Goal: Information Seeking & Learning: Learn about a topic

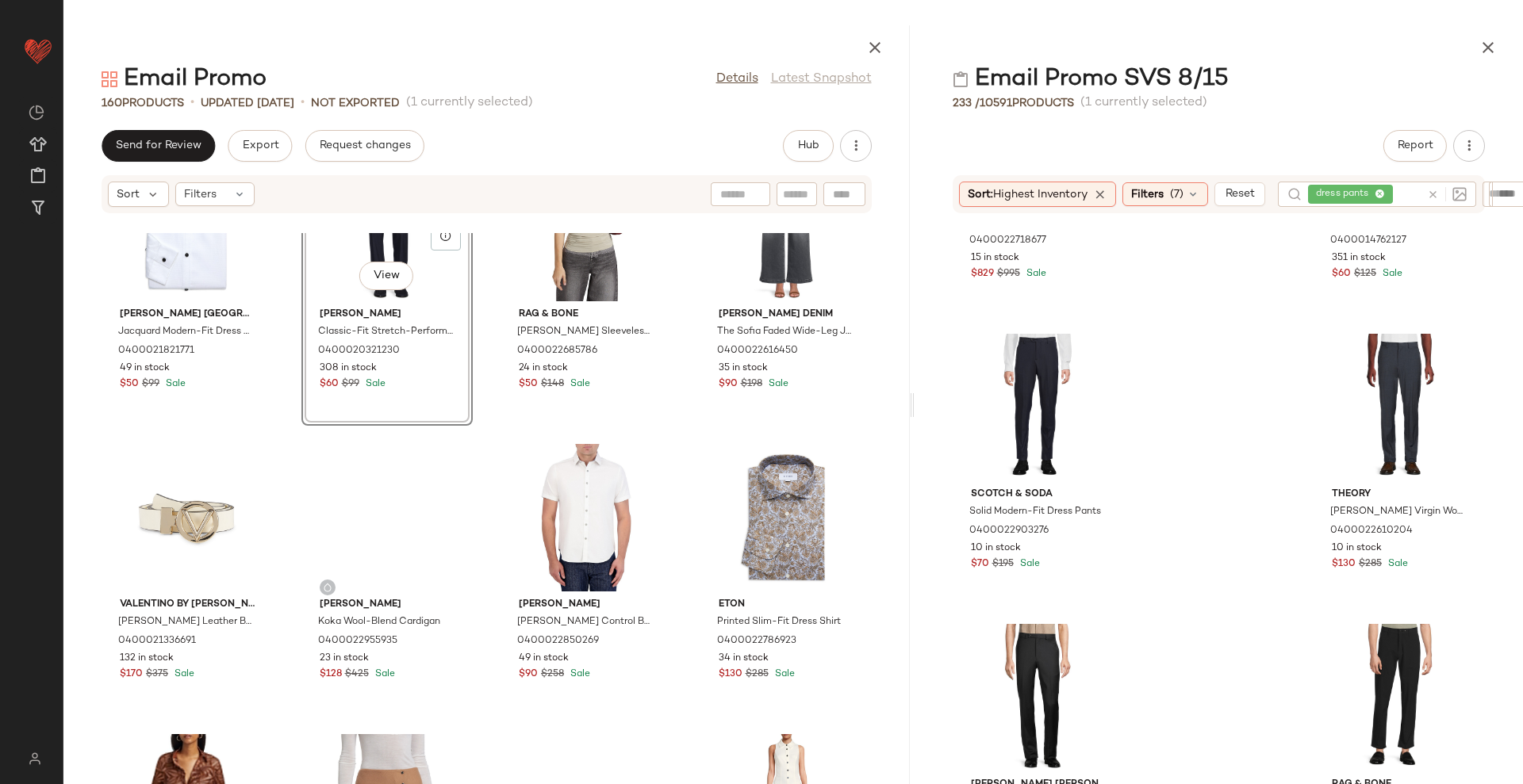
scroll to position [9199, 0]
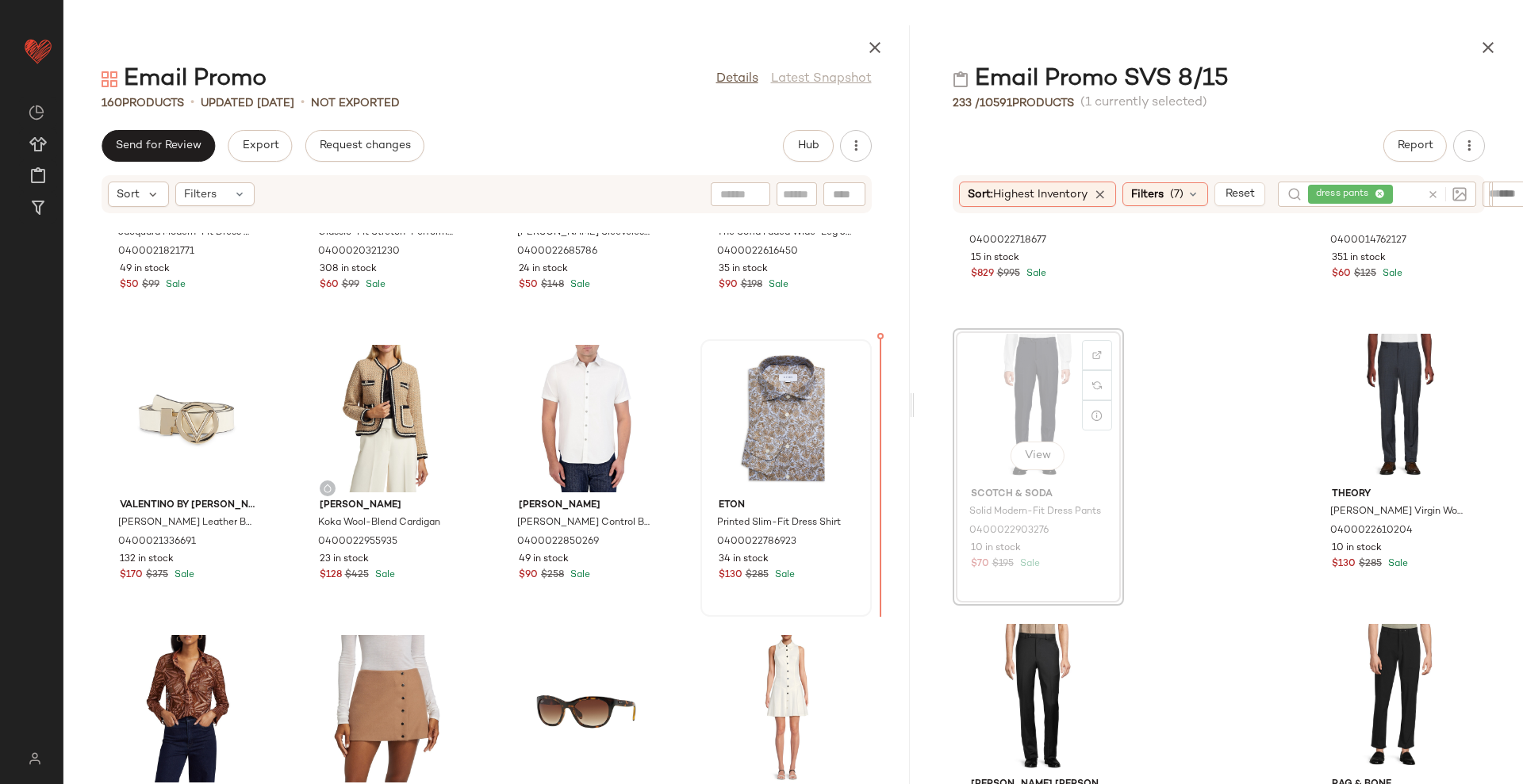
click at [827, 454] on div at bounding box center [785, 418] width 160 height 148
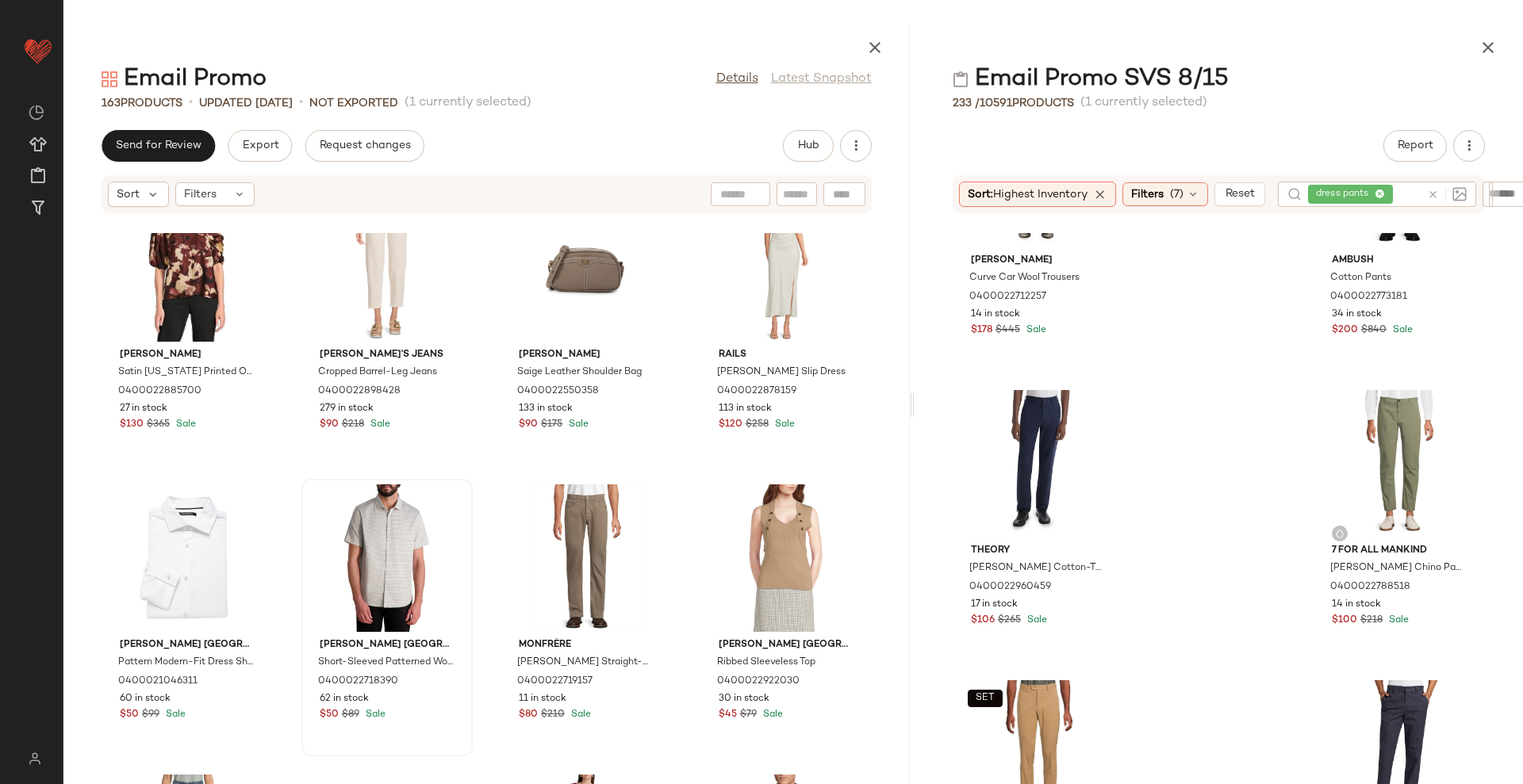
scroll to position [8223, 0]
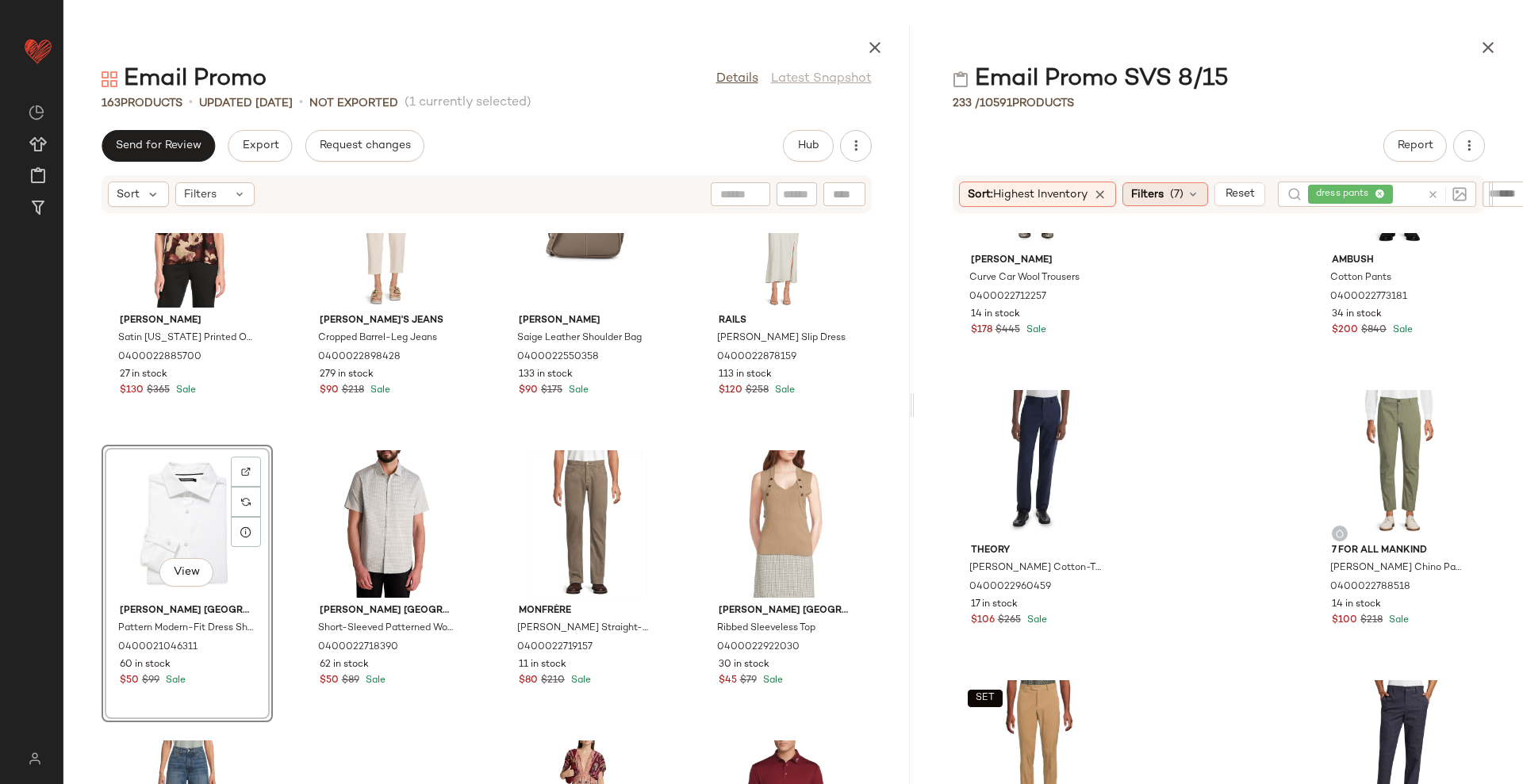
click at [1162, 194] on span "Filters" at bounding box center [1147, 194] width 32 height 17
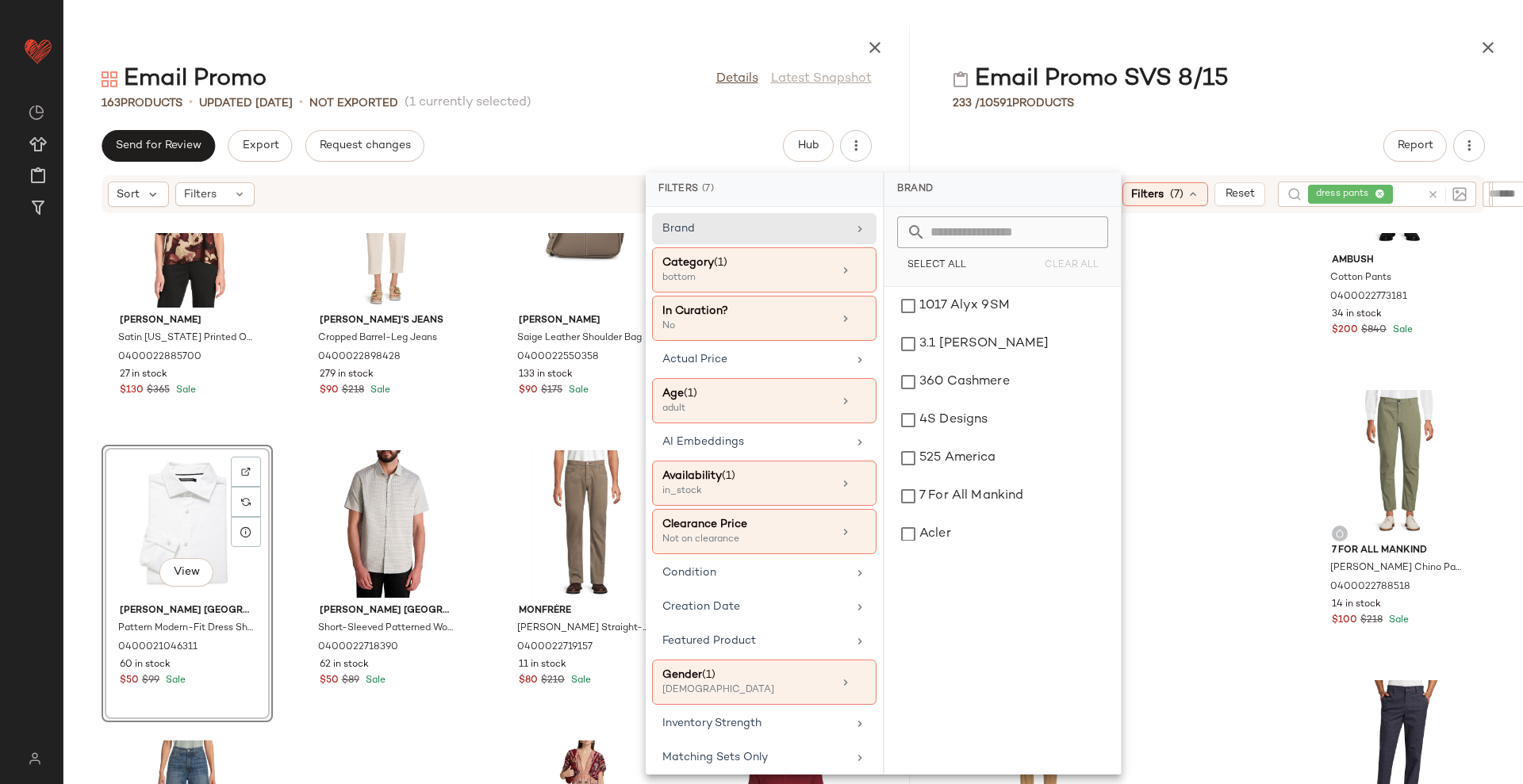
click at [1435, 189] on icon at bounding box center [1433, 195] width 12 height 12
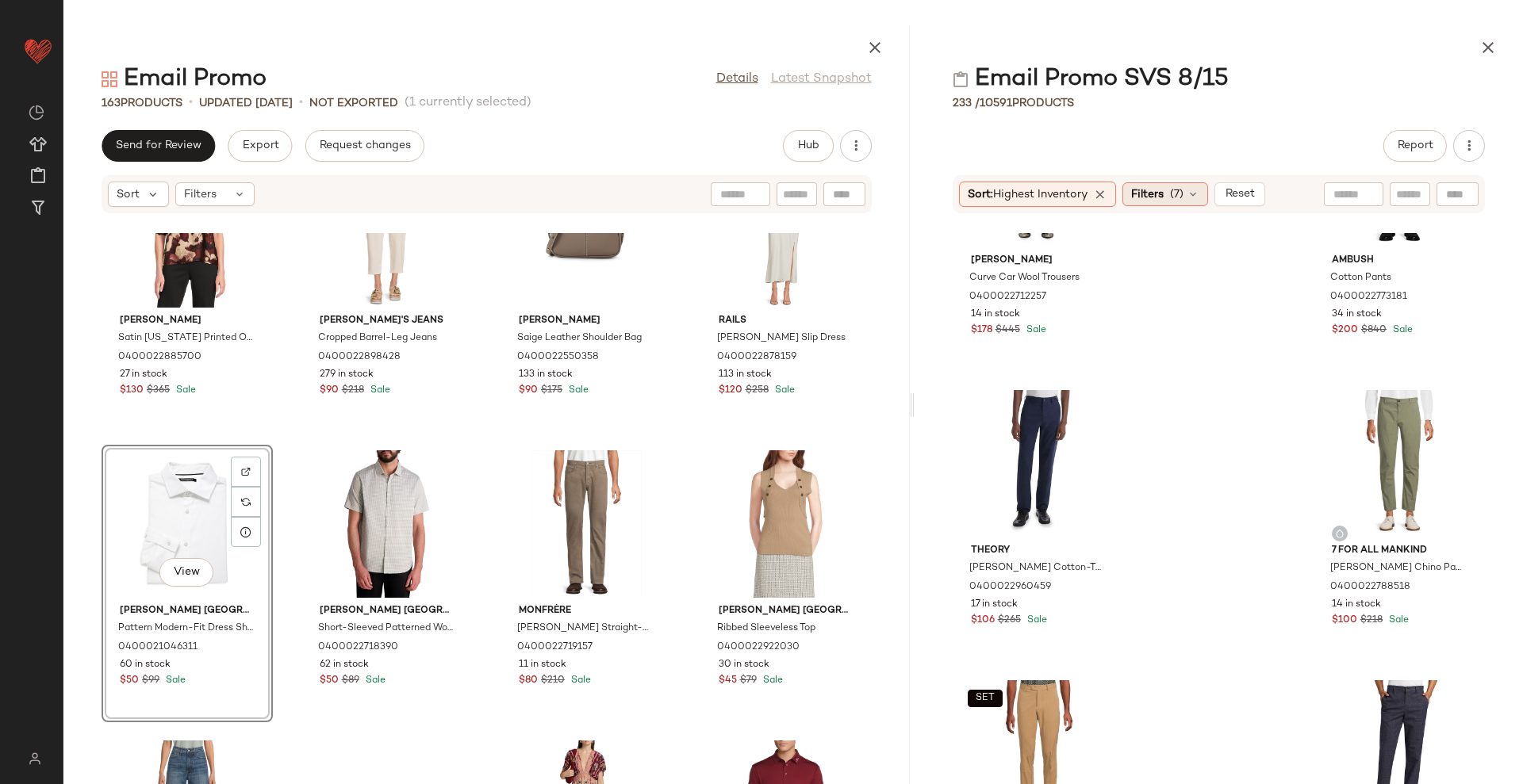
click at [1179, 198] on span "(7)" at bounding box center [1177, 194] width 14 height 17
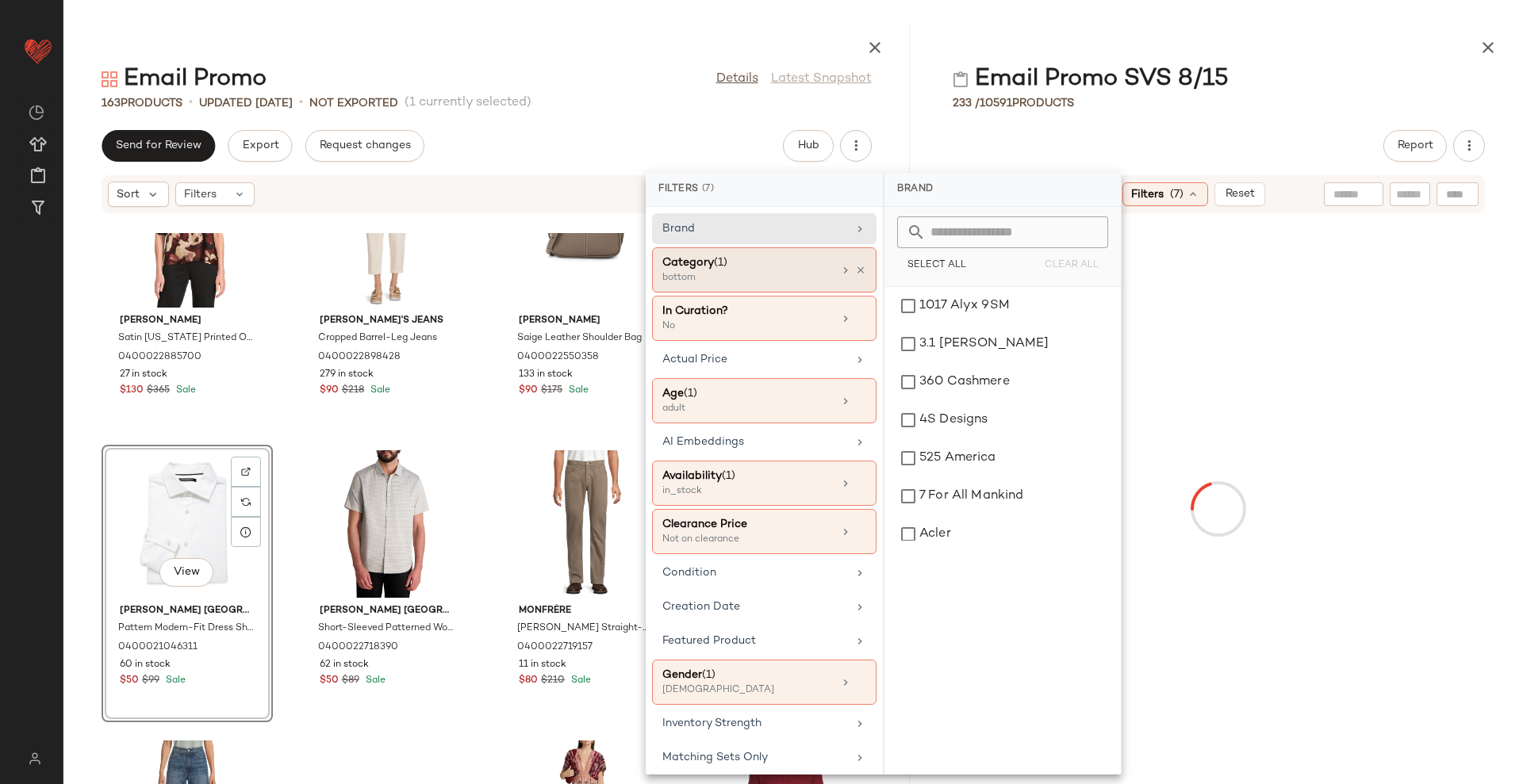
click at [768, 270] on div "Category (1)" at bounding box center [748, 263] width 171 height 17
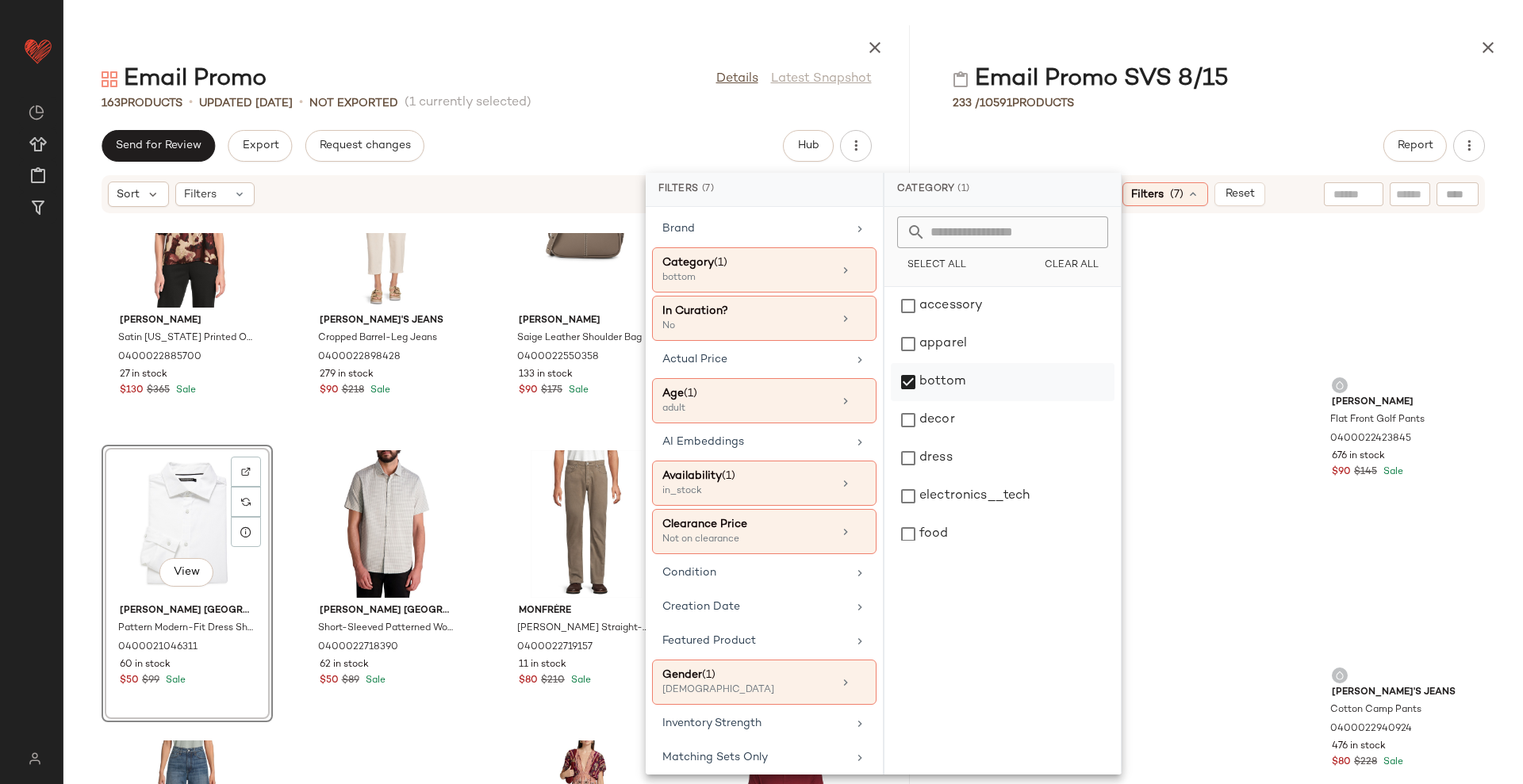
click at [997, 372] on div "bottom" at bounding box center [1003, 382] width 223 height 38
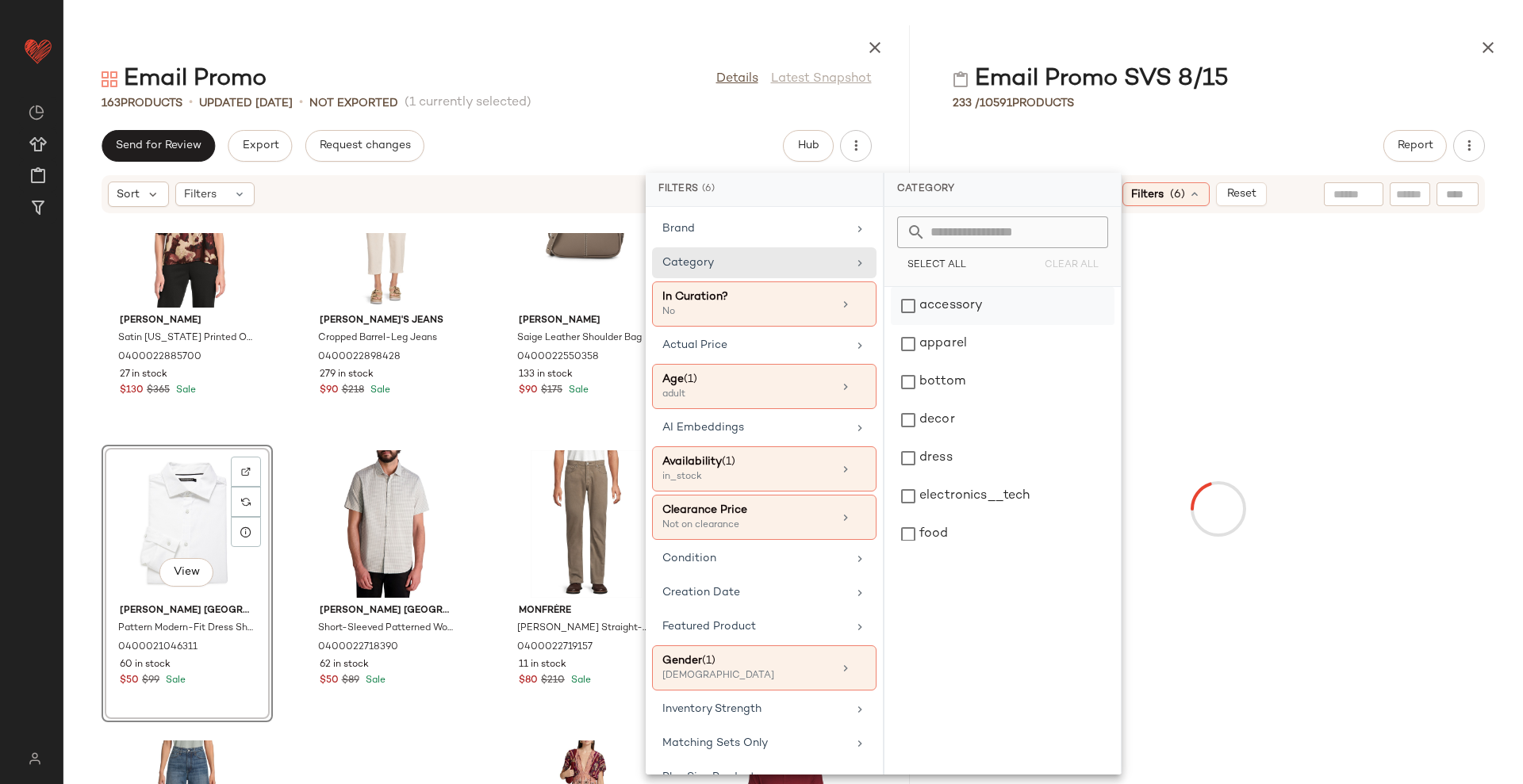
click at [999, 306] on div "accessory" at bounding box center [1003, 306] width 223 height 38
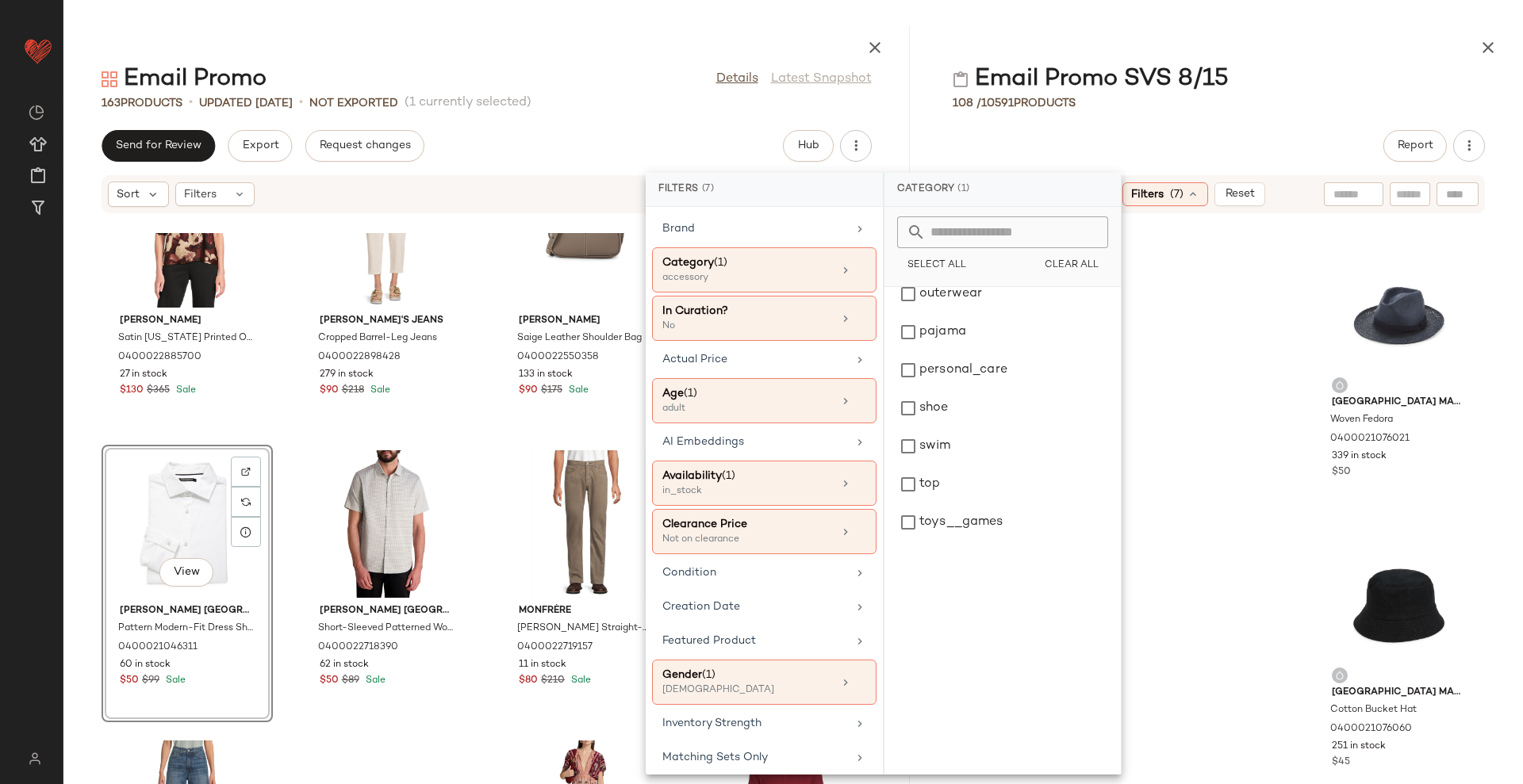
scroll to position [469, 0]
click at [976, 393] on div "shoe" at bounding box center [1003, 401] width 223 height 38
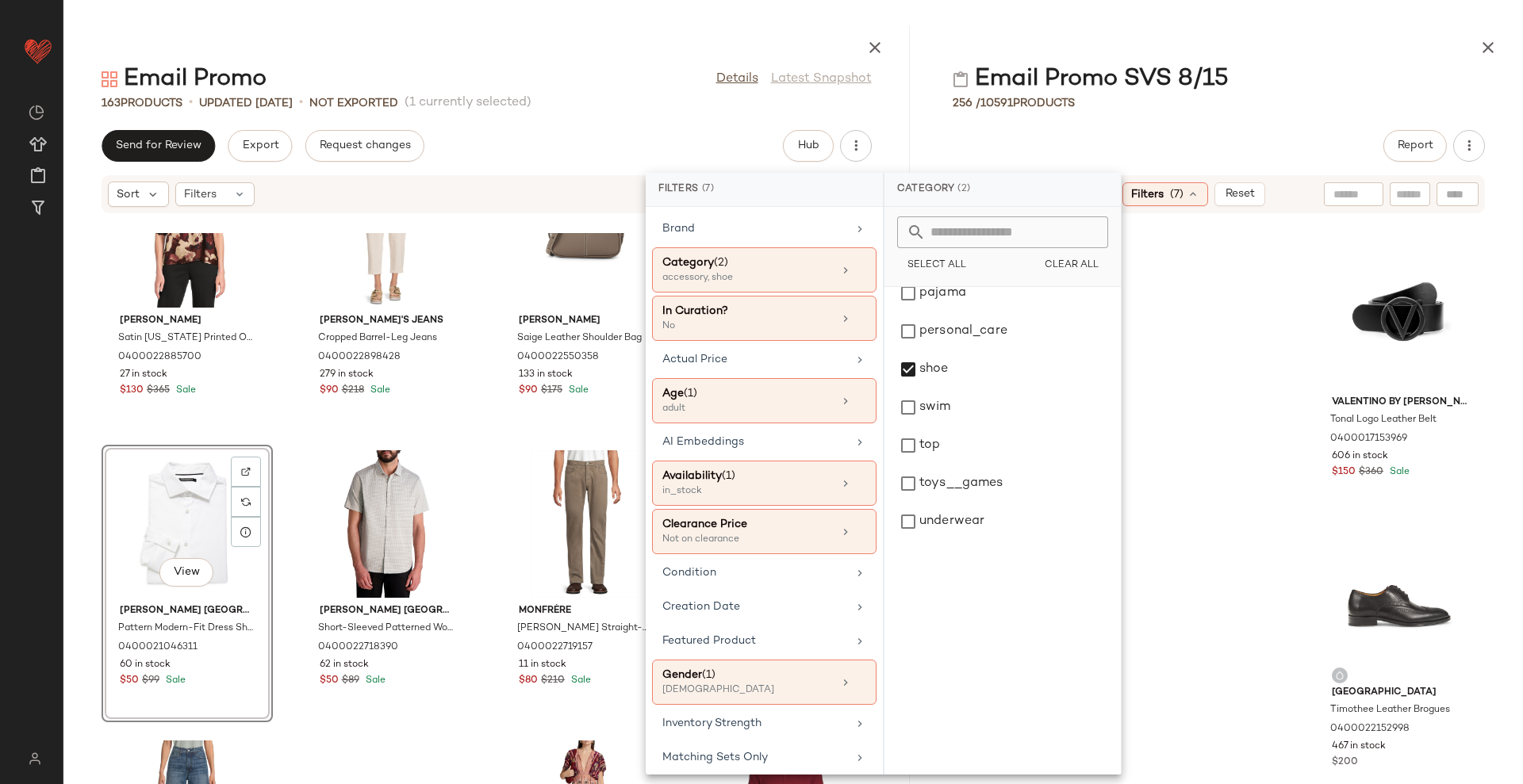
click at [1254, 115] on div "Email Promo SVS 8/15 256 / 10591 Products Report Sort: Highest Inventory Filter…" at bounding box center [1218, 405] width 609 height 760
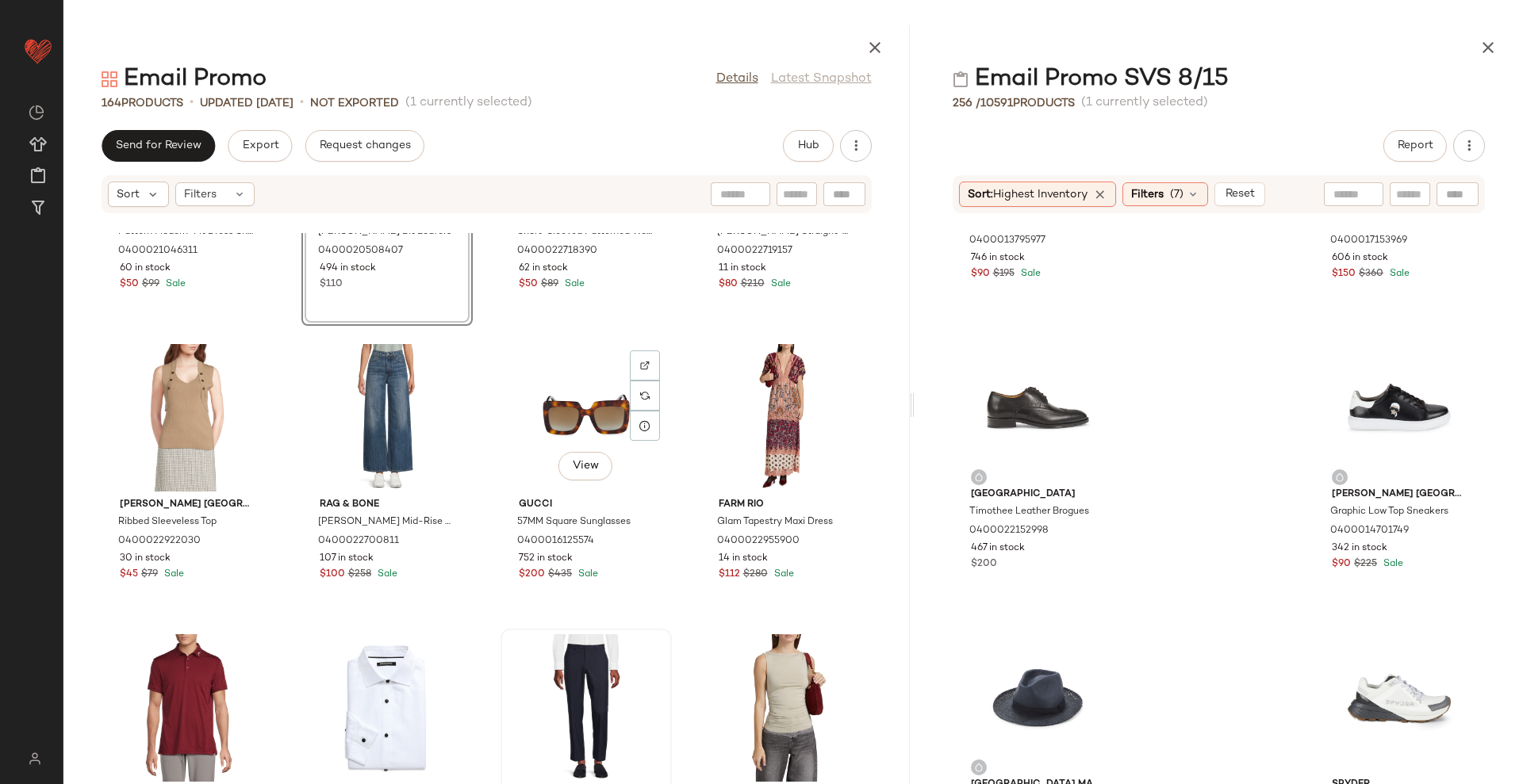
scroll to position [8917, 0]
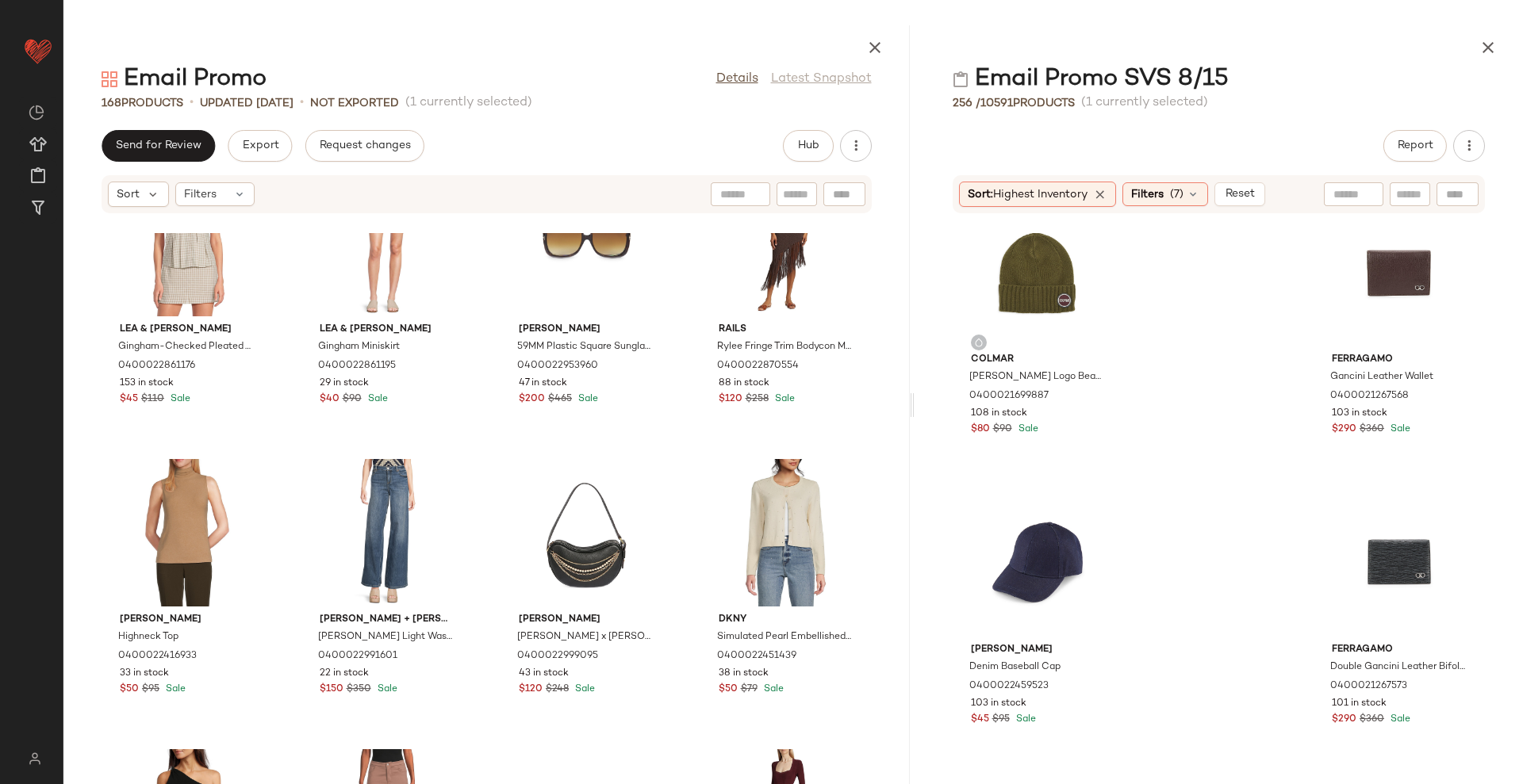
scroll to position [5564, 0]
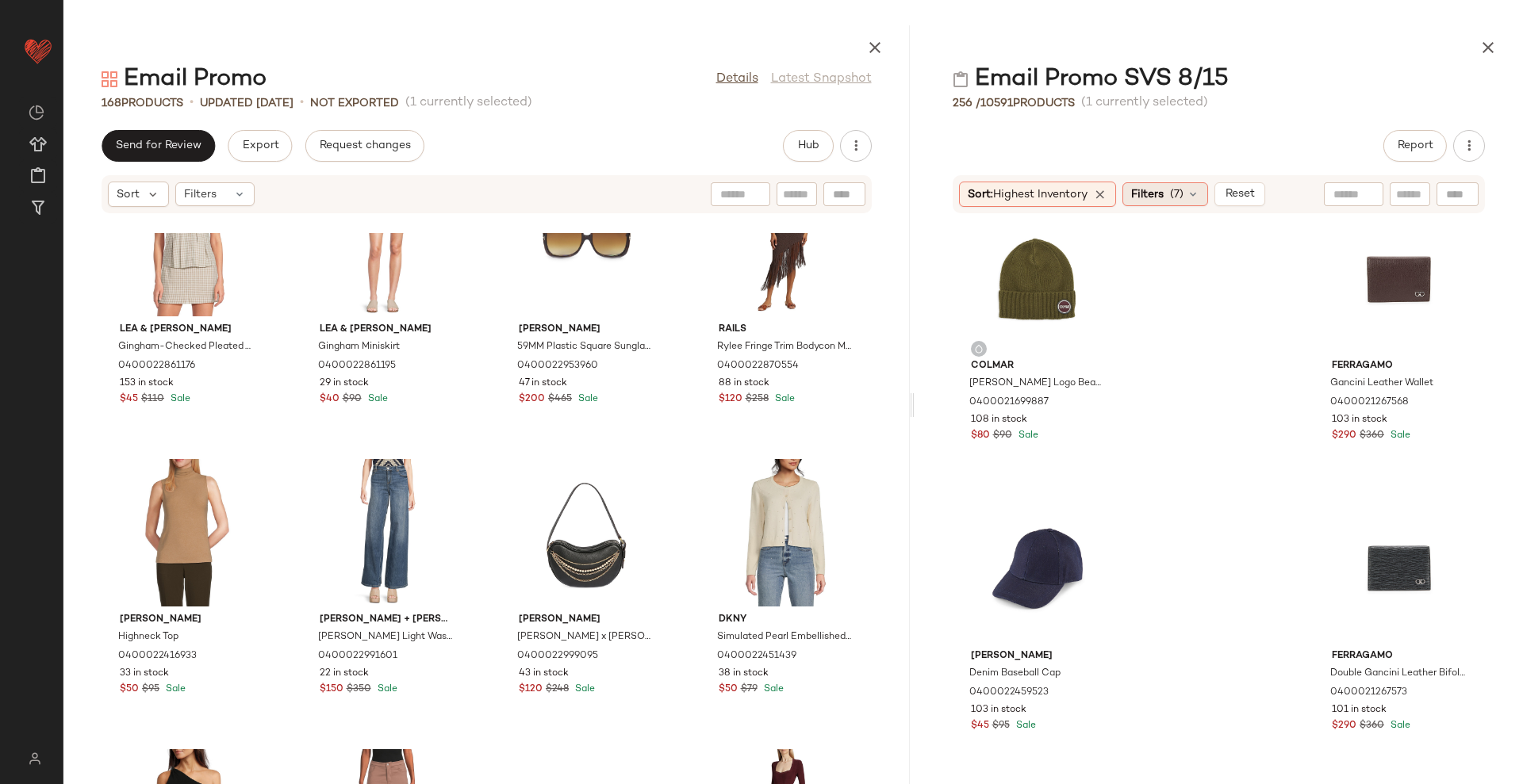
click at [1158, 186] on span "Filters" at bounding box center [1147, 194] width 32 height 17
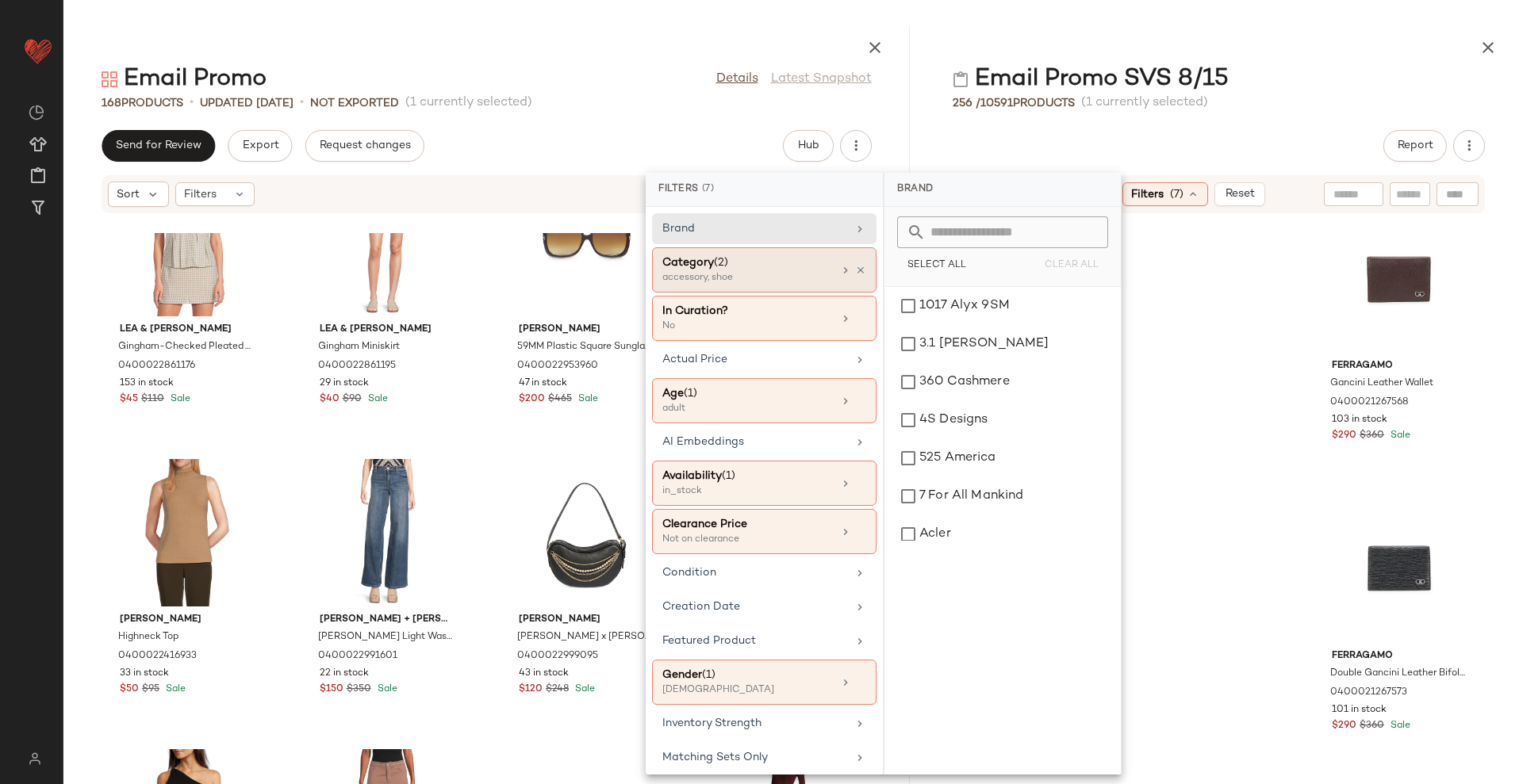
click at [723, 281] on div "accessory, shoe" at bounding box center [742, 278] width 159 height 15
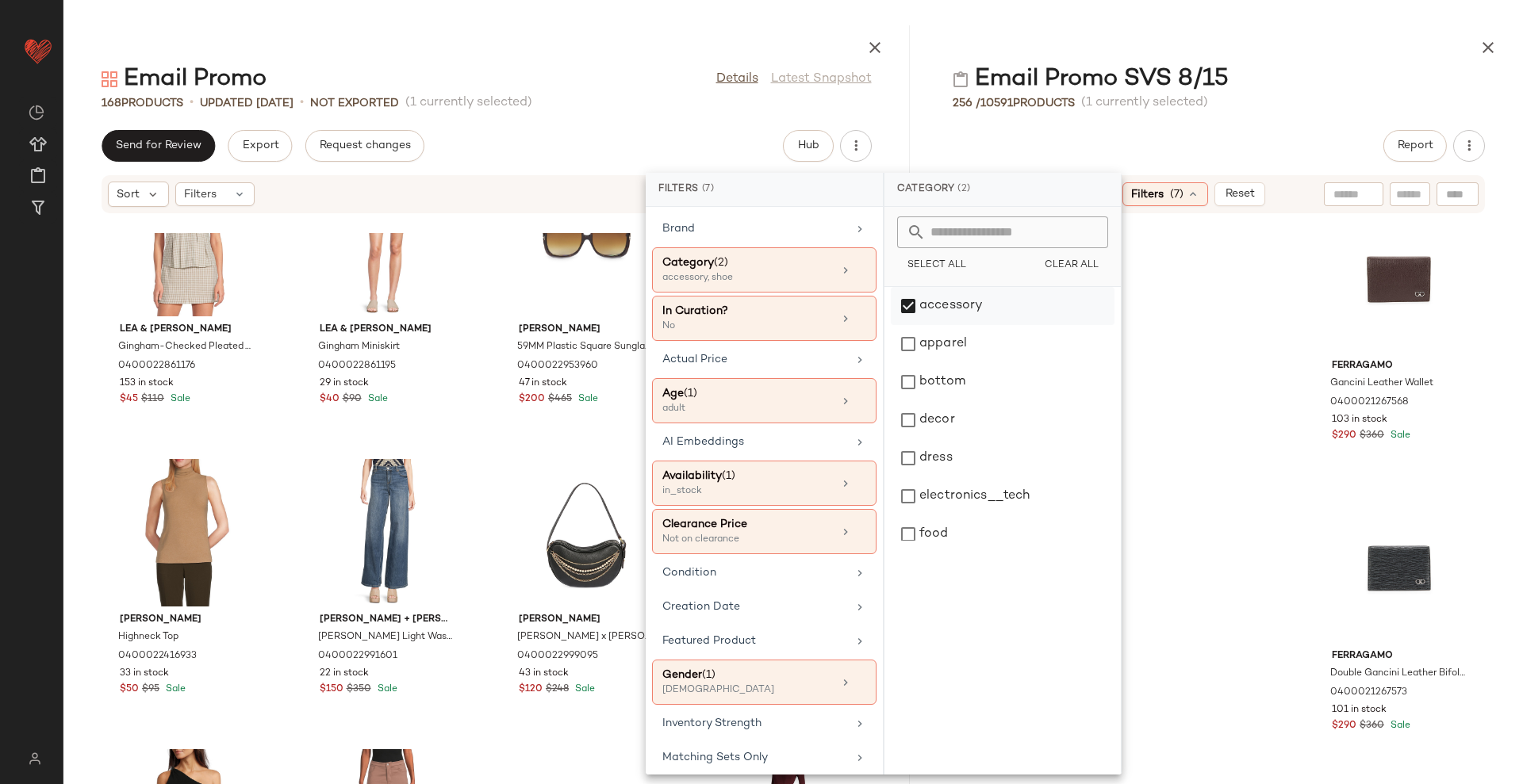
click at [967, 310] on div "accessory" at bounding box center [1003, 306] width 223 height 38
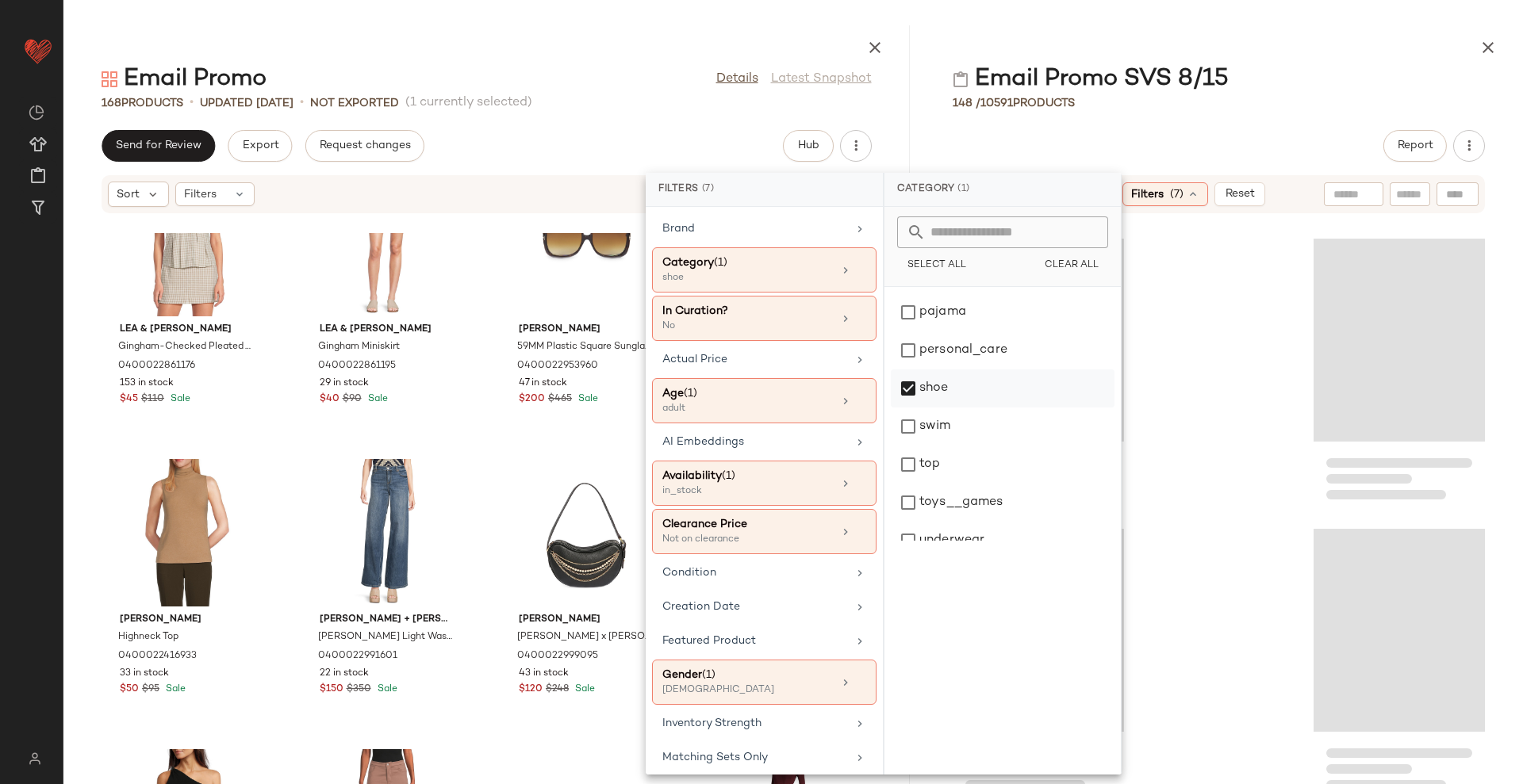
click at [947, 385] on div "shoe" at bounding box center [1003, 388] width 223 height 38
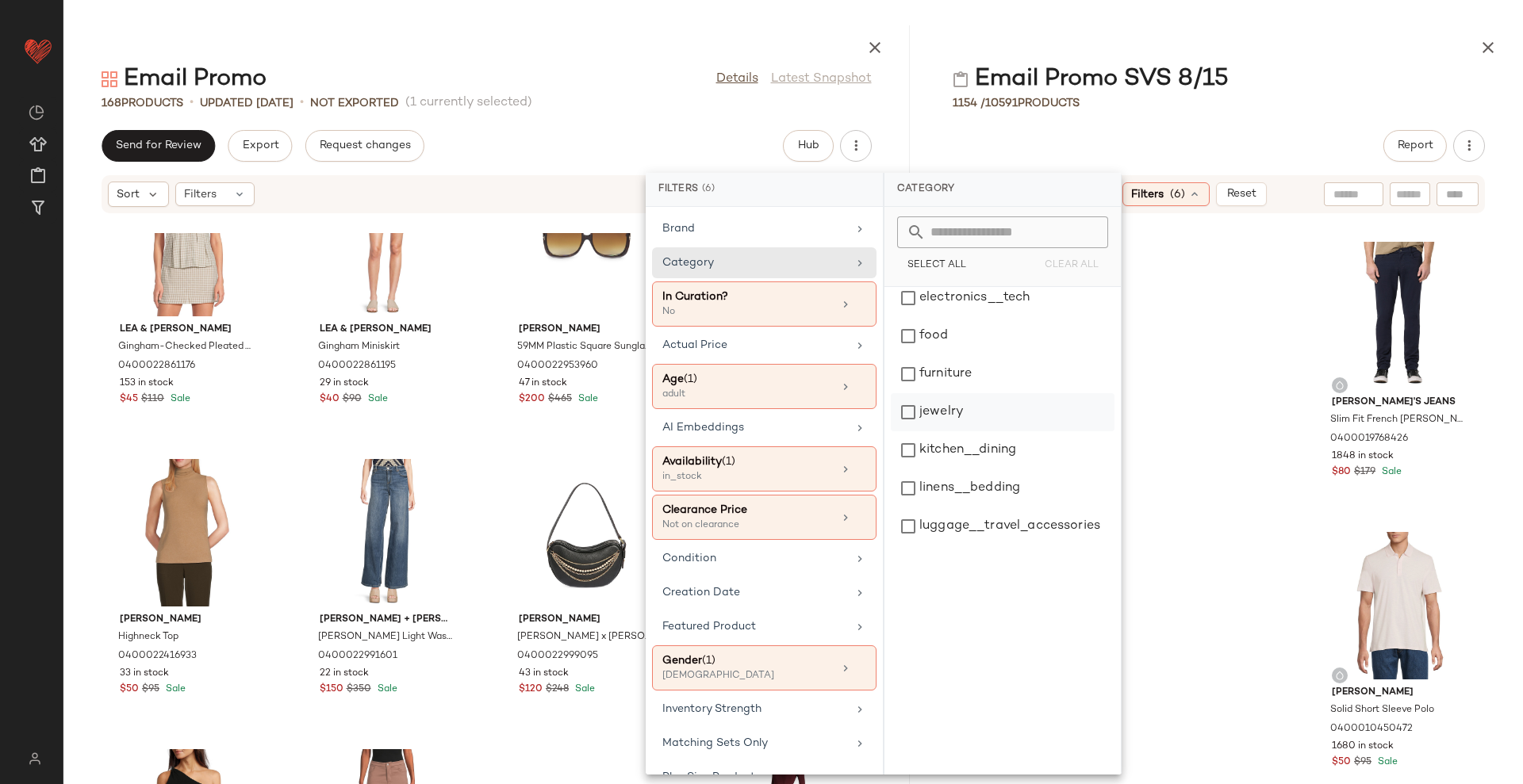
scroll to position [508, 0]
click at [957, 473] on div "top" at bounding box center [1003, 483] width 223 height 38
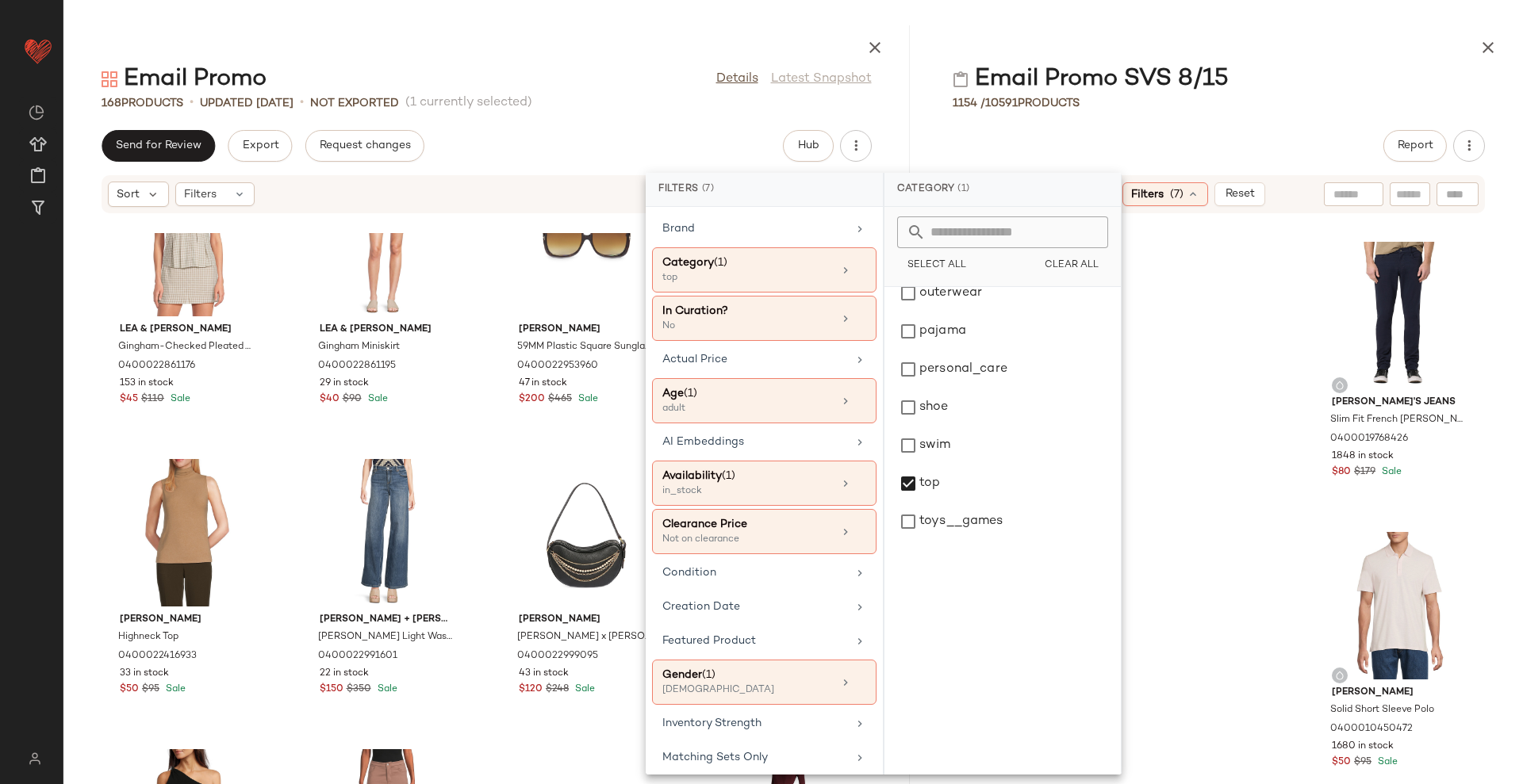
click at [1290, 136] on div "Report" at bounding box center [1218, 146] width 609 height 31
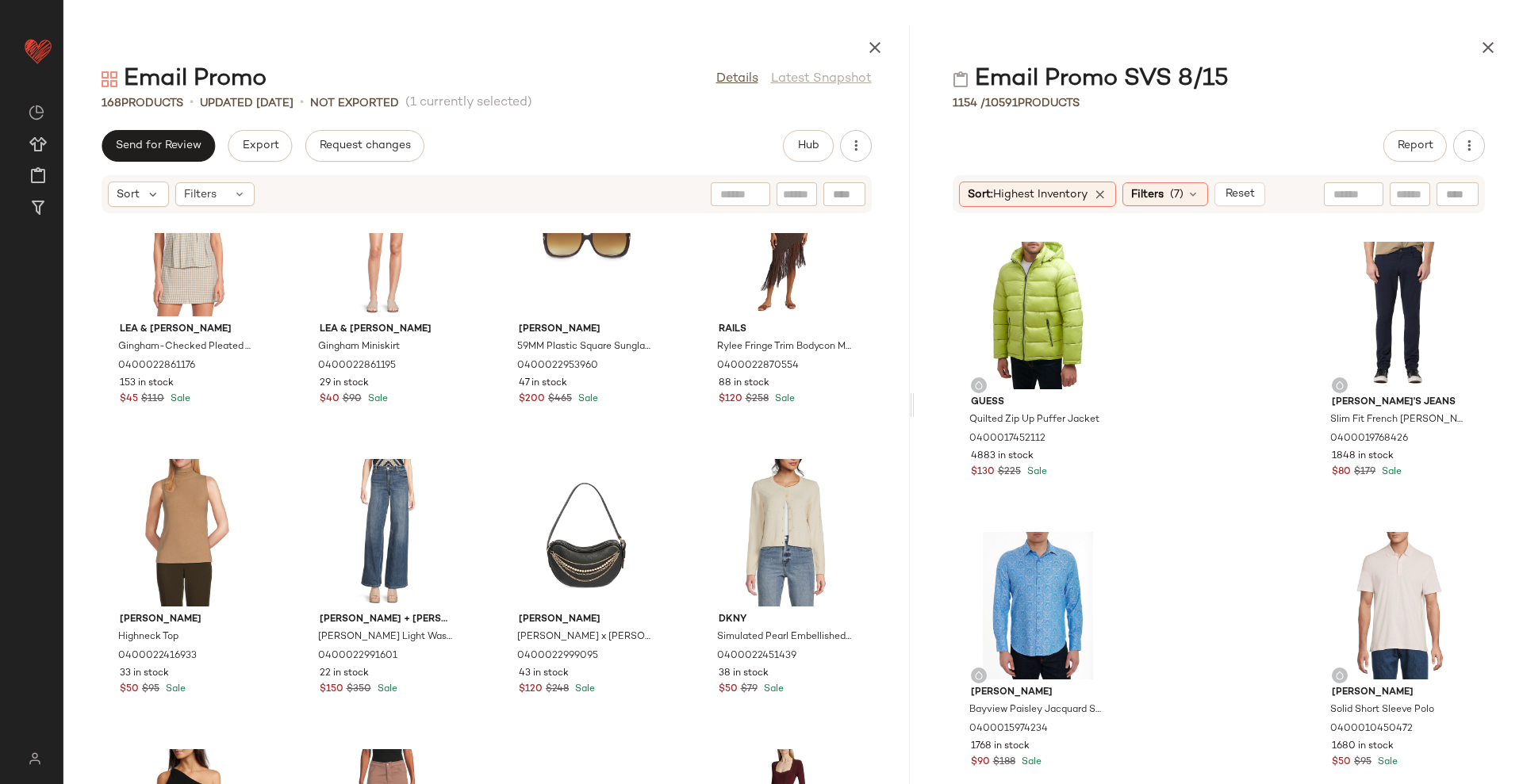
click at [1397, 196] on input "text" at bounding box center [1409, 194] width 27 height 17
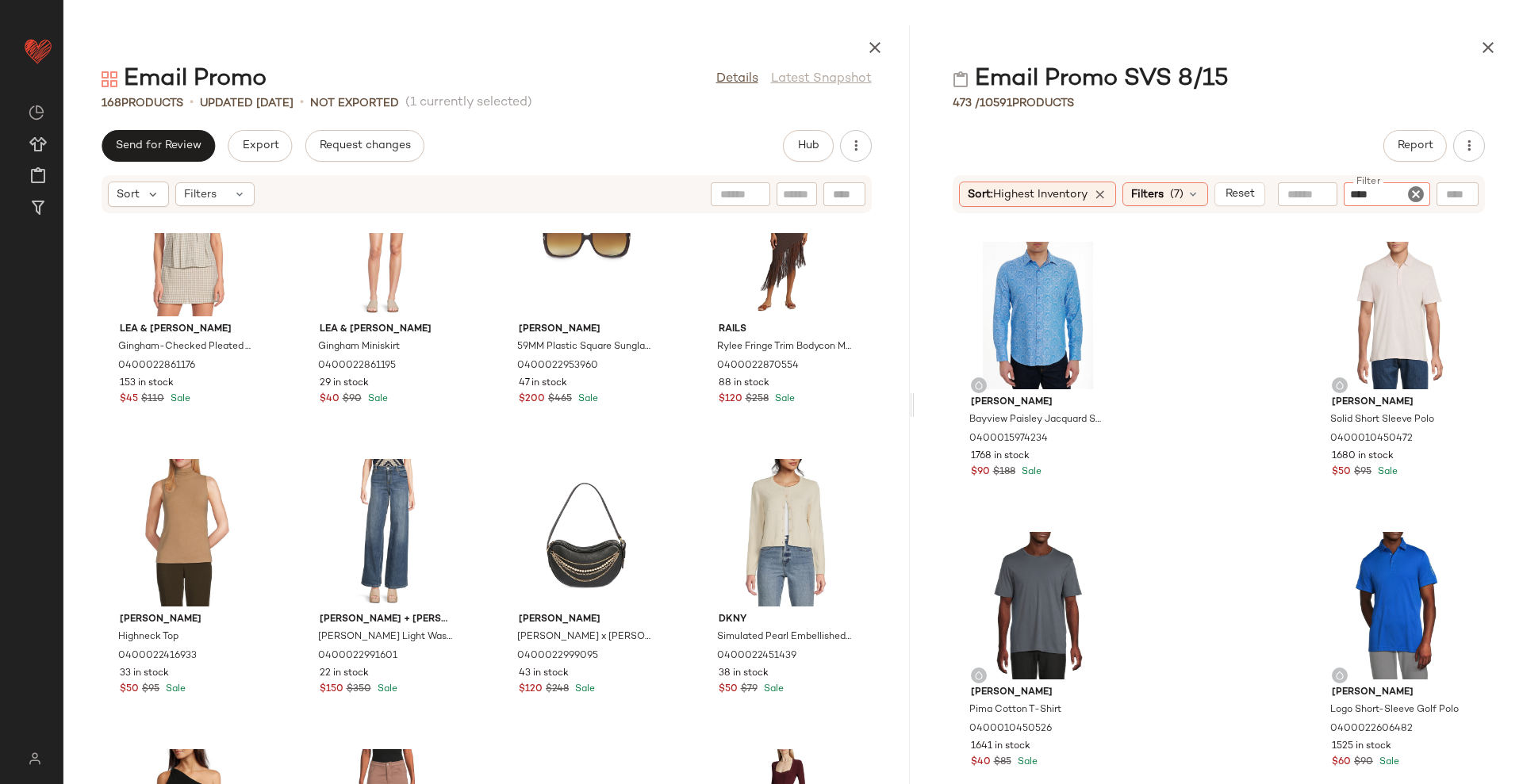
type input "*****"
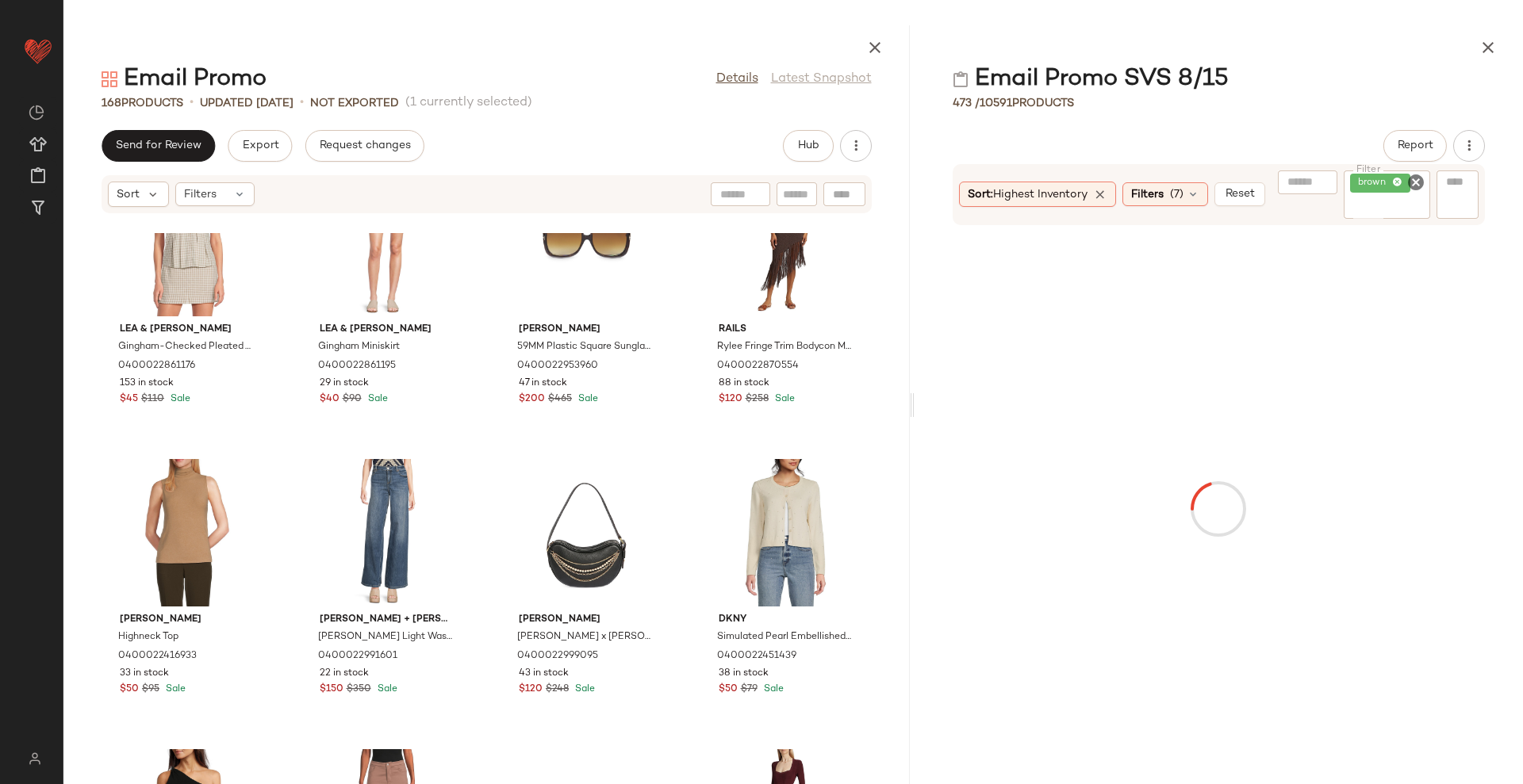
click at [1315, 85] on div "Email Promo SVS 8/15" at bounding box center [1218, 79] width 609 height 31
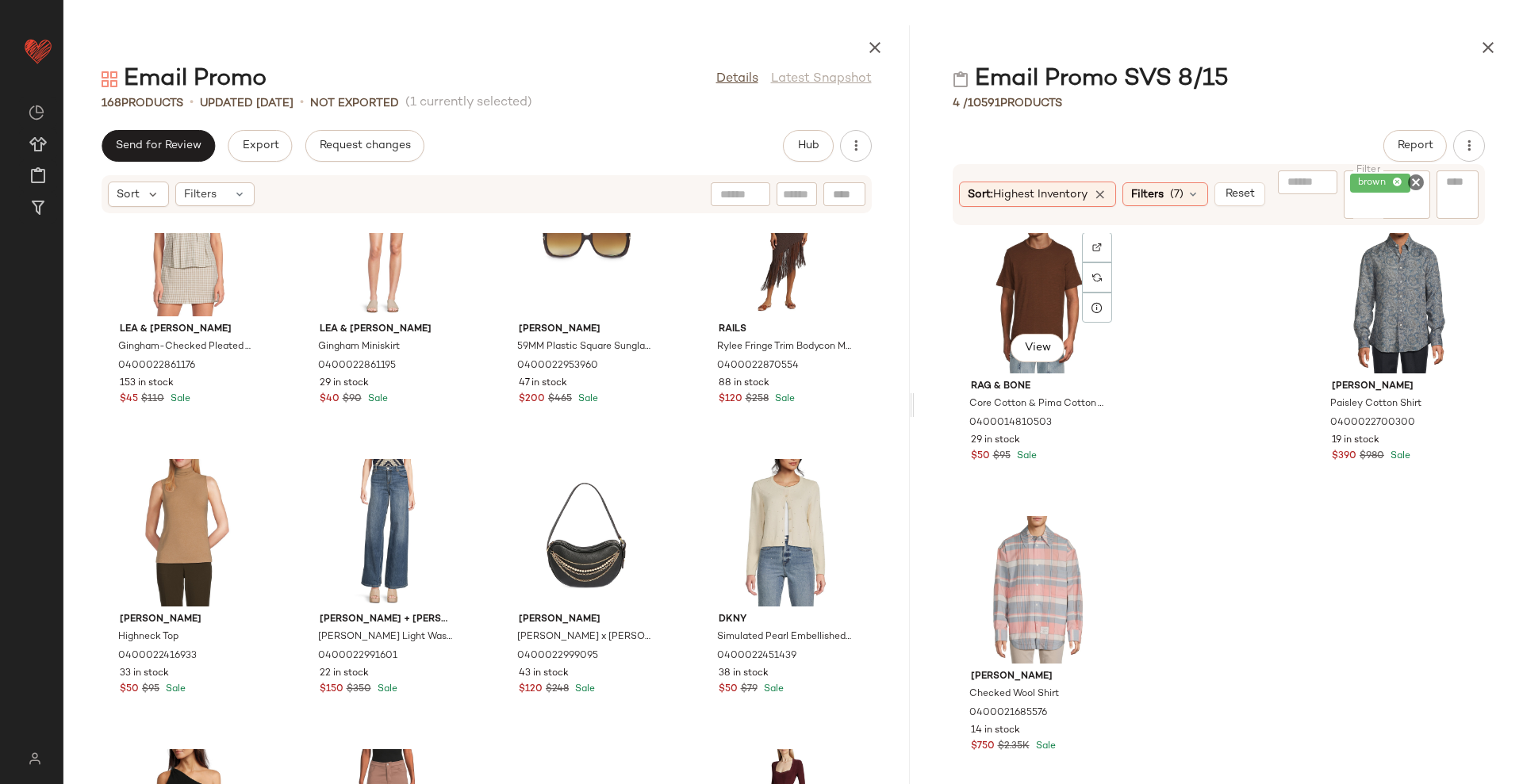
scroll to position [20, 0]
click at [1419, 183] on icon "Clear Filter" at bounding box center [1415, 181] width 19 height 19
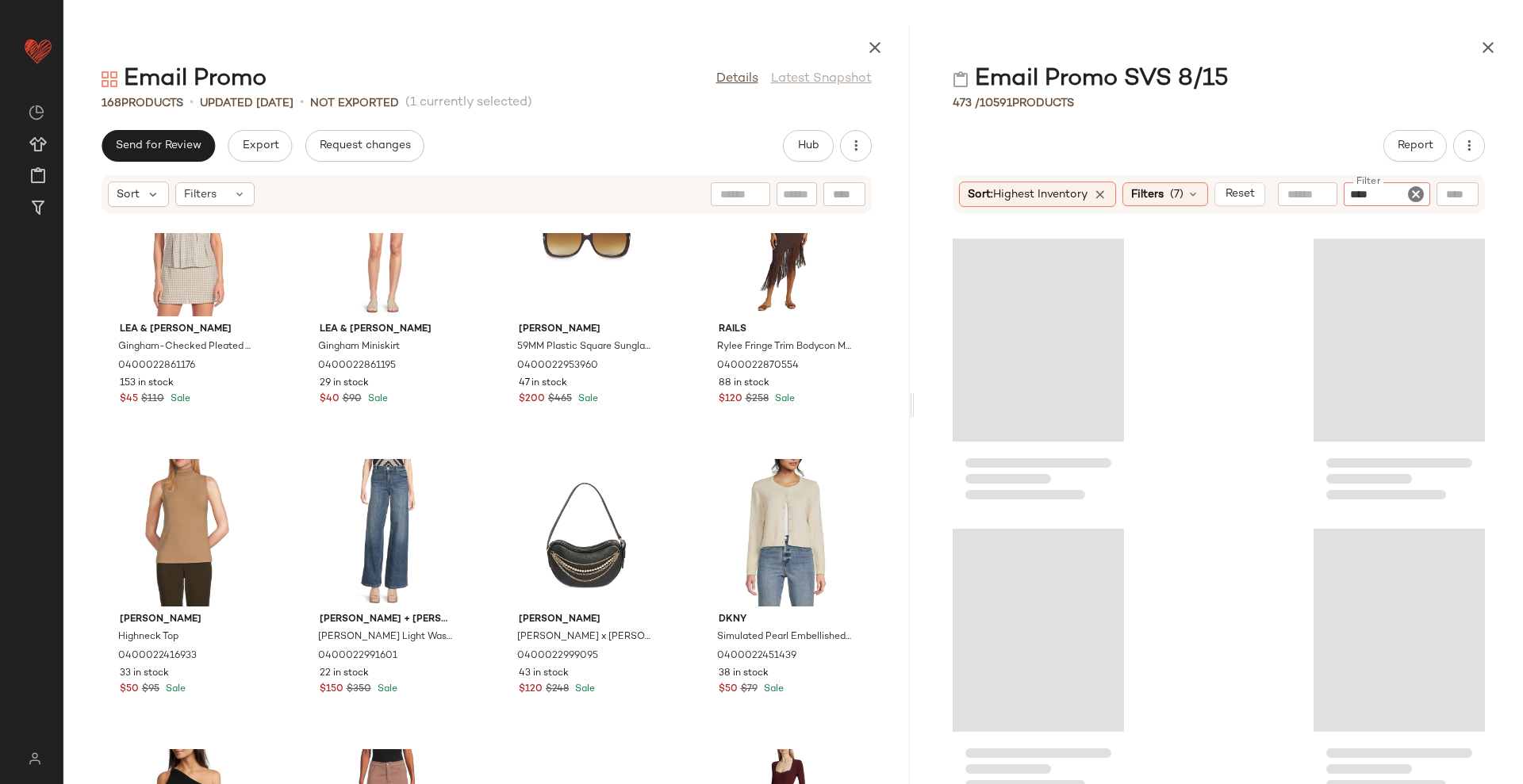
type input "*****"
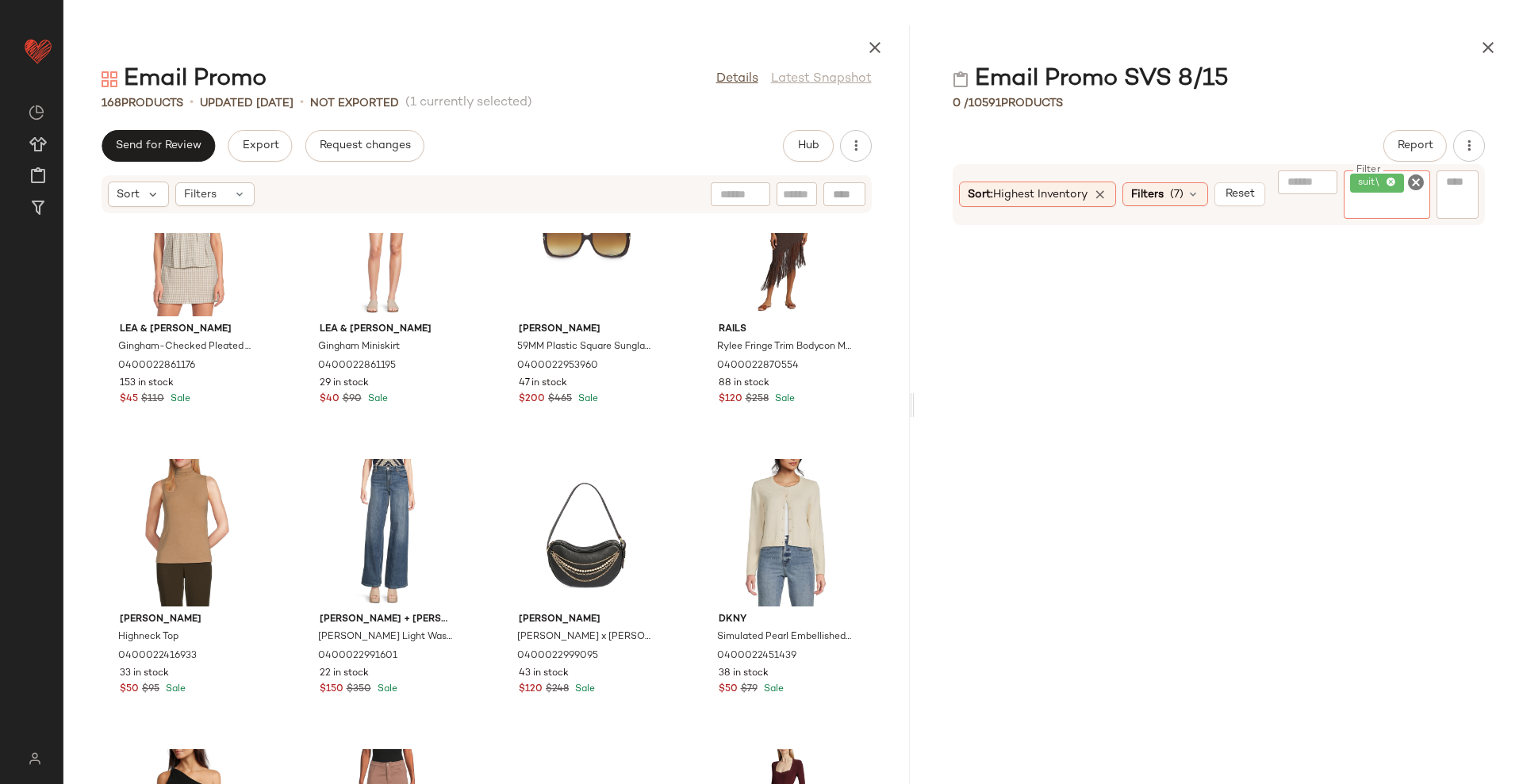
click at [1417, 180] on icon "Clear Filter" at bounding box center [1415, 181] width 19 height 19
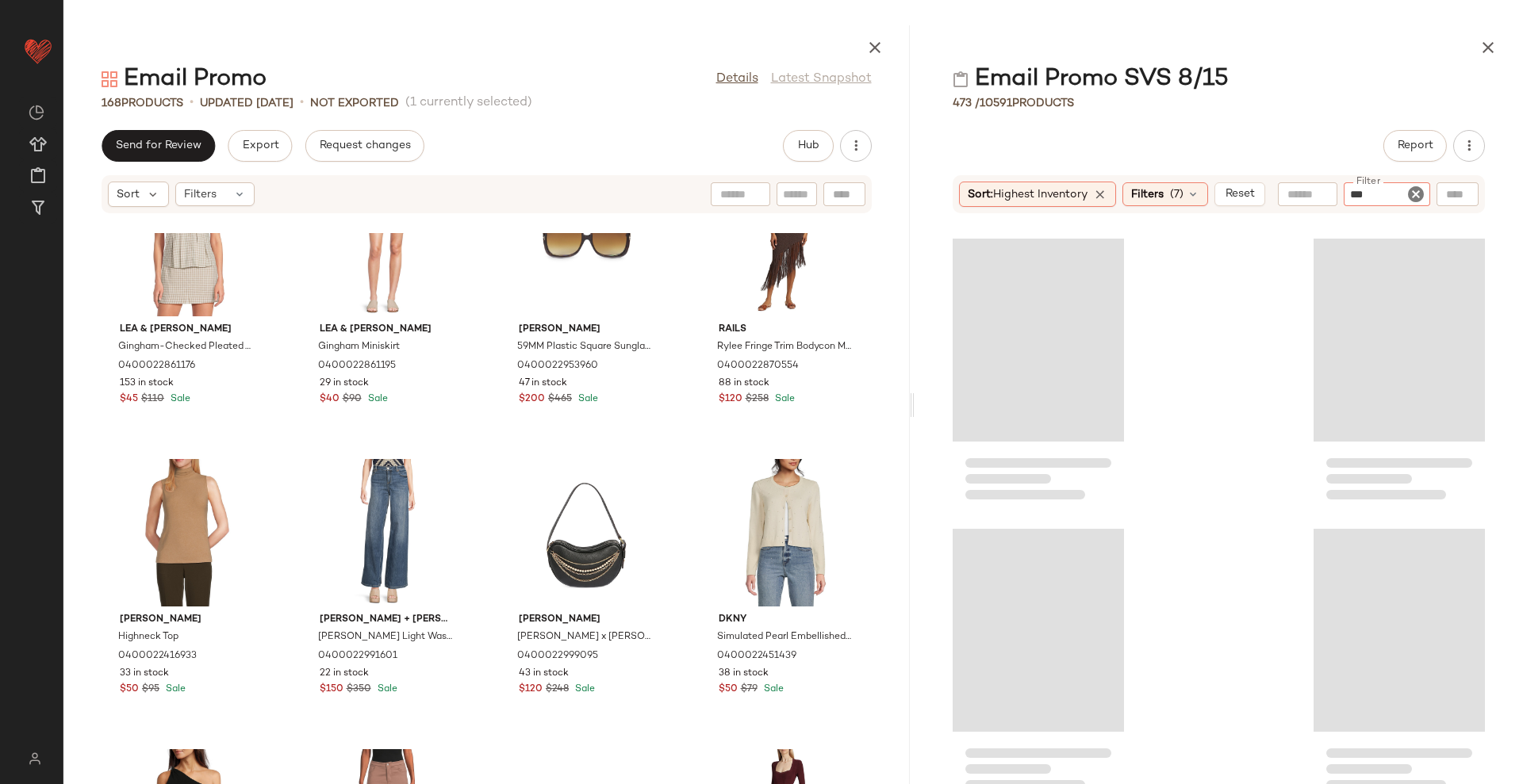
type input "****"
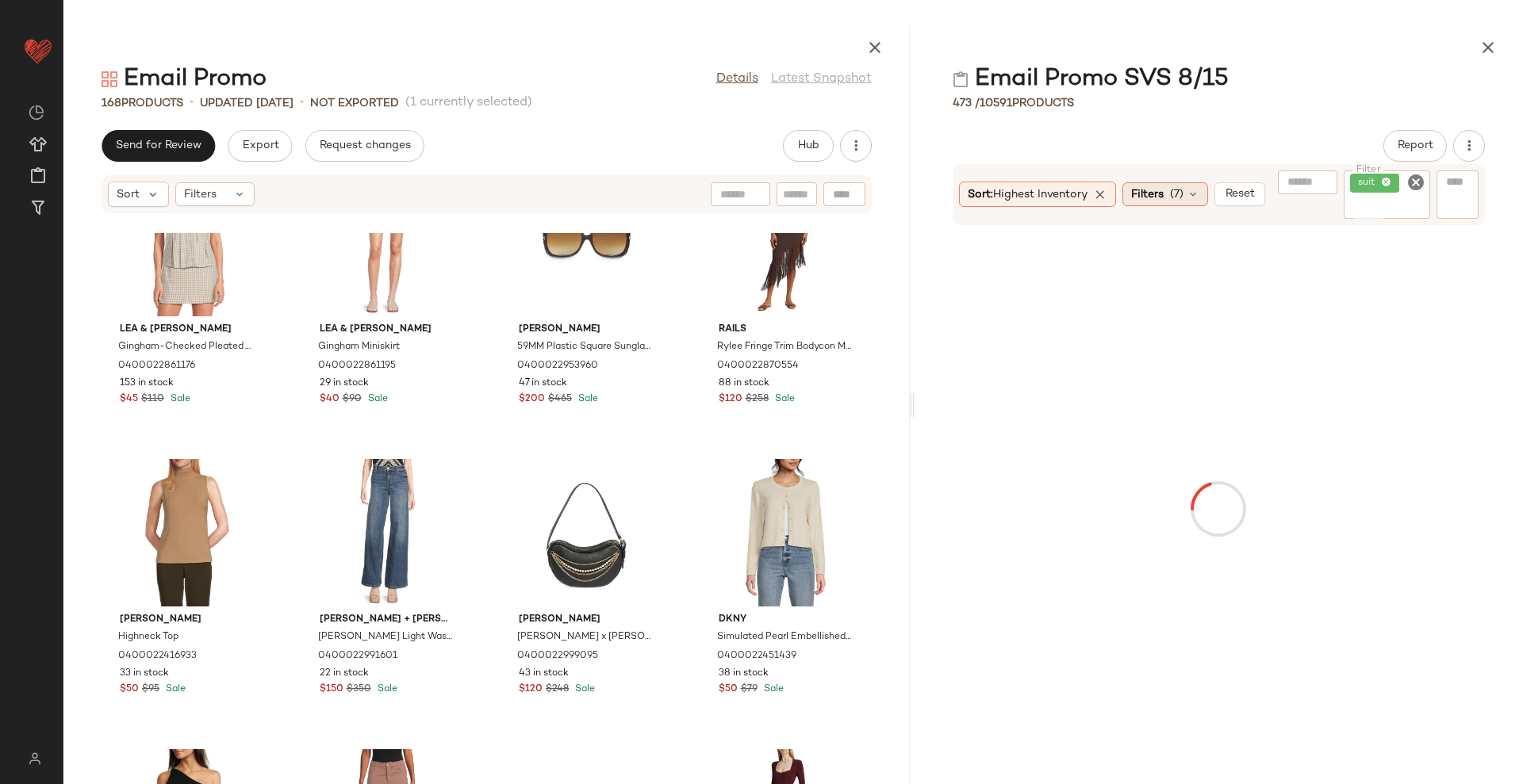
click at [1158, 187] on span "Filters" at bounding box center [1147, 194] width 32 height 17
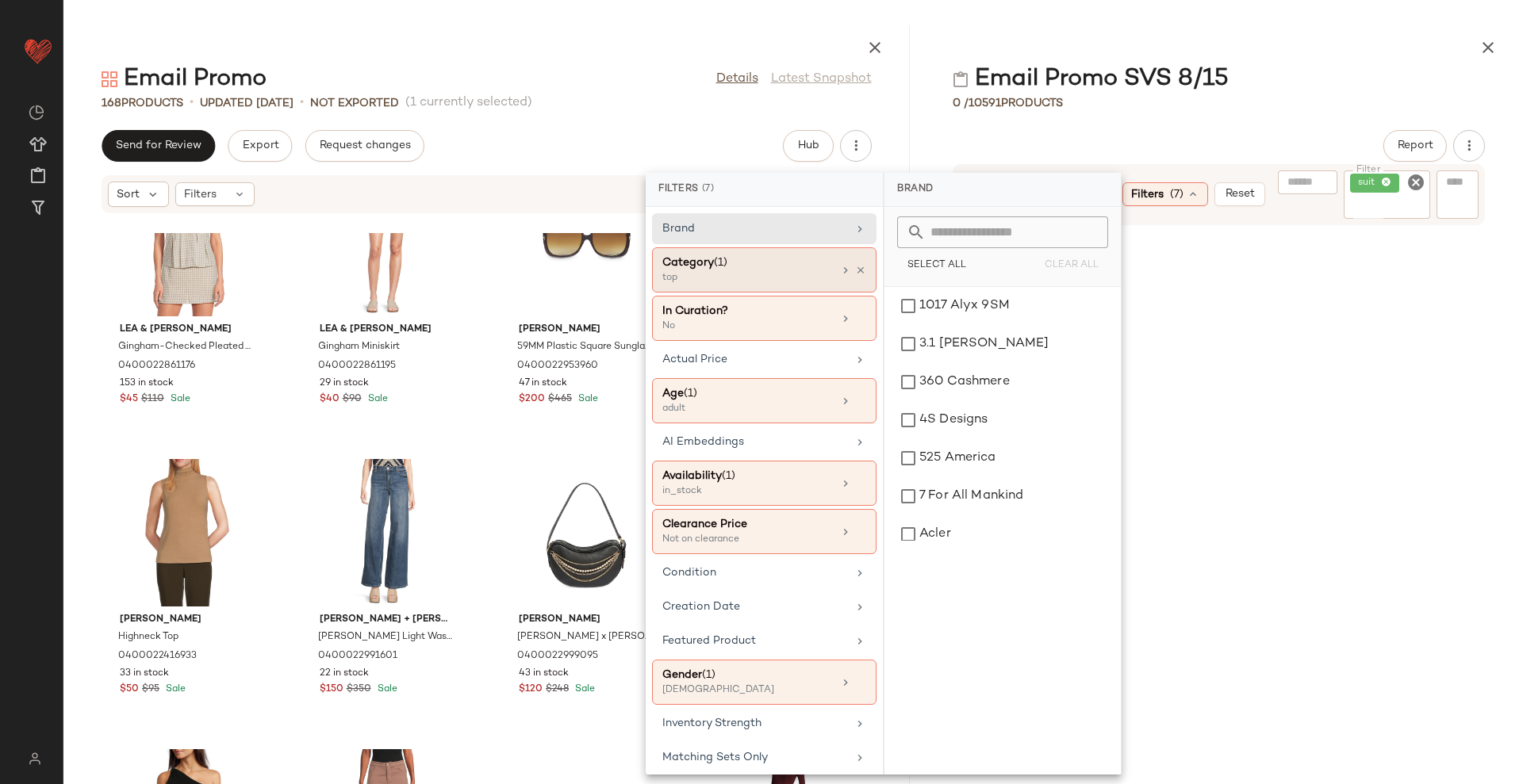
click at [770, 269] on div "Category (1)" at bounding box center [748, 263] width 171 height 17
click at [855, 265] on icon at bounding box center [860, 270] width 11 height 11
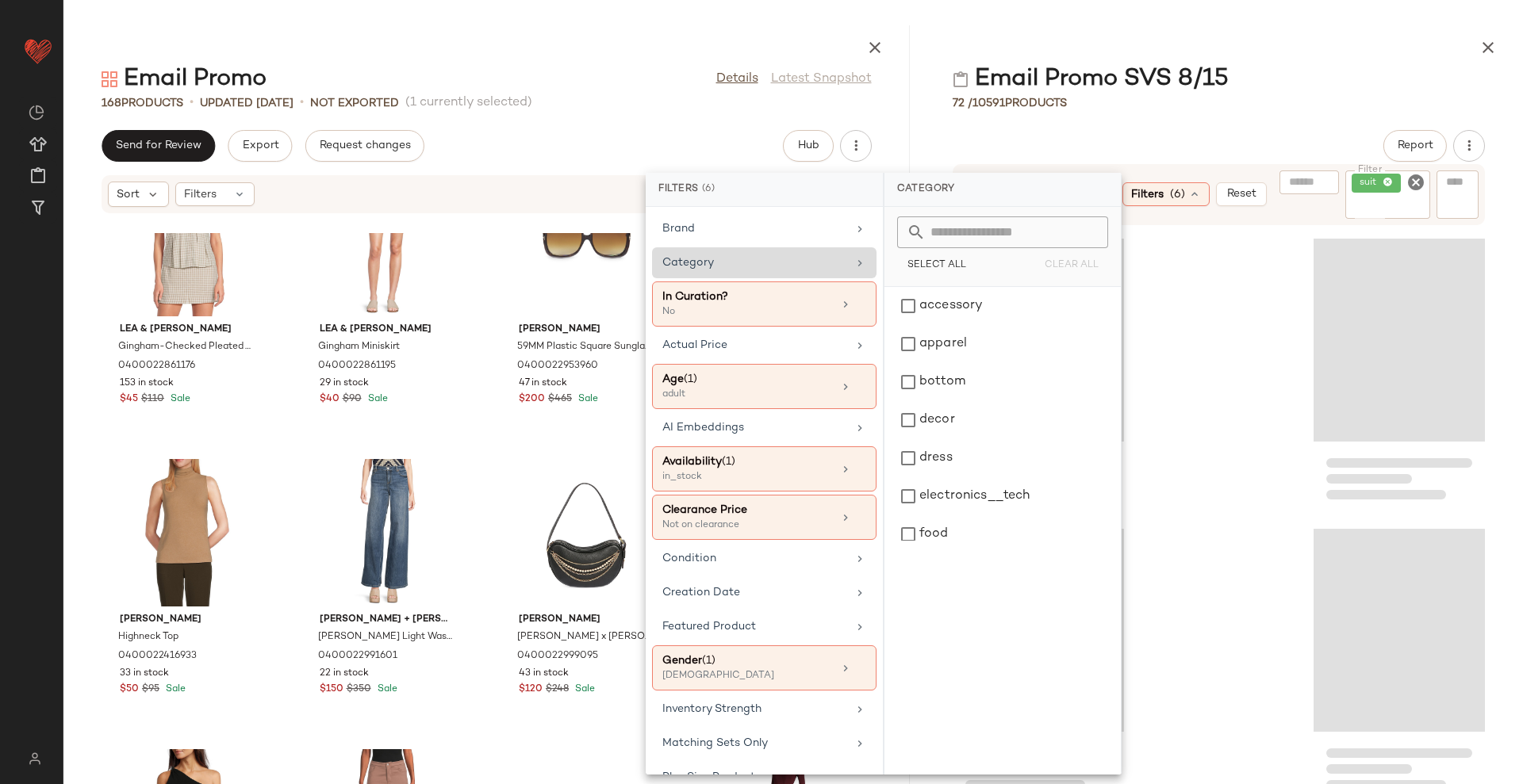
click at [1305, 113] on div "Email Promo SVS 8/15 72 / 10591 Products Report Sort: Highest Inventory Filters…" at bounding box center [1218, 405] width 609 height 760
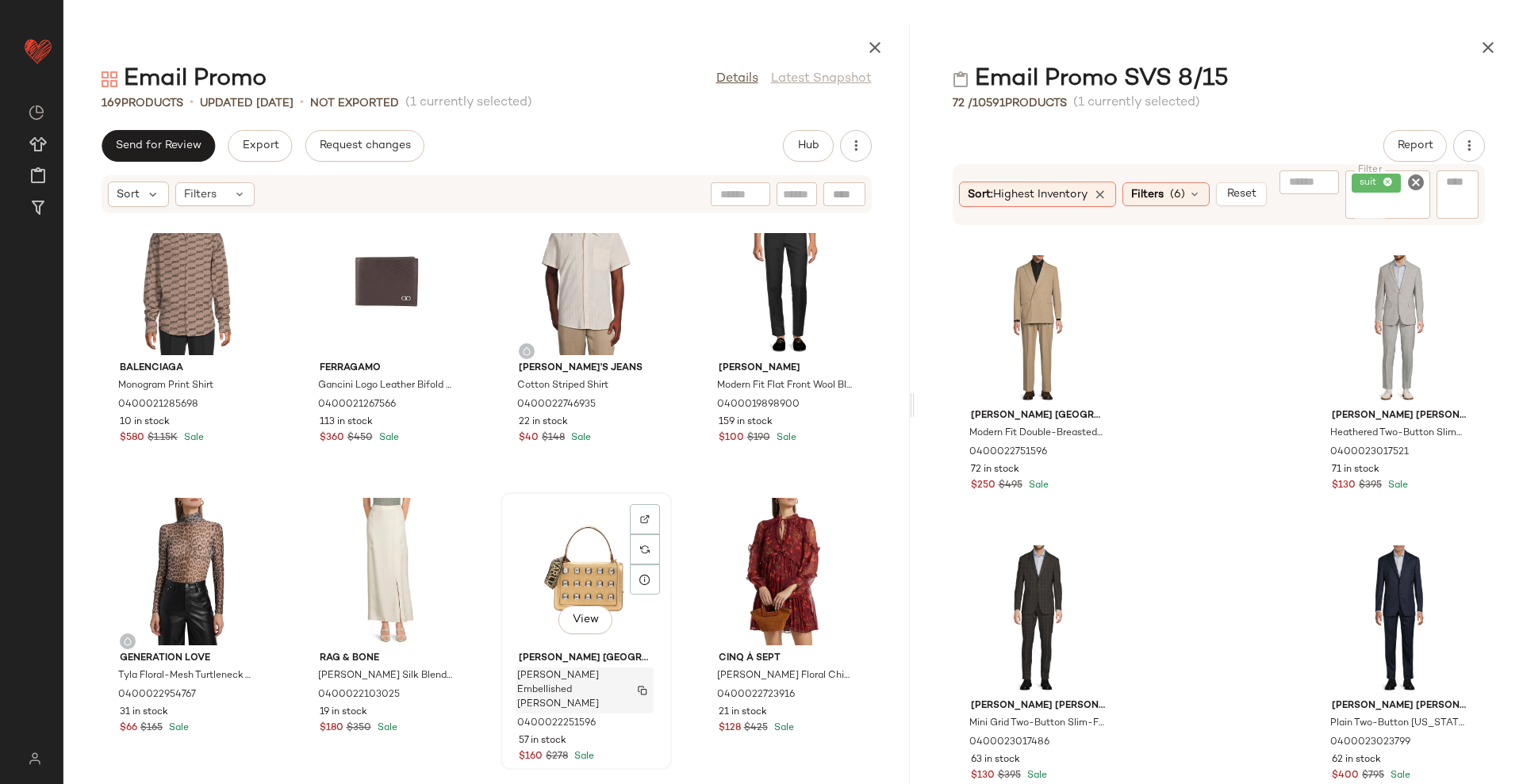
scroll to position [10026, 0]
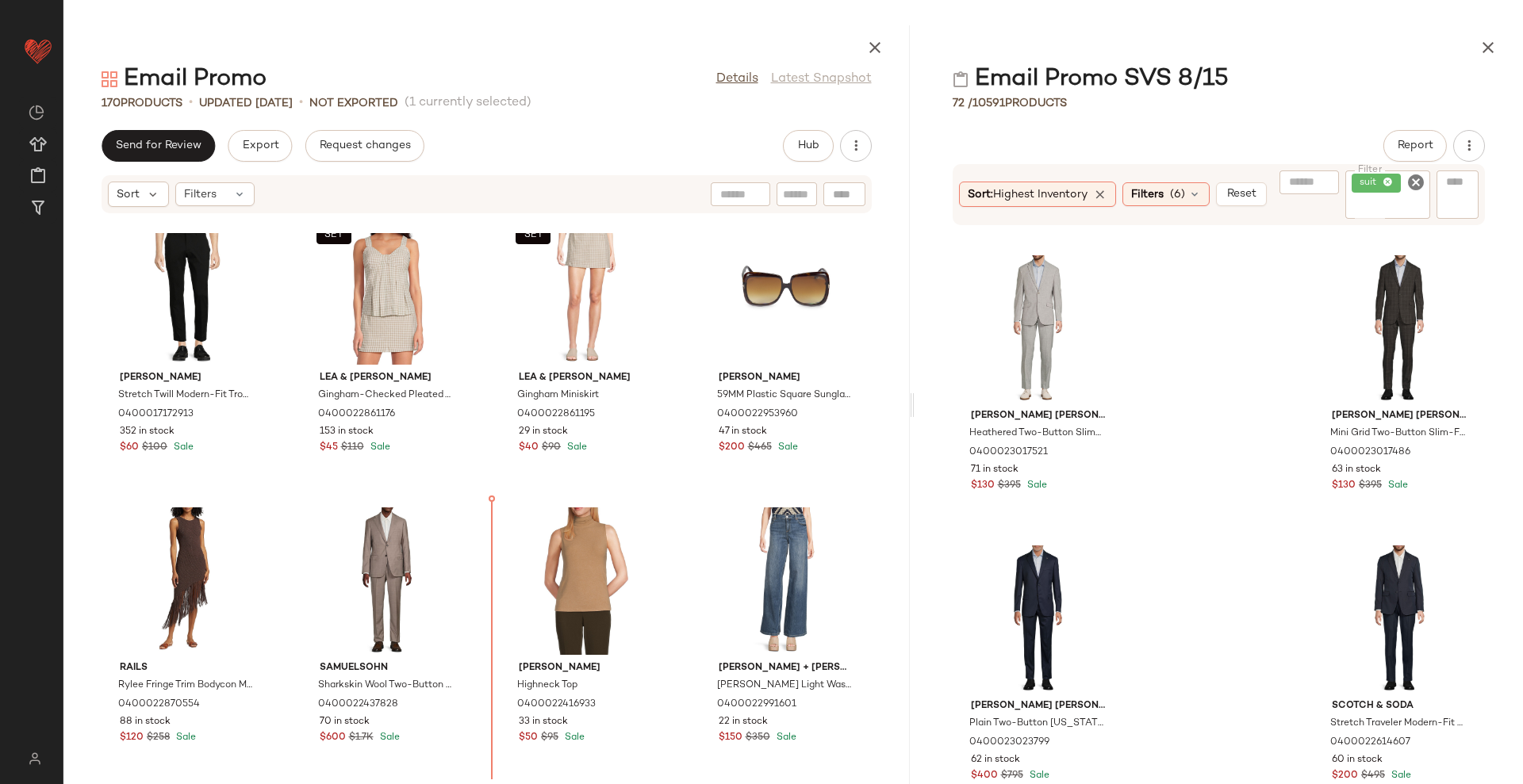
scroll to position [11069, 0]
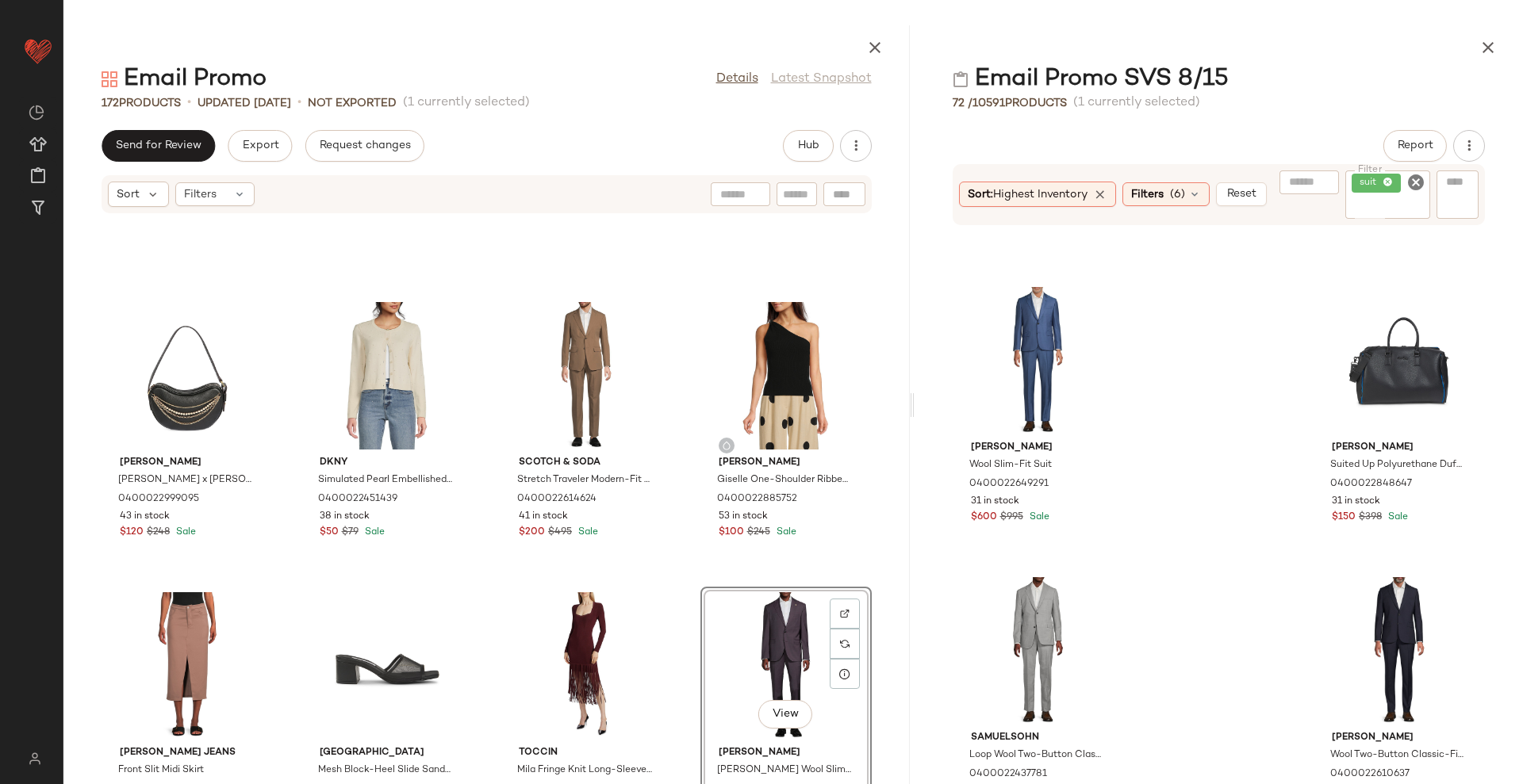
scroll to position [6358, 0]
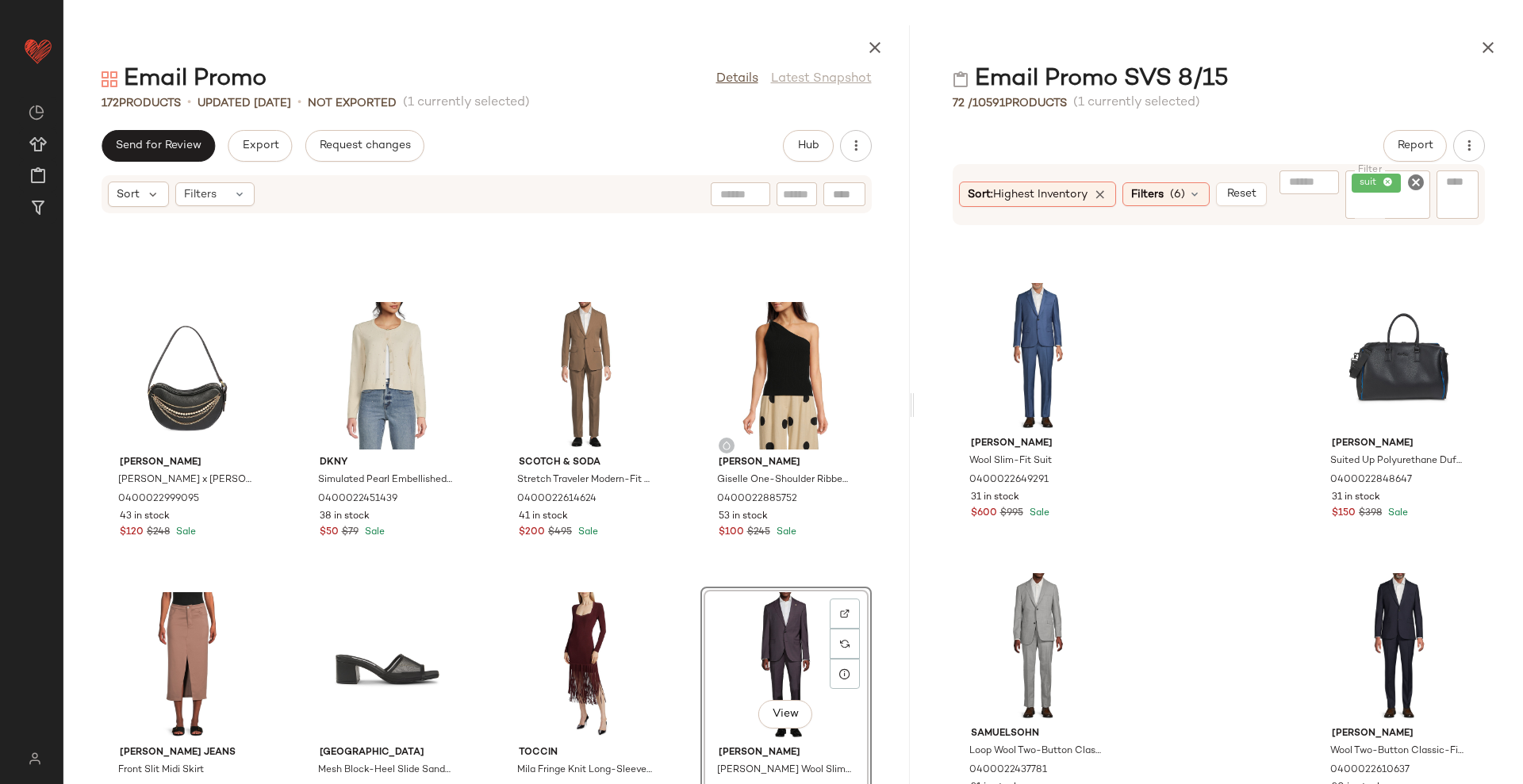
click at [1415, 180] on icon "Clear Filter" at bounding box center [1415, 181] width 19 height 19
click at [1155, 199] on span "Filters" at bounding box center [1147, 194] width 32 height 17
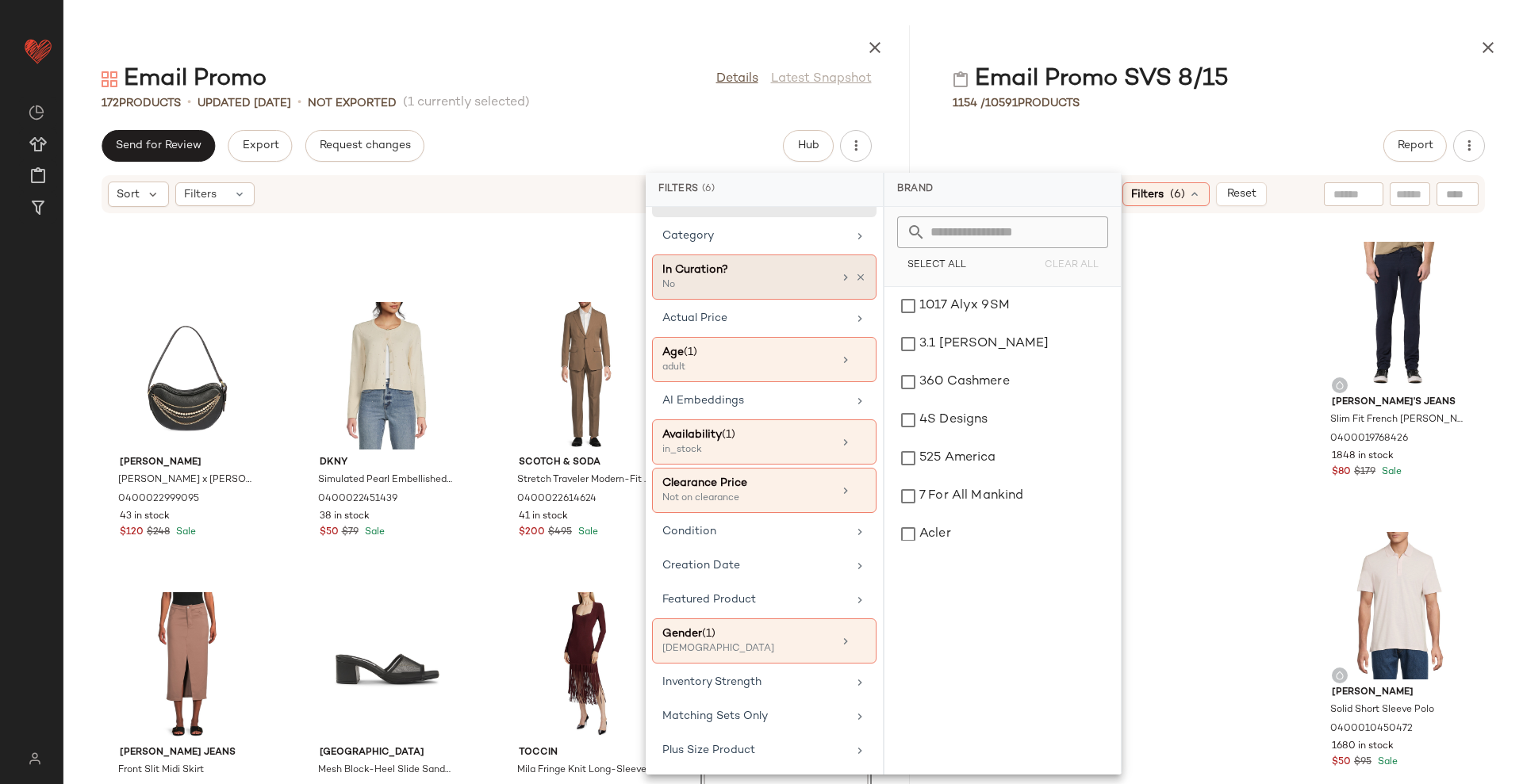
scroll to position [0, 0]
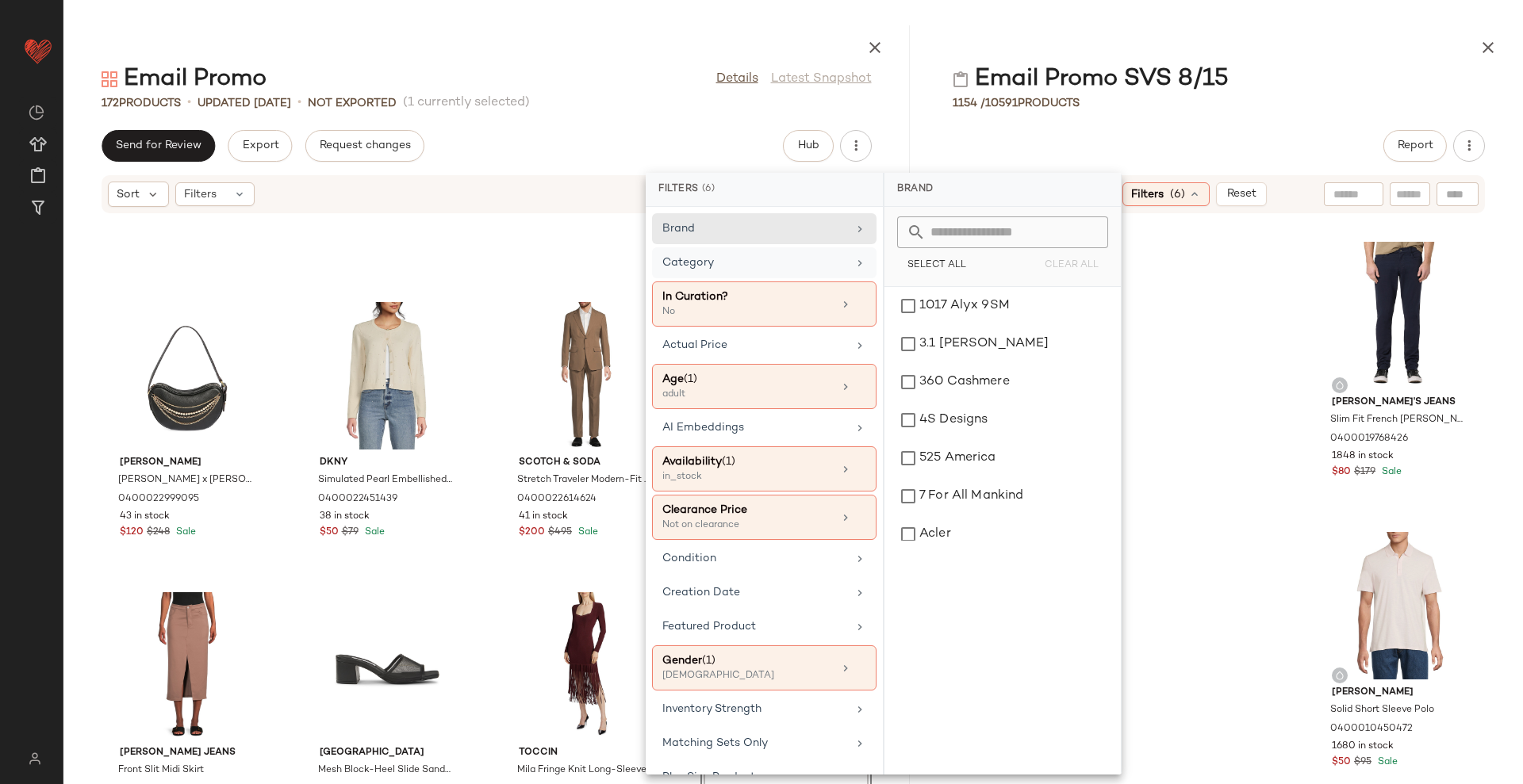
click at [773, 265] on div "Category" at bounding box center [755, 263] width 185 height 17
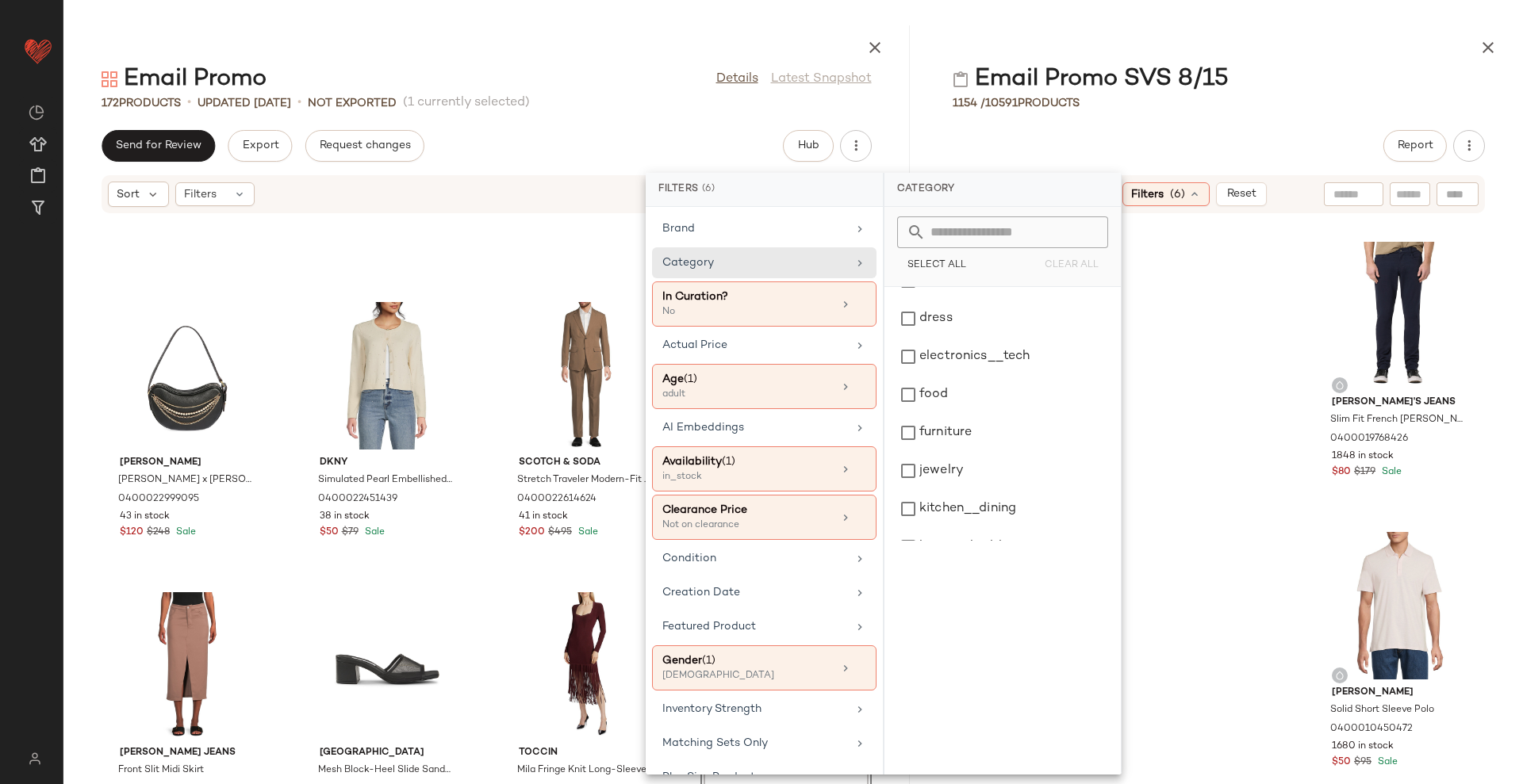
scroll to position [298, 0]
click at [985, 482] on div "outerwear" at bounding box center [1003, 478] width 223 height 38
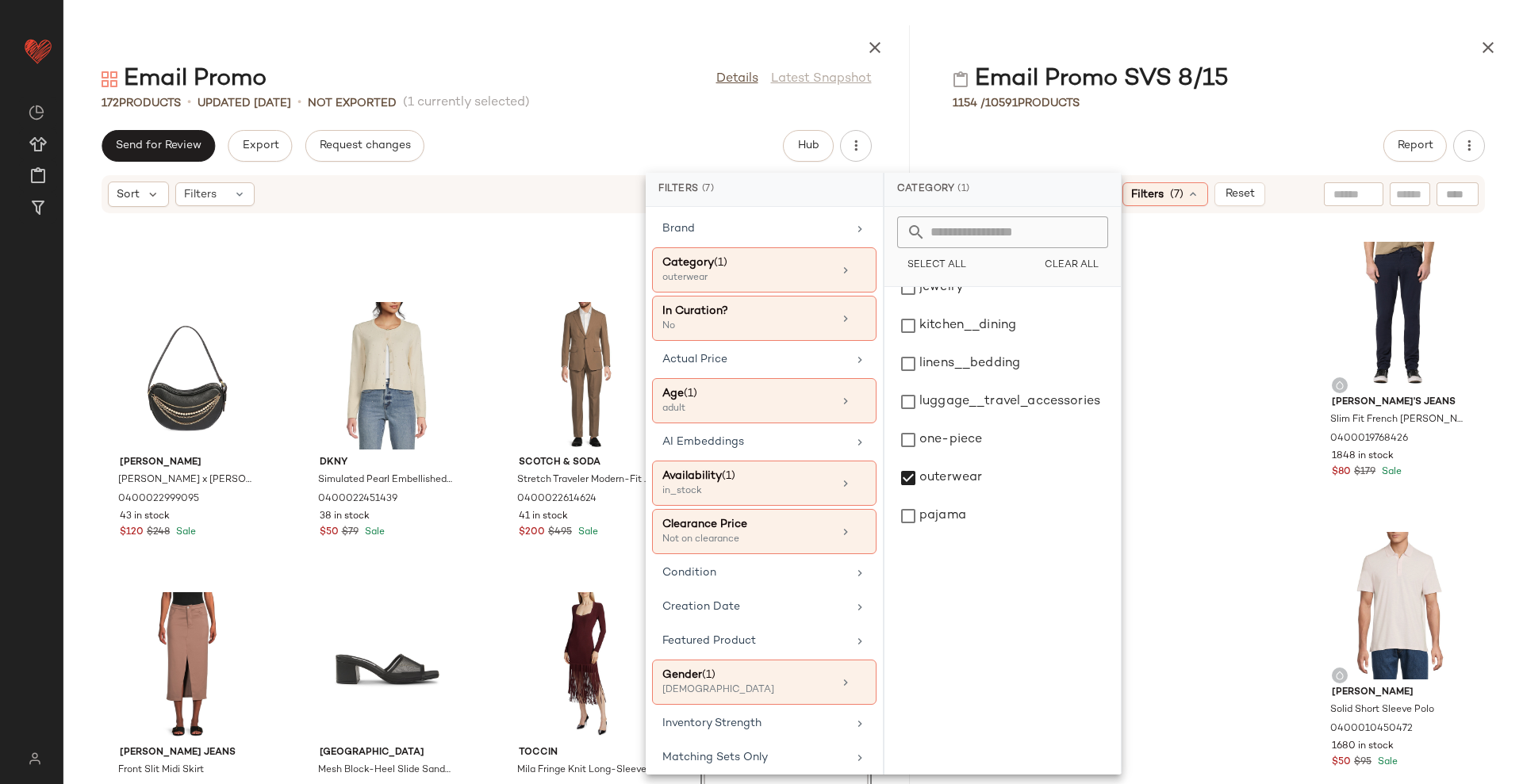
click at [1266, 106] on div "1154 / 10591 Products" at bounding box center [1218, 103] width 609 height 16
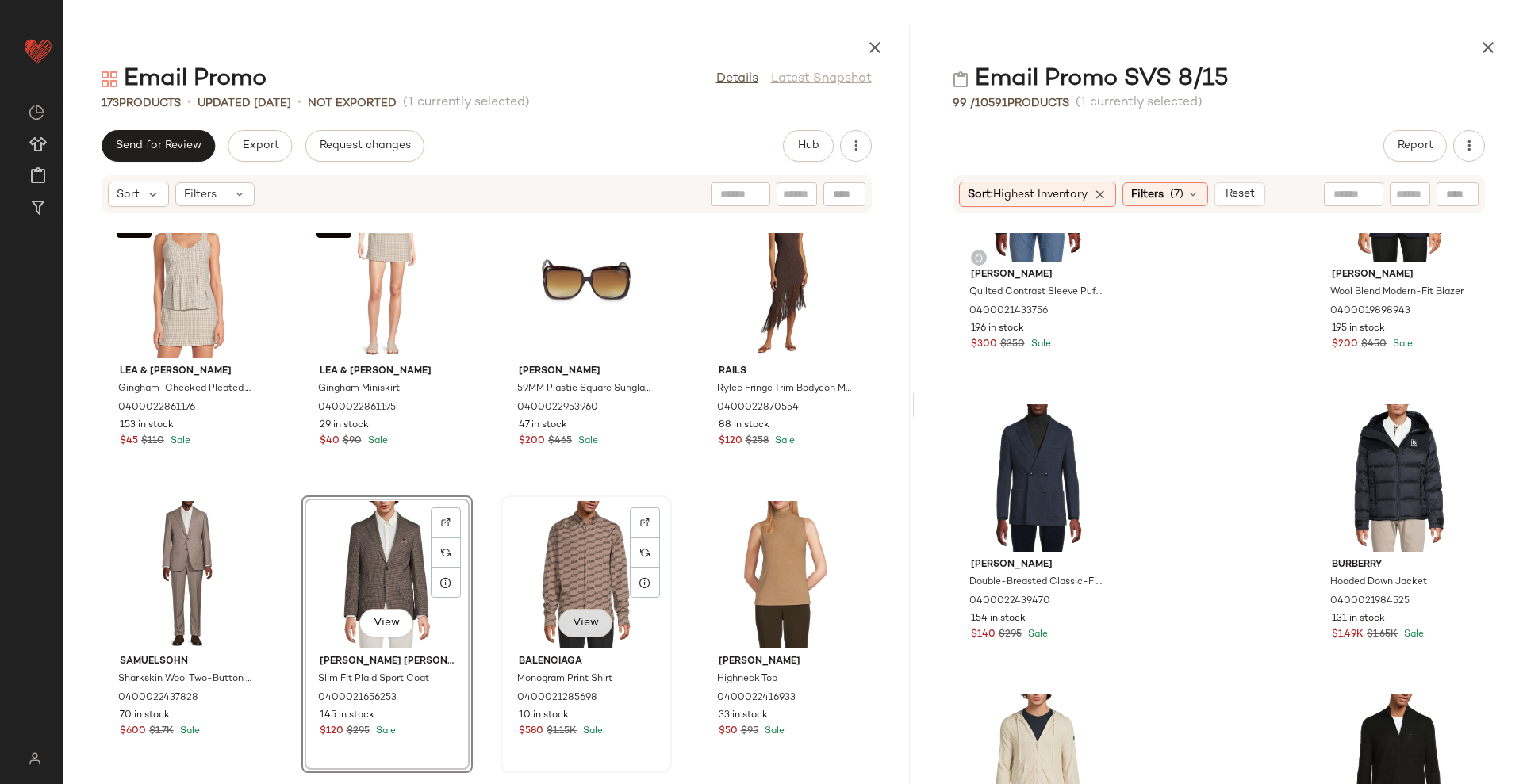
scroll to position [11069, 0]
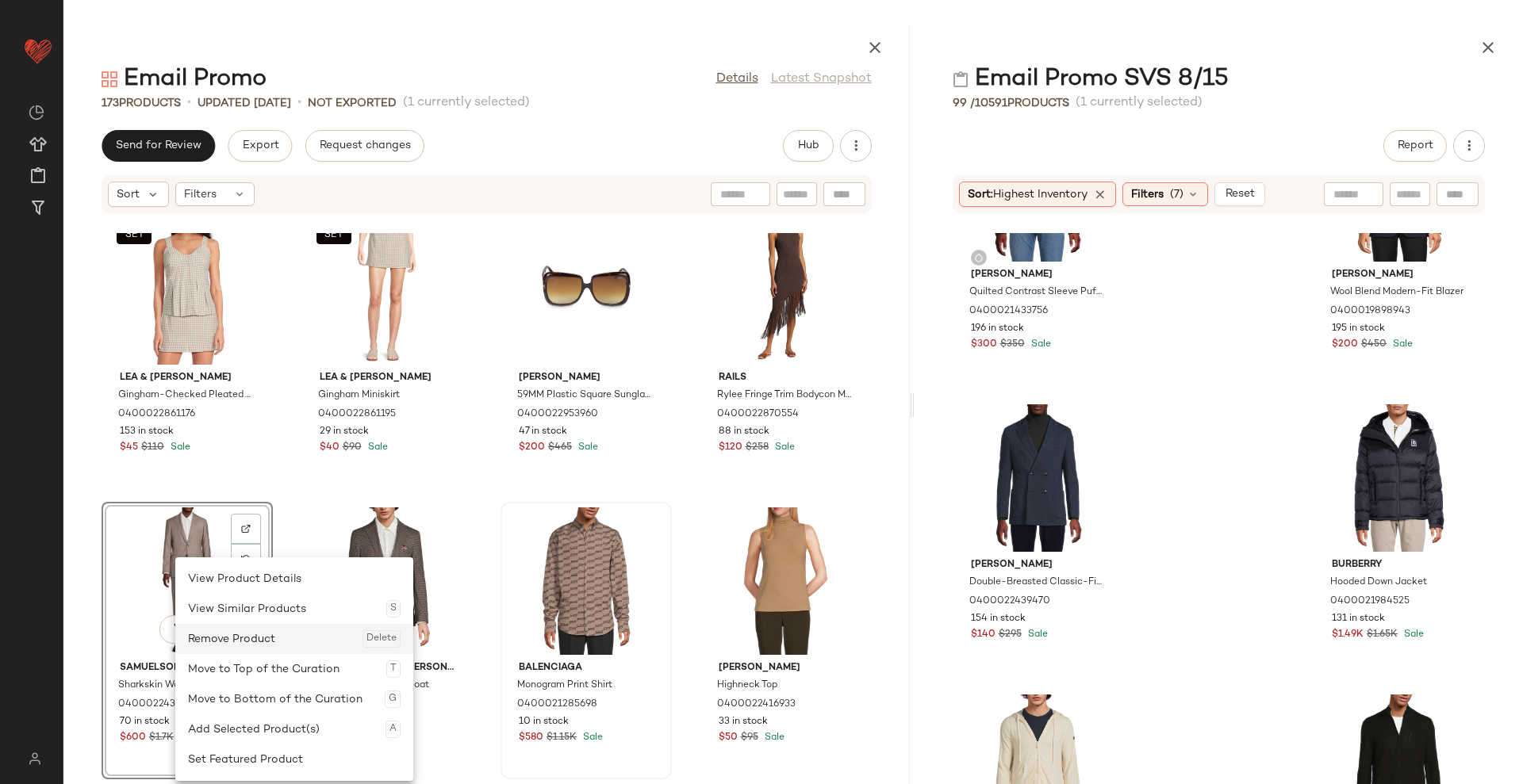
click at [222, 634] on div "Remove Product Delete" at bounding box center [294, 639] width 213 height 30
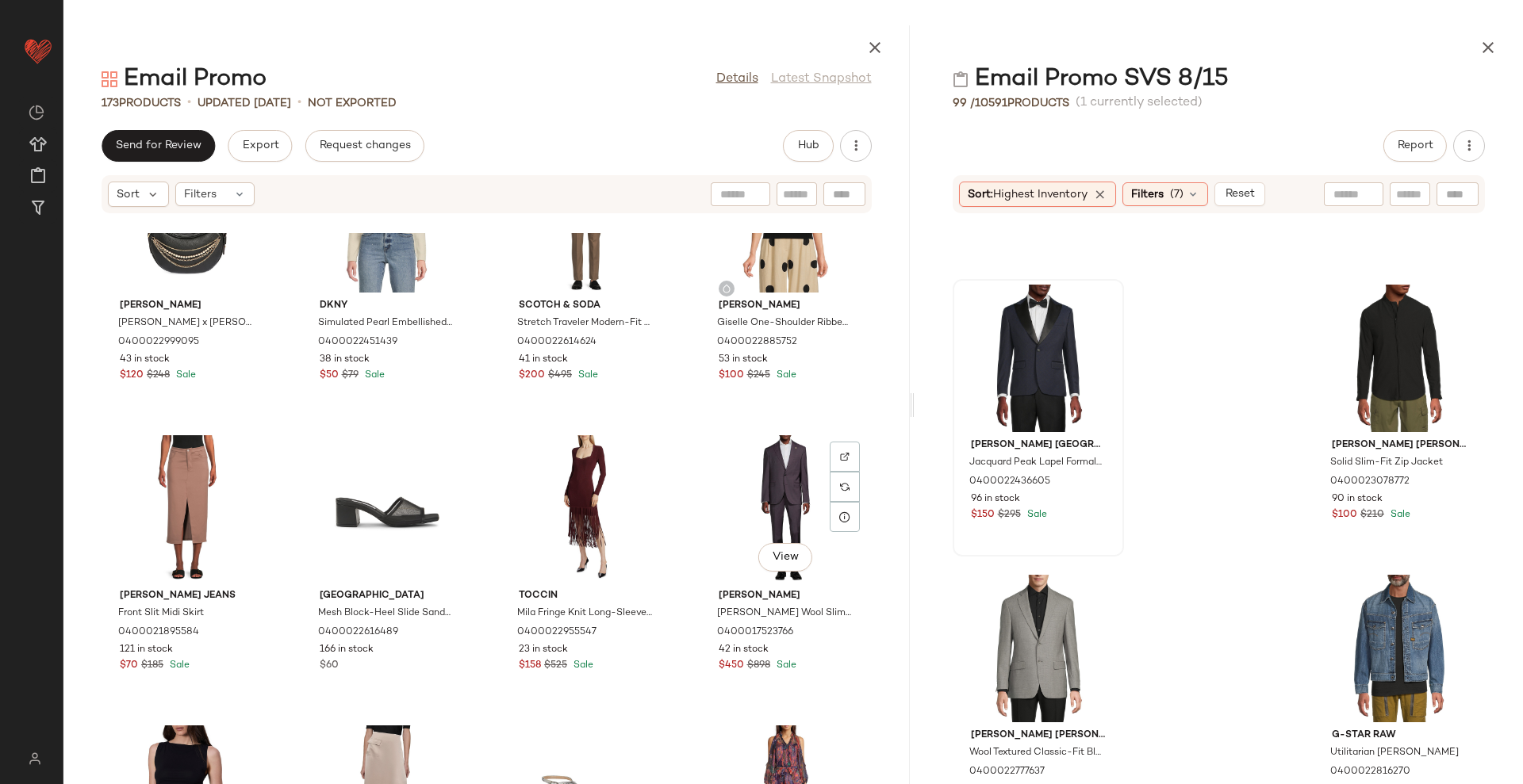
scroll to position [11638, 0]
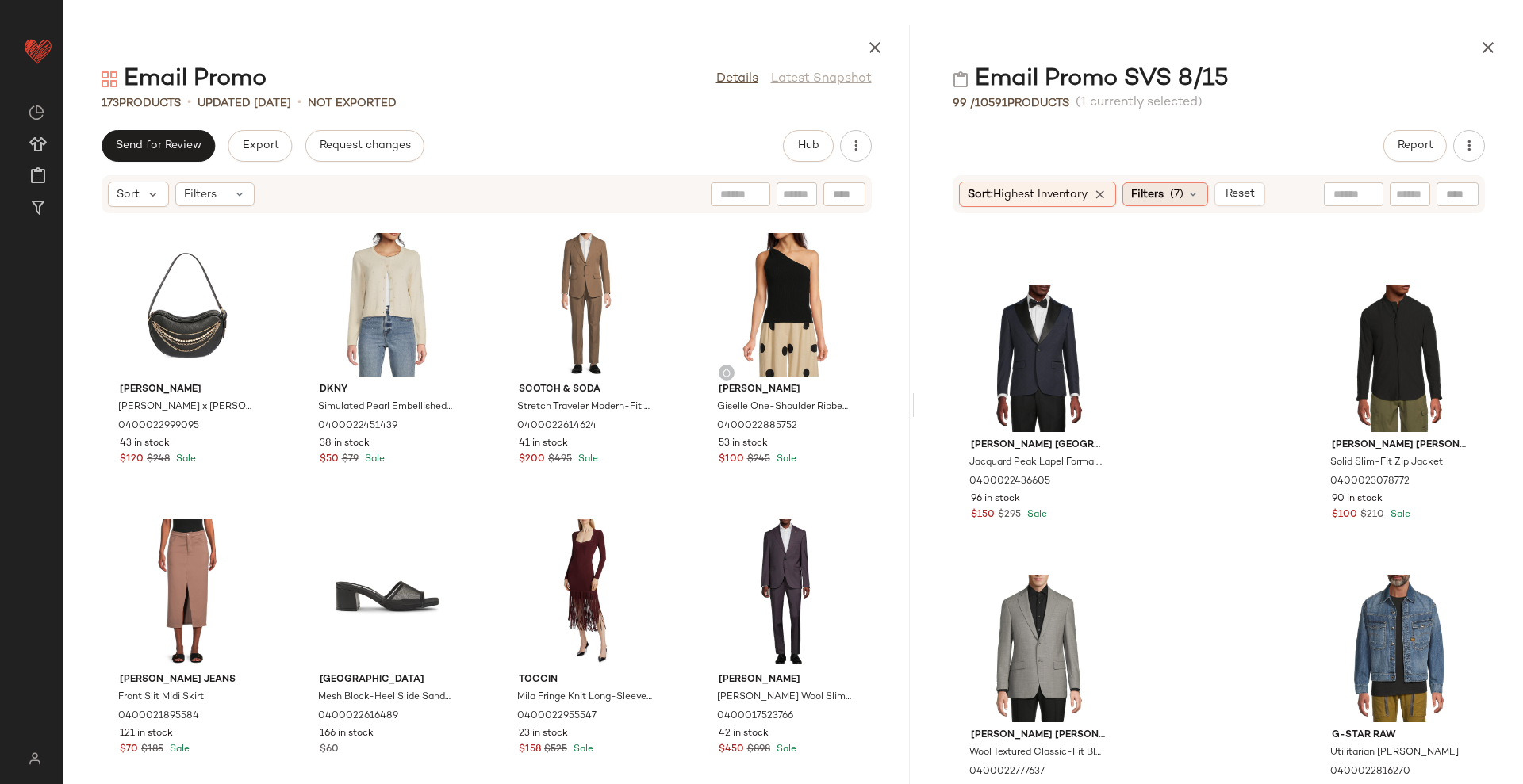
click at [1155, 186] on span "Filters" at bounding box center [1147, 194] width 32 height 17
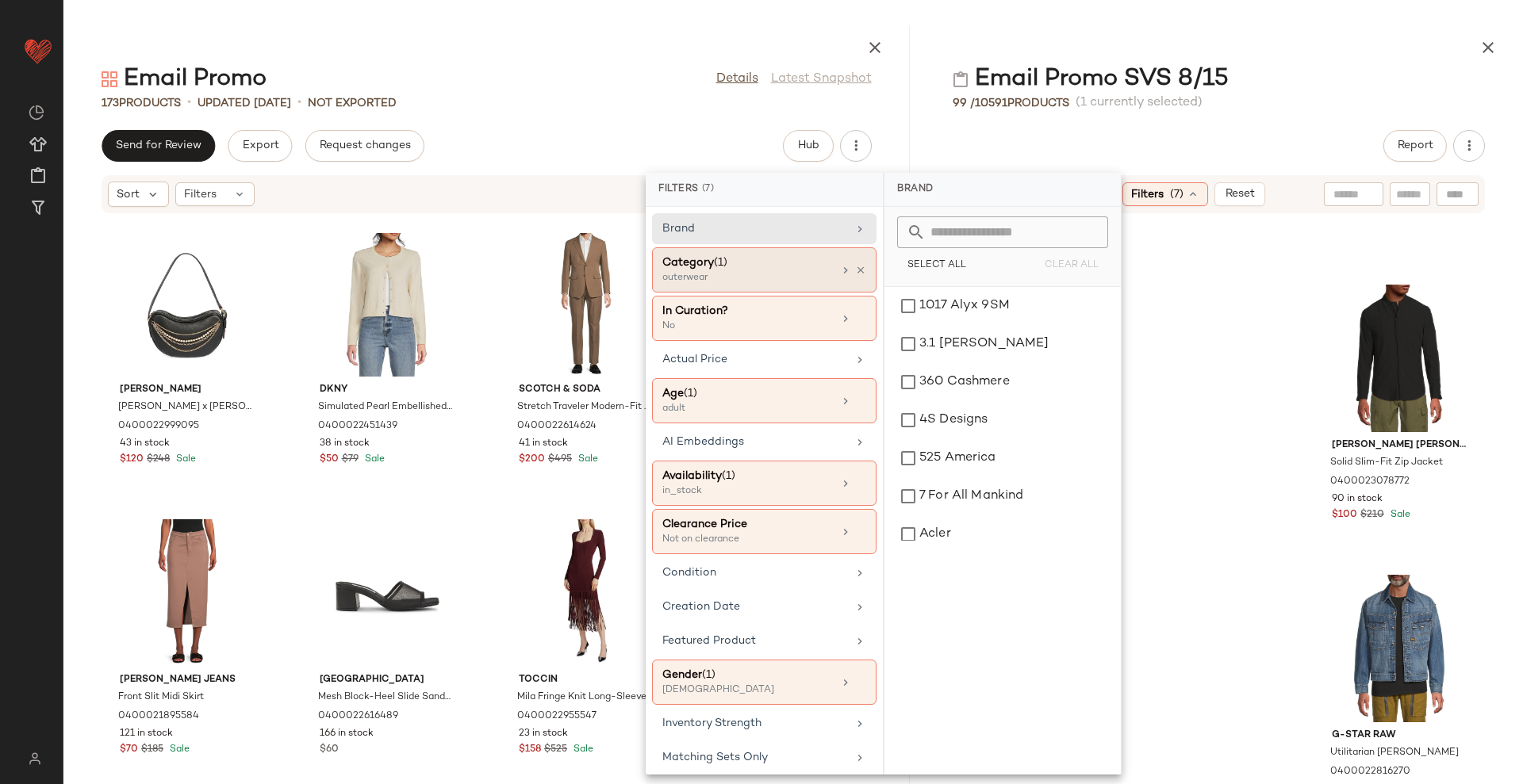
click at [680, 260] on div "Category (1)" at bounding box center [748, 263] width 171 height 17
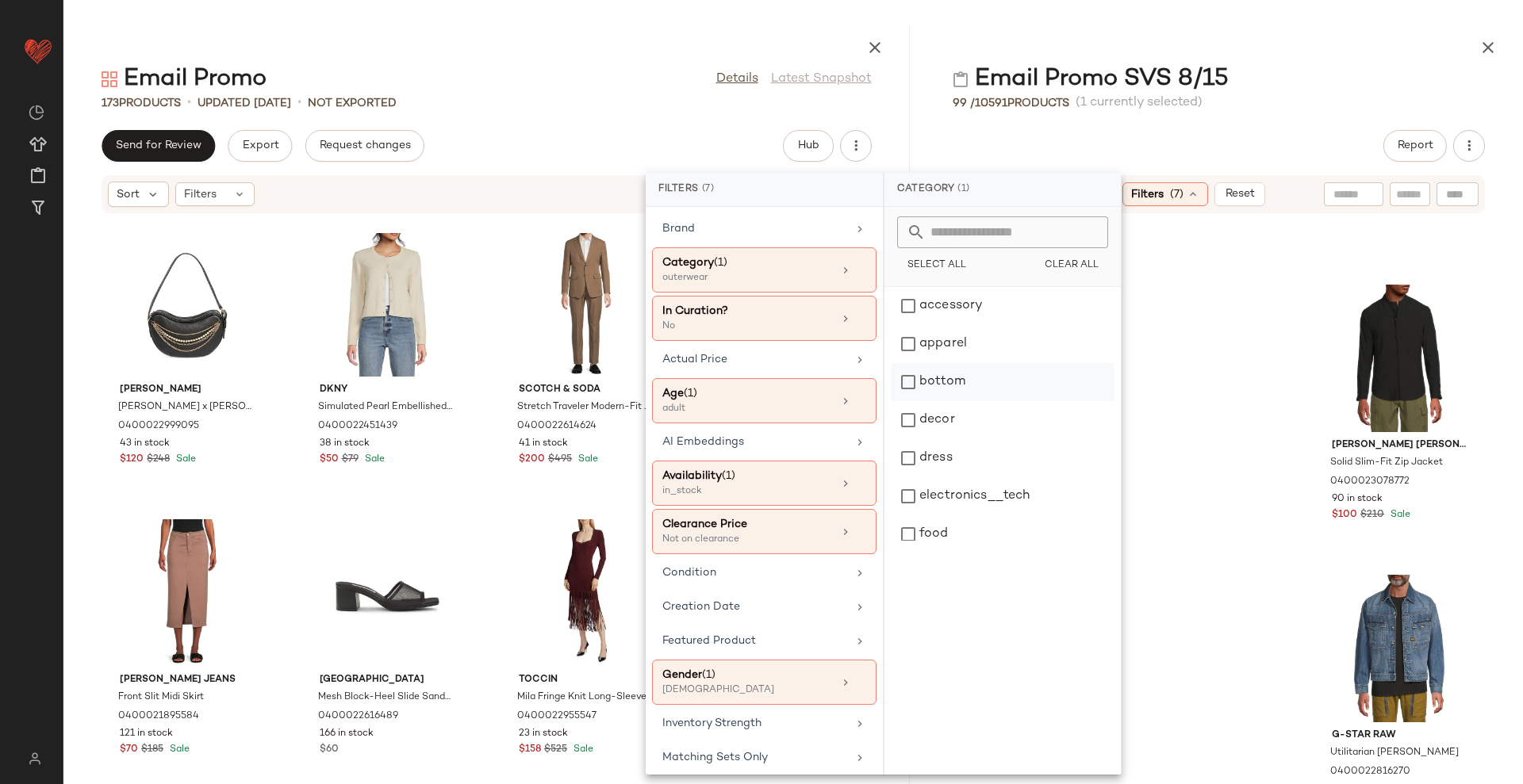
click at [964, 368] on div "bottom" at bounding box center [1003, 382] width 223 height 38
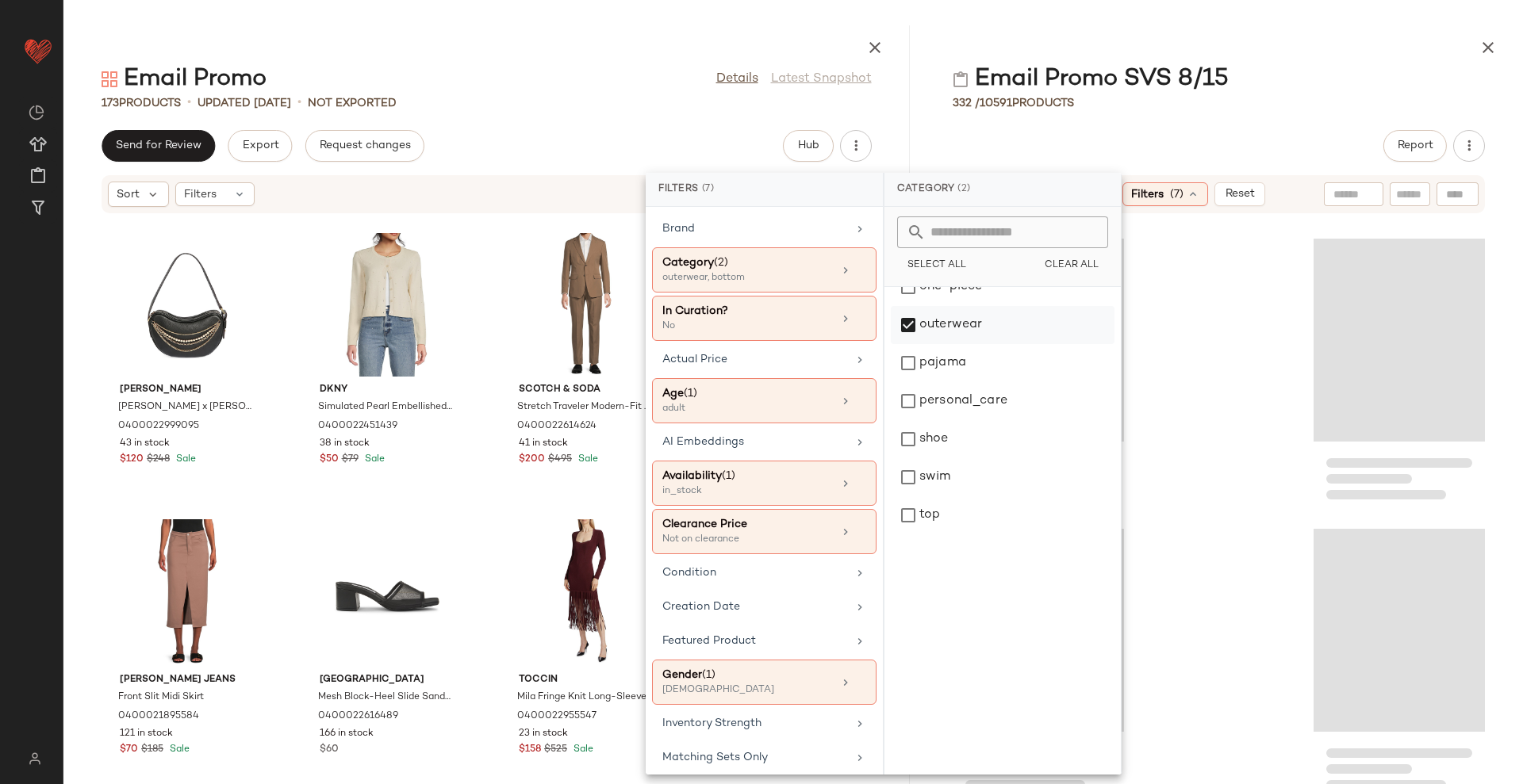
click at [976, 328] on div "outerwear" at bounding box center [1003, 324] width 223 height 38
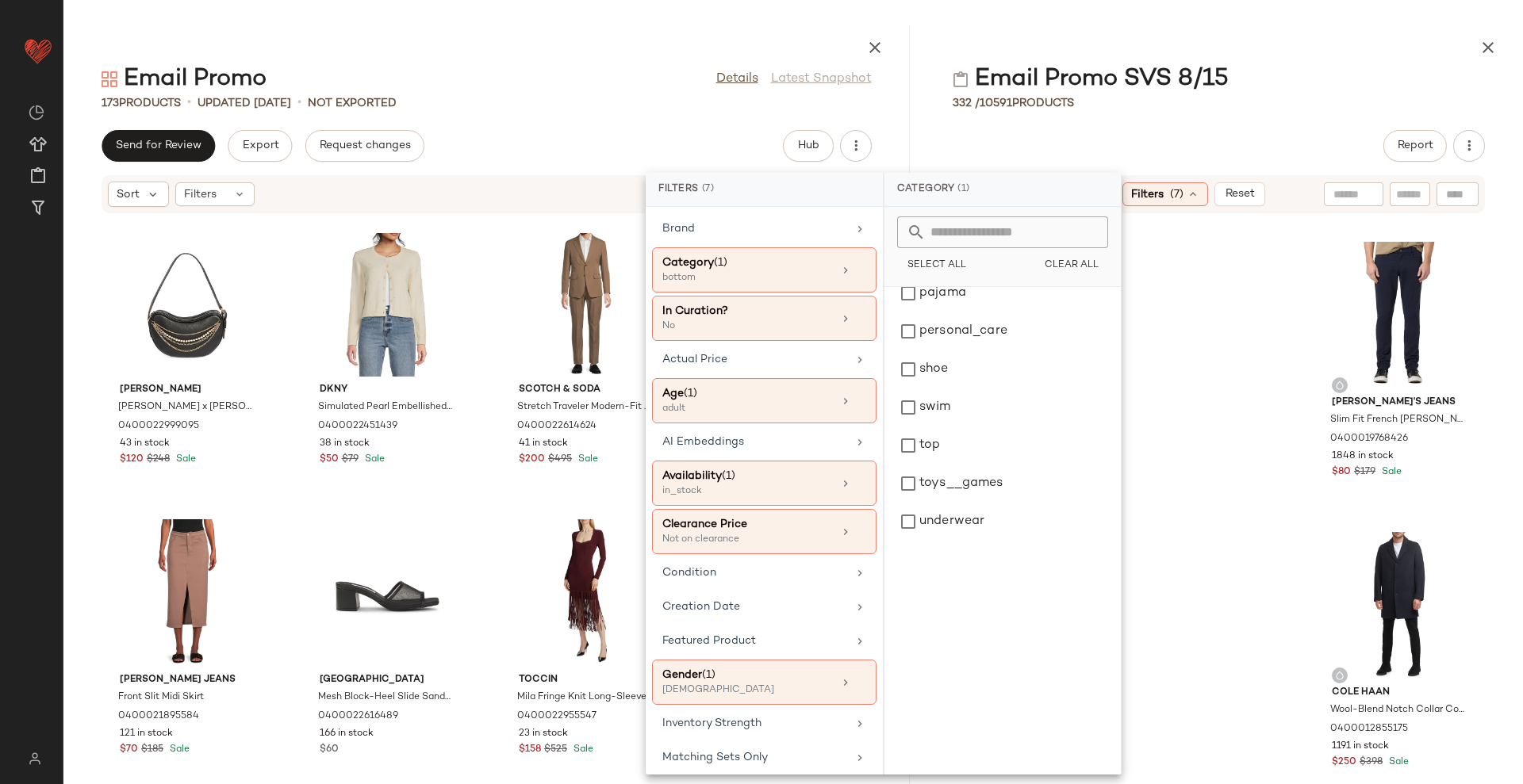
click at [1234, 143] on div "Report" at bounding box center [1218, 146] width 609 height 31
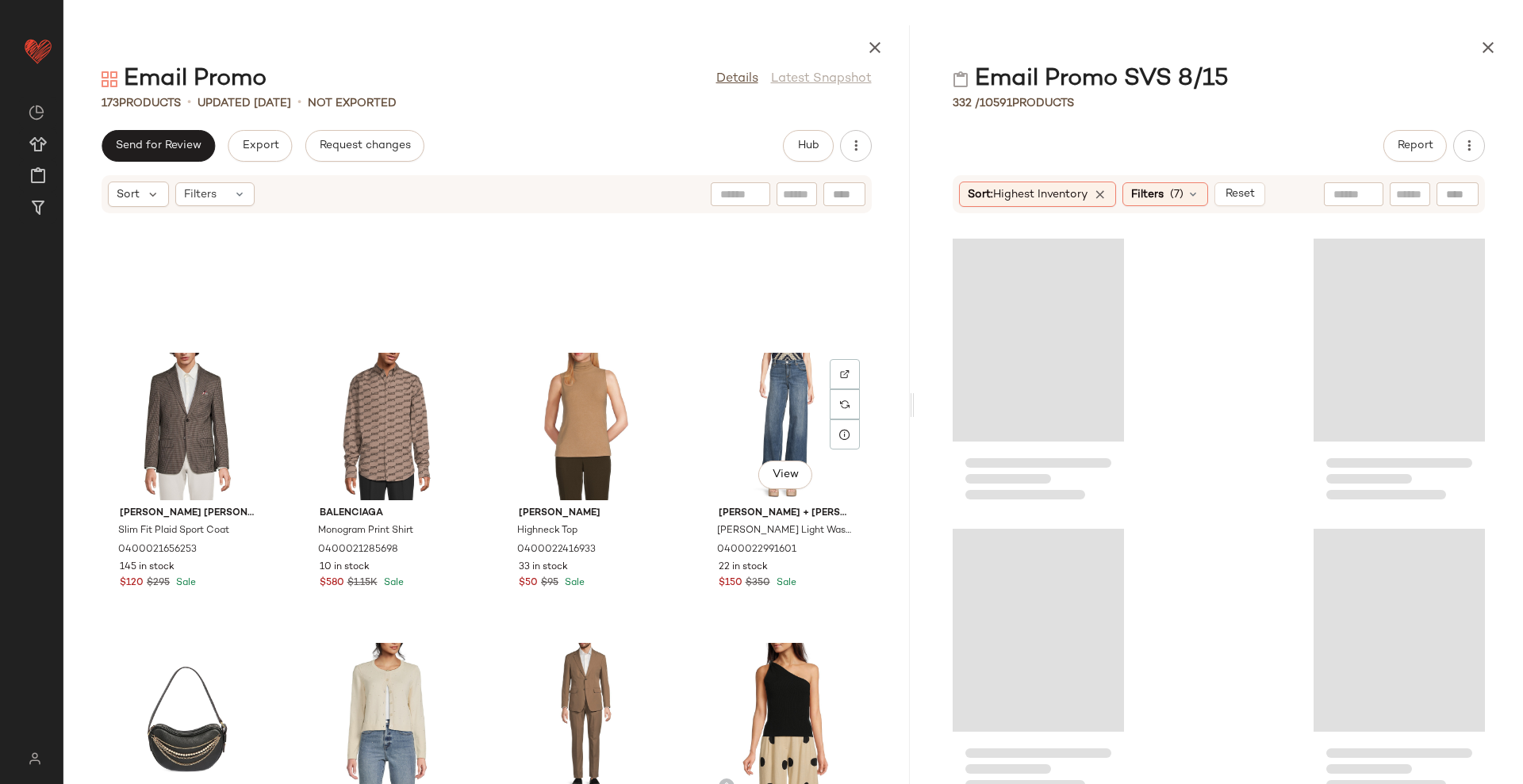
scroll to position [11142, 0]
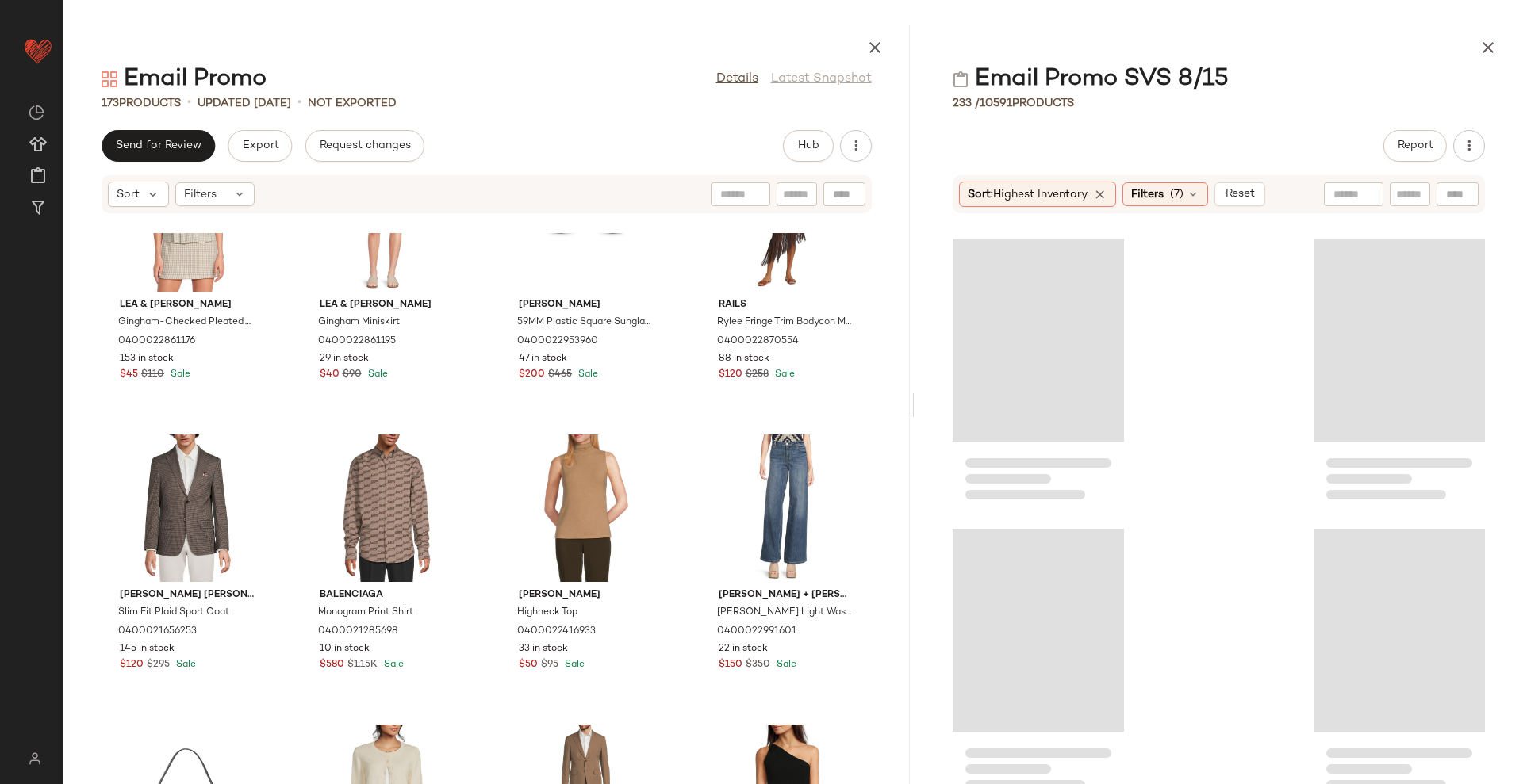
click at [1367, 188] on input "text" at bounding box center [1353, 194] width 40 height 17
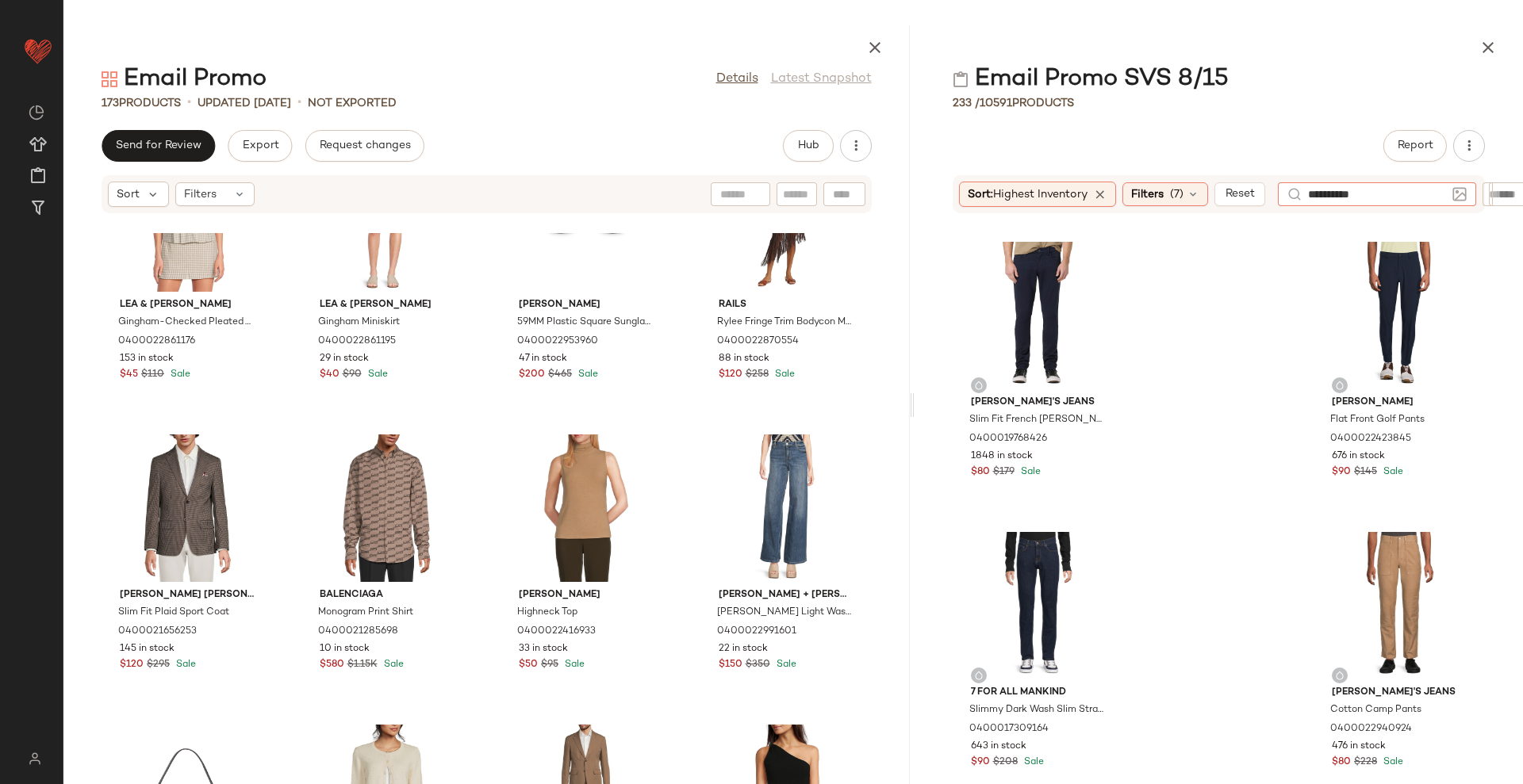
type input "**********"
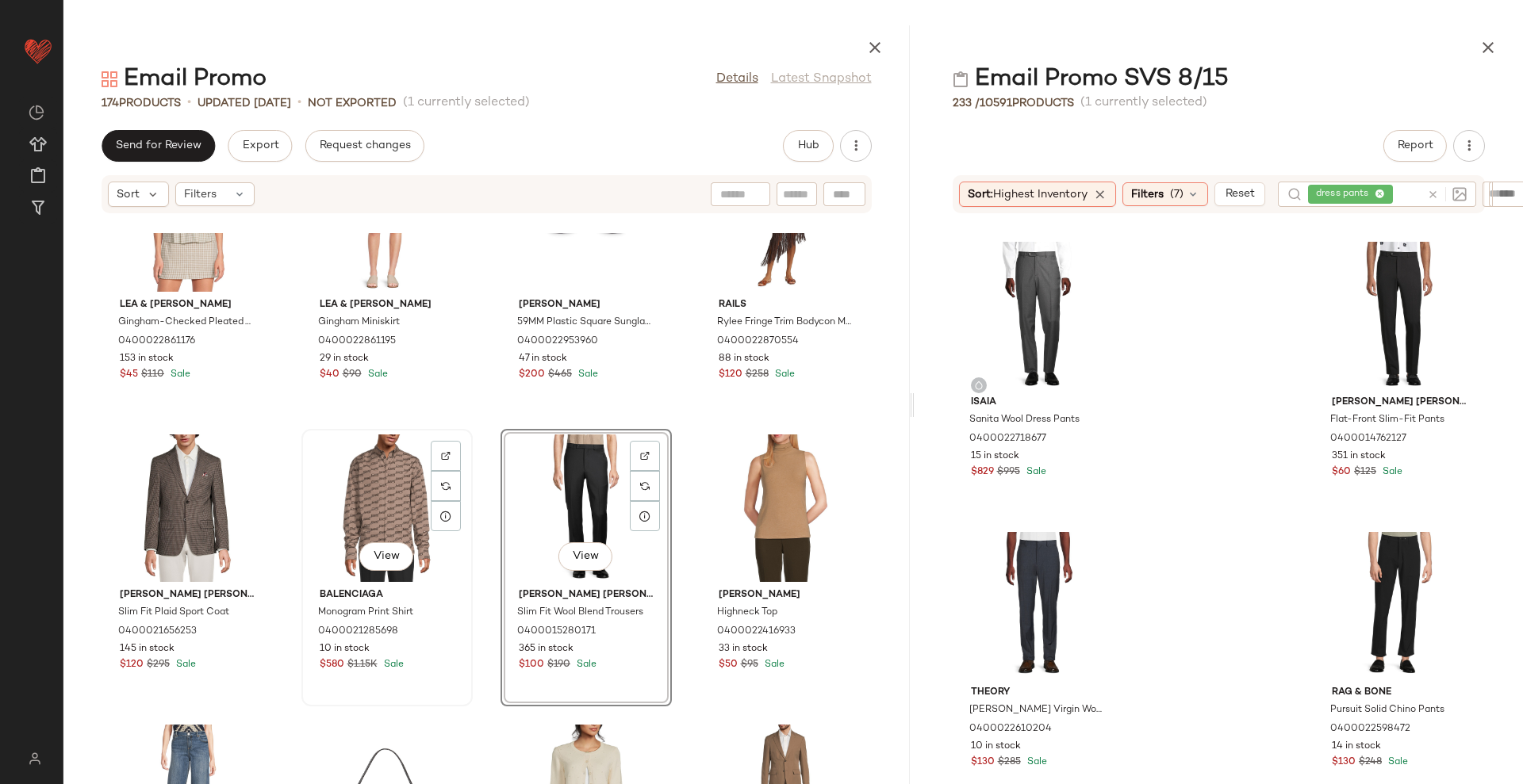
click at [368, 476] on div "View" at bounding box center [386, 509] width 160 height 148
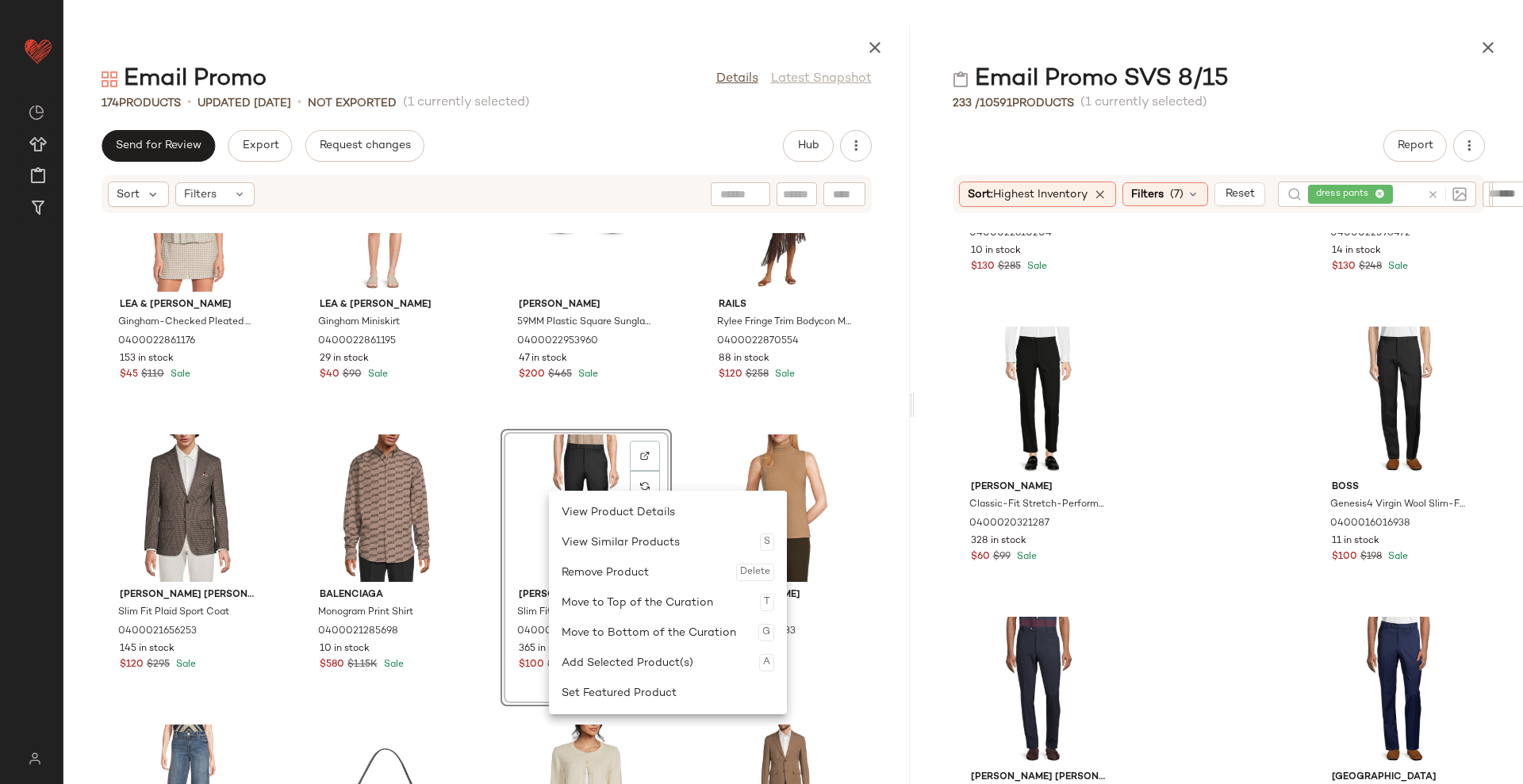
scroll to position [310, 0]
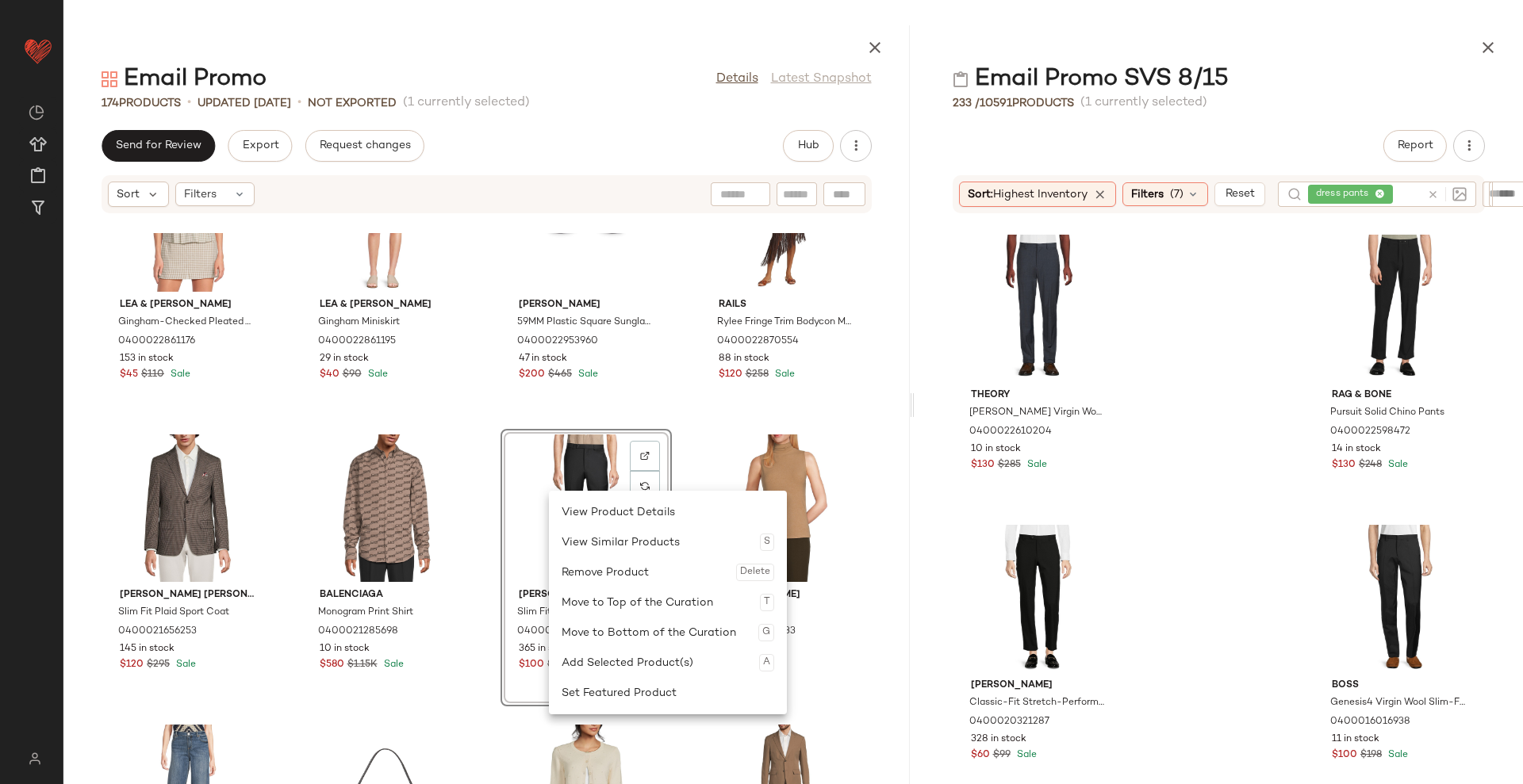
drag, startPoint x: 880, startPoint y: 439, endPoint x: 1143, endPoint y: 360, distance: 274.6
click at [880, 439] on div "SET Lea & Viola Gingham-Checked Pleated Tank 0400022861176 153 in stock $45 $11…" at bounding box center [487, 509] width 847 height 552
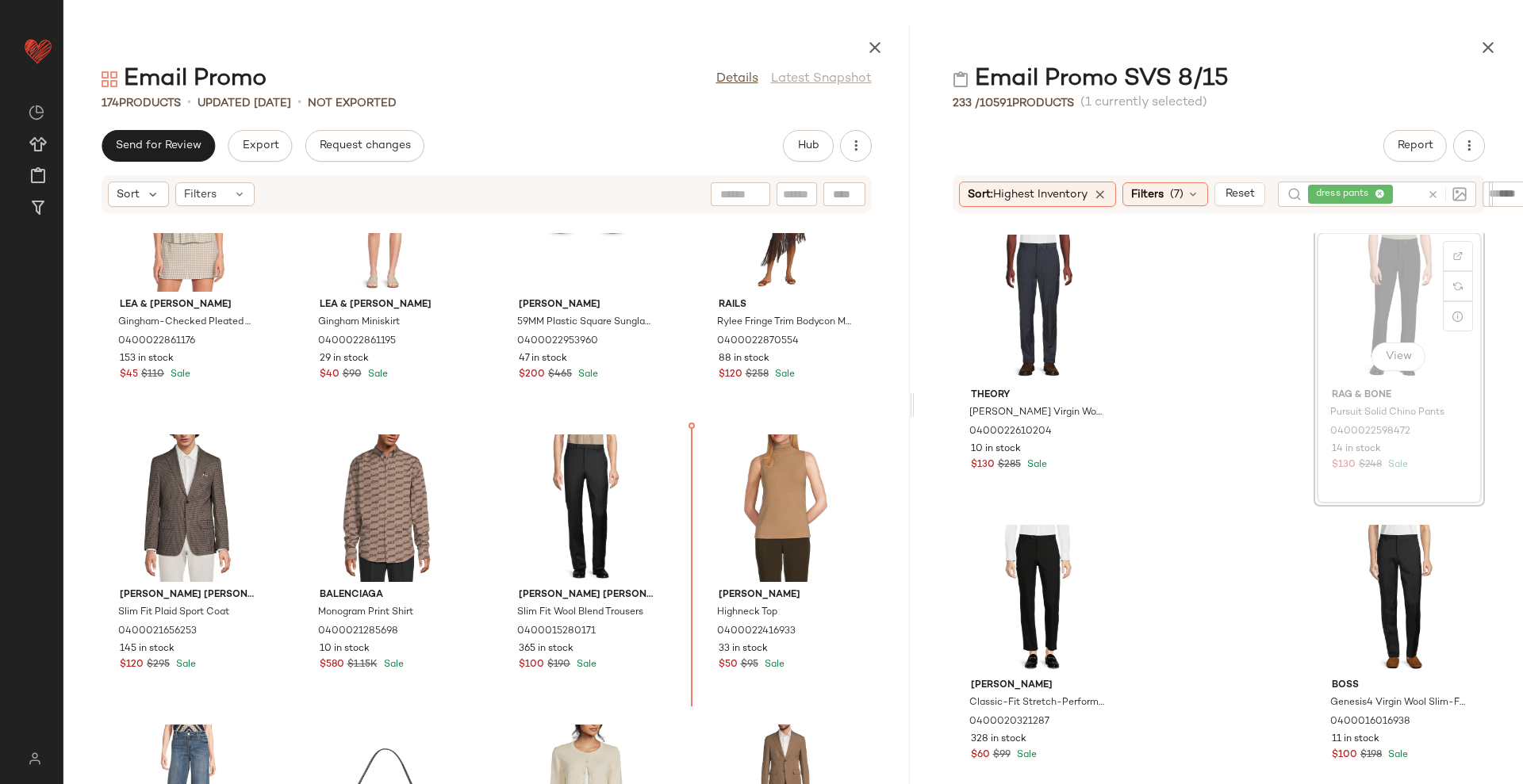
scroll to position [309, 0]
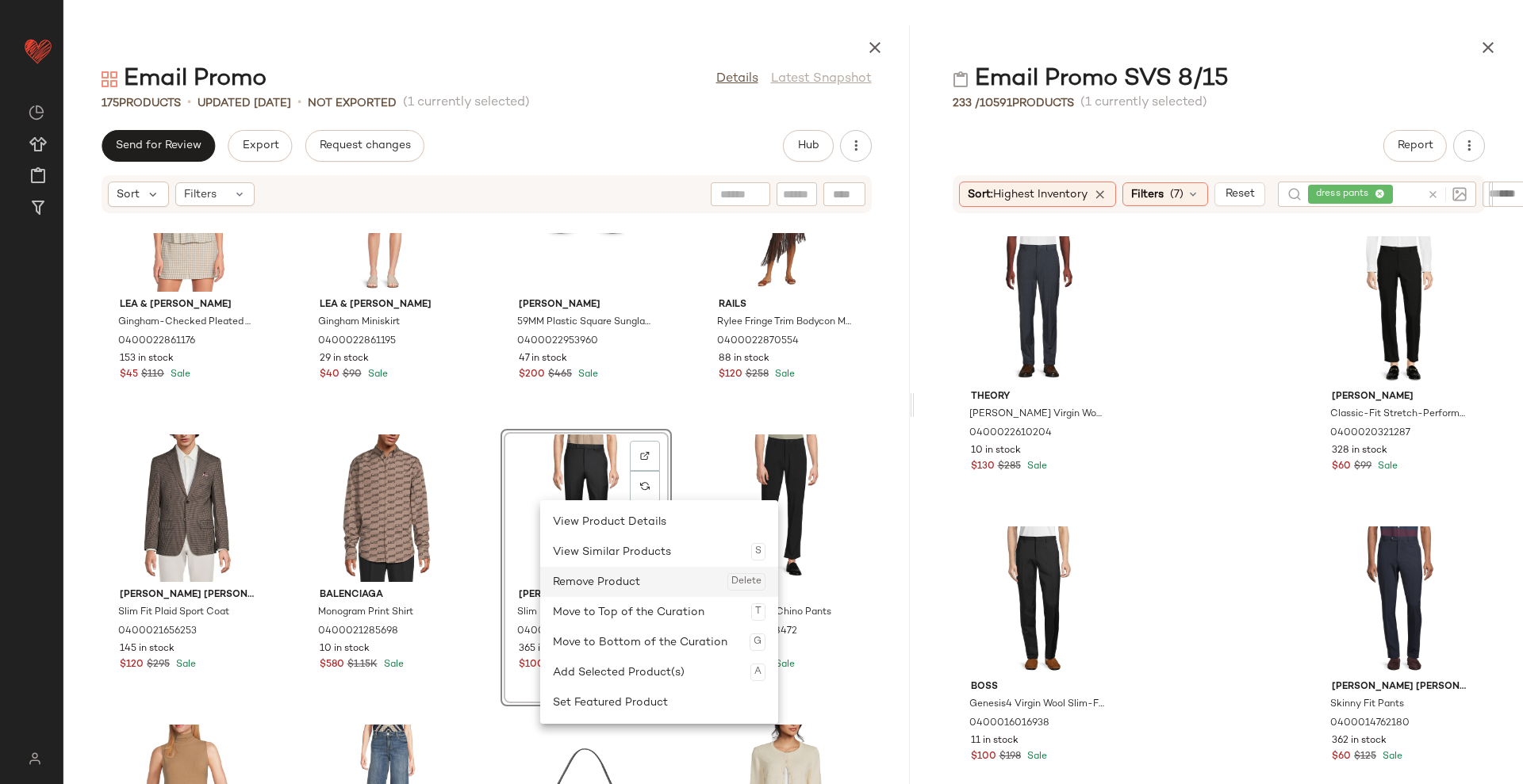
click at [601, 578] on div "Remove Product Delete" at bounding box center [659, 582] width 213 height 30
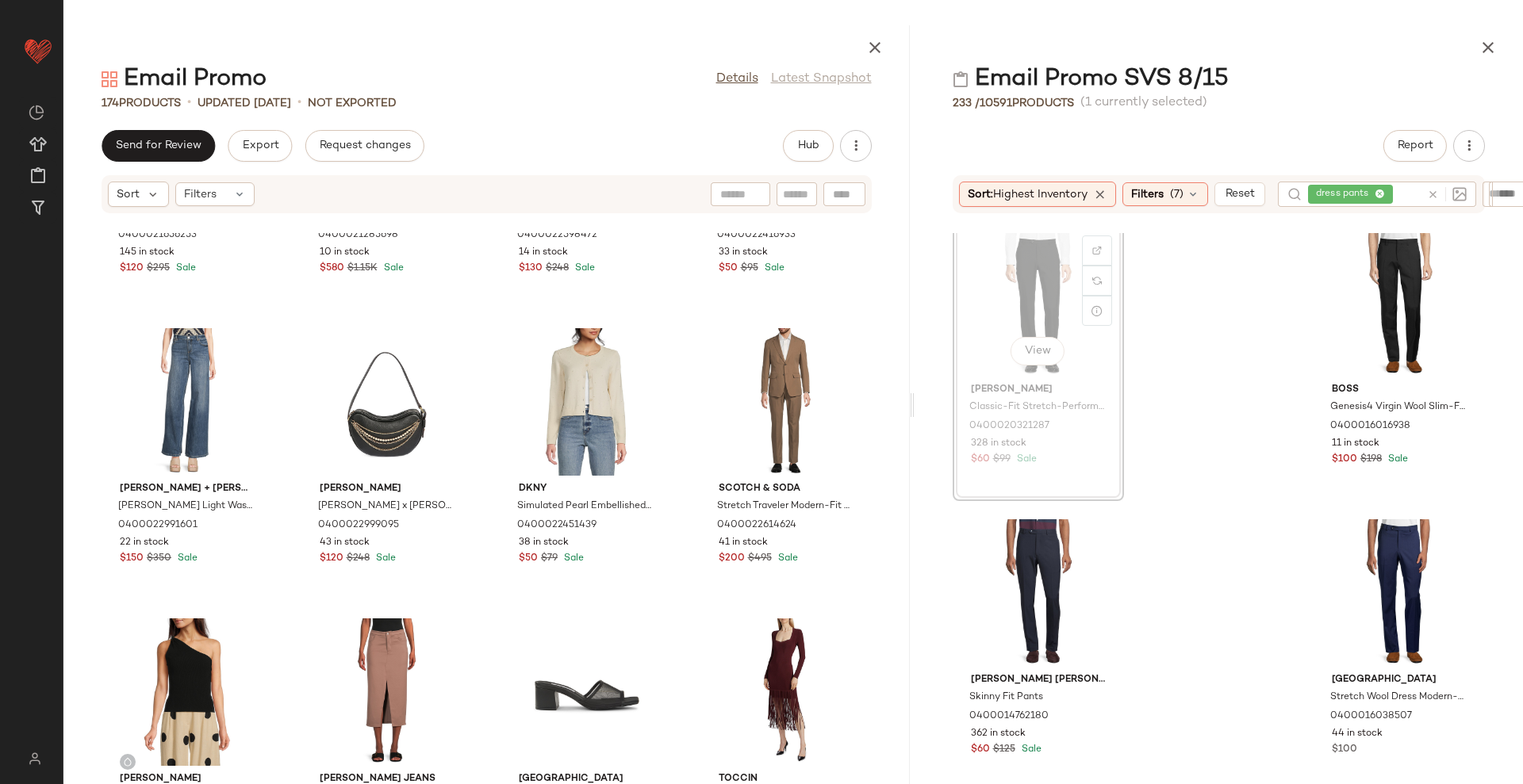
scroll to position [603, 0]
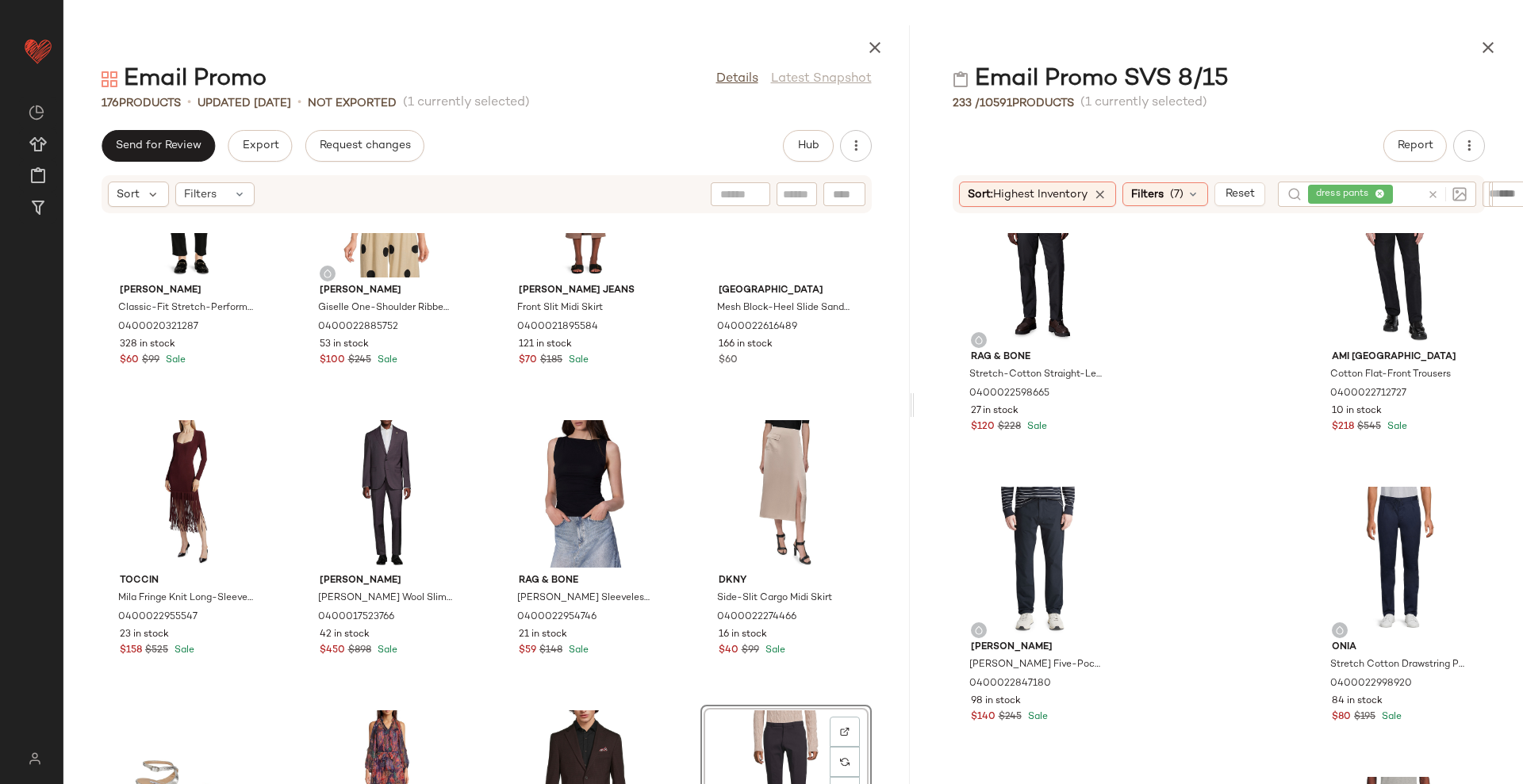
scroll to position [2685, 0]
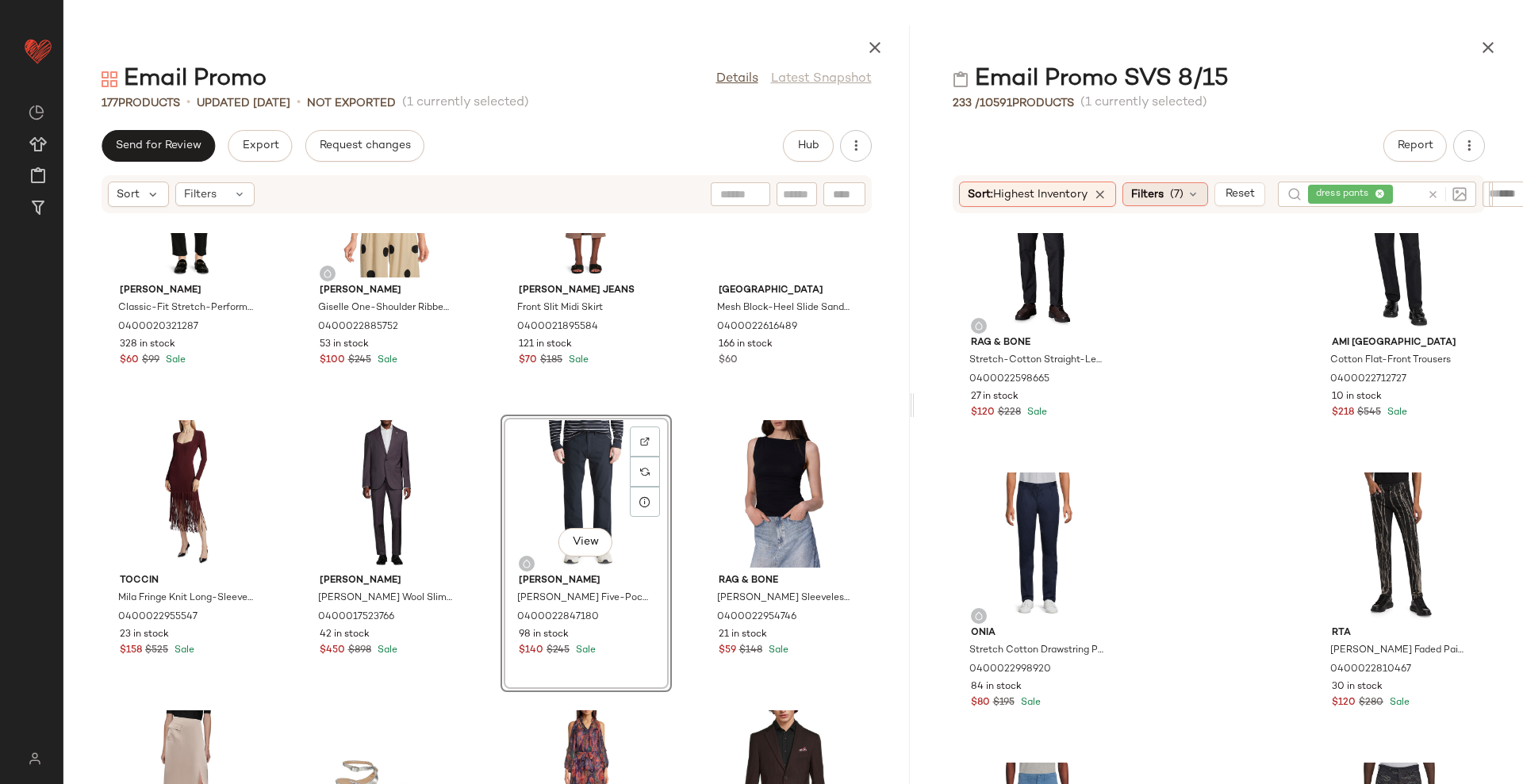
click at [1155, 199] on span "Filters" at bounding box center [1147, 194] width 32 height 17
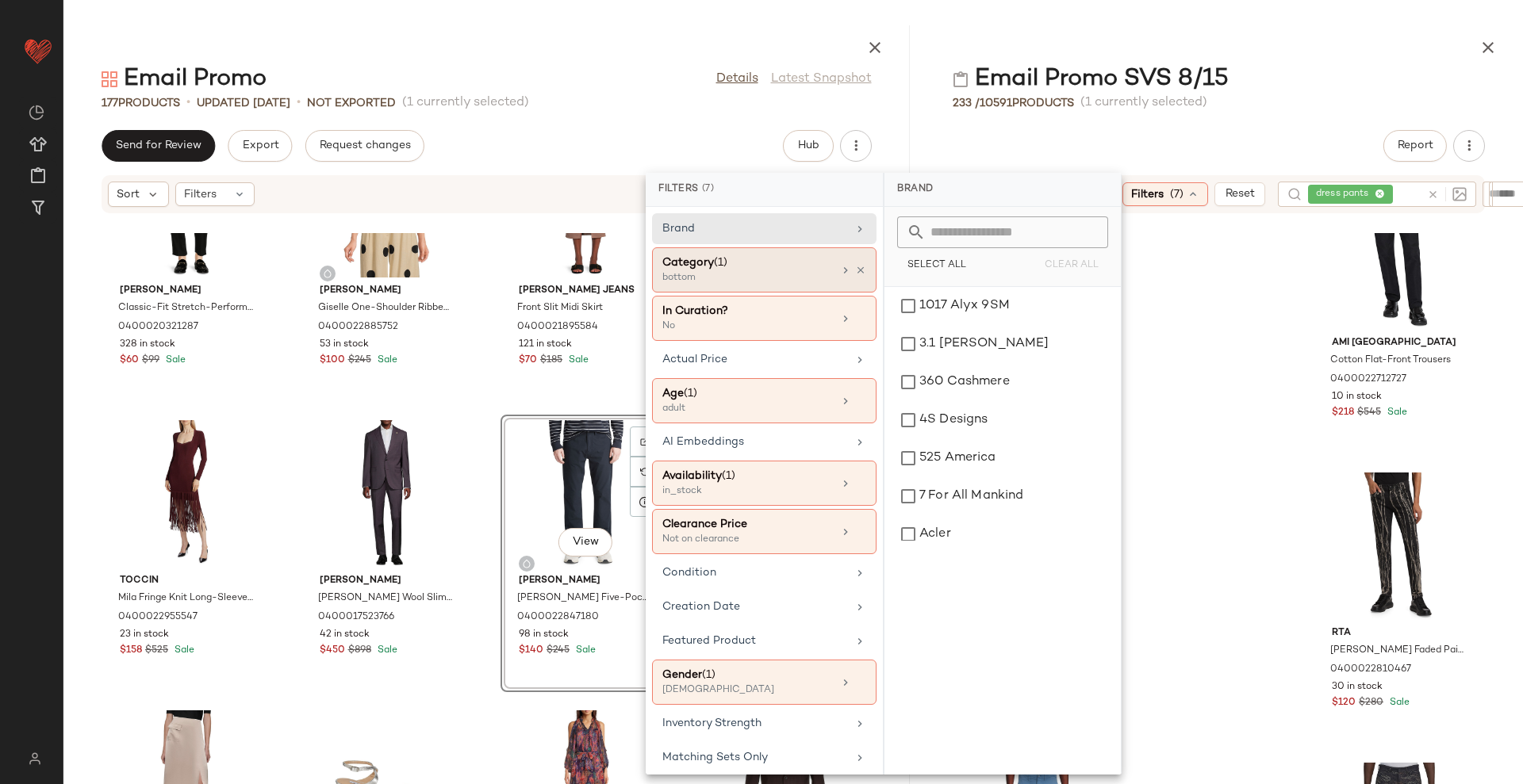
drag, startPoint x: 722, startPoint y: 277, endPoint x: 754, endPoint y: 280, distance: 32.1
click at [723, 277] on div "bottom" at bounding box center [742, 278] width 159 height 15
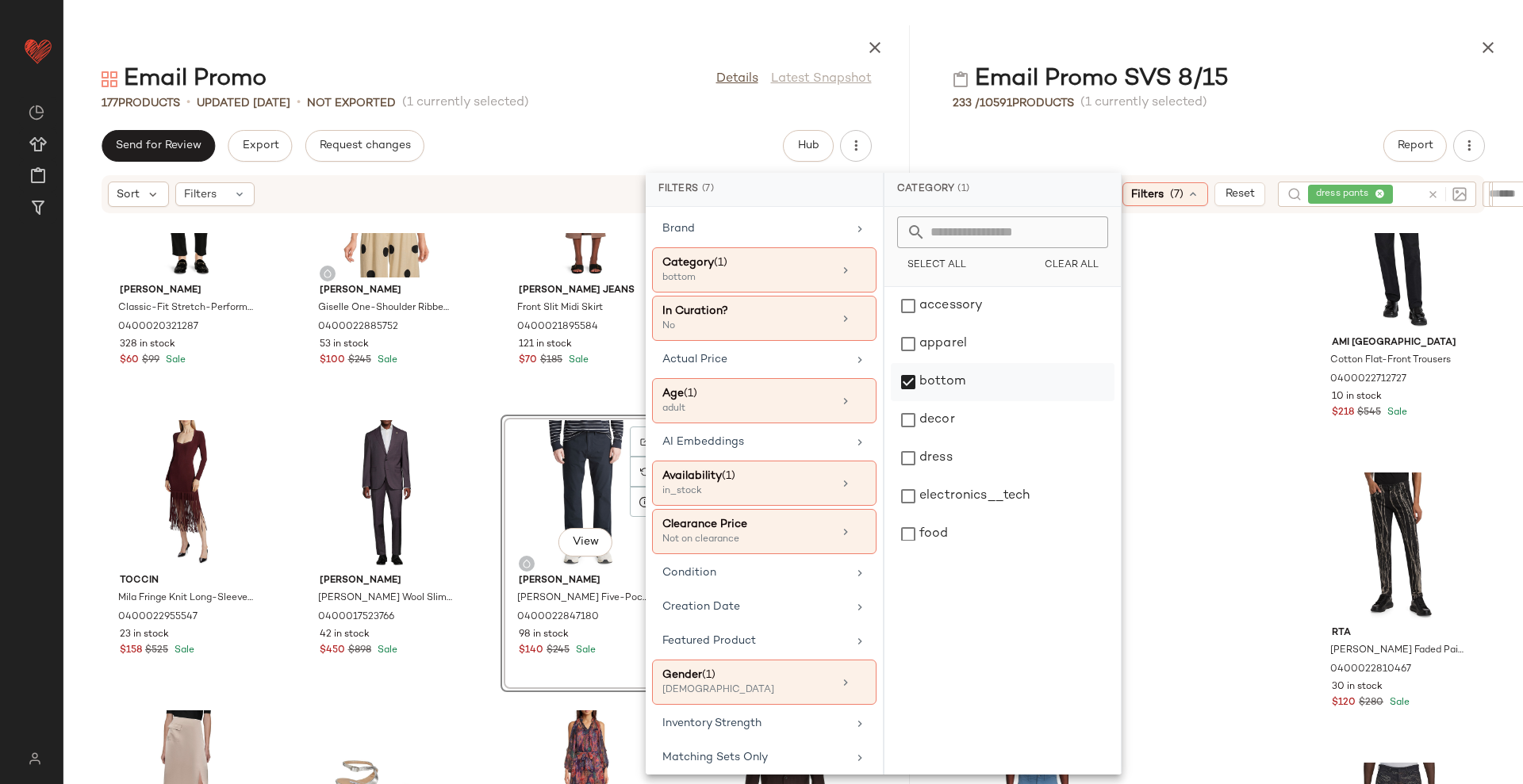
click at [941, 372] on div "bottom" at bounding box center [1003, 382] width 223 height 38
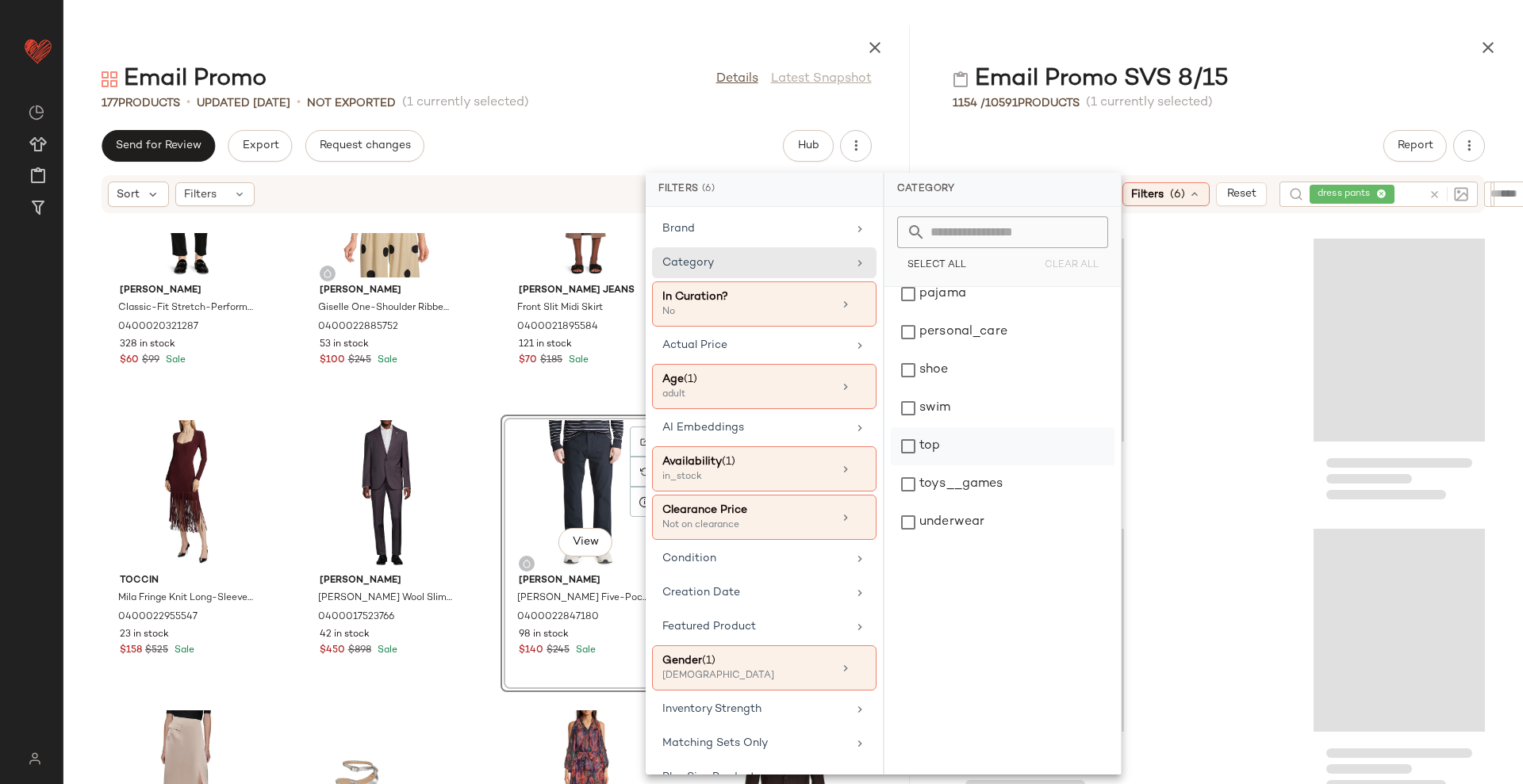
scroll to position [508, 0]
drag, startPoint x: 965, startPoint y: 443, endPoint x: 1180, endPoint y: 345, distance: 236.3
click at [968, 443] on div "top" at bounding box center [1003, 445] width 223 height 38
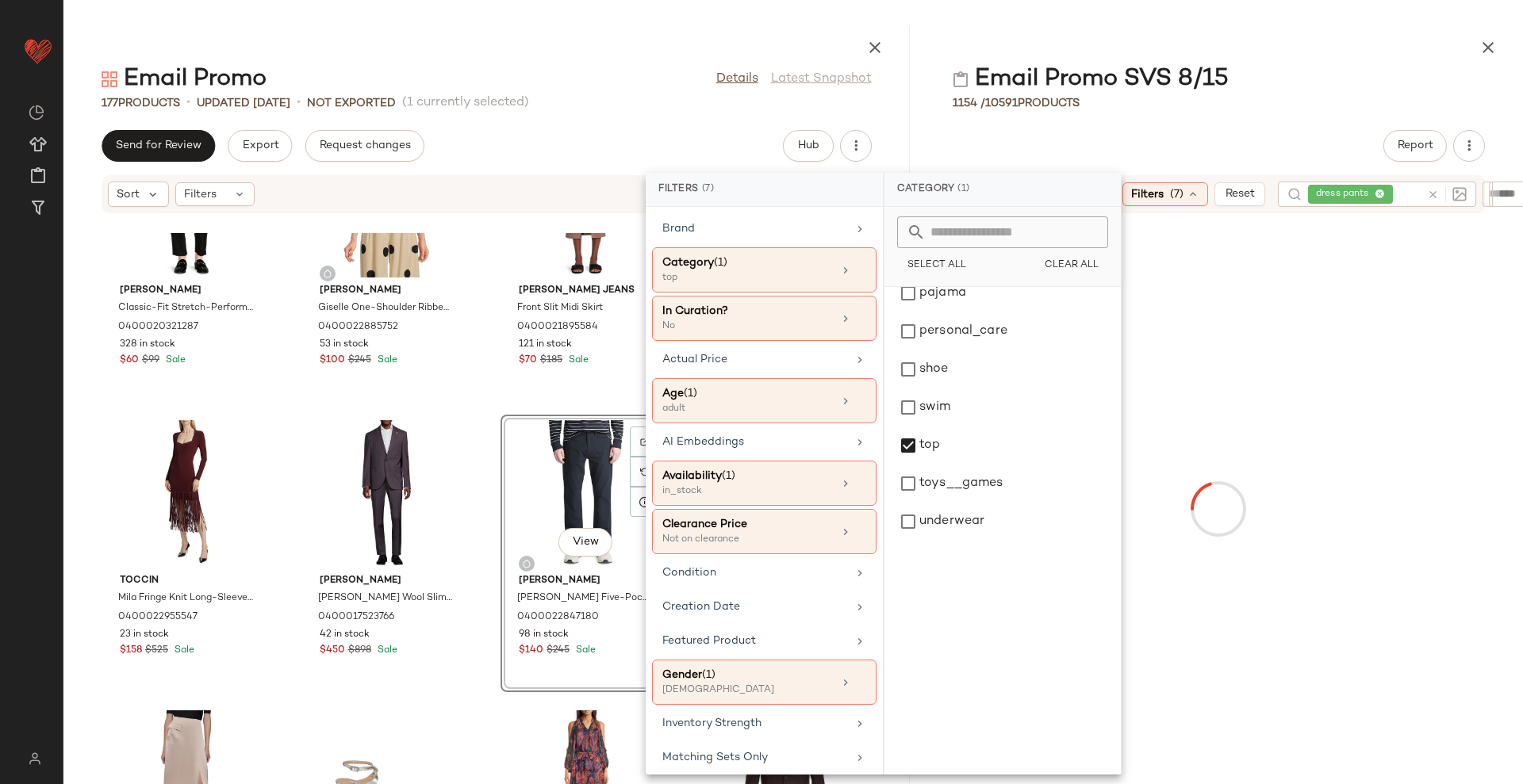
click at [1432, 193] on icon at bounding box center [1433, 195] width 12 height 12
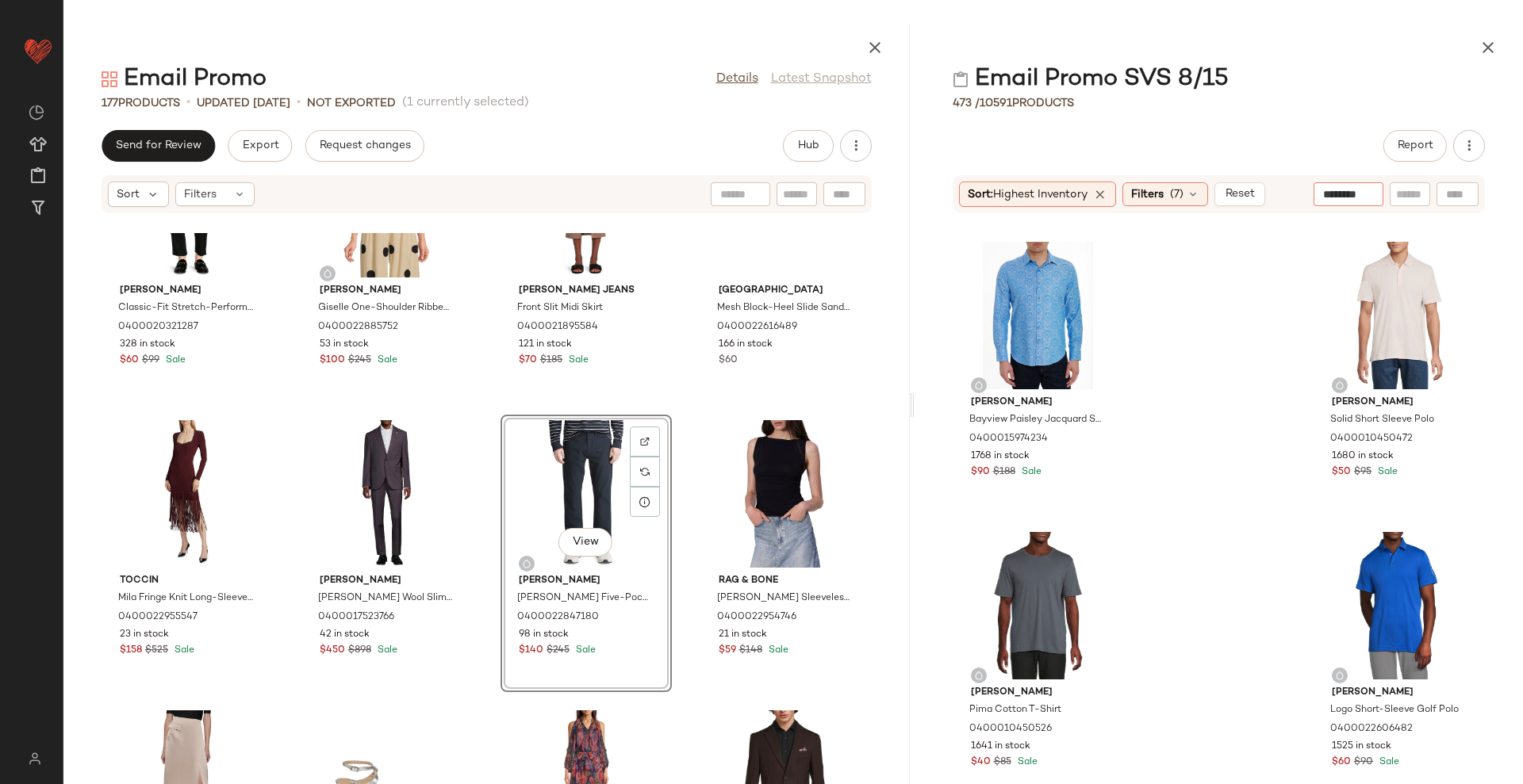
type input "*********"
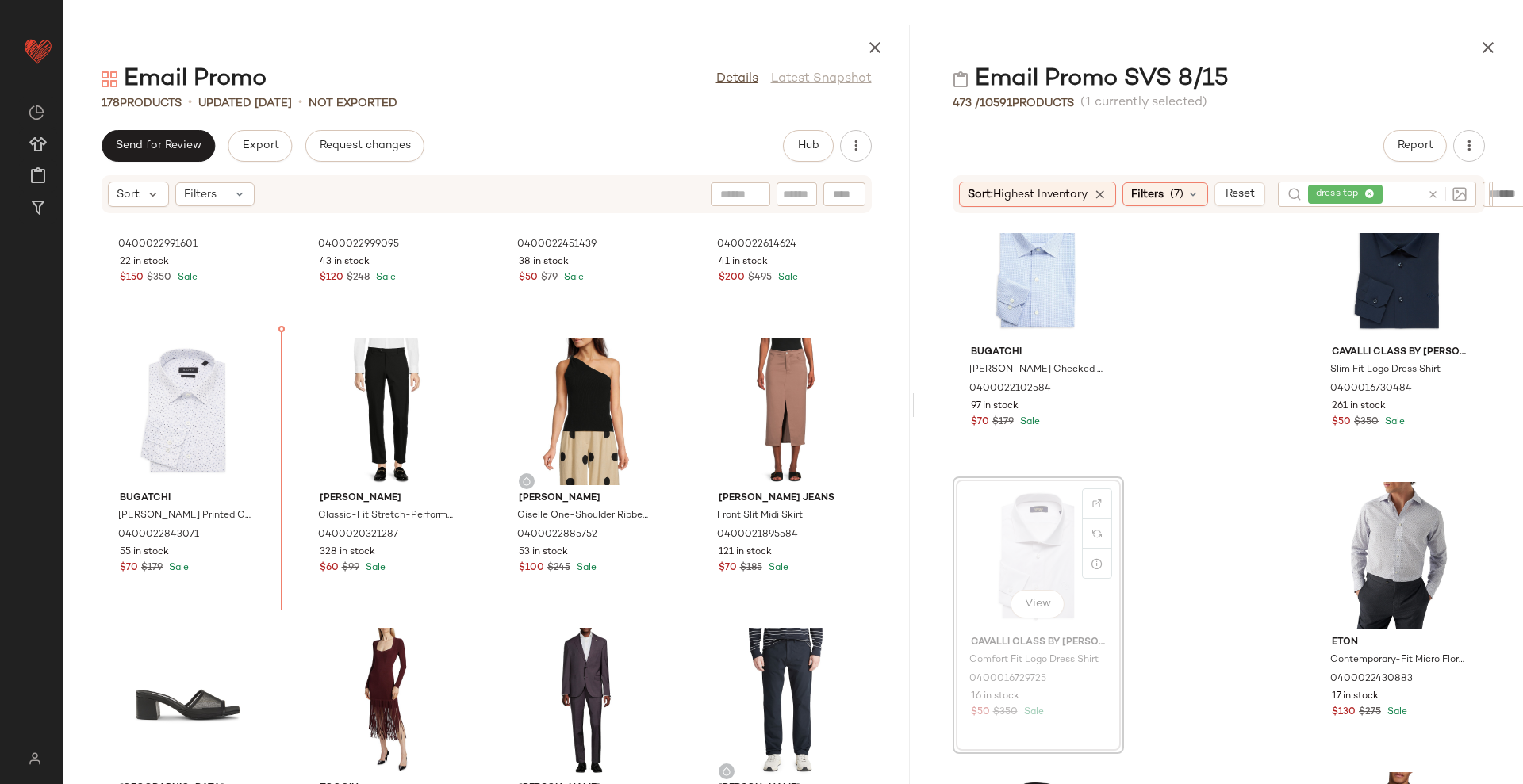
scroll to position [11816, 0]
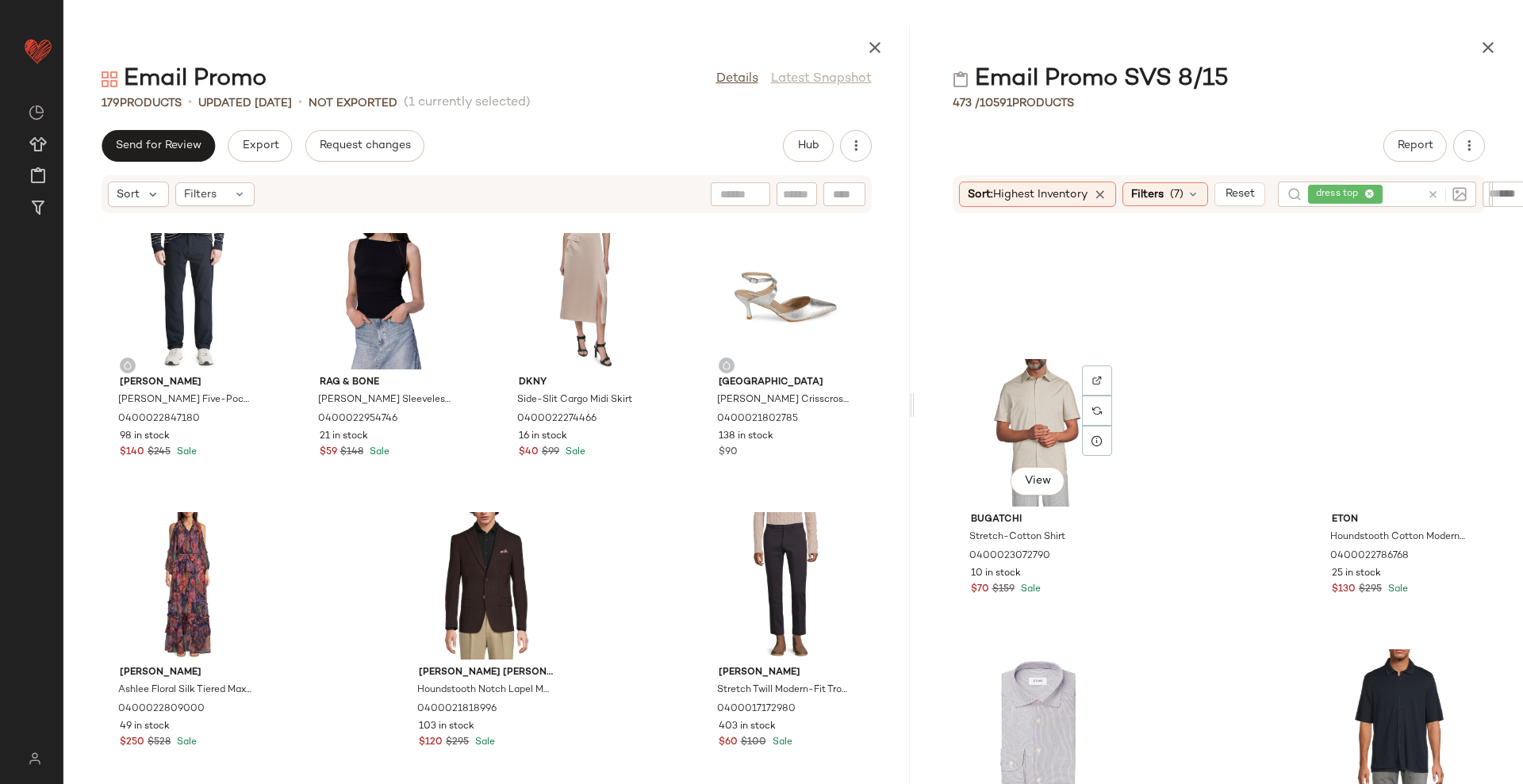
scroll to position [3880, 0]
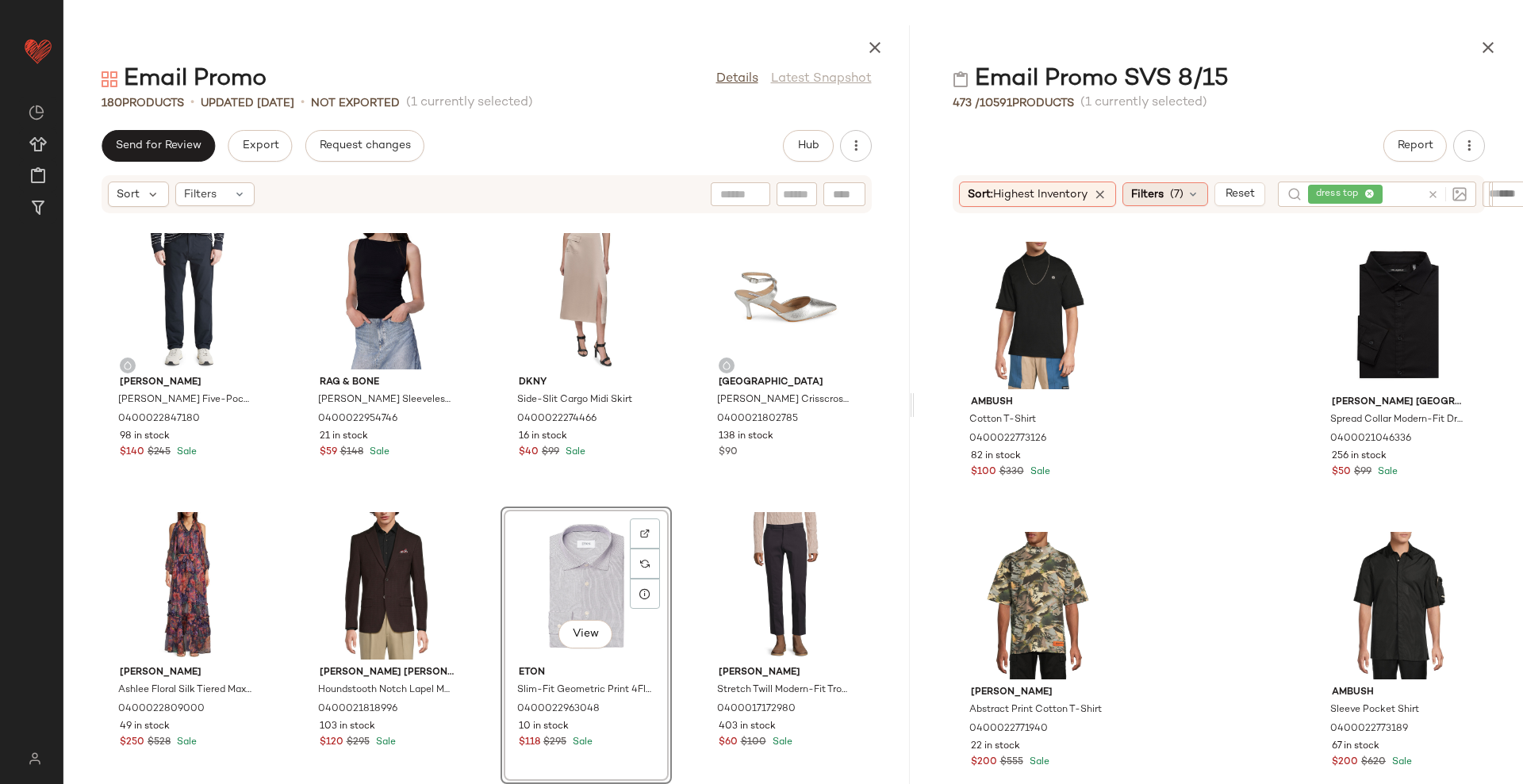
click at [1163, 196] on span "Filters" at bounding box center [1147, 194] width 32 height 17
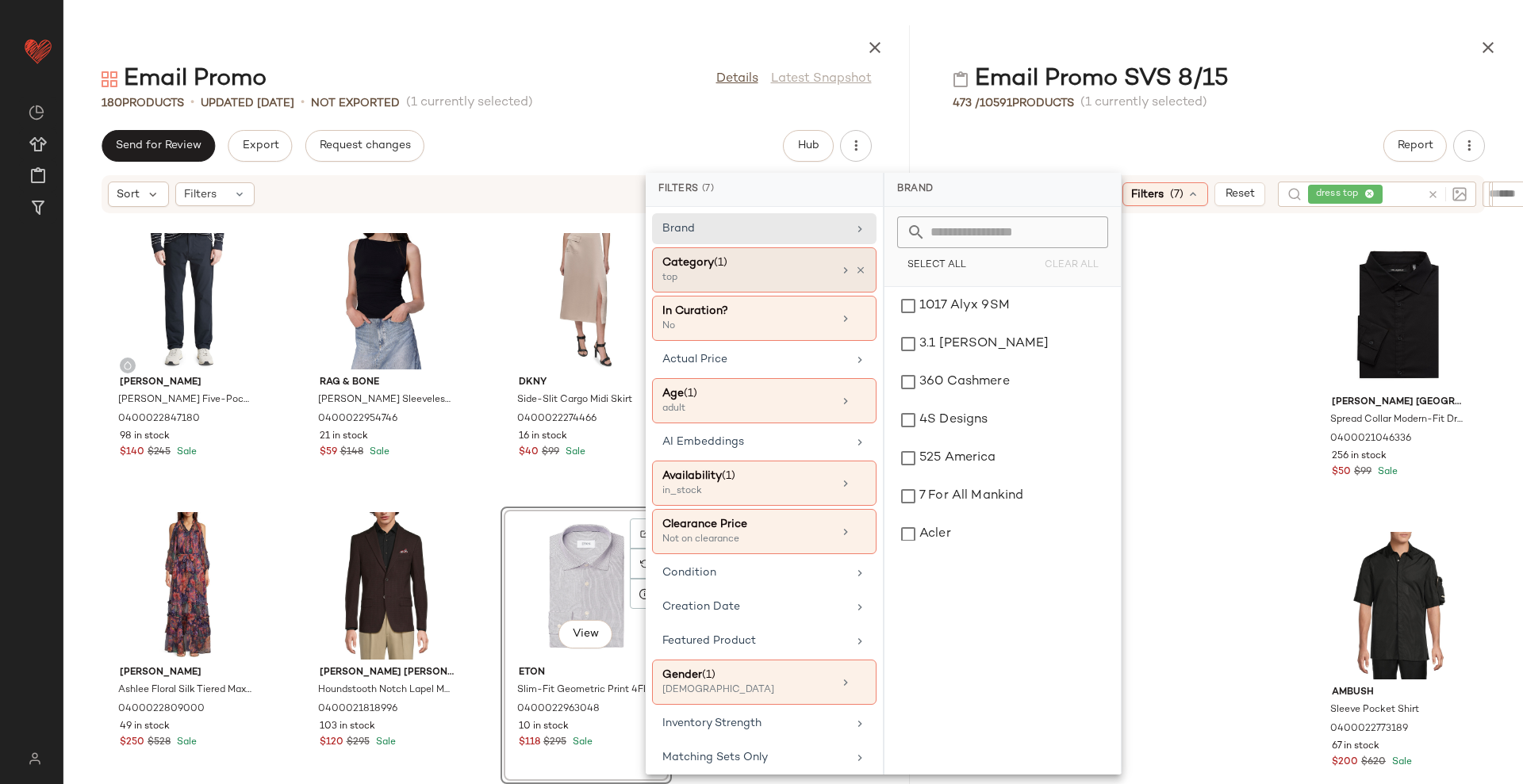
click at [797, 270] on div "Category (1)" at bounding box center [748, 263] width 171 height 17
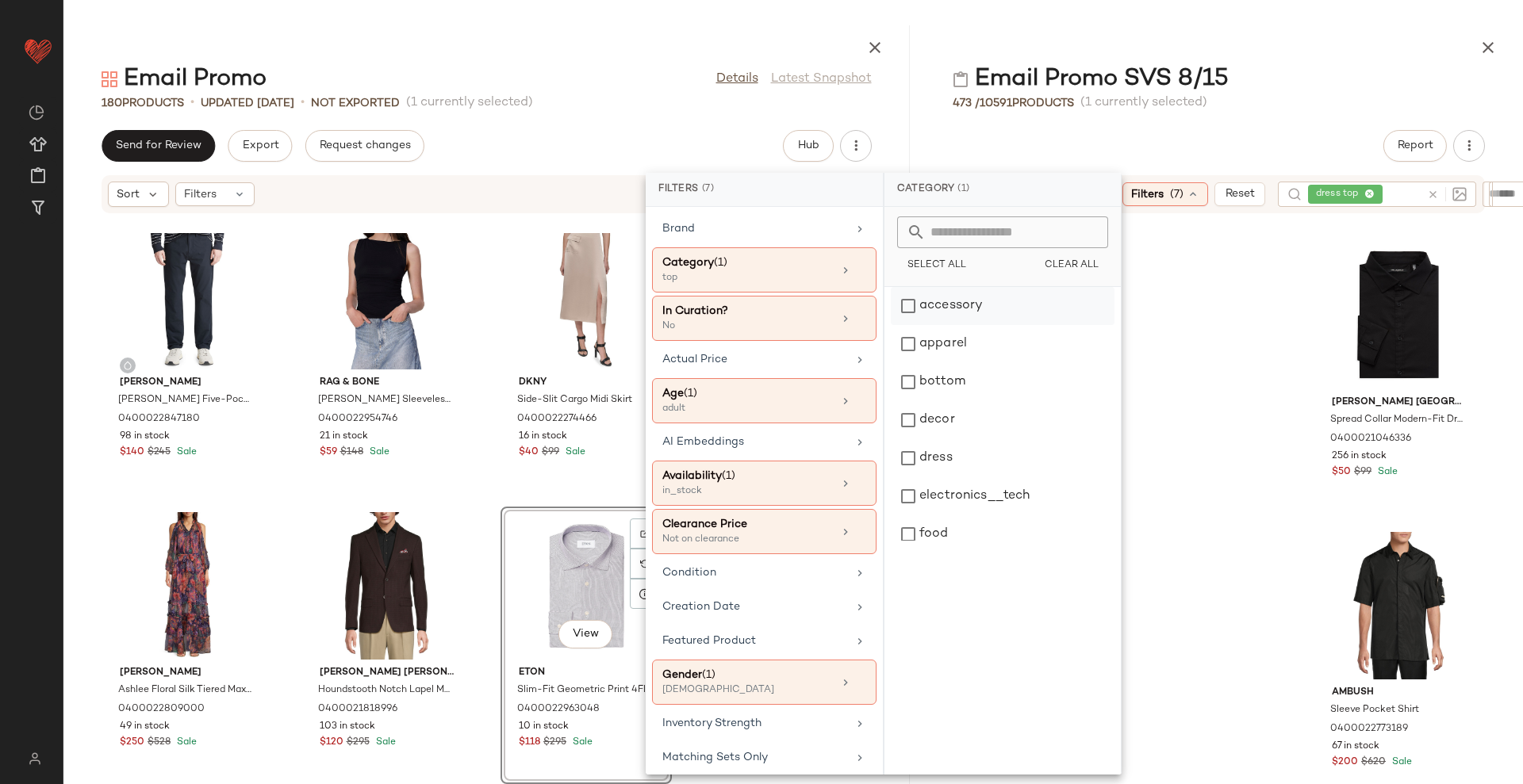
click at [1010, 311] on div "accessory" at bounding box center [1003, 306] width 223 height 38
click at [1439, 193] on icon at bounding box center [1433, 195] width 12 height 12
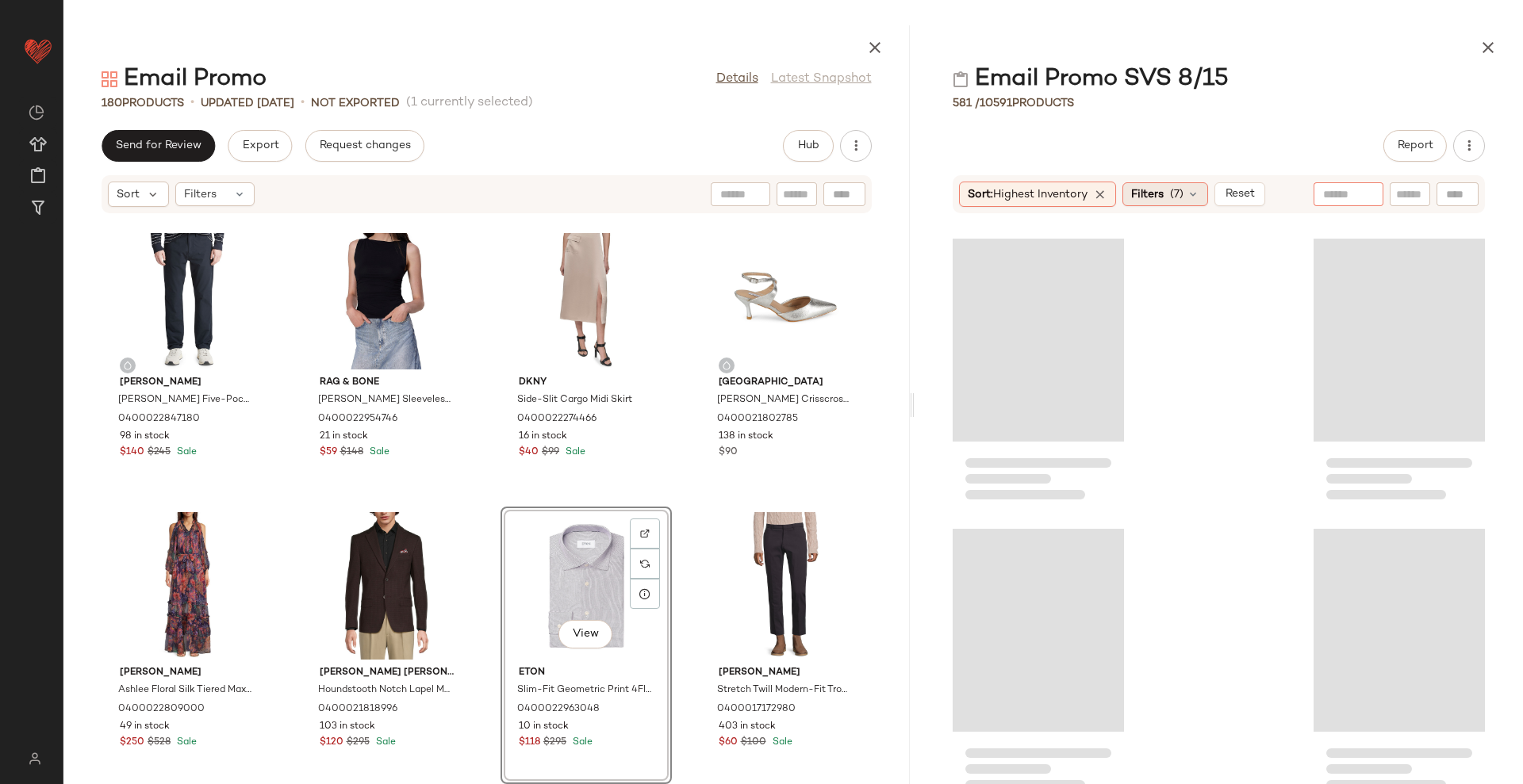
click at [1180, 200] on span "(7)" at bounding box center [1177, 194] width 14 height 17
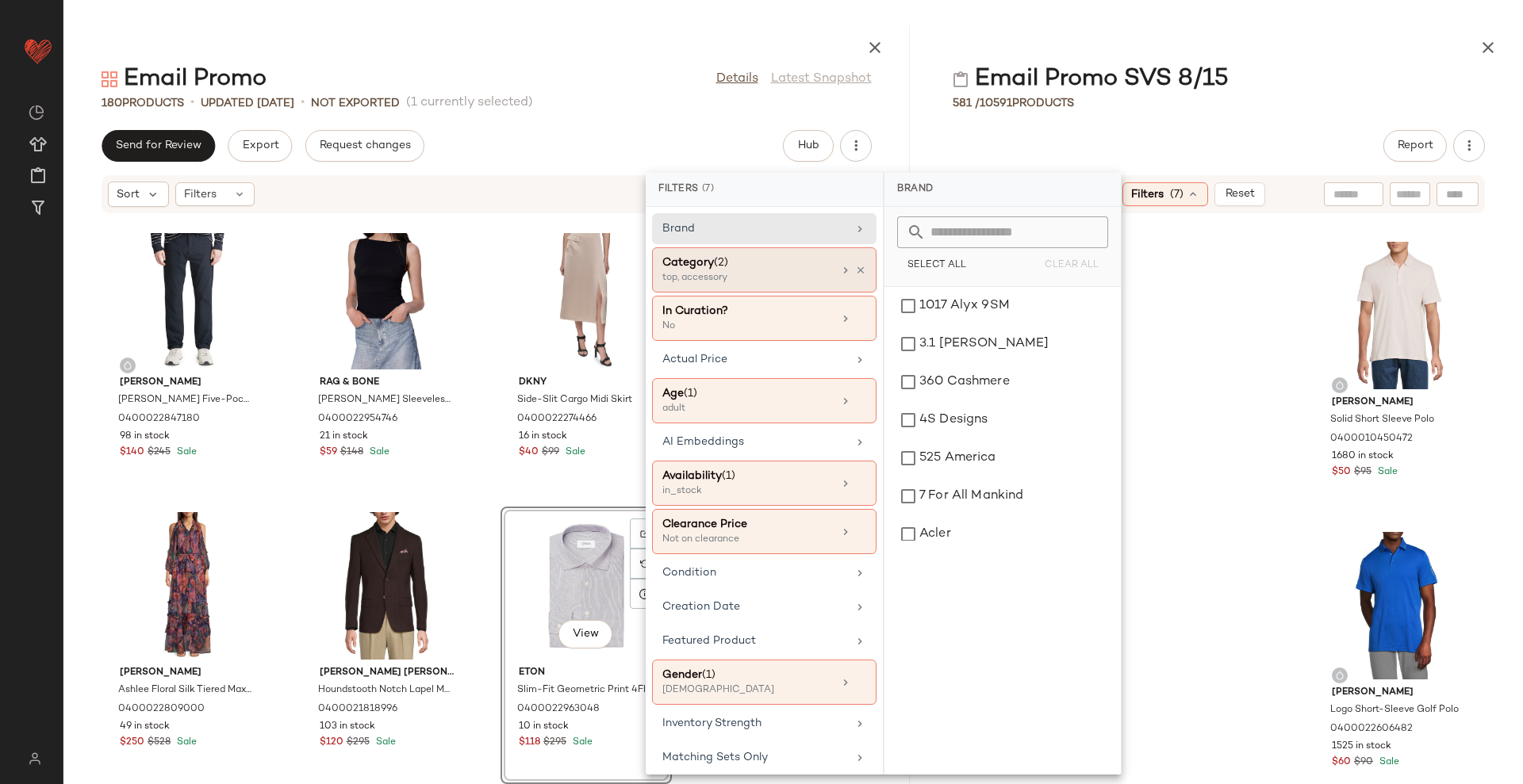
click at [750, 269] on div "Category (2)" at bounding box center [748, 263] width 171 height 17
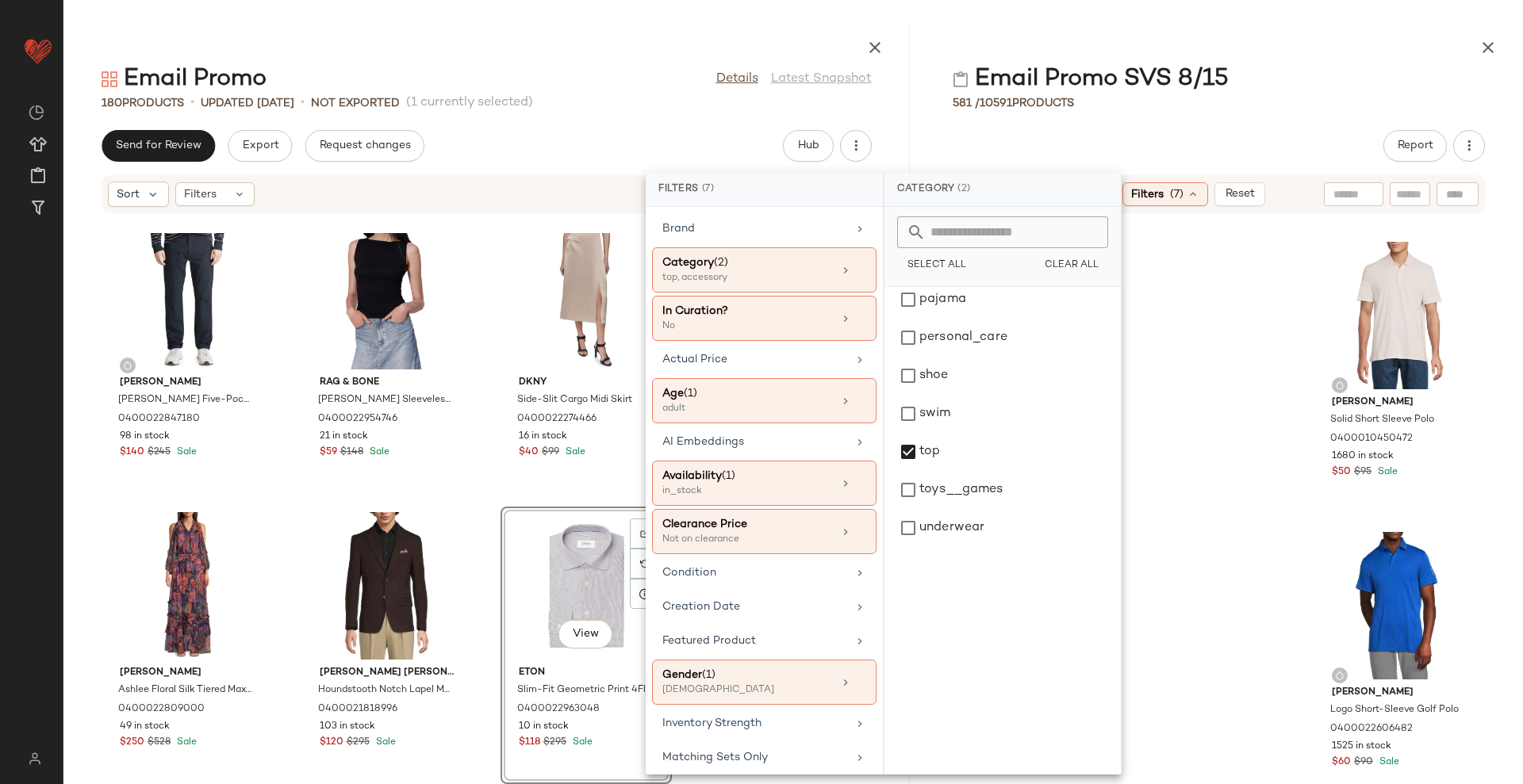
scroll to position [514, 0]
click at [959, 451] on div "top" at bounding box center [1003, 445] width 223 height 38
drag, startPoint x: 986, startPoint y: 369, endPoint x: 988, endPoint y: 377, distance: 8.2
click at [986, 368] on div "shoe" at bounding box center [1003, 369] width 223 height 38
click at [1130, 131] on div "Report" at bounding box center [1218, 146] width 609 height 31
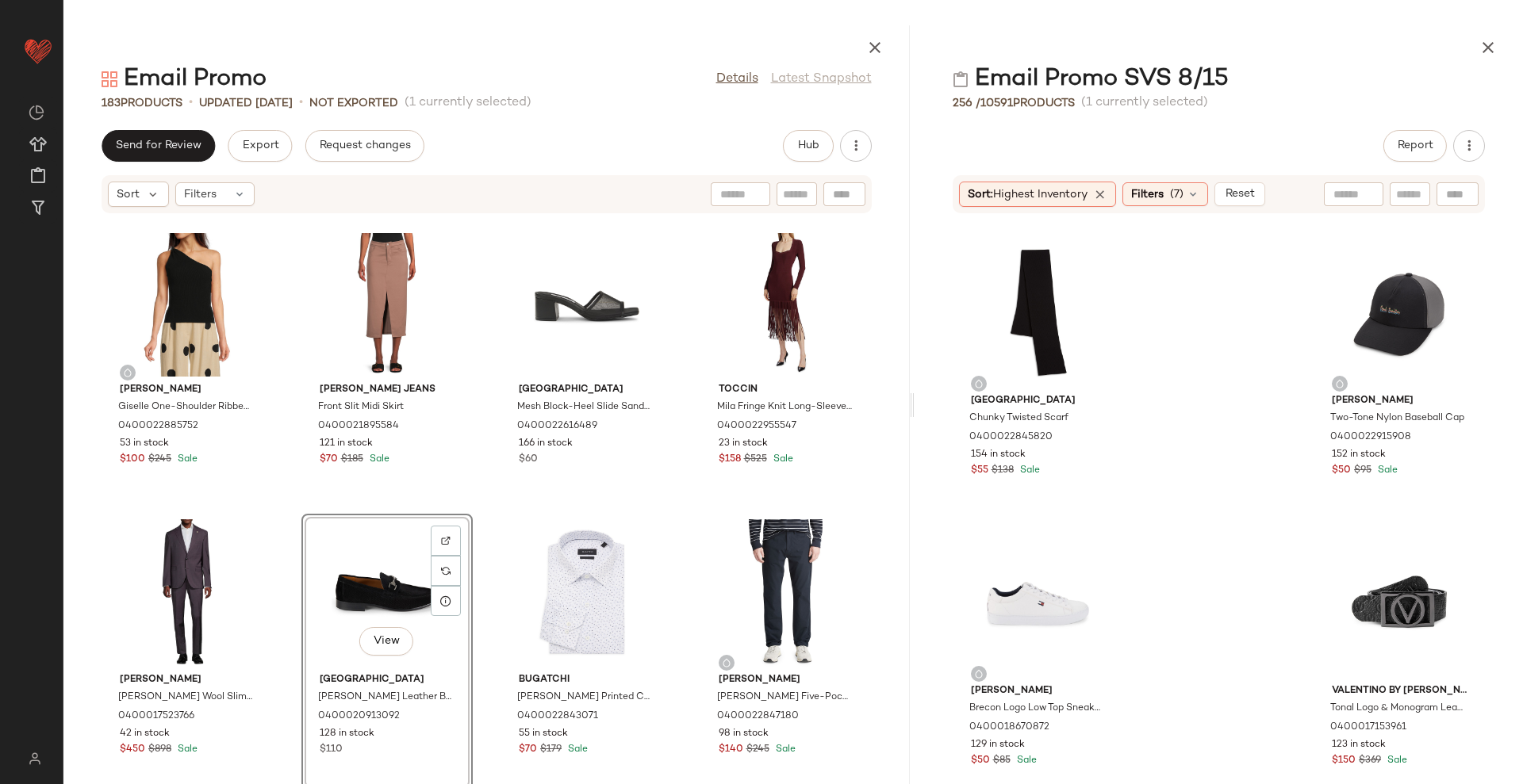
scroll to position [12318, 0]
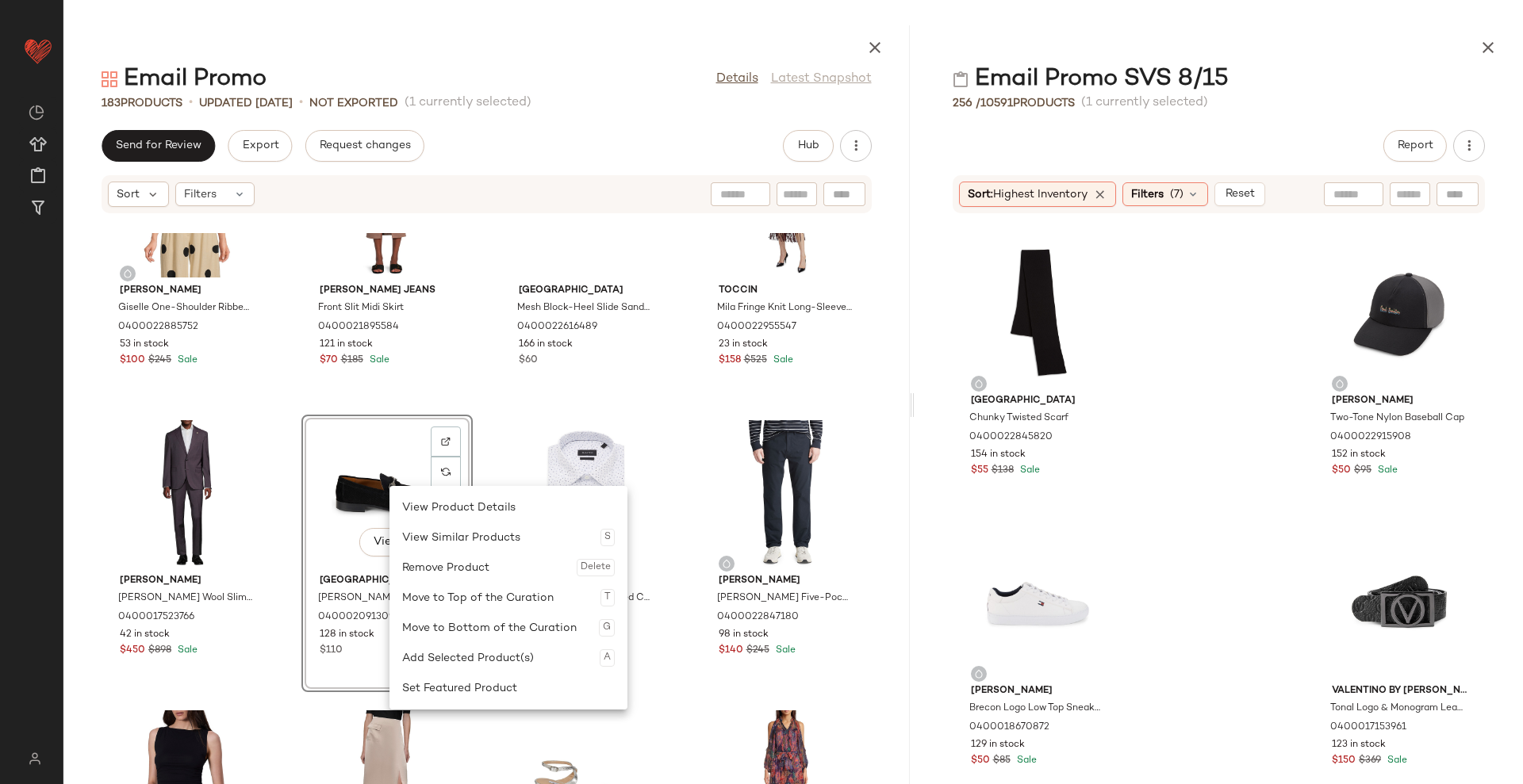
click at [486, 564] on div "Remove Product Delete" at bounding box center [508, 567] width 213 height 30
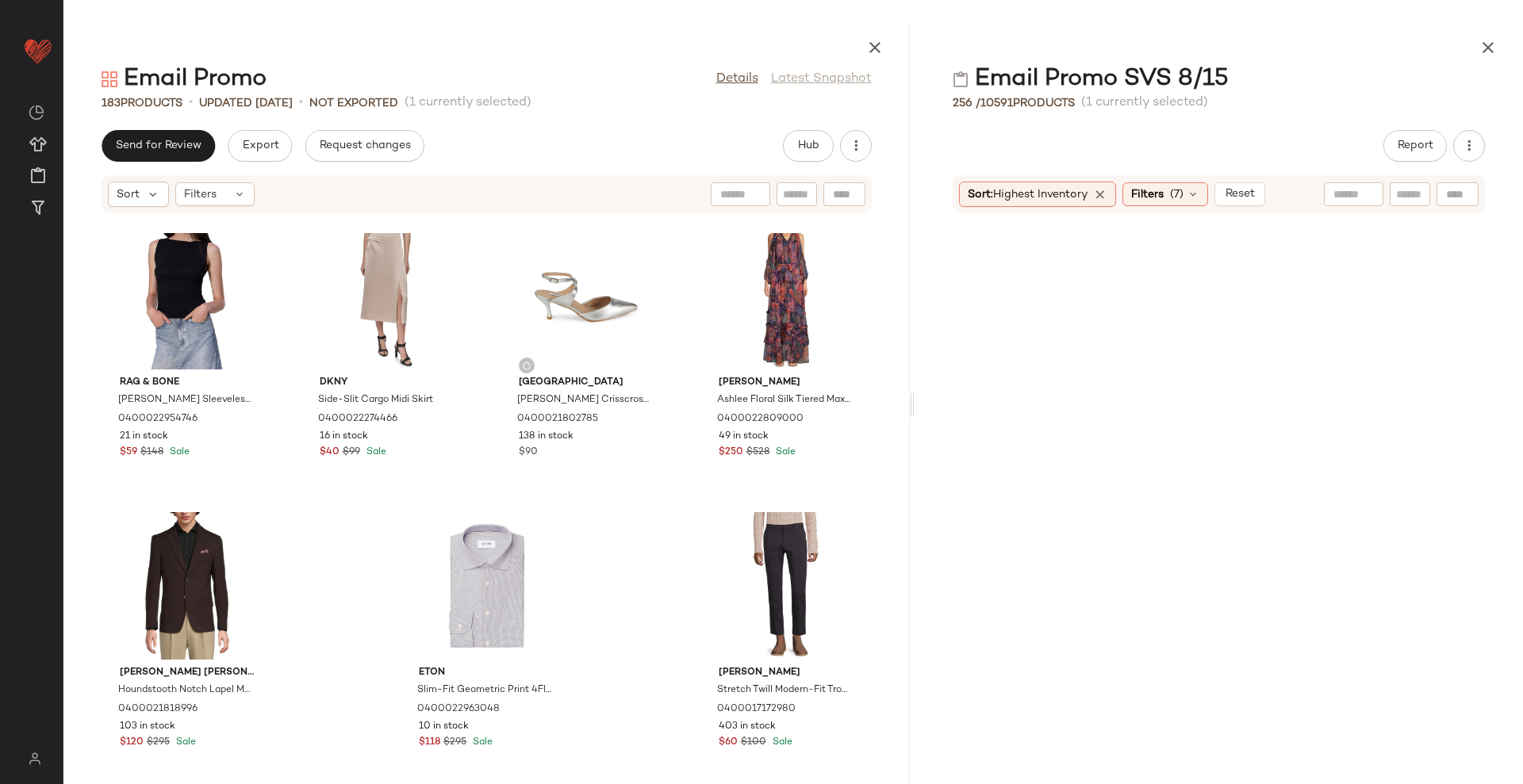
scroll to position [0, 0]
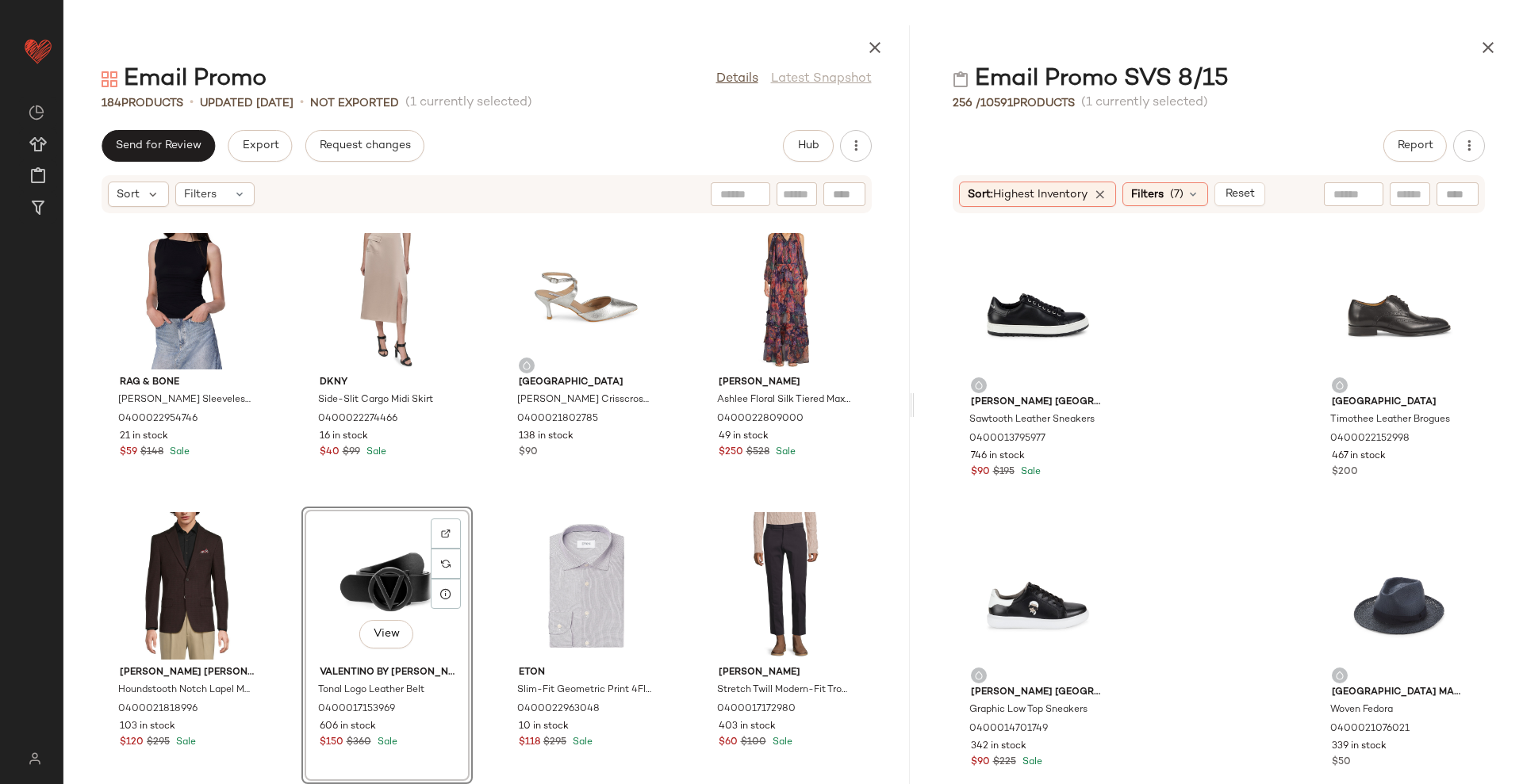
click at [880, 559] on div "Ted Baker Roger Crosshatch Wool Slim-Fit Suit 0400017523766 42 in stock $450 $8…" at bounding box center [487, 509] width 847 height 552
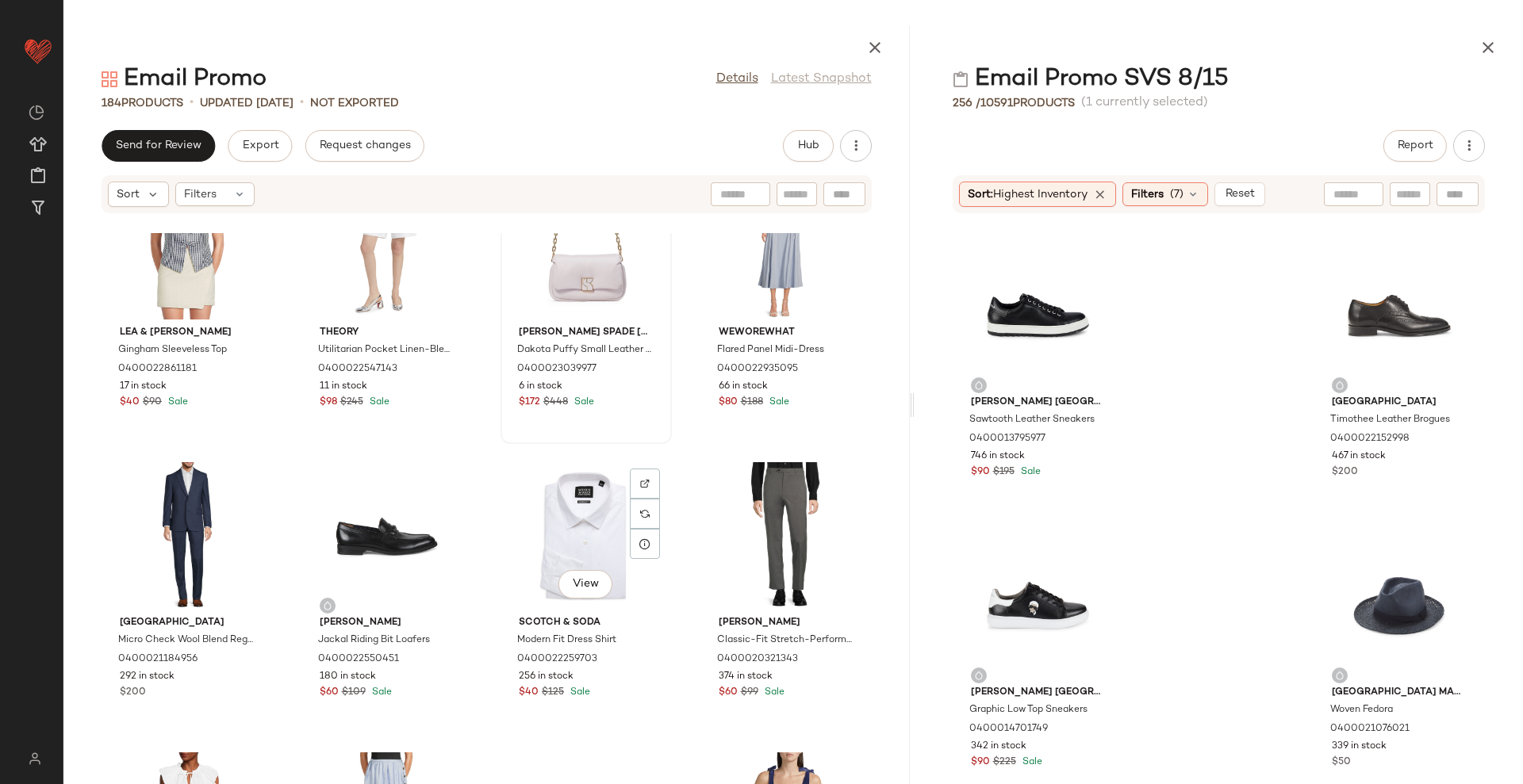
scroll to position [1400, 0]
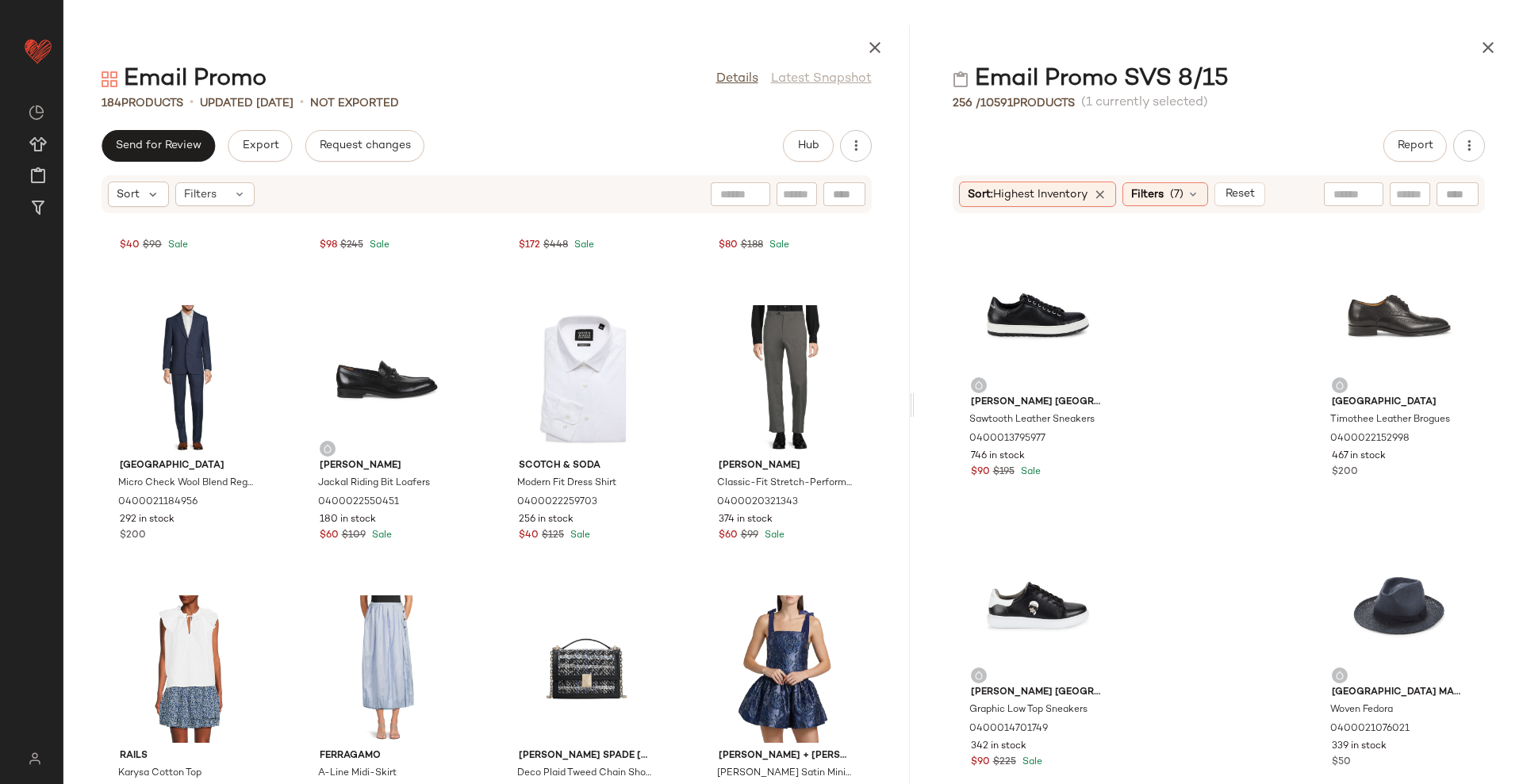
click at [885, 491] on div "Lea & Viola Gingham Sleeveless Top 0400022861181 17 in stock $40 $90 Sale Theor…" at bounding box center [487, 509] width 847 height 552
click at [165, 643] on div "View" at bounding box center [186, 669] width 160 height 148
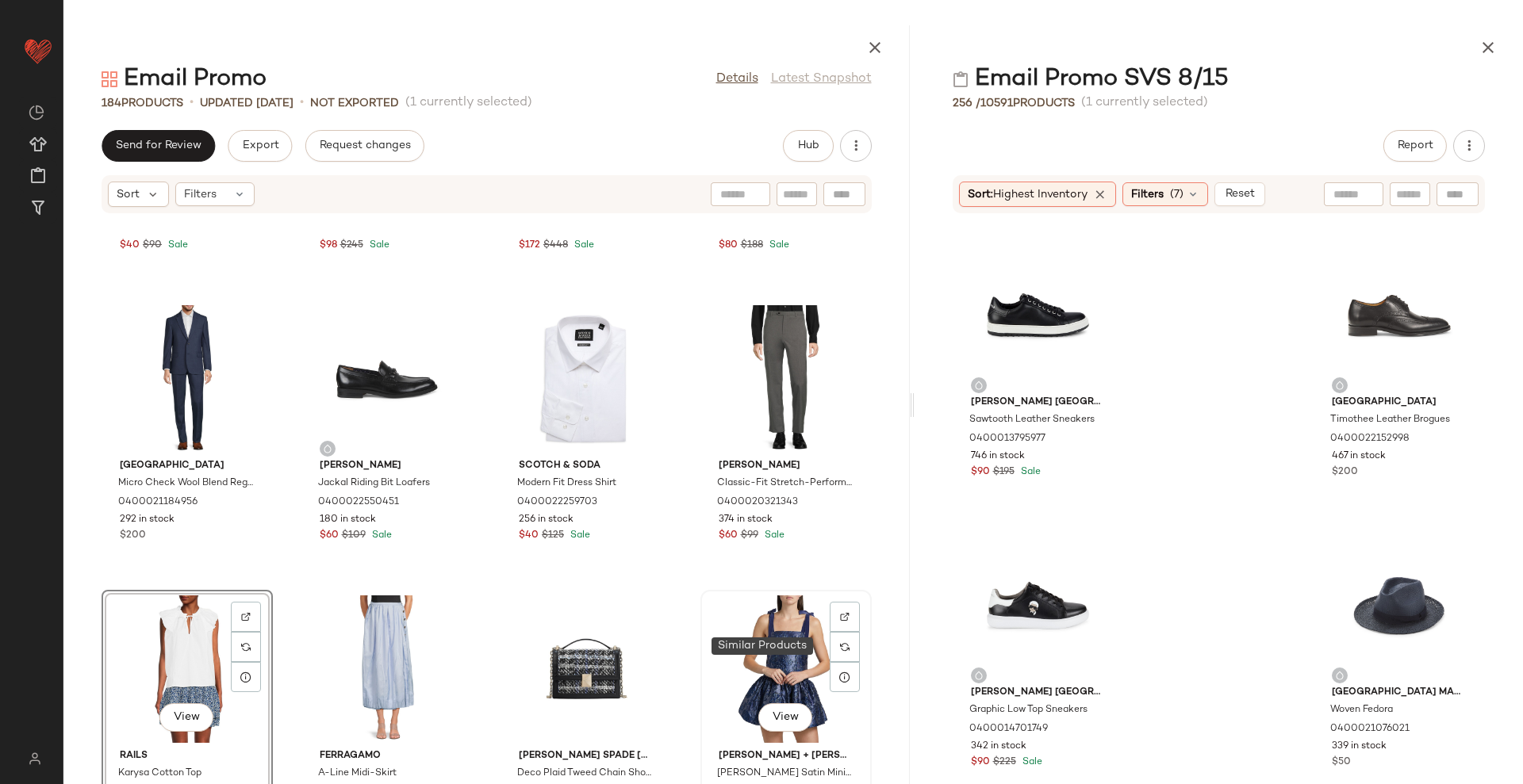
click at [780, 646] on div "View" at bounding box center [785, 669] width 160 height 148
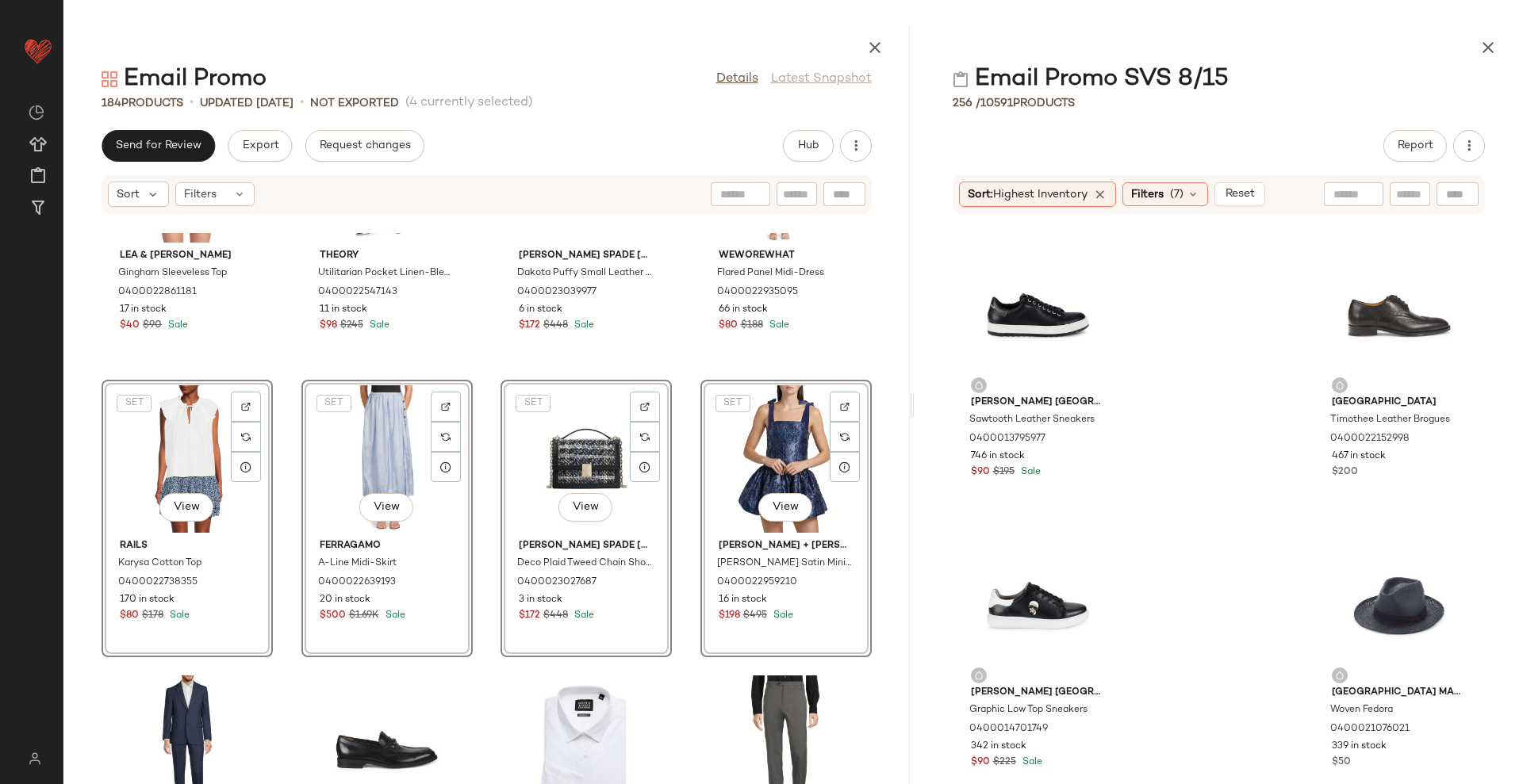
scroll to position [1202, 0]
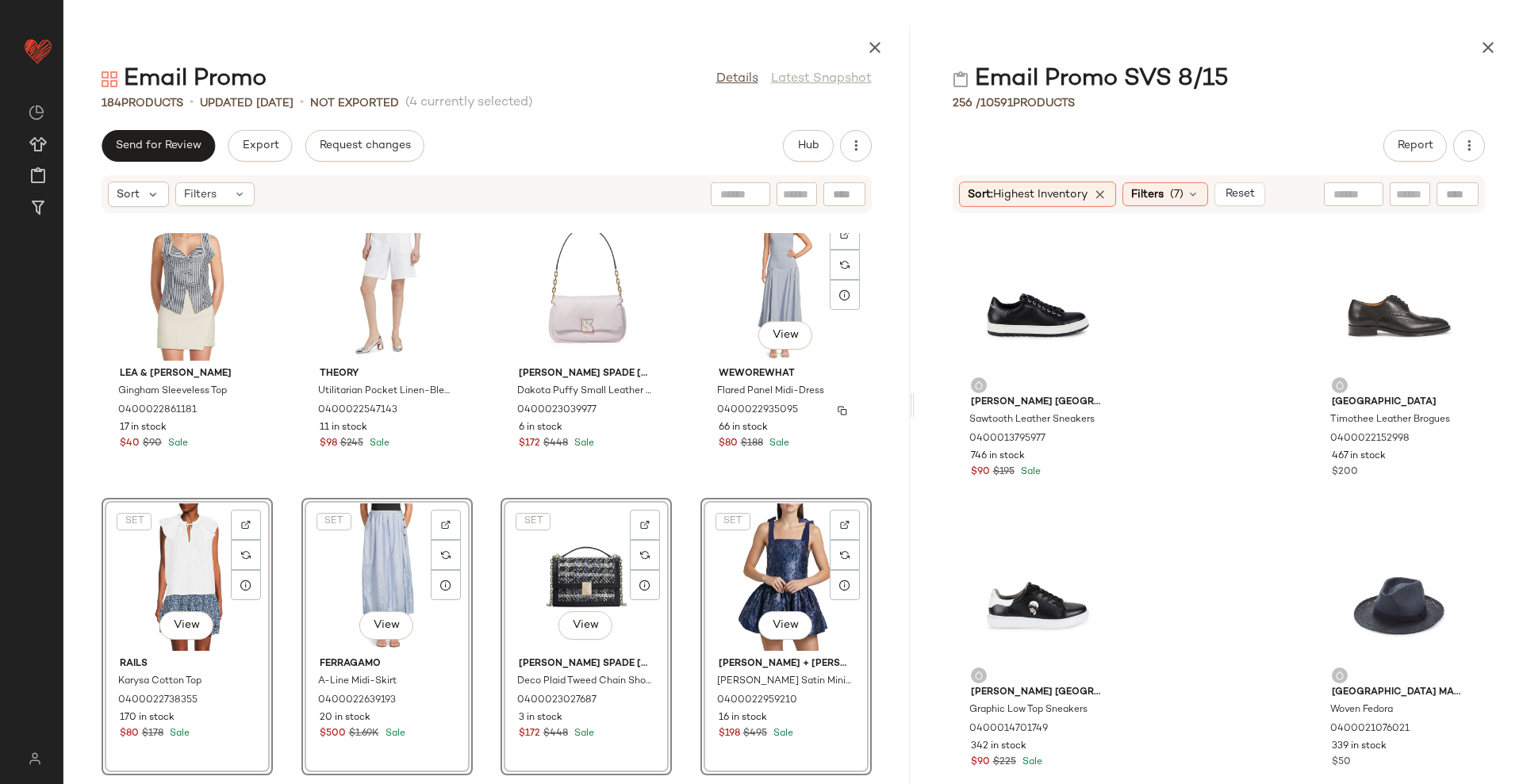
click at [862, 402] on div "Lea & Viola Gingham Sleeveless Top 0400022861181 17 in stock $40 $90 Sale Theor…" at bounding box center [487, 509] width 847 height 552
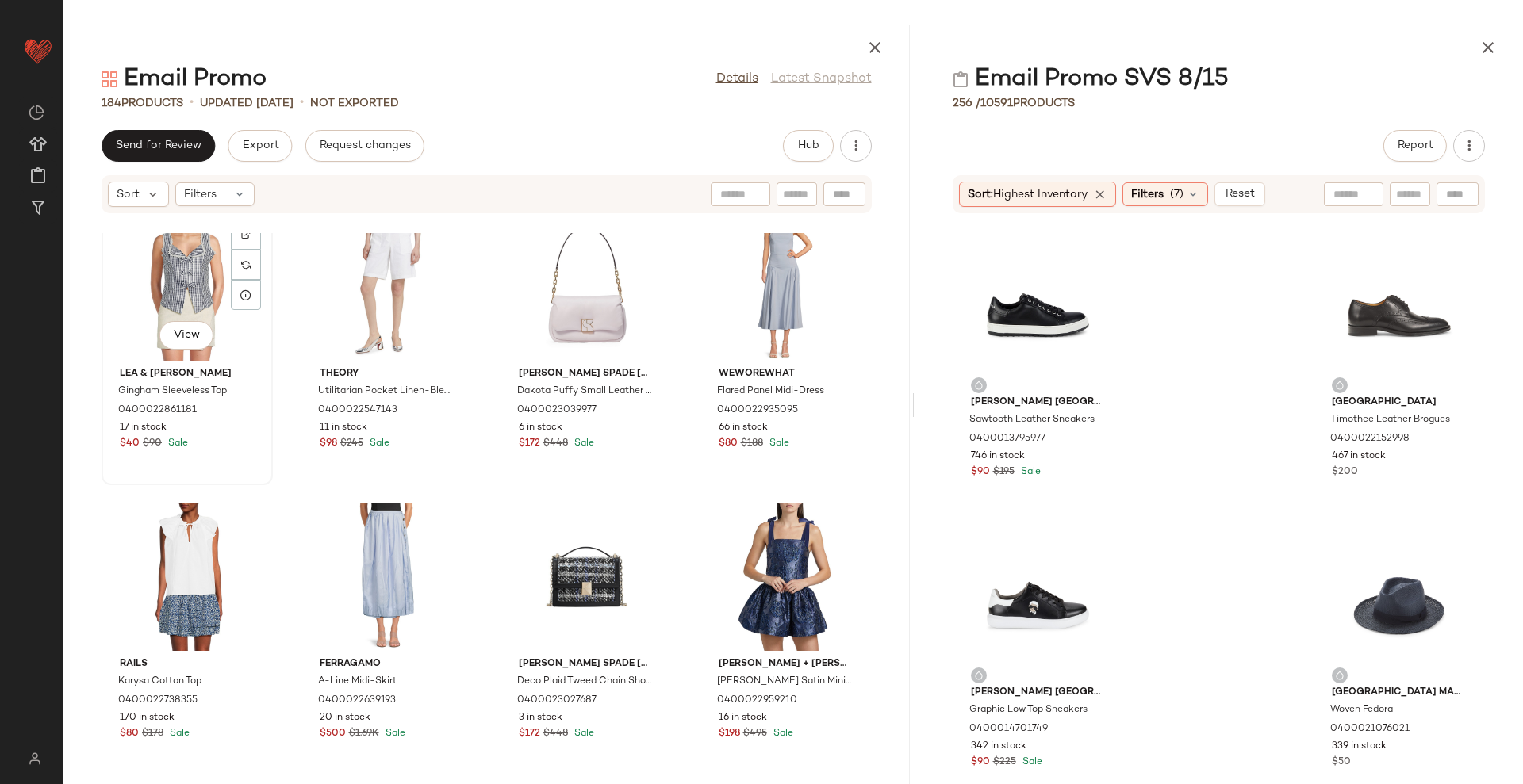
click at [149, 298] on div "View" at bounding box center [186, 287] width 160 height 148
click at [740, 281] on div "View" at bounding box center [785, 287] width 160 height 148
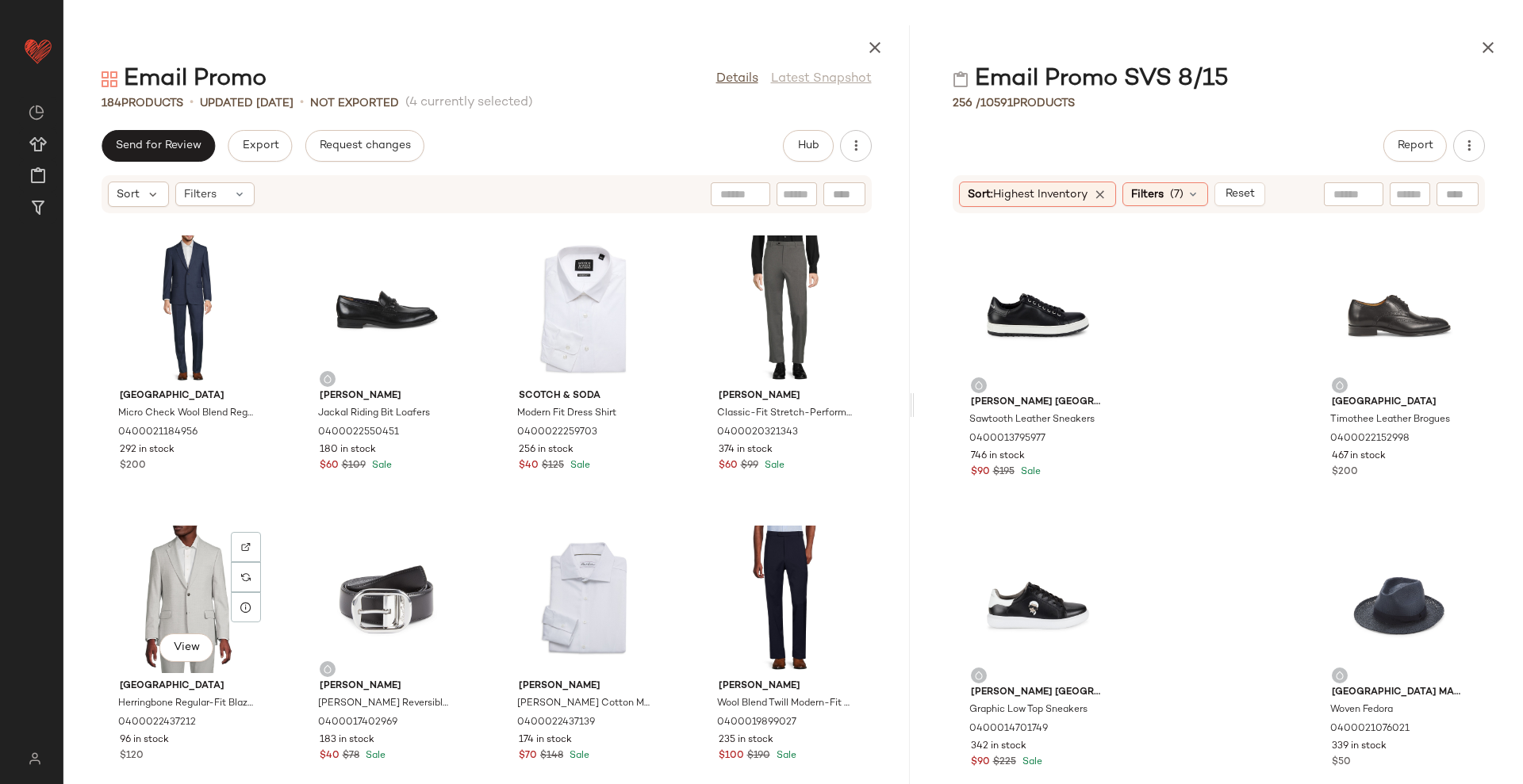
scroll to position [1471, 0]
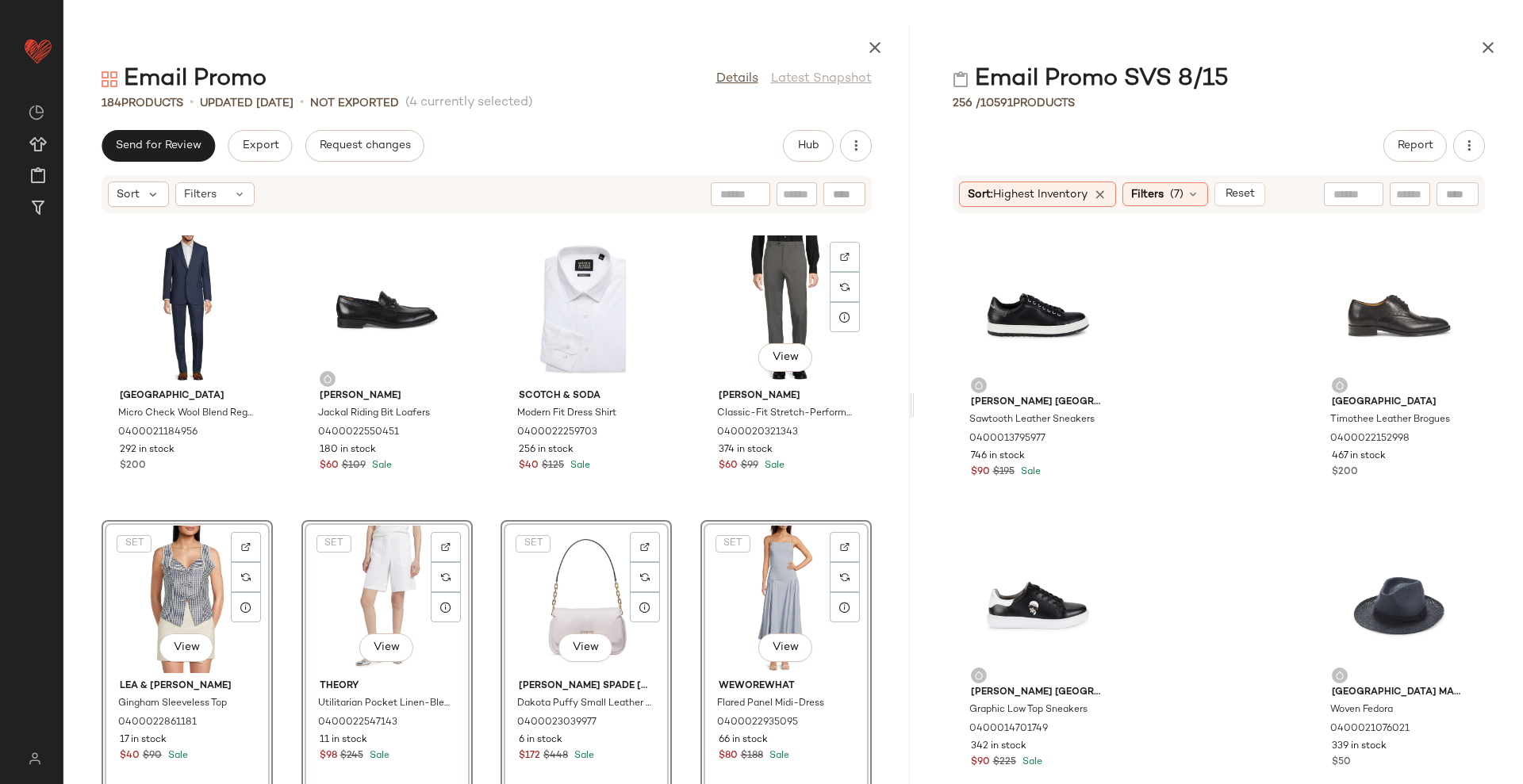
click at [881, 465] on div "Saks Fifth Avenue Micro Check Wool Blend Regular-Fit Suit 0400021184956 292 in …" at bounding box center [487, 509] width 847 height 552
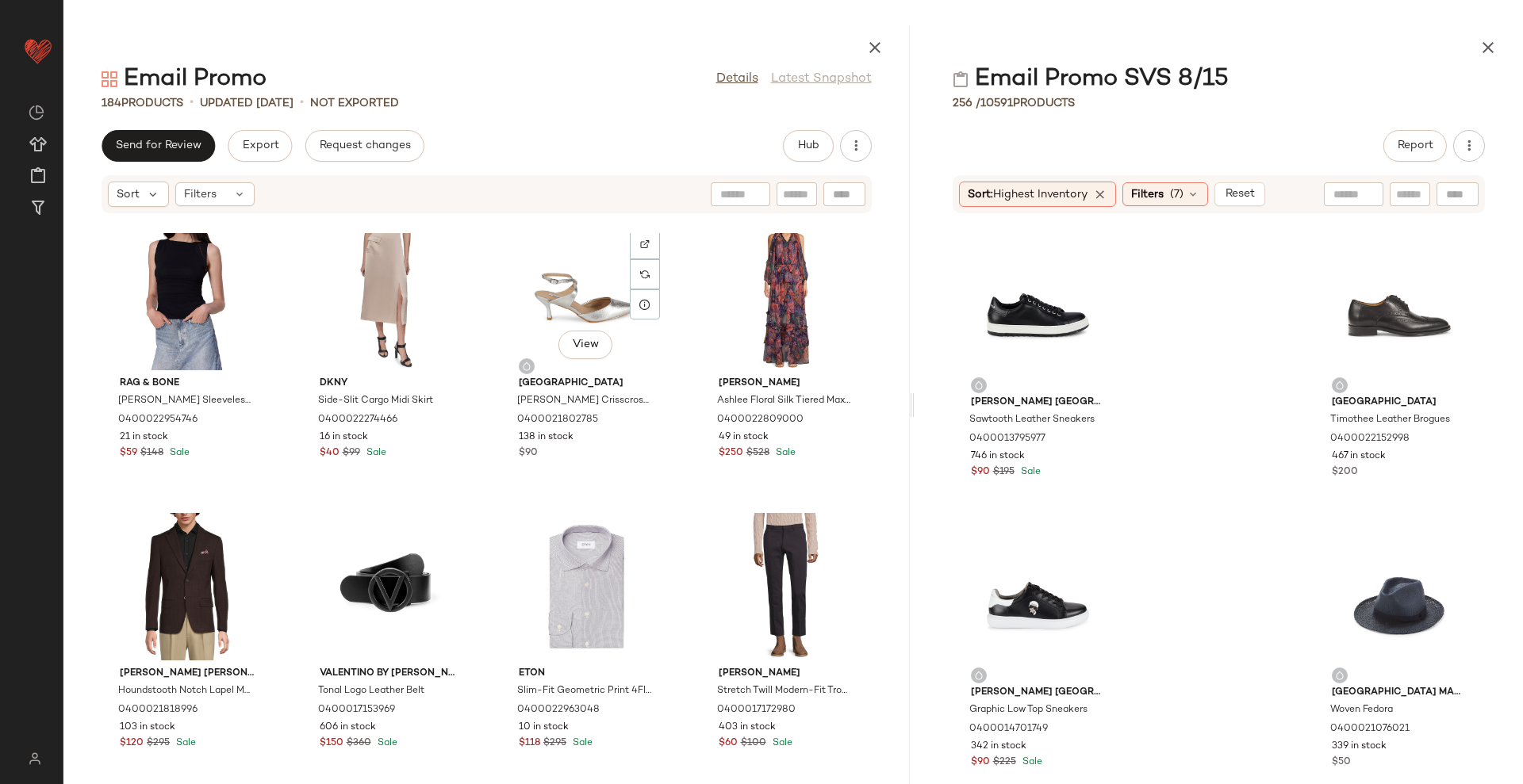
scroll to position [12806, 0]
click at [1184, 199] on span "(7)" at bounding box center [1177, 194] width 14 height 17
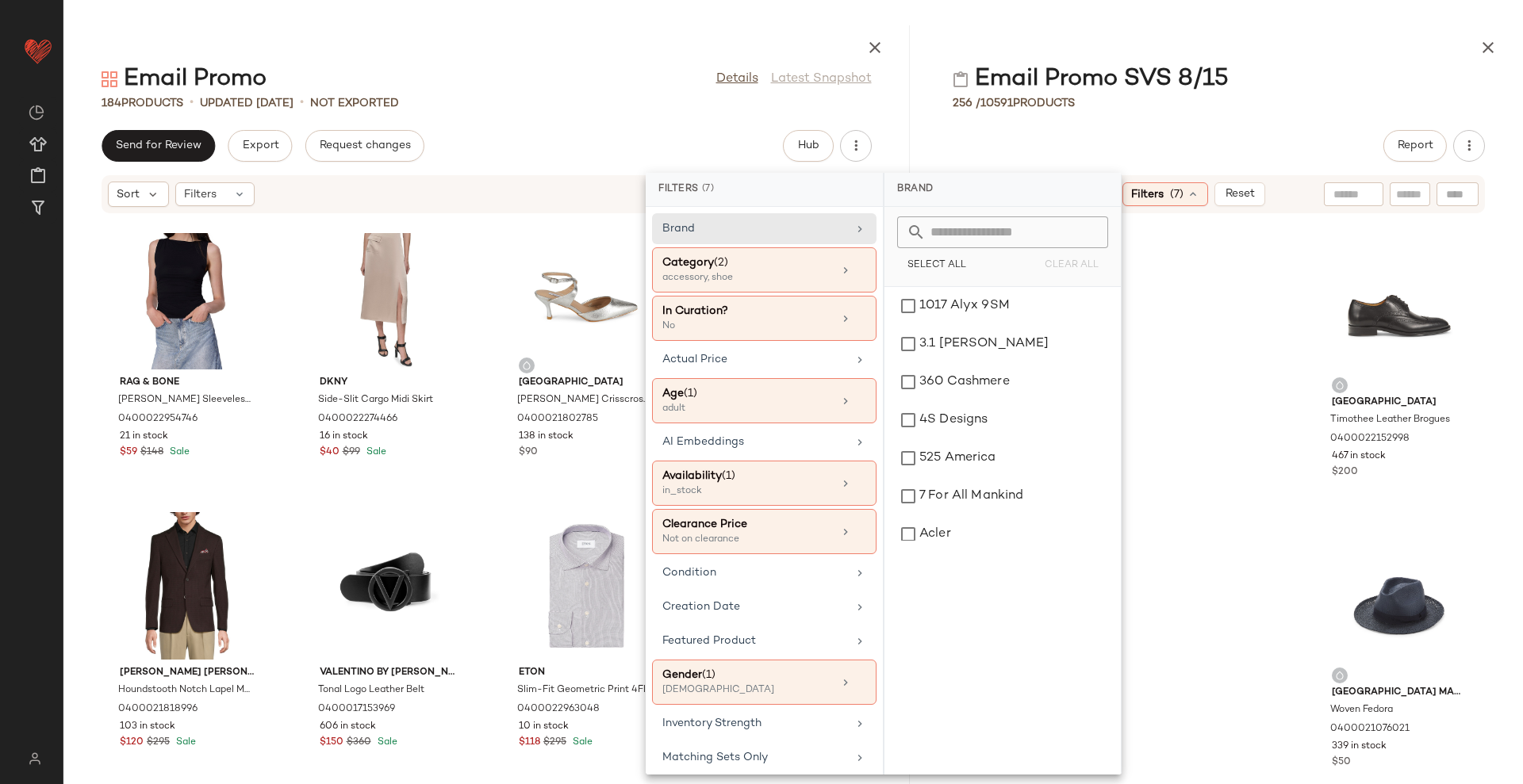
click at [1155, 143] on div "Report" at bounding box center [1218, 146] width 609 height 31
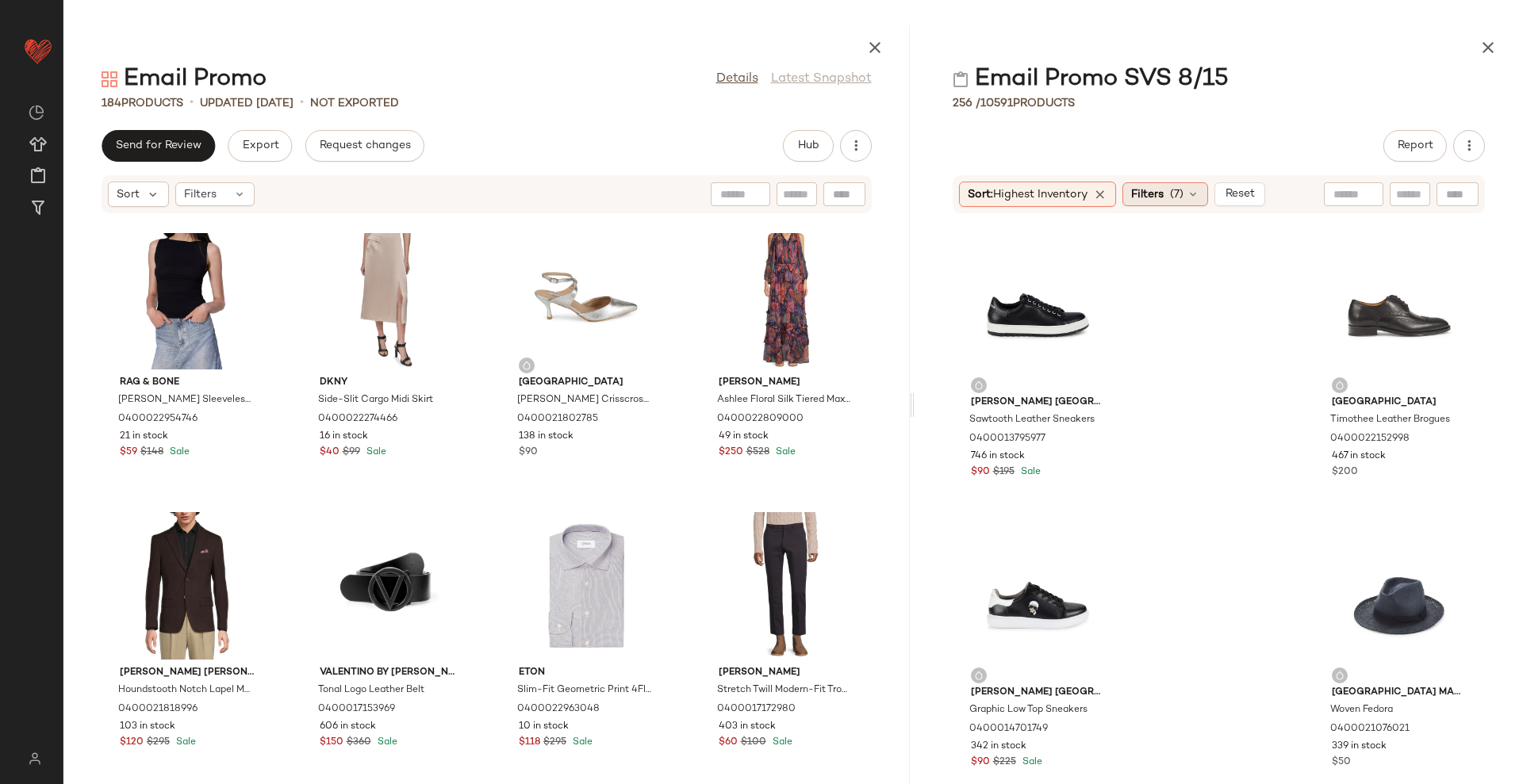
click at [1141, 196] on span "Filters" at bounding box center [1147, 194] width 32 height 17
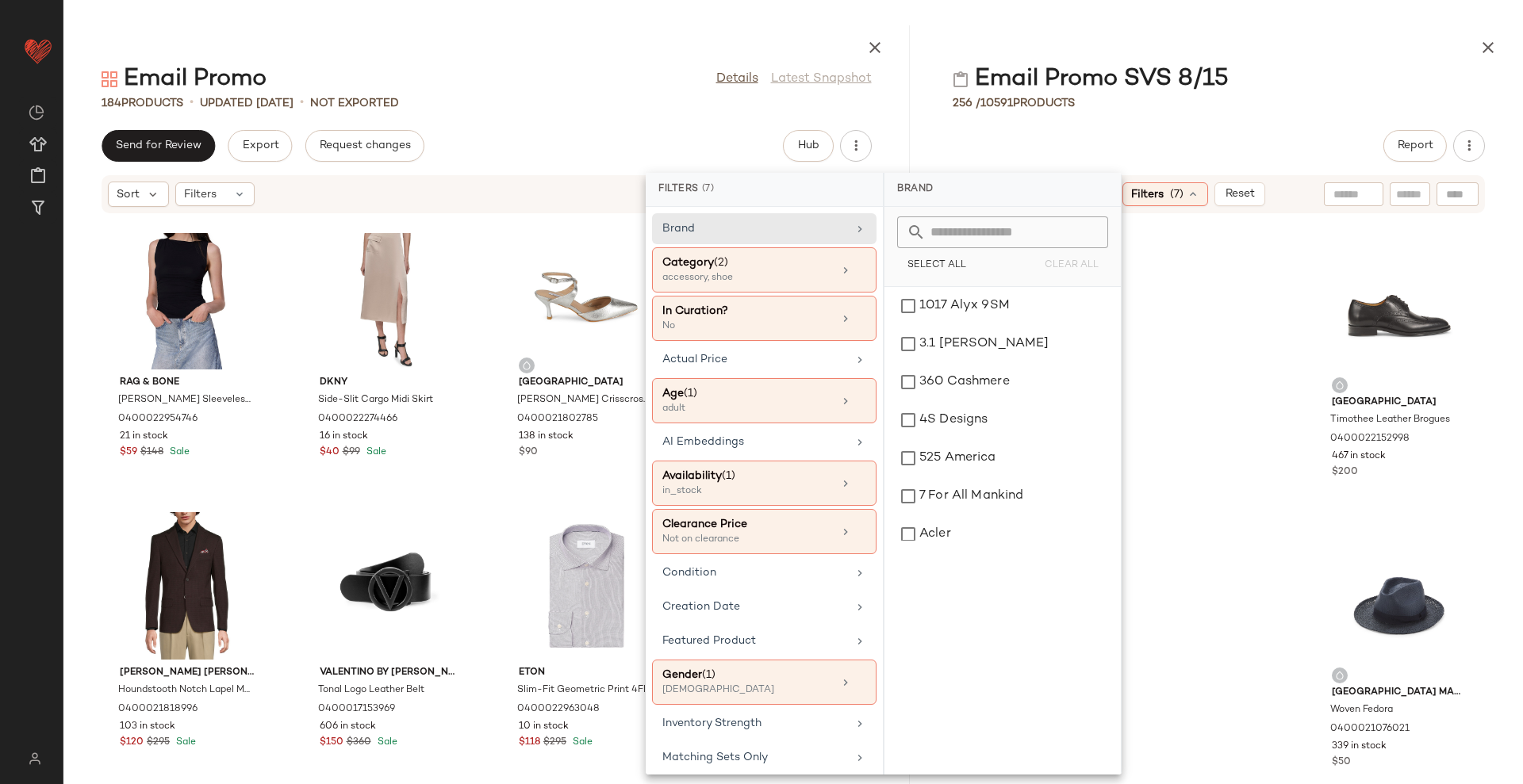
click at [1253, 169] on div "Report Sort: Highest Inventory Filters (7) Reset Karl Lagerfeld Paris Sawtooth …" at bounding box center [1218, 458] width 609 height 655
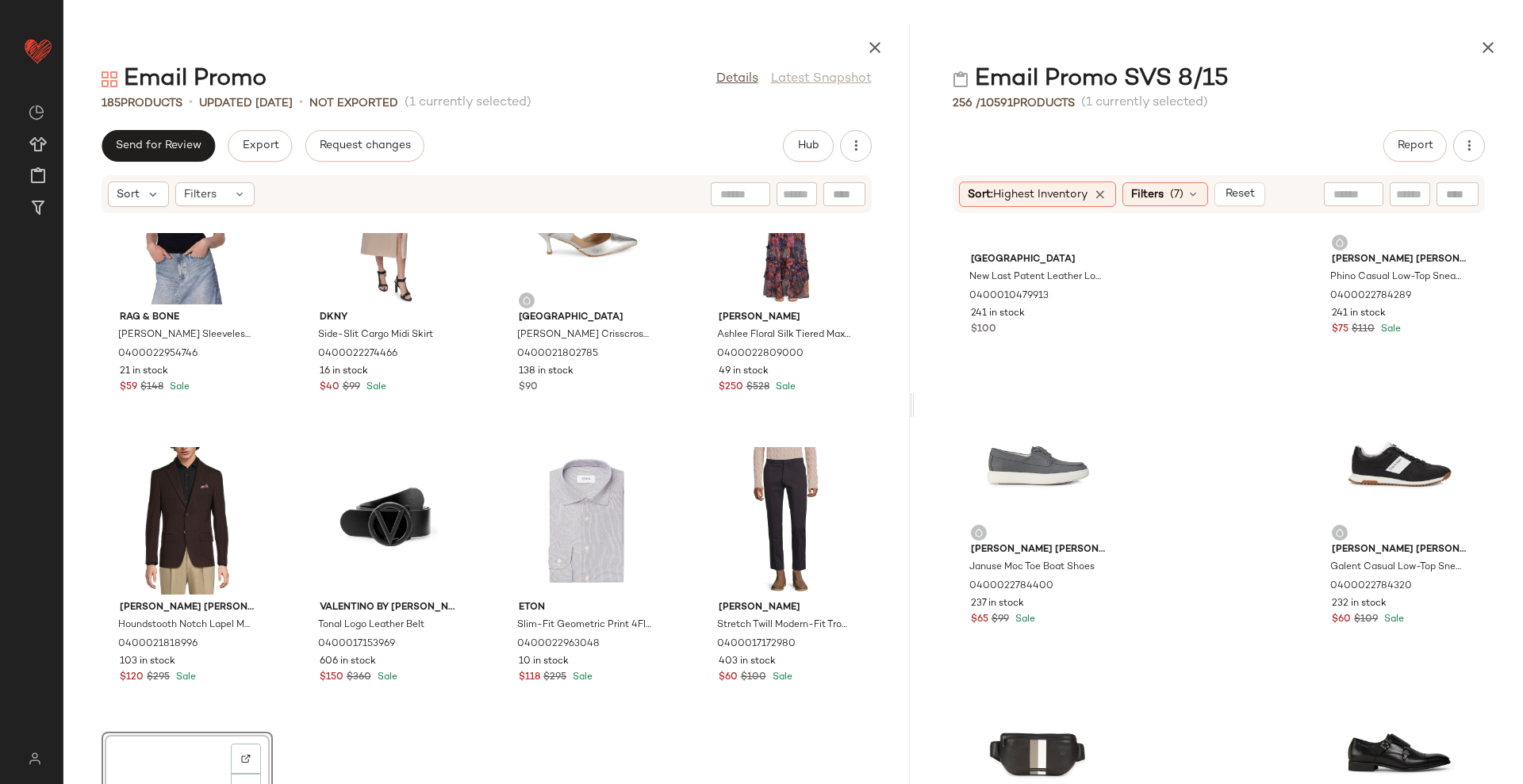
scroll to position [13004, 0]
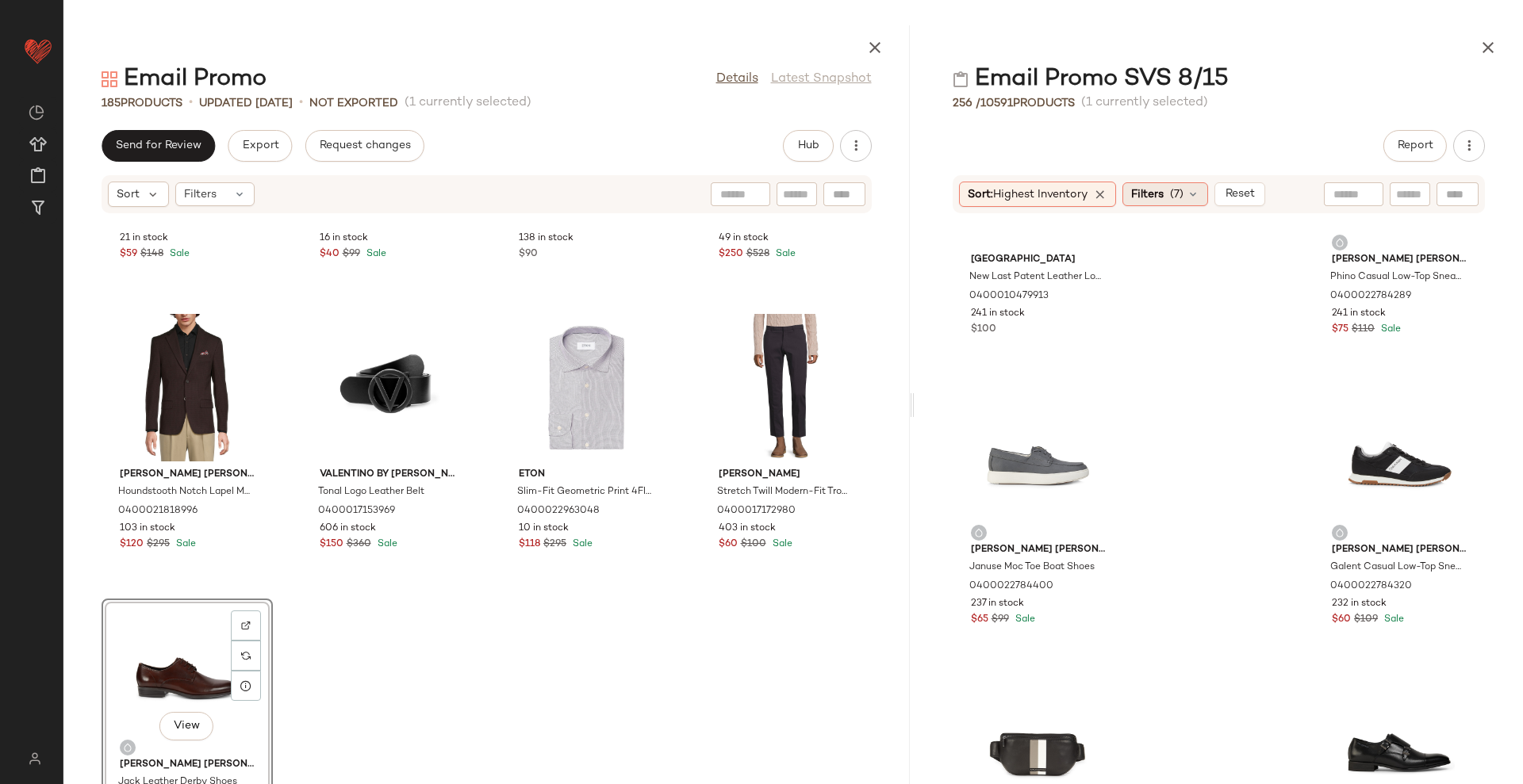
click at [1151, 203] on div "Filters (7)" at bounding box center [1164, 194] width 85 height 24
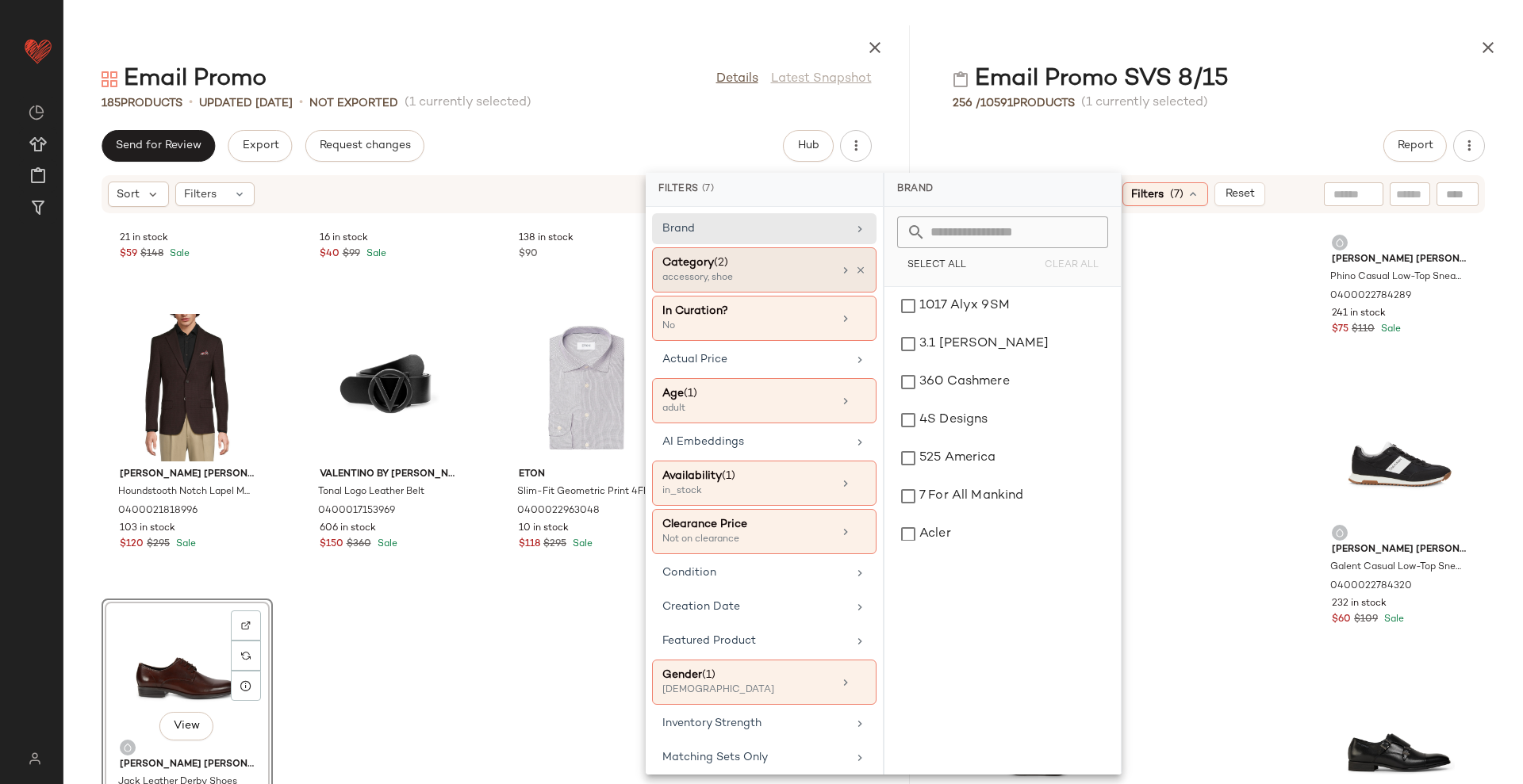
click at [726, 263] on span "(2)" at bounding box center [720, 263] width 15 height 12
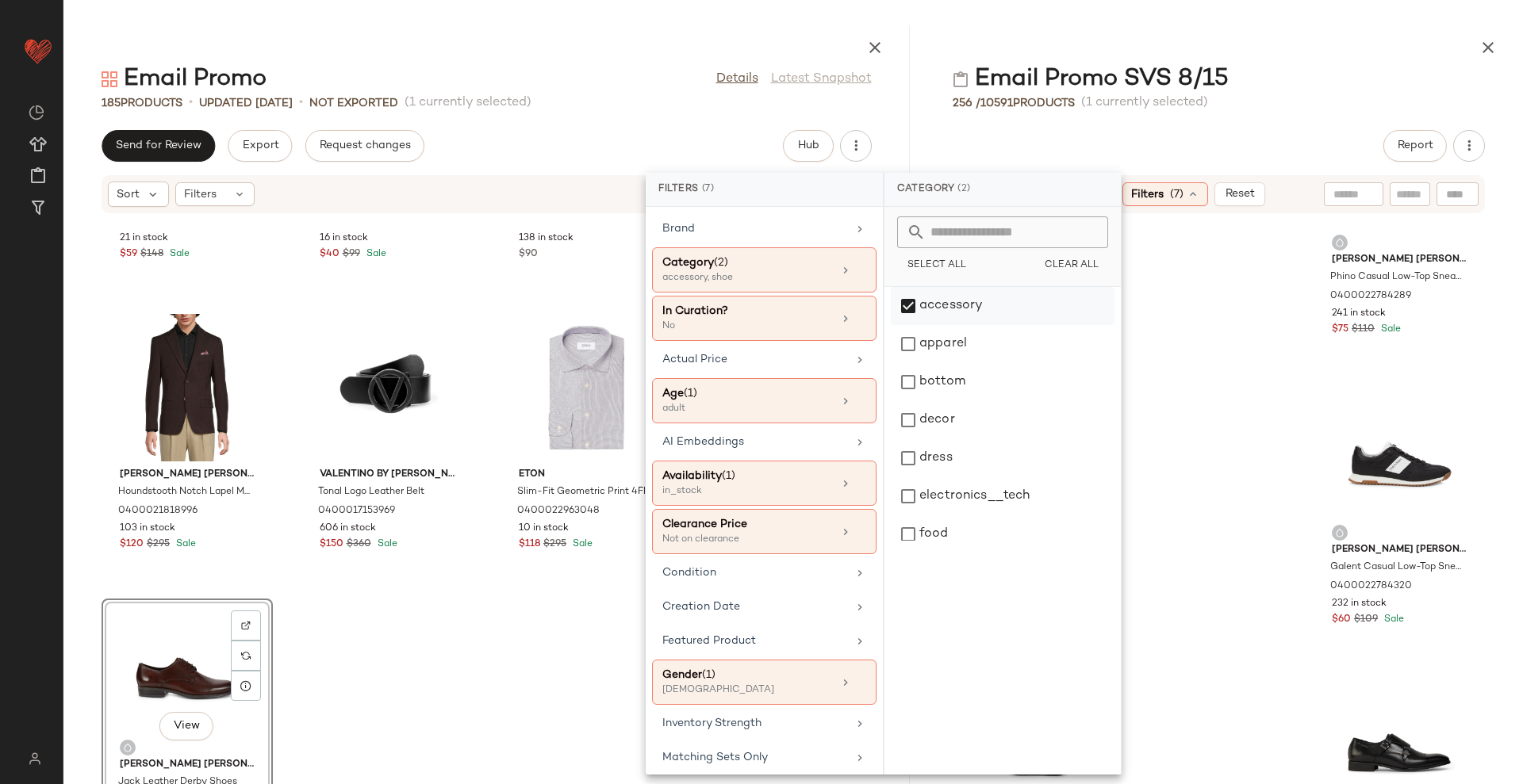
click at [986, 311] on div "accessory" at bounding box center [1003, 306] width 223 height 38
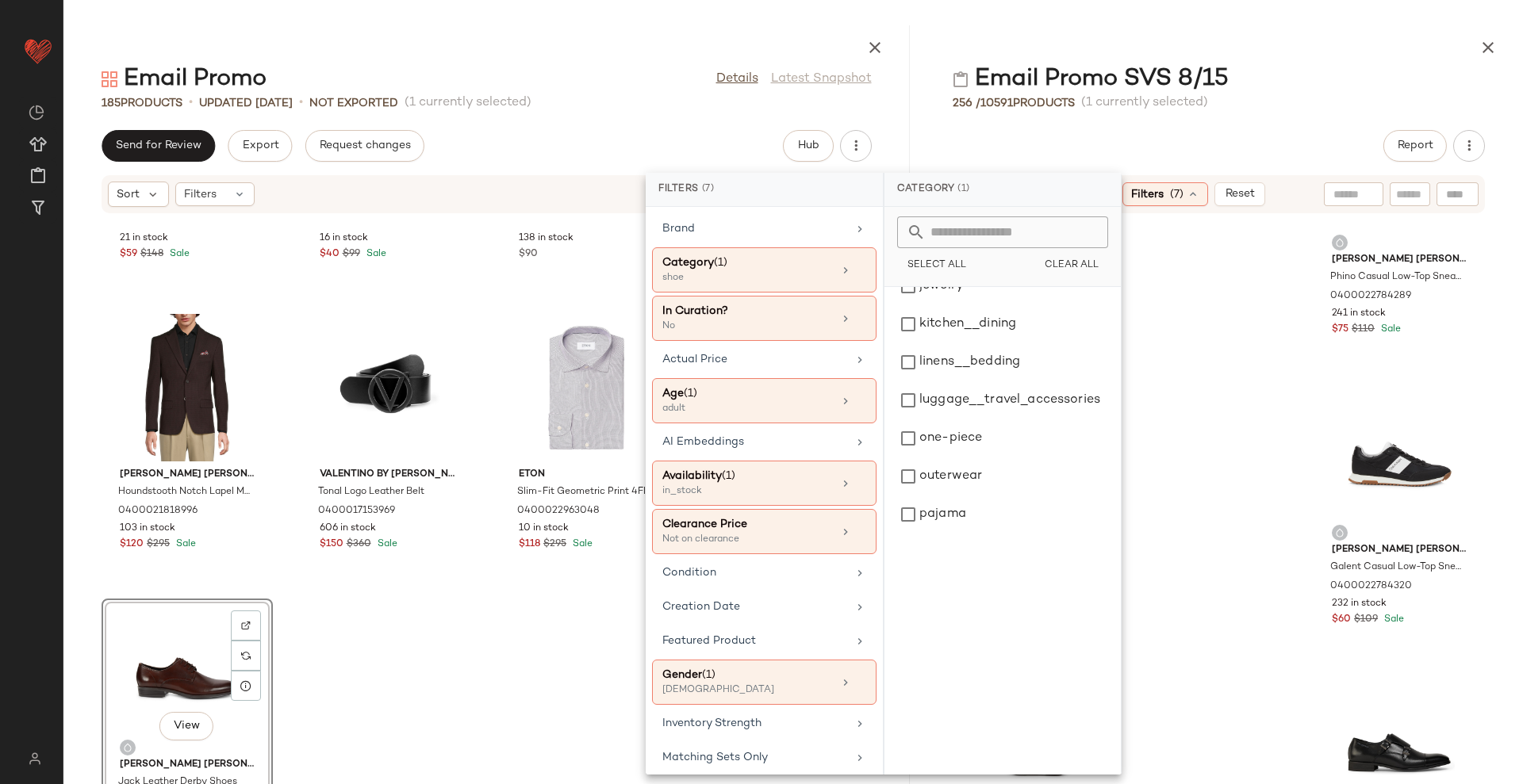
scroll to position [469, 0]
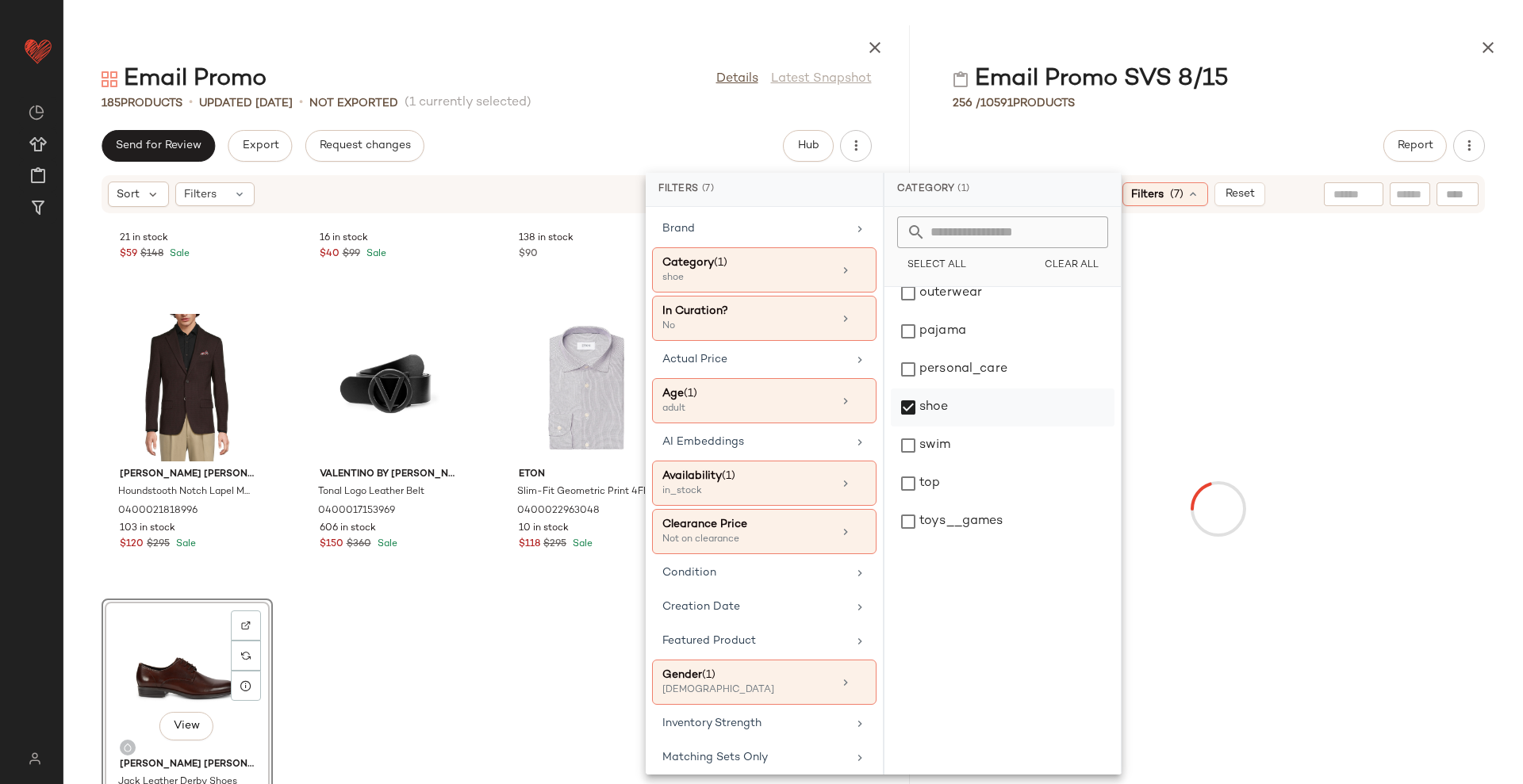
click at [958, 407] on div "shoe" at bounding box center [1003, 408] width 223 height 38
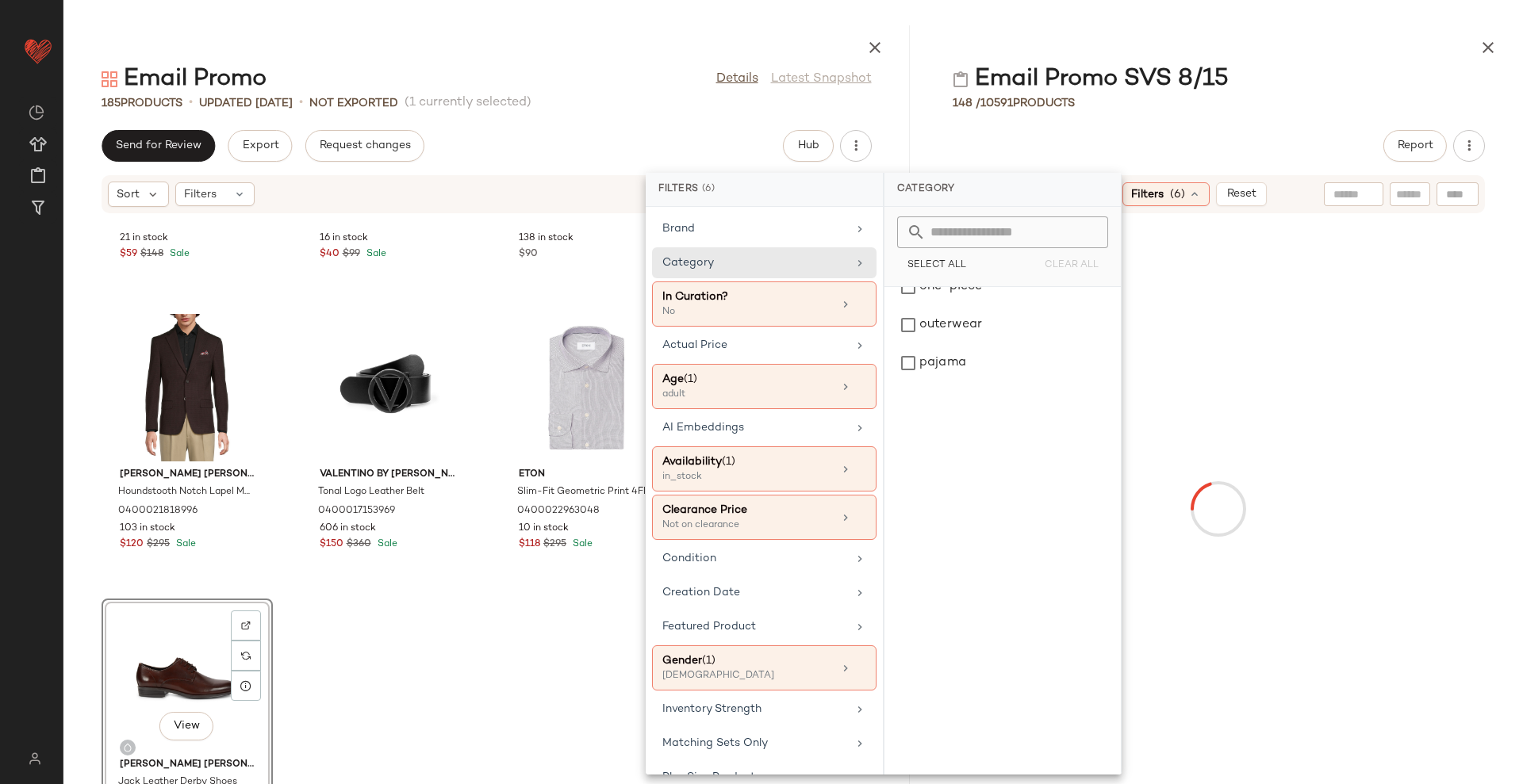
scroll to position [0, 0]
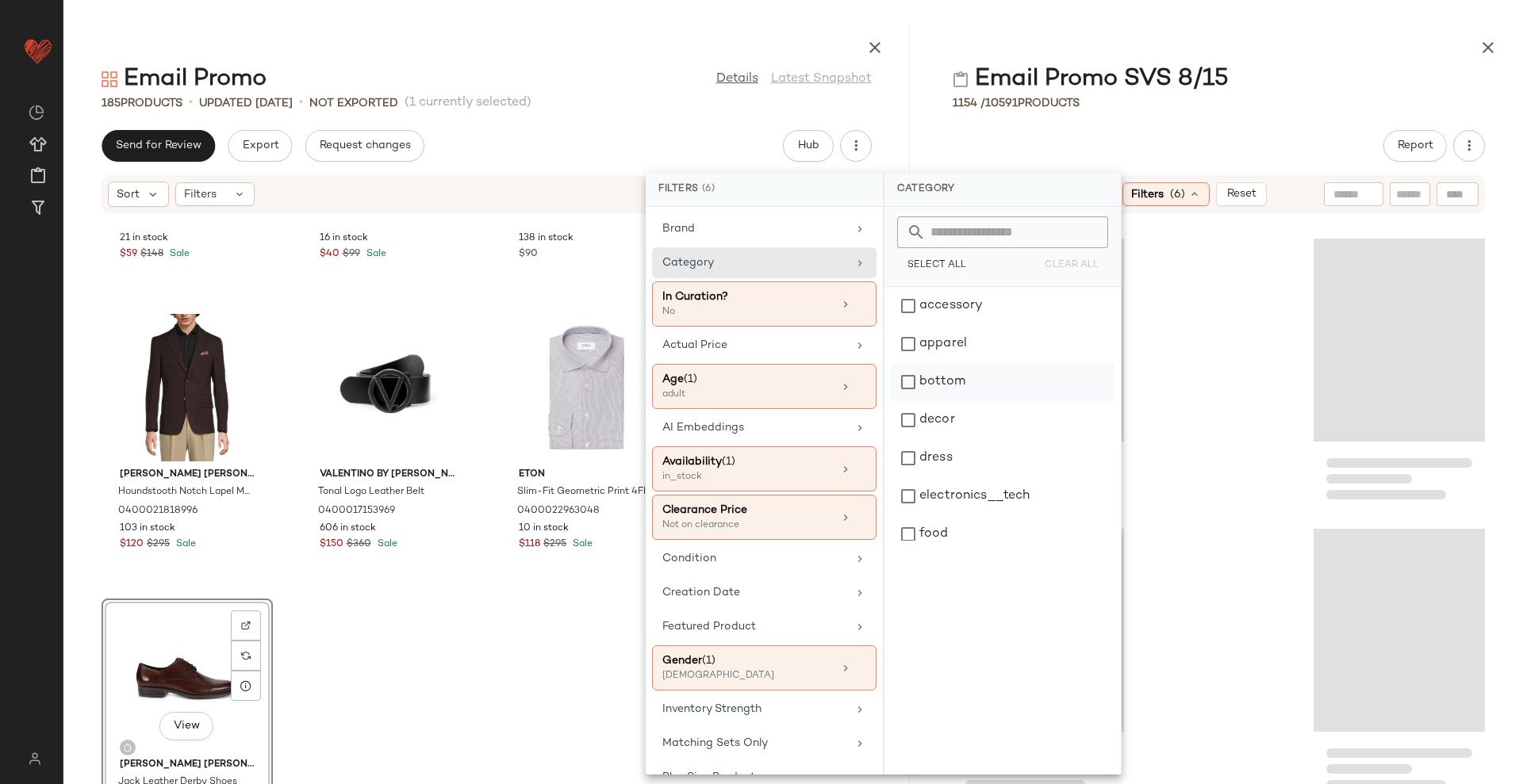
click at [980, 388] on div "bottom" at bounding box center [1003, 382] width 223 height 38
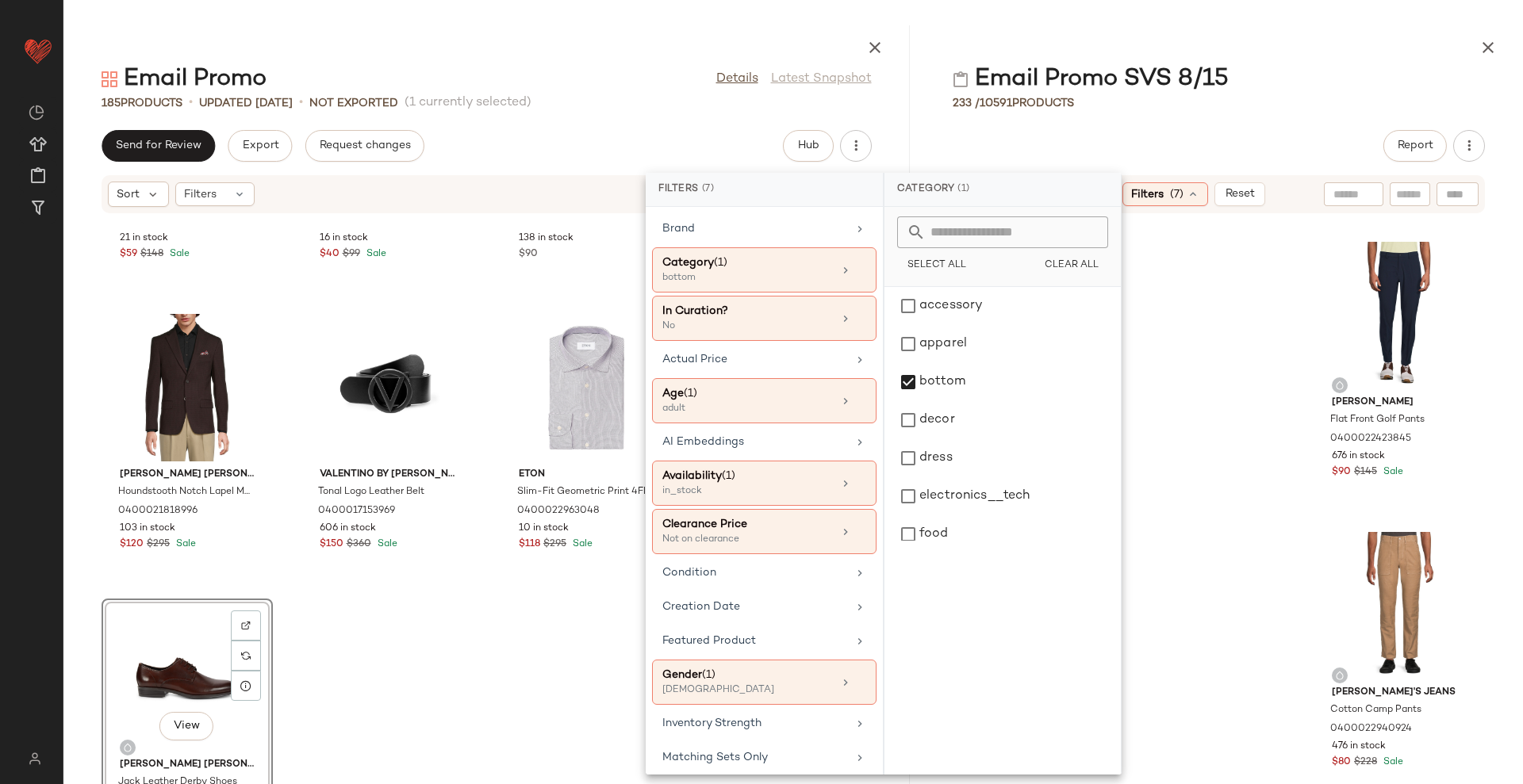
drag, startPoint x: 1334, startPoint y: 61, endPoint x: 1323, endPoint y: 107, distance: 47.3
click at [1333, 61] on div at bounding box center [1218, 44] width 609 height 38
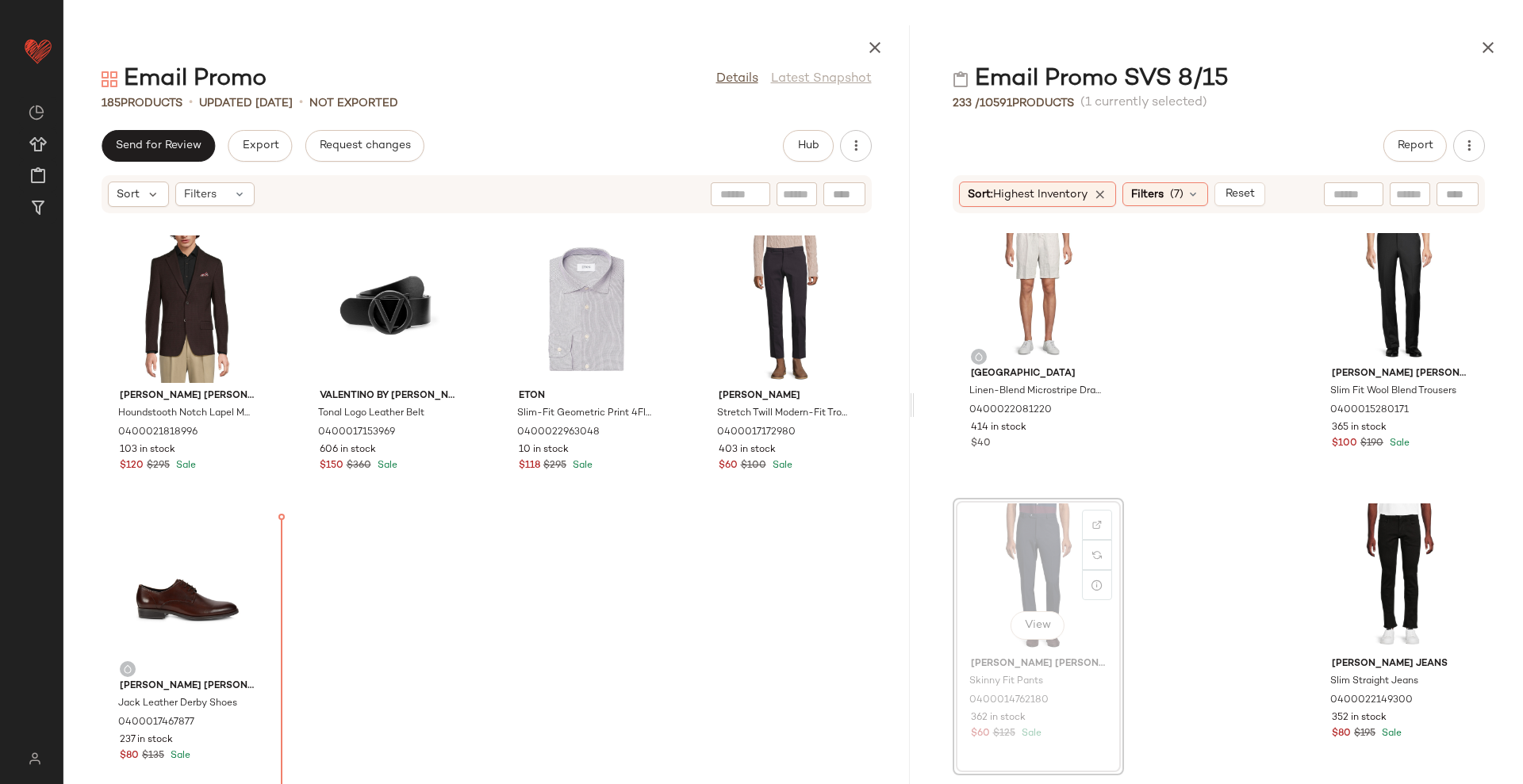
scroll to position [13096, 0]
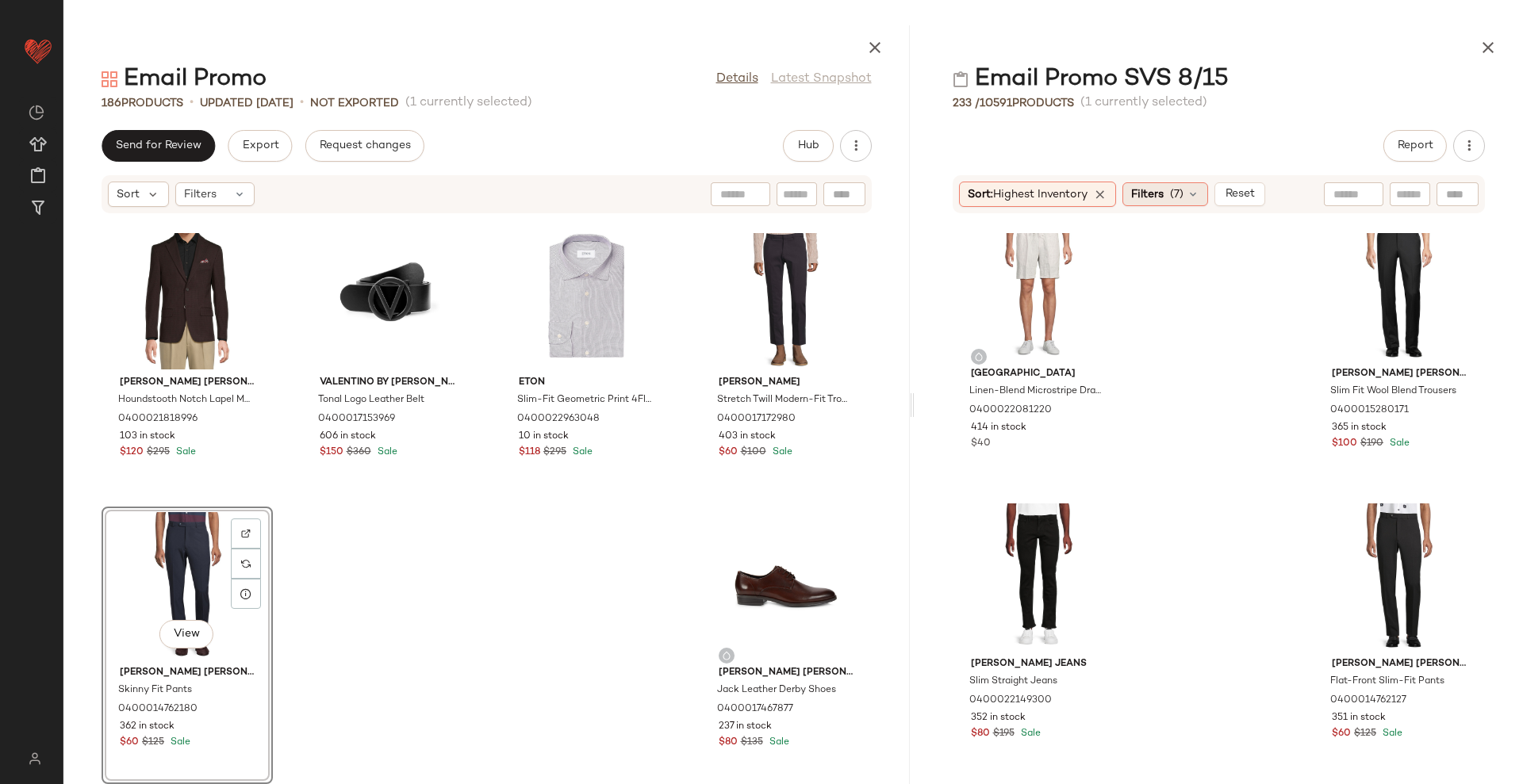
click at [1163, 201] on span "Filters" at bounding box center [1147, 194] width 32 height 17
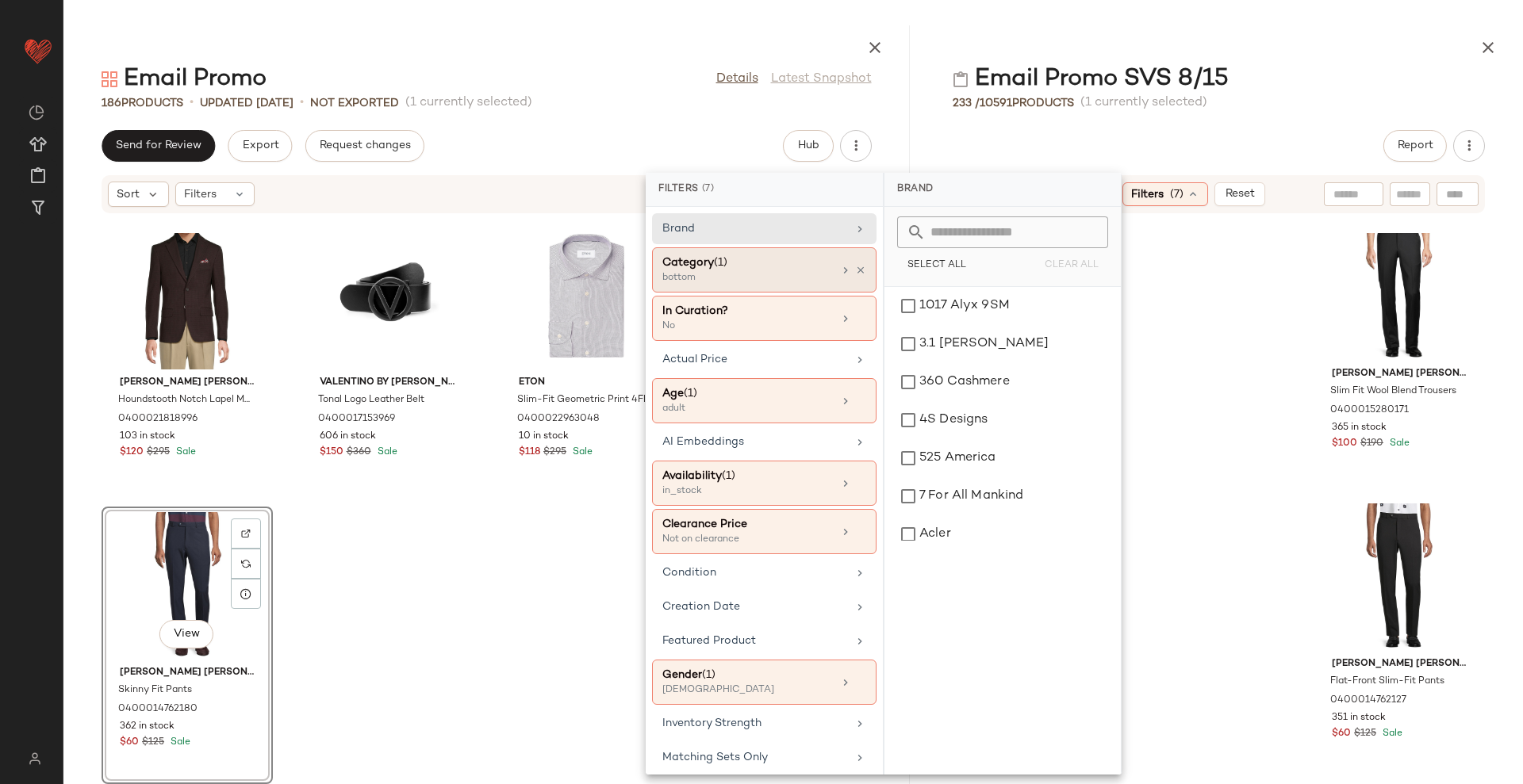
click at [758, 280] on div "bottom" at bounding box center [742, 278] width 159 height 15
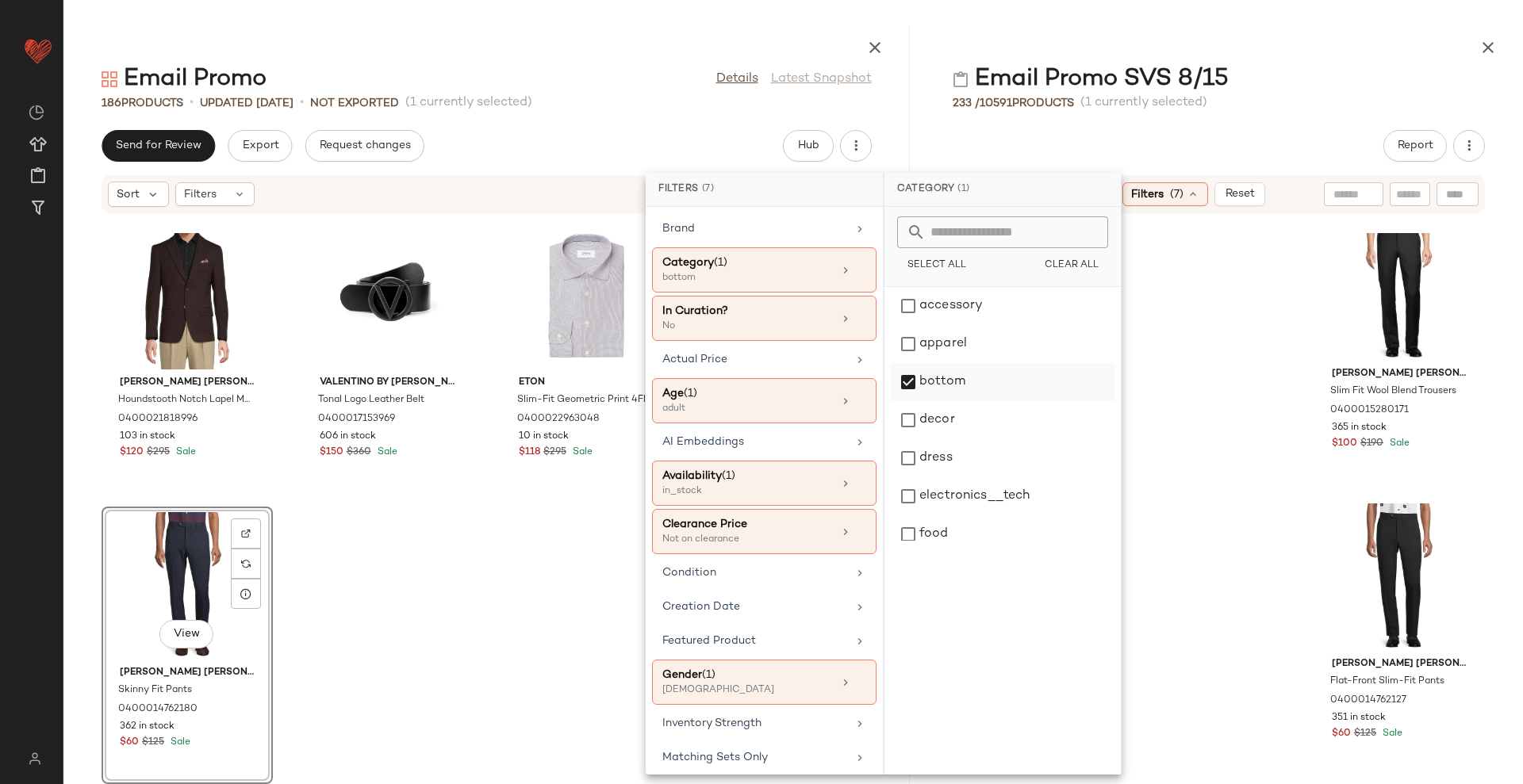
drag, startPoint x: 960, startPoint y: 368, endPoint x: 964, endPoint y: 400, distance: 32.2
click at [960, 368] on div "bottom" at bounding box center [1003, 382] width 223 height 38
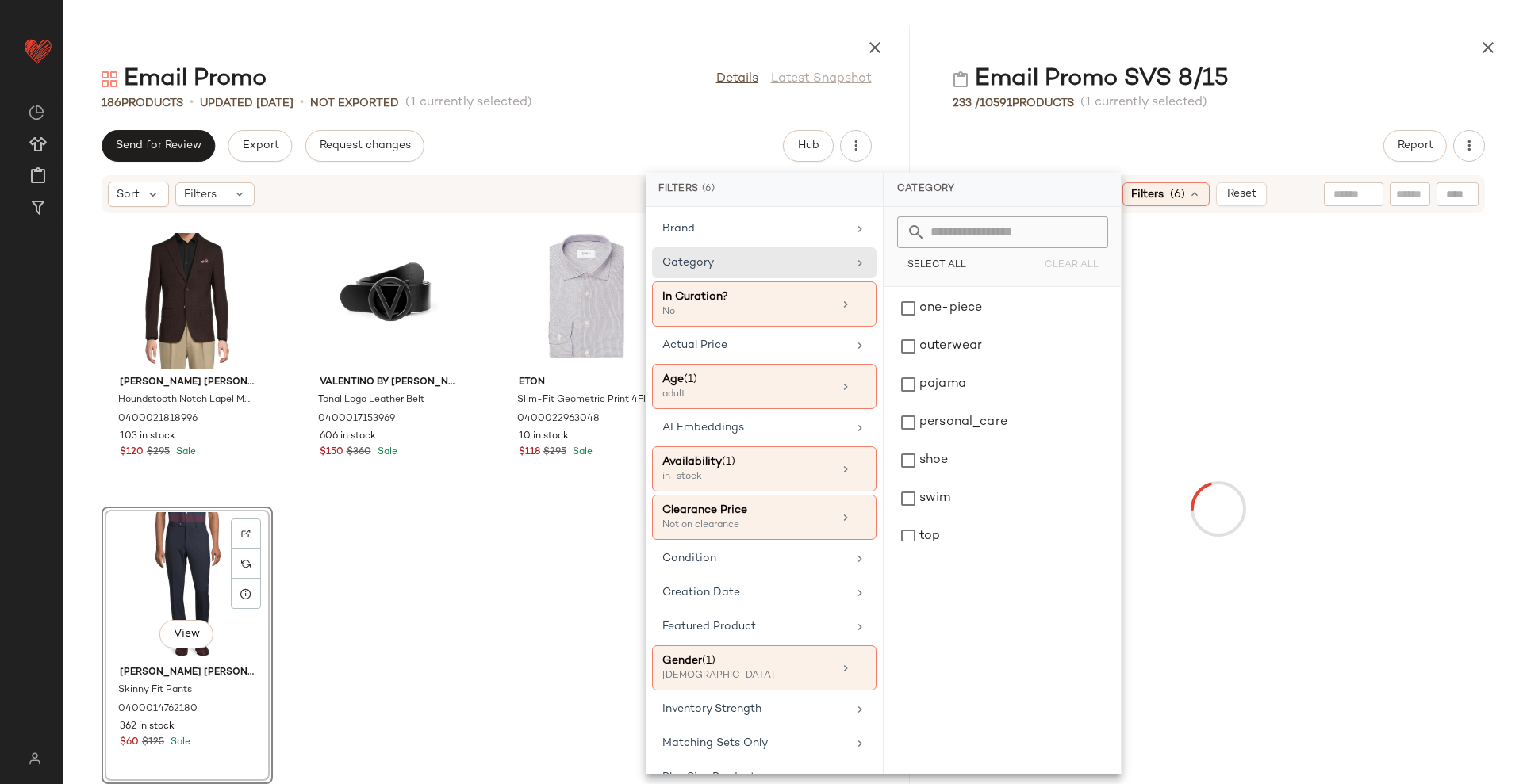
scroll to position [514, 0]
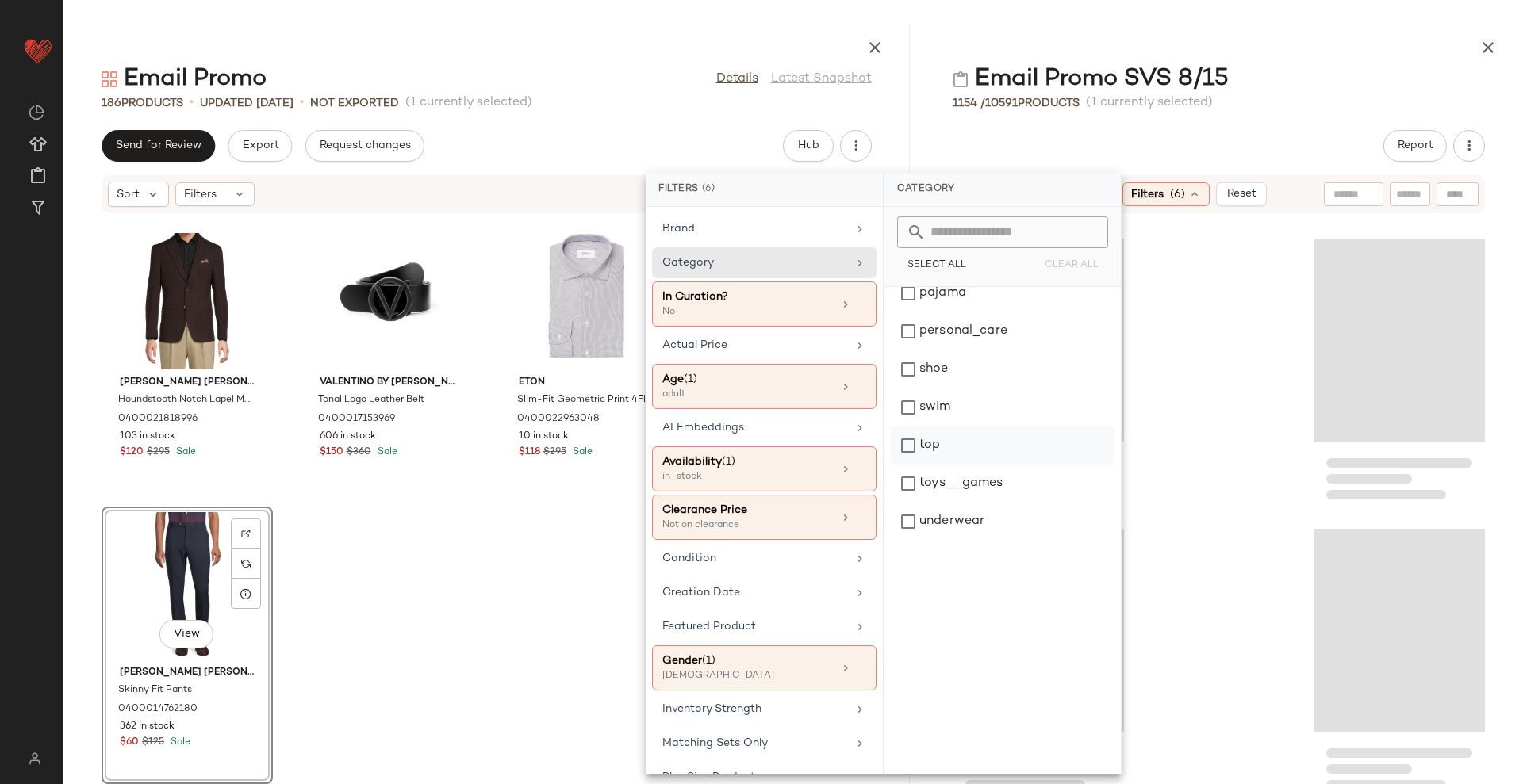
click at [975, 462] on div "top" at bounding box center [1003, 445] width 223 height 38
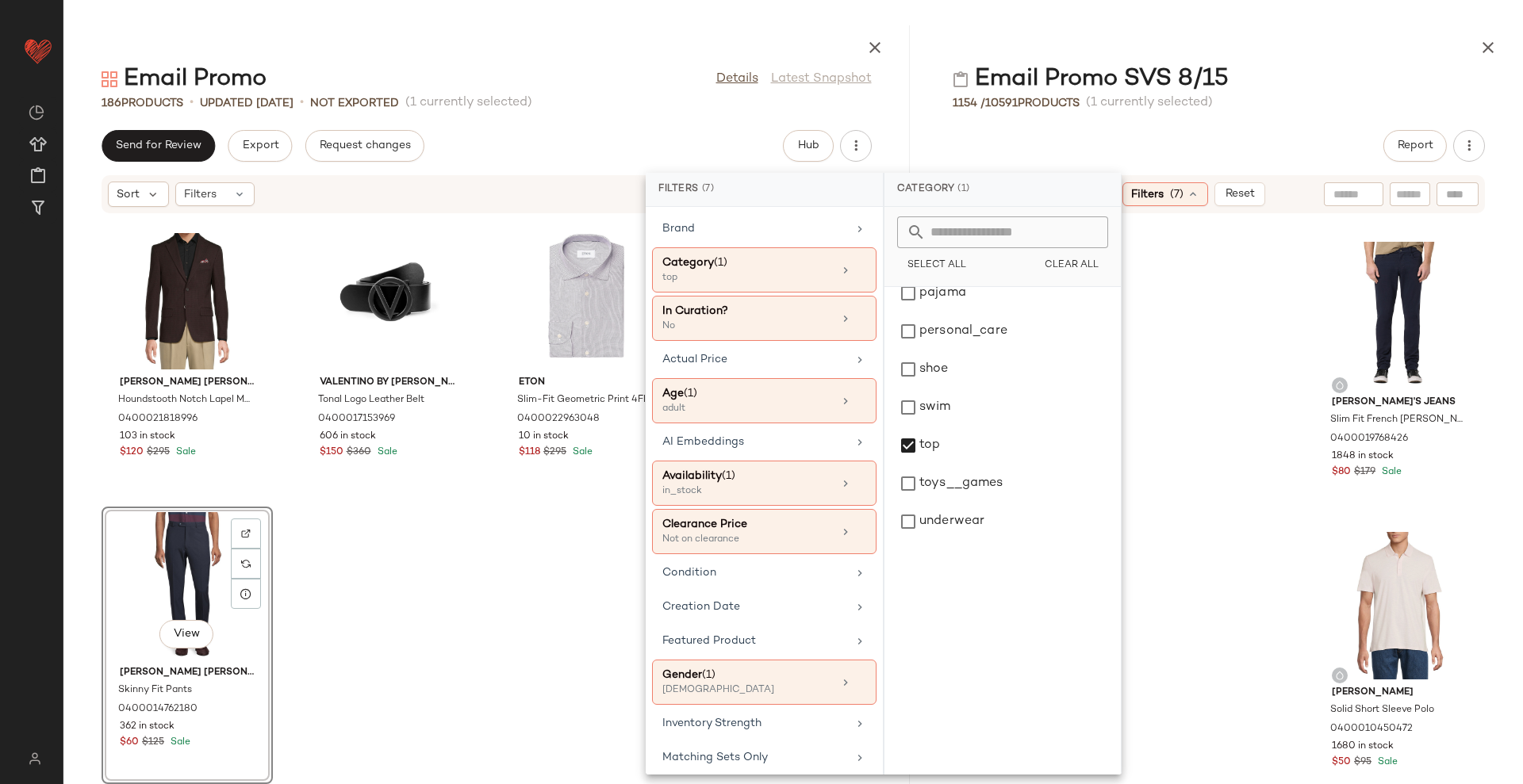
click at [1251, 114] on div "Email Promo SVS 8/15 1154 / 10591 Products (1 currently selected) Report Sort: …" at bounding box center [1218, 405] width 609 height 760
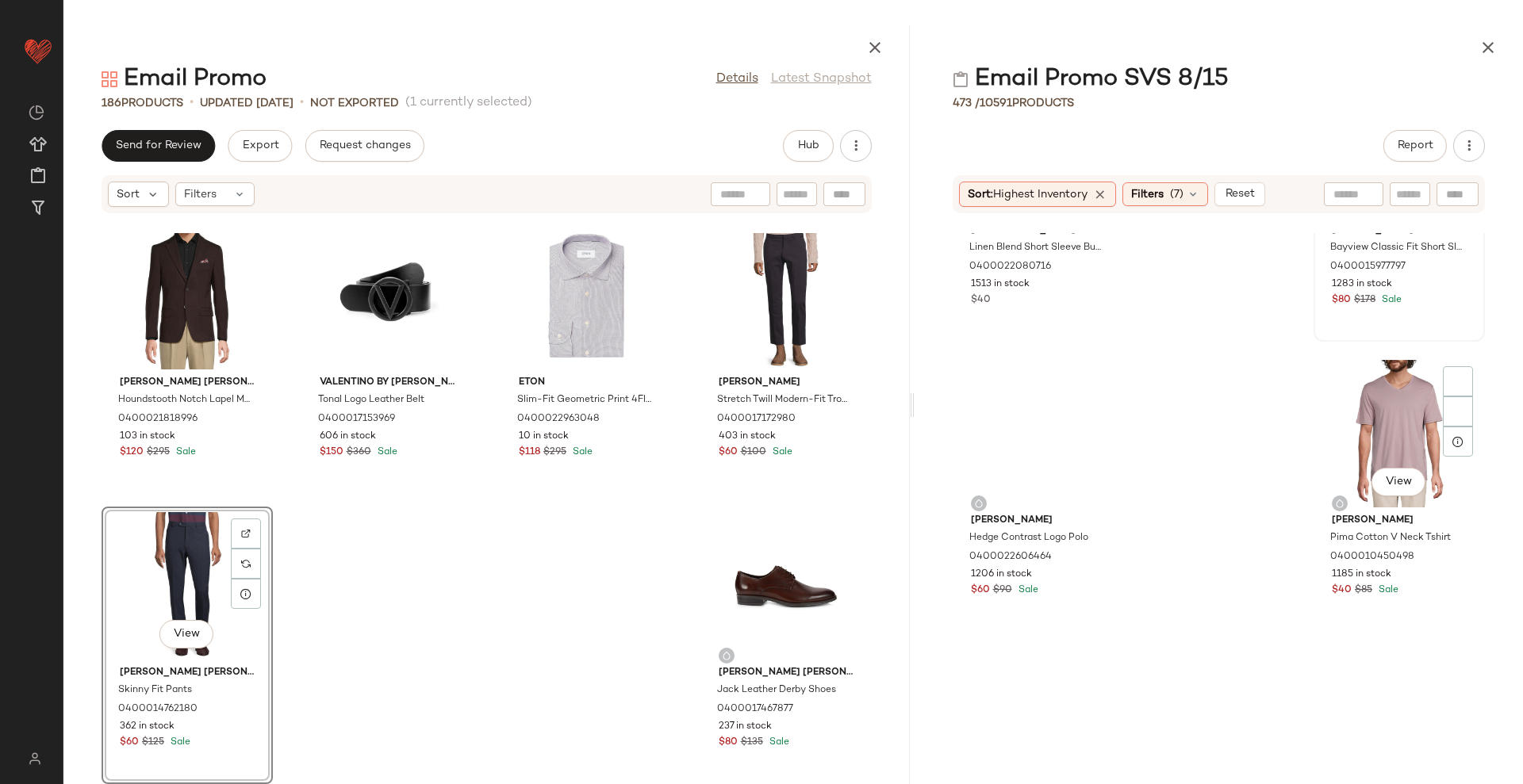
scroll to position [1103, 0]
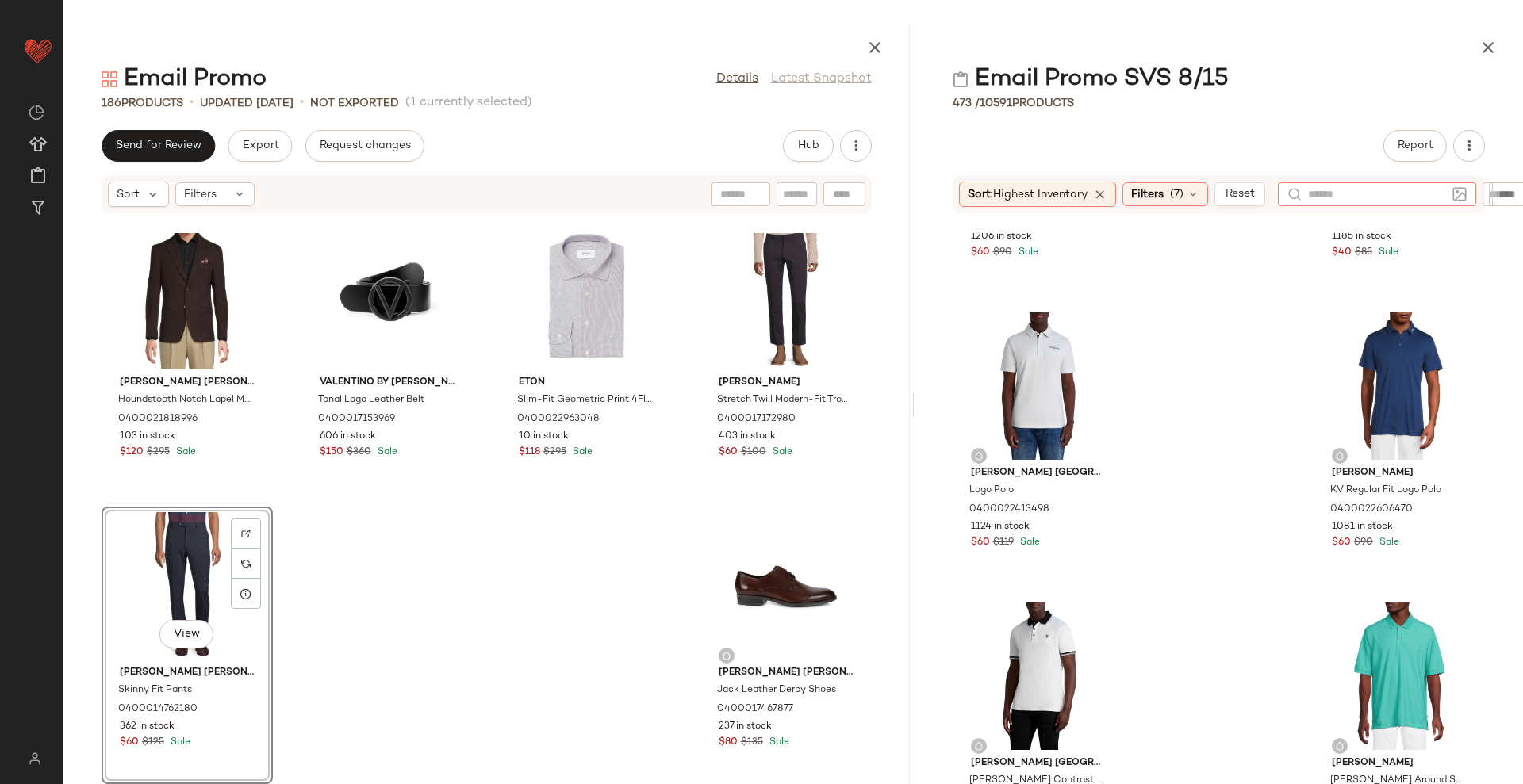
click at [1362, 186] on input "text" at bounding box center [1377, 194] width 138 height 17
type input "******"
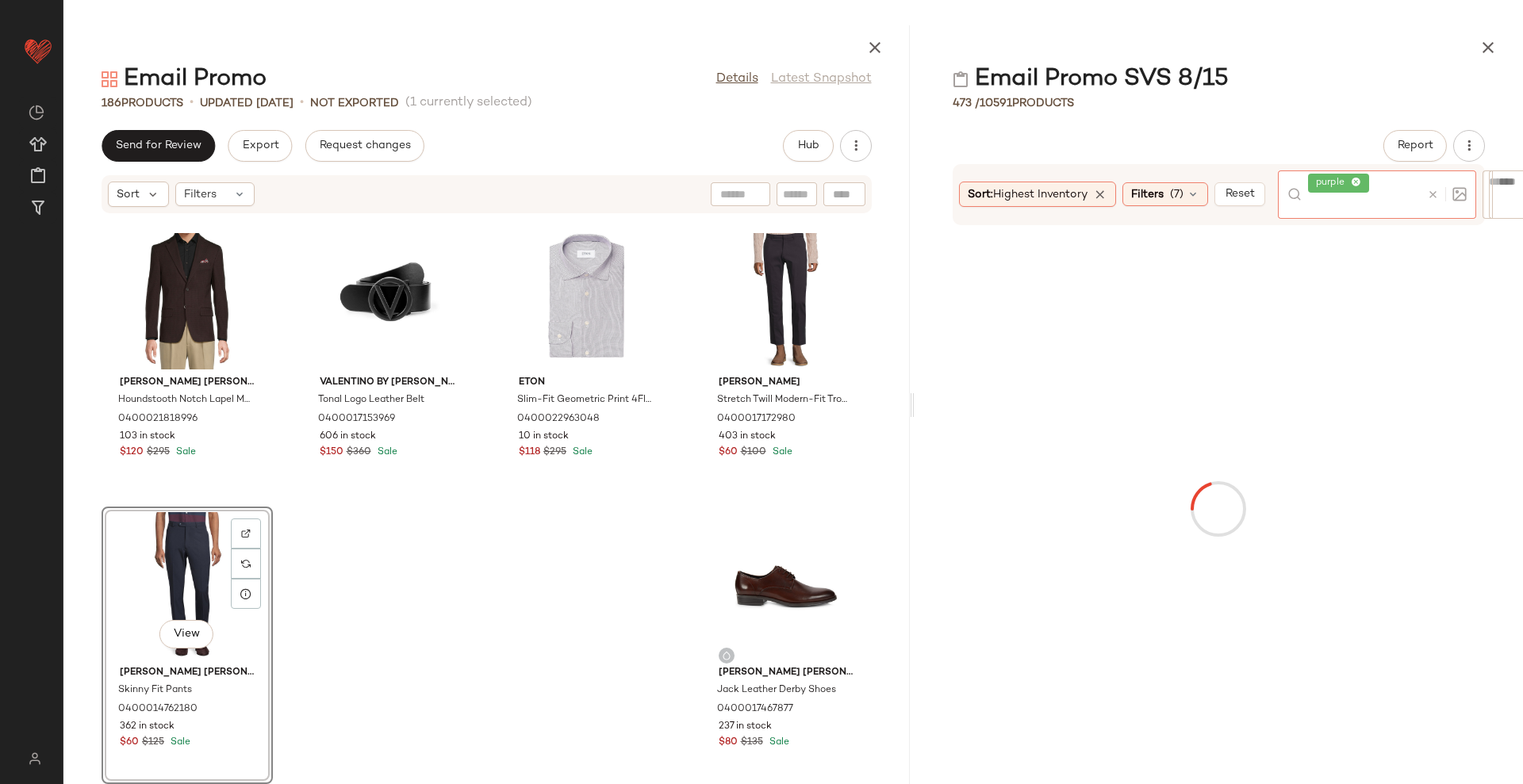
click at [1351, 117] on div "Email Promo SVS 8/15 473 / 10591 Products Report Sort: Highest Inventory Filter…" at bounding box center [1218, 405] width 609 height 760
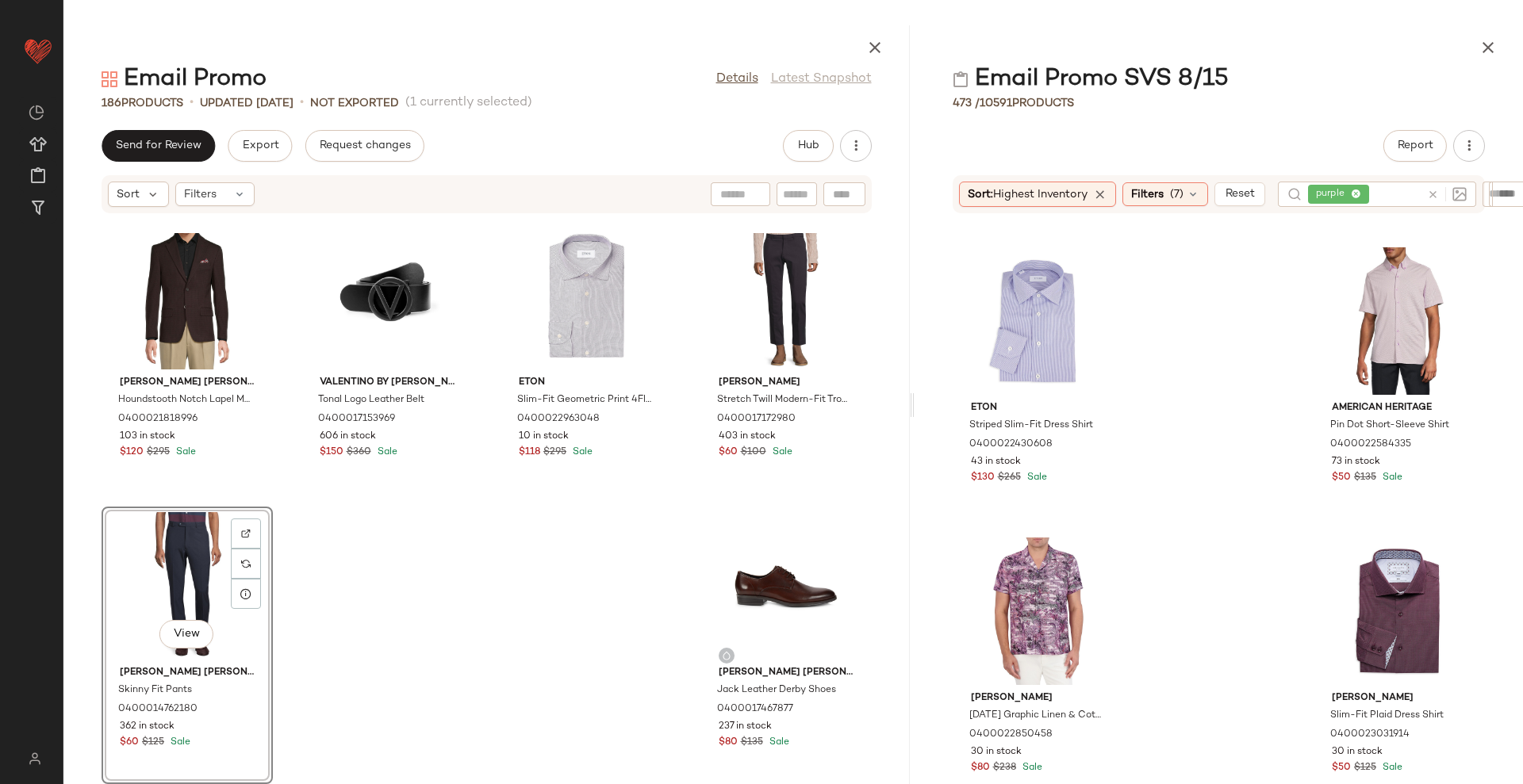
scroll to position [1301, 0]
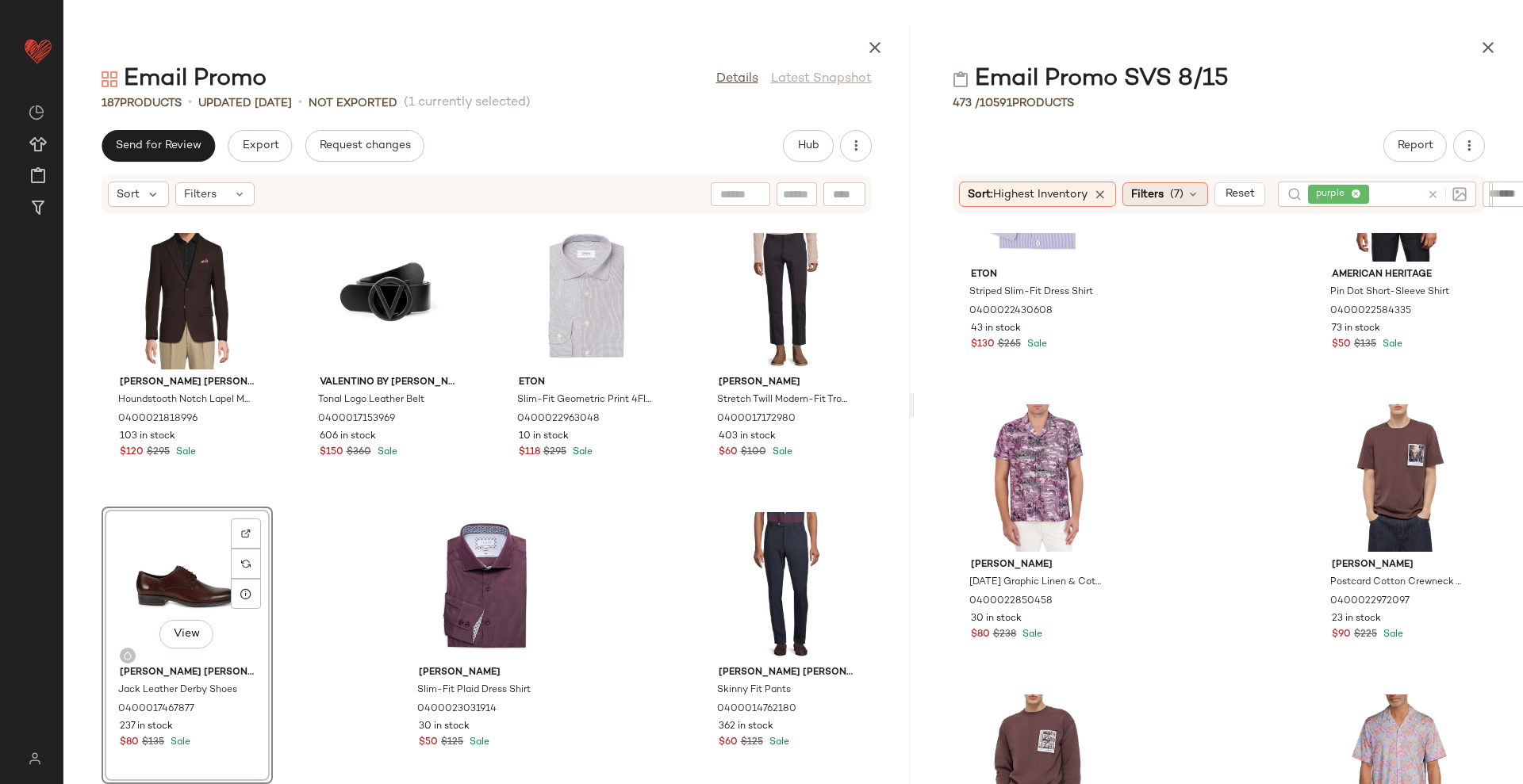
click at [1163, 199] on span "Filters" at bounding box center [1147, 194] width 32 height 17
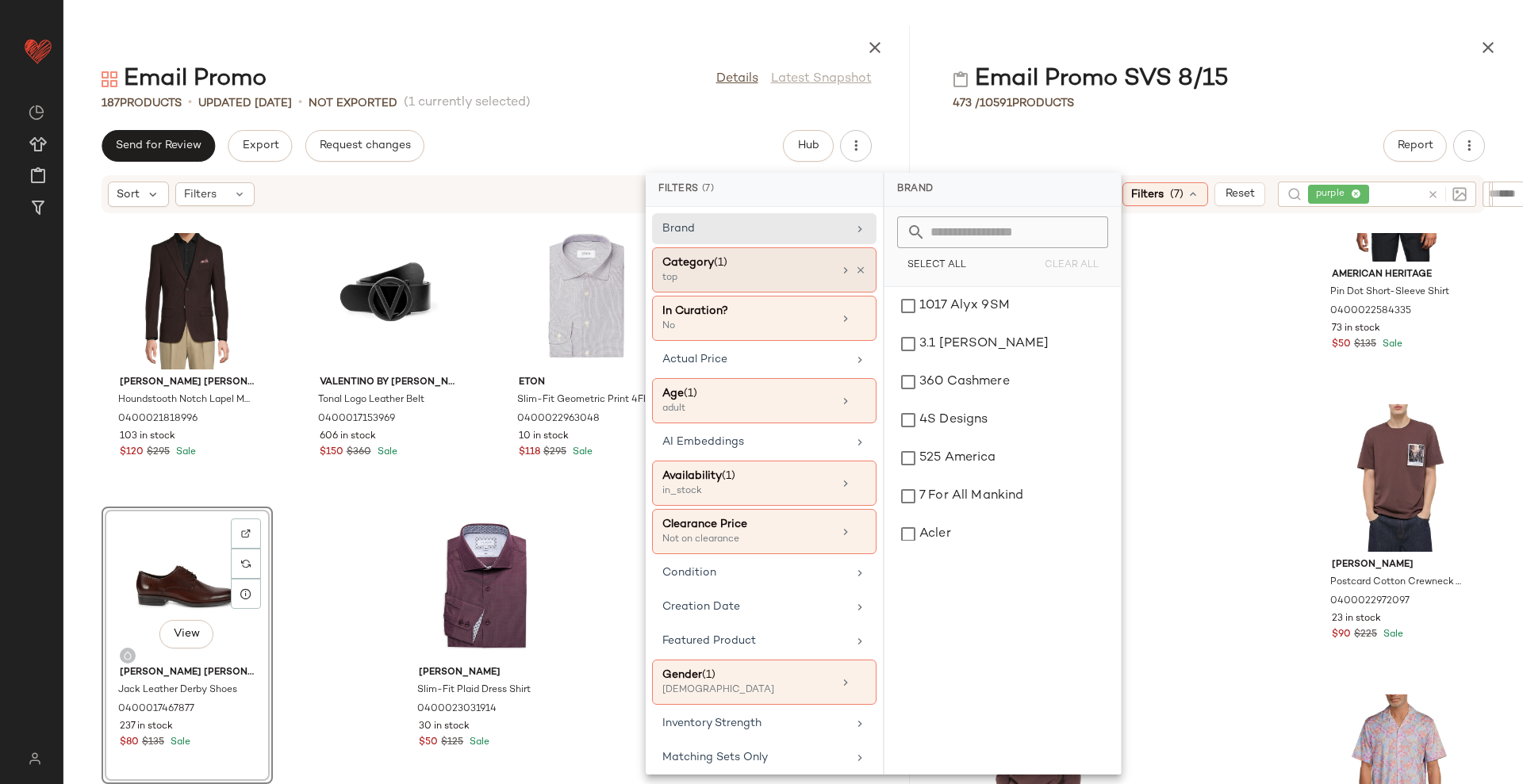
click at [727, 266] on span "(1)" at bounding box center [720, 263] width 14 height 12
click at [756, 271] on div "top" at bounding box center [742, 278] width 159 height 15
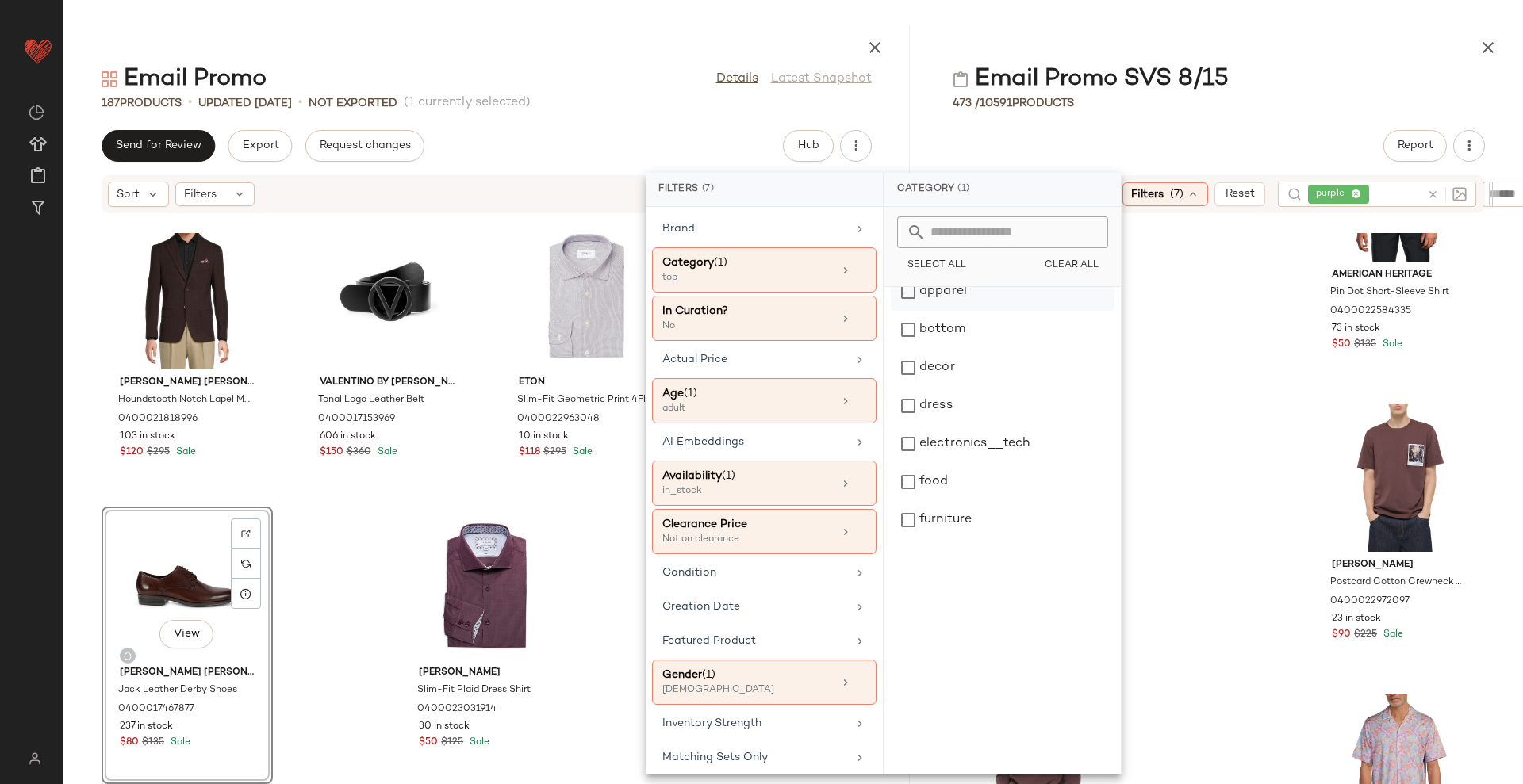
scroll to position [99, 0]
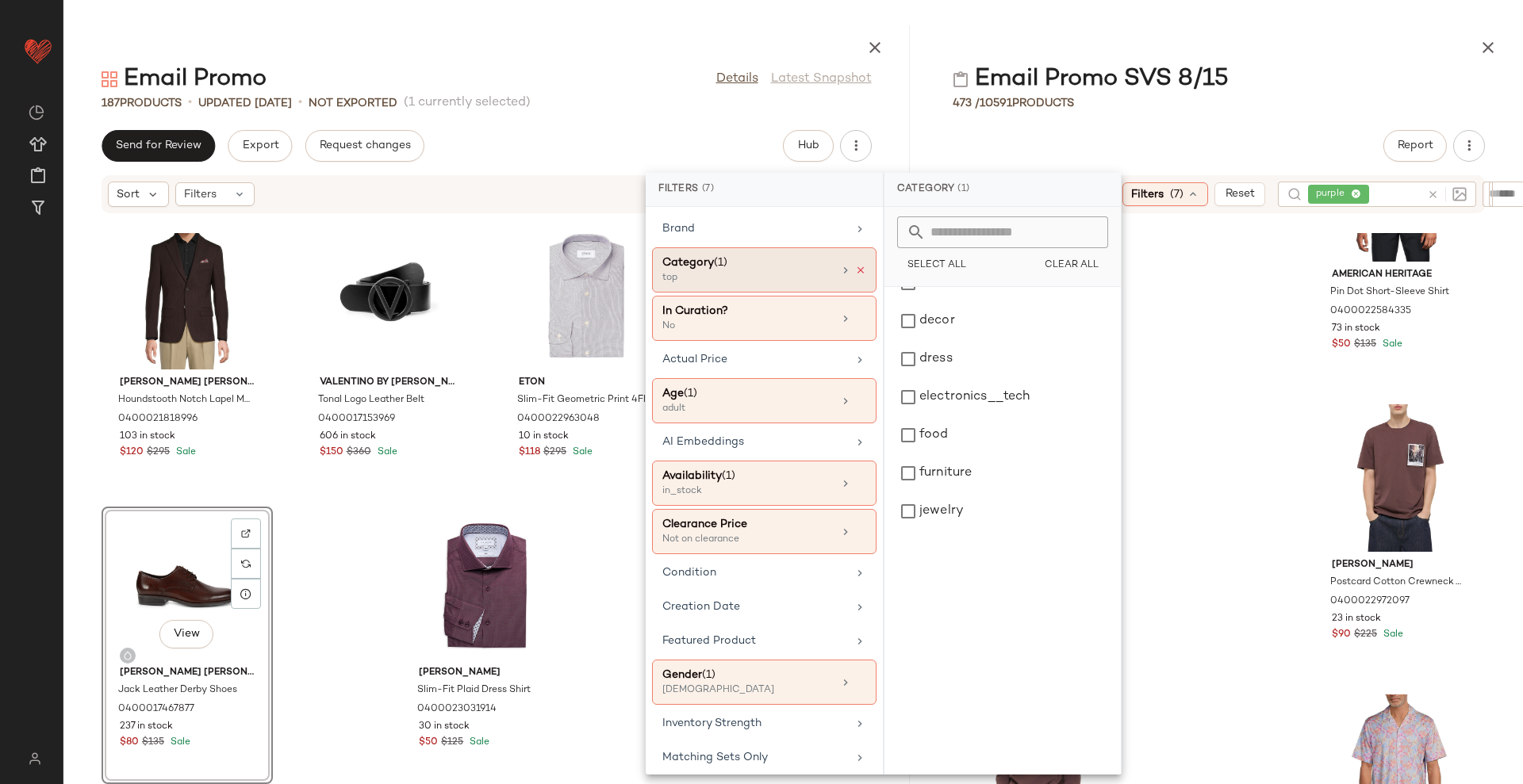
click at [855, 269] on icon at bounding box center [860, 270] width 11 height 11
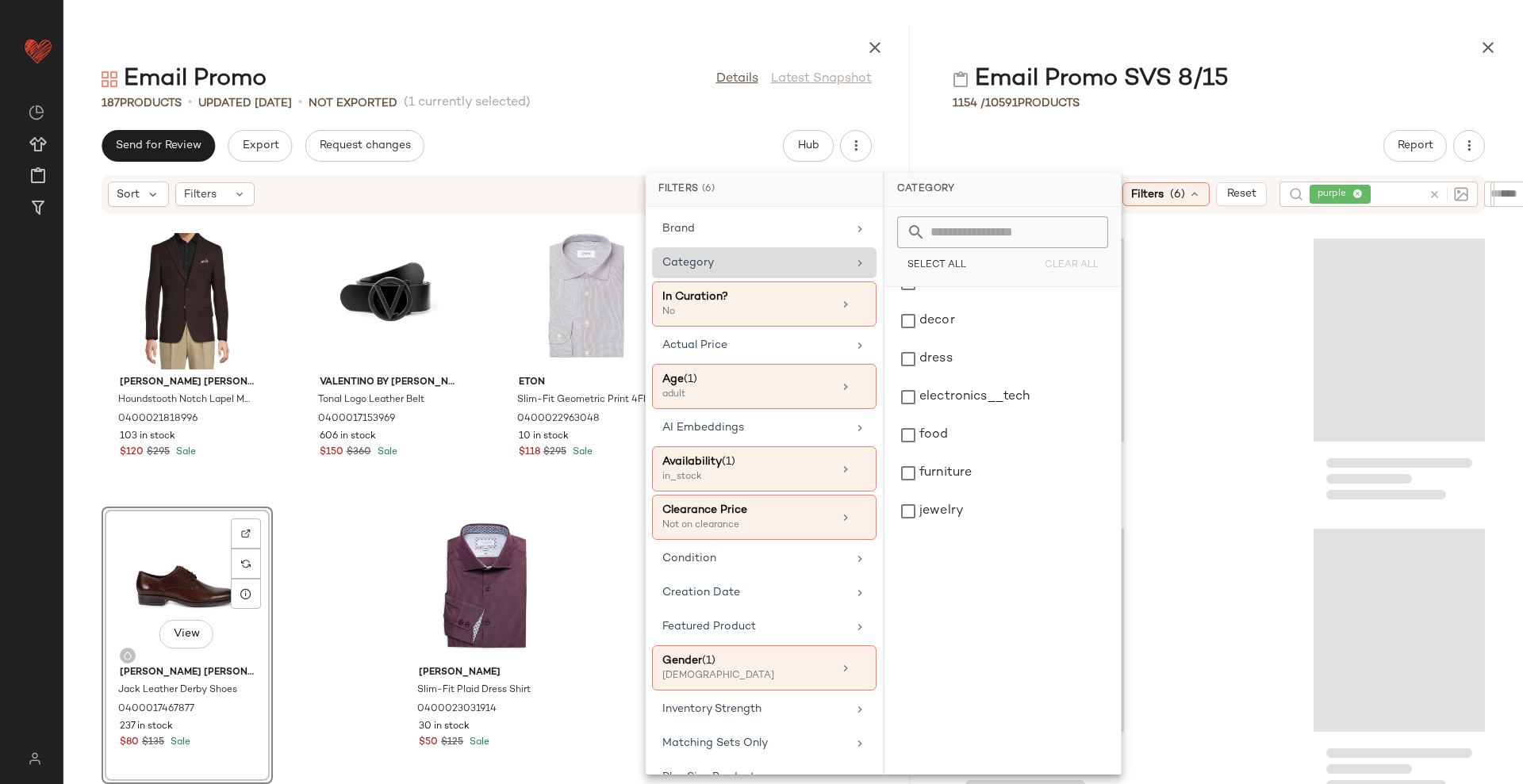
click at [1439, 193] on icon at bounding box center [1435, 195] width 12 height 12
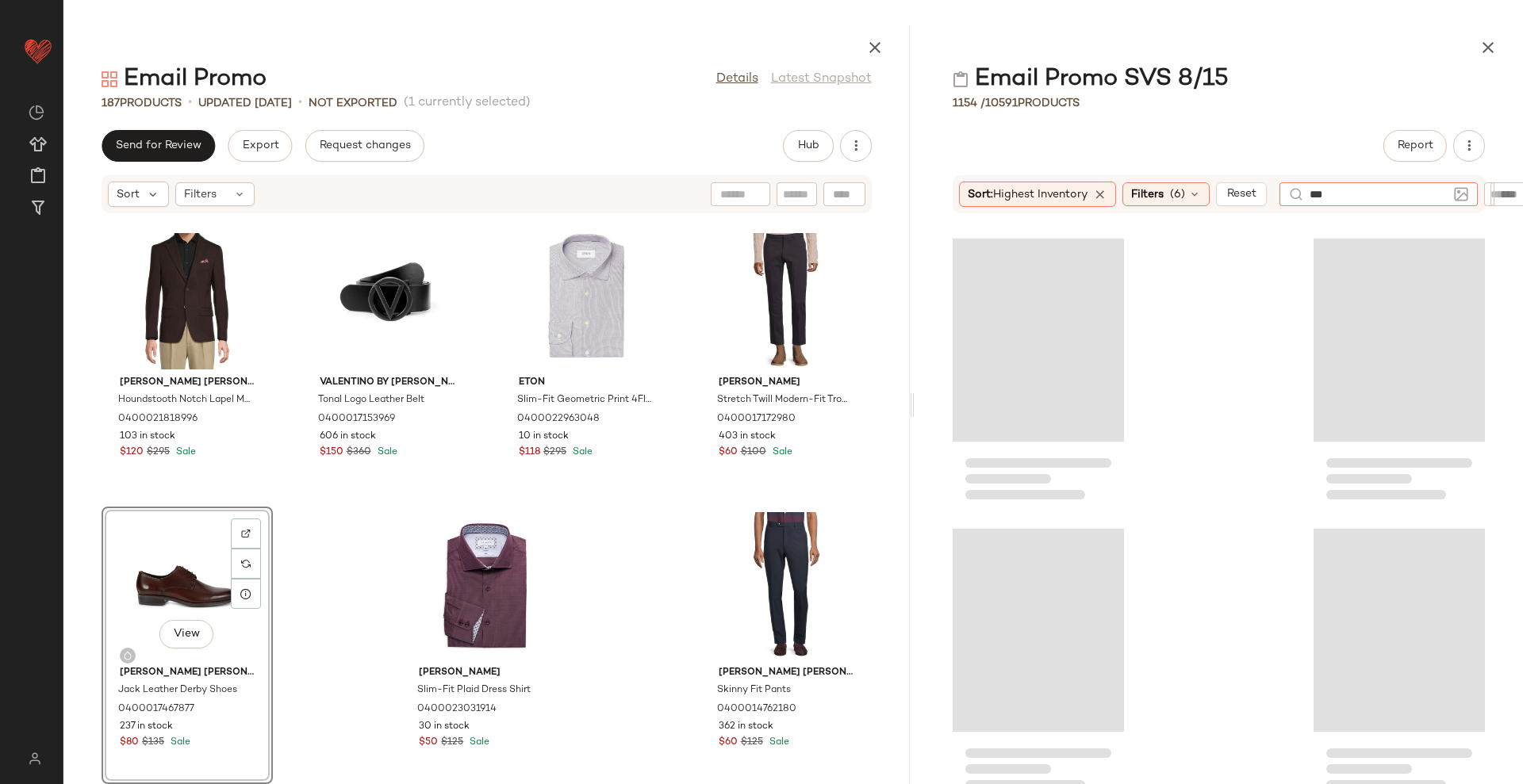
type input "****"
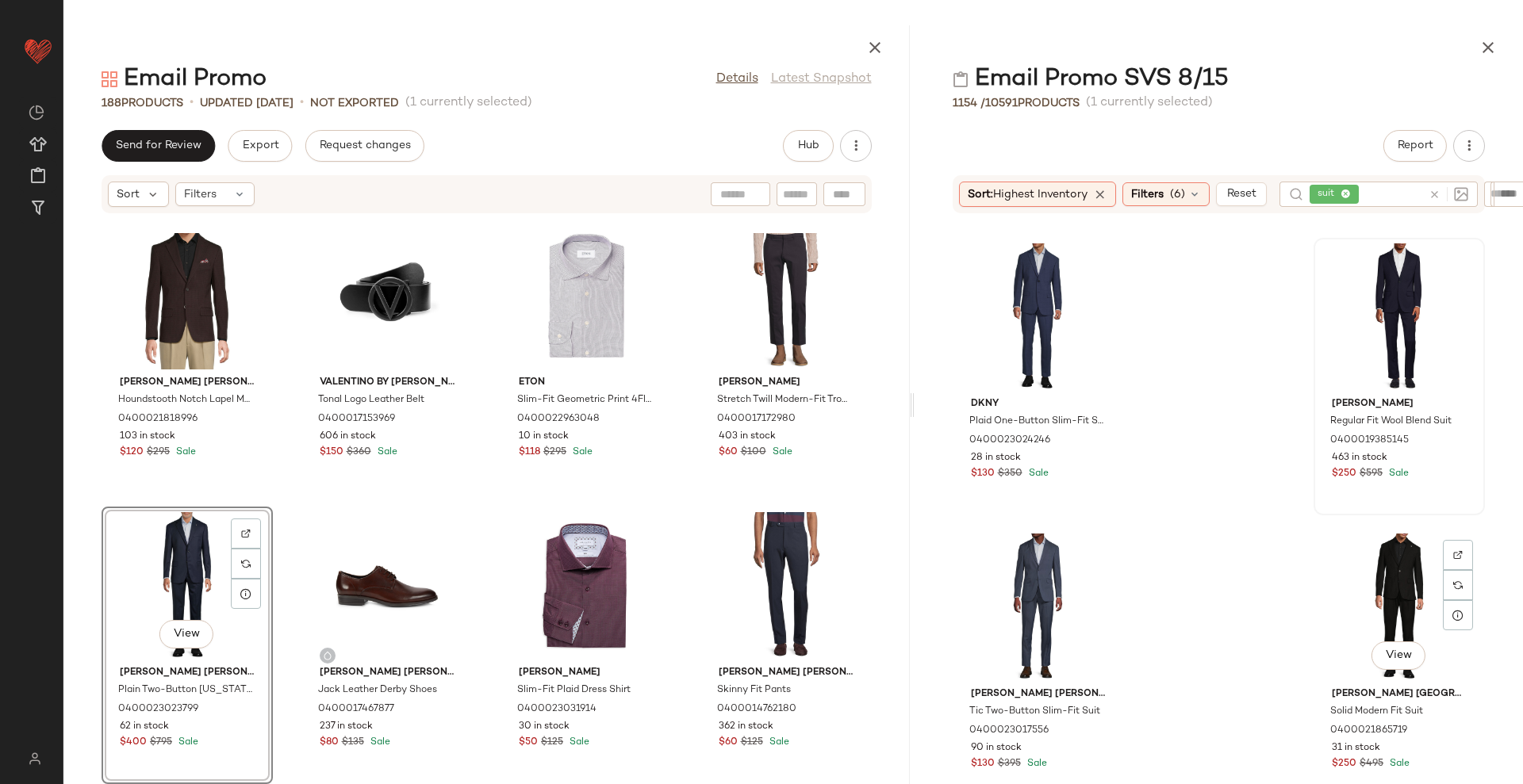
scroll to position [707, 0]
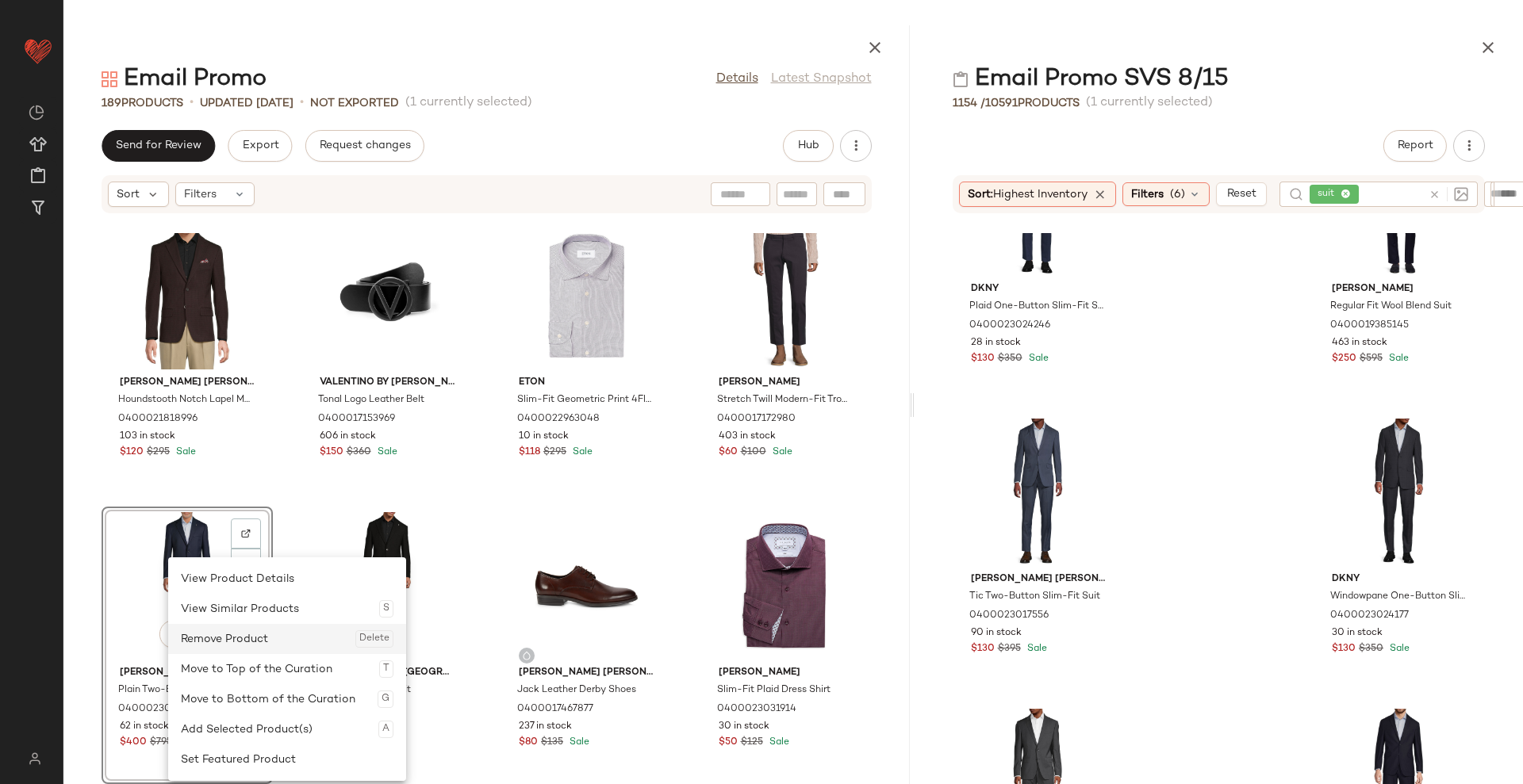
click at [239, 630] on div "Remove Product Delete" at bounding box center [287, 639] width 213 height 30
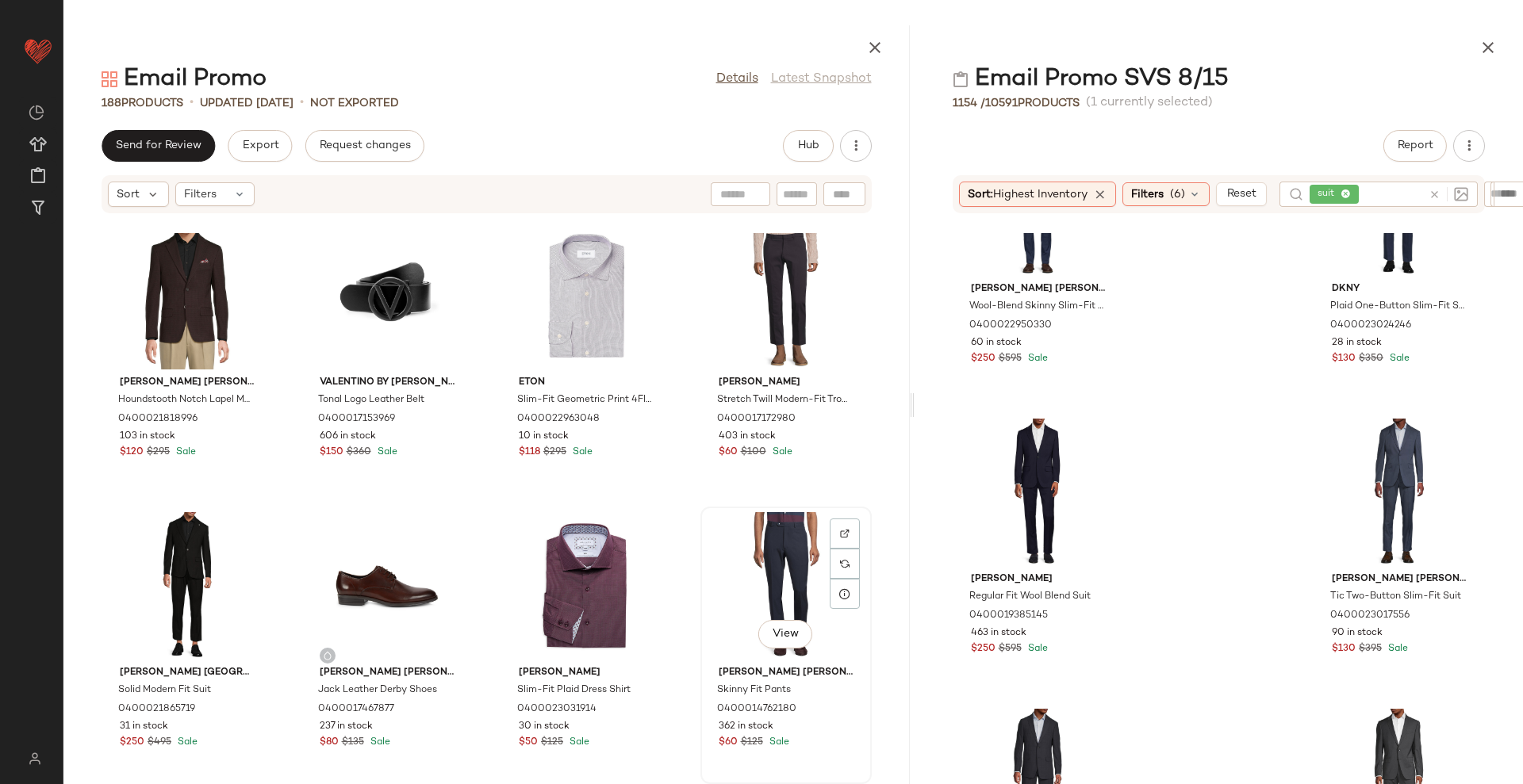
scroll to position [12898, 0]
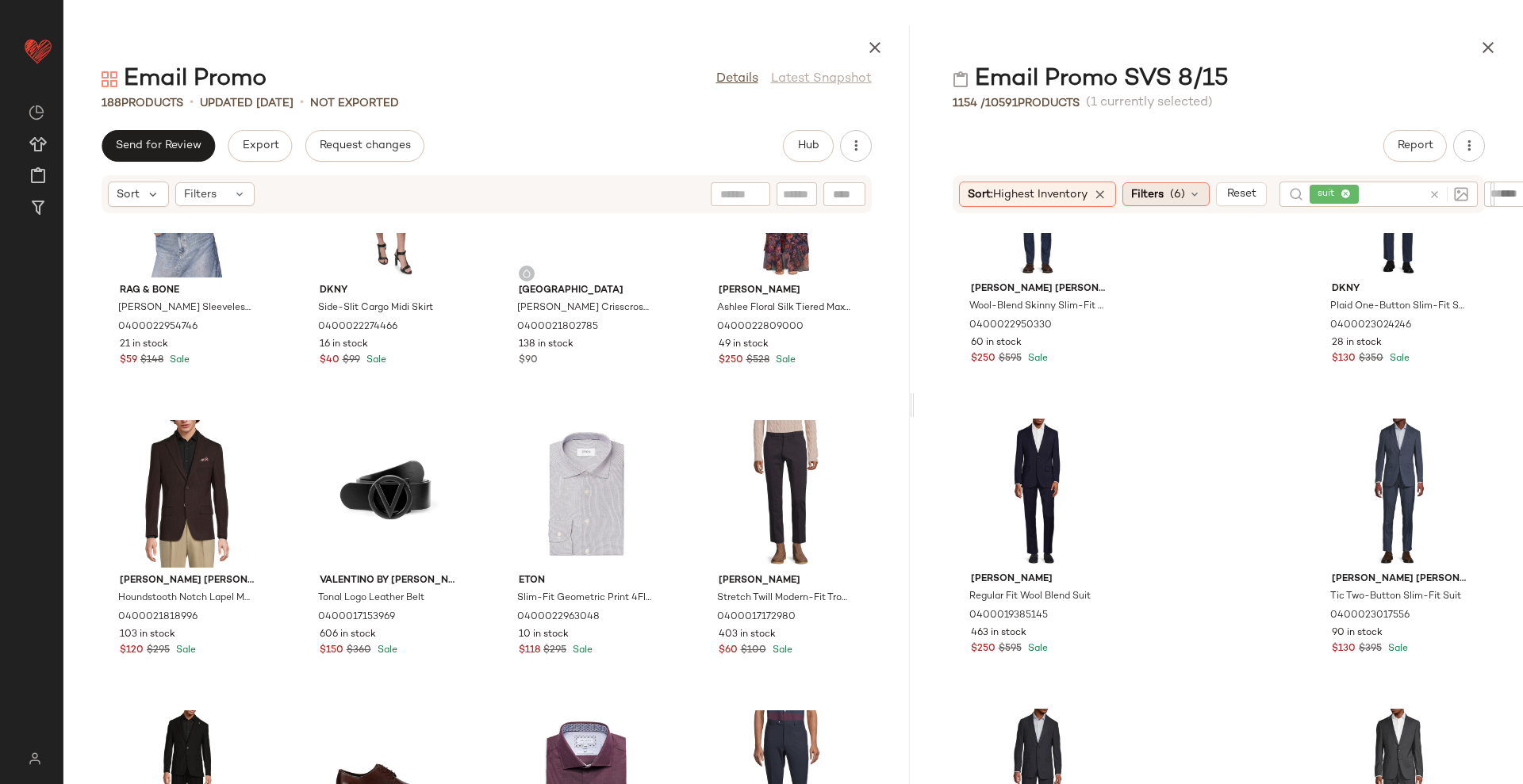
click at [1161, 200] on span "Filters" at bounding box center [1147, 194] width 32 height 17
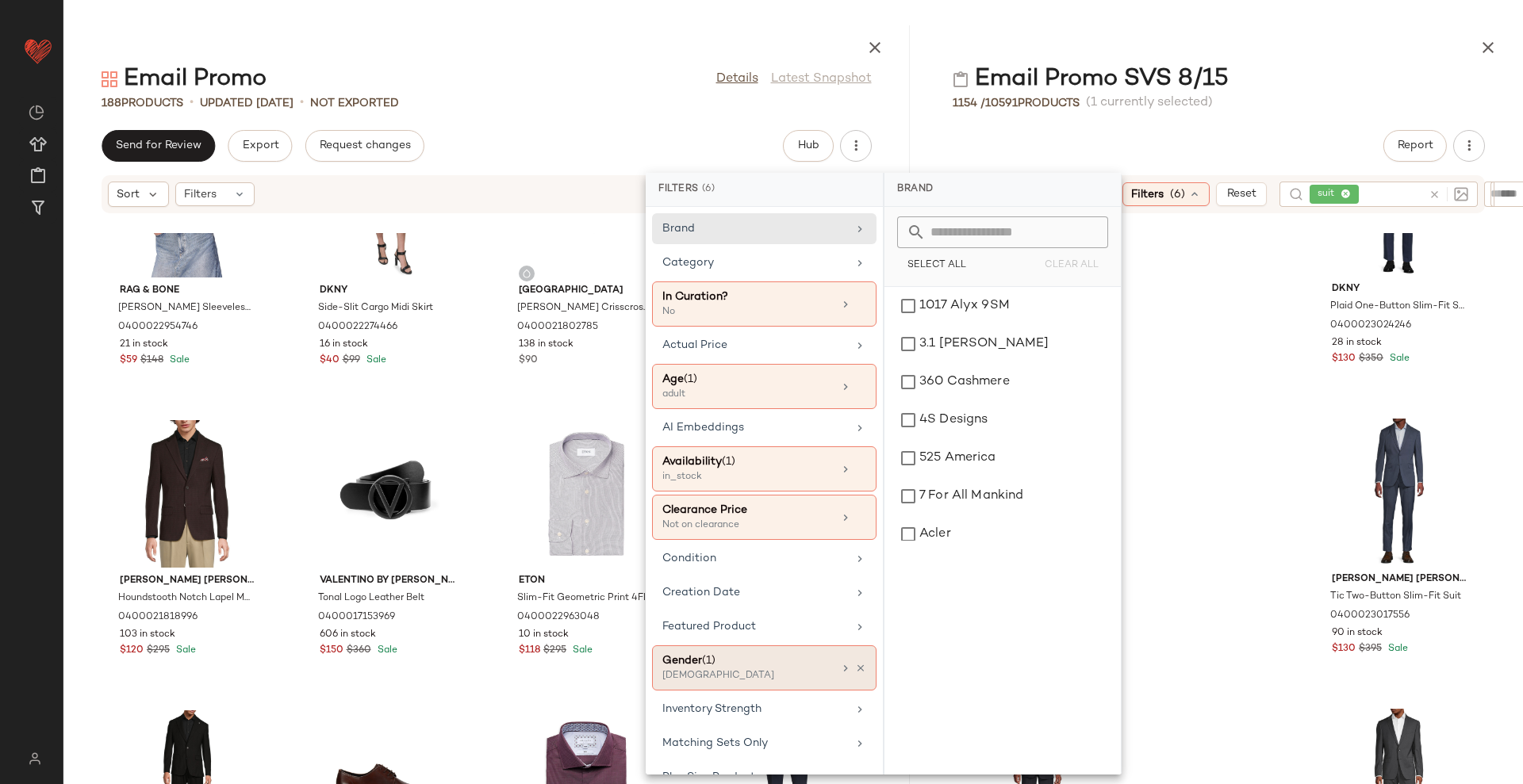
click at [746, 665] on div "Gender (1)" at bounding box center [748, 661] width 171 height 17
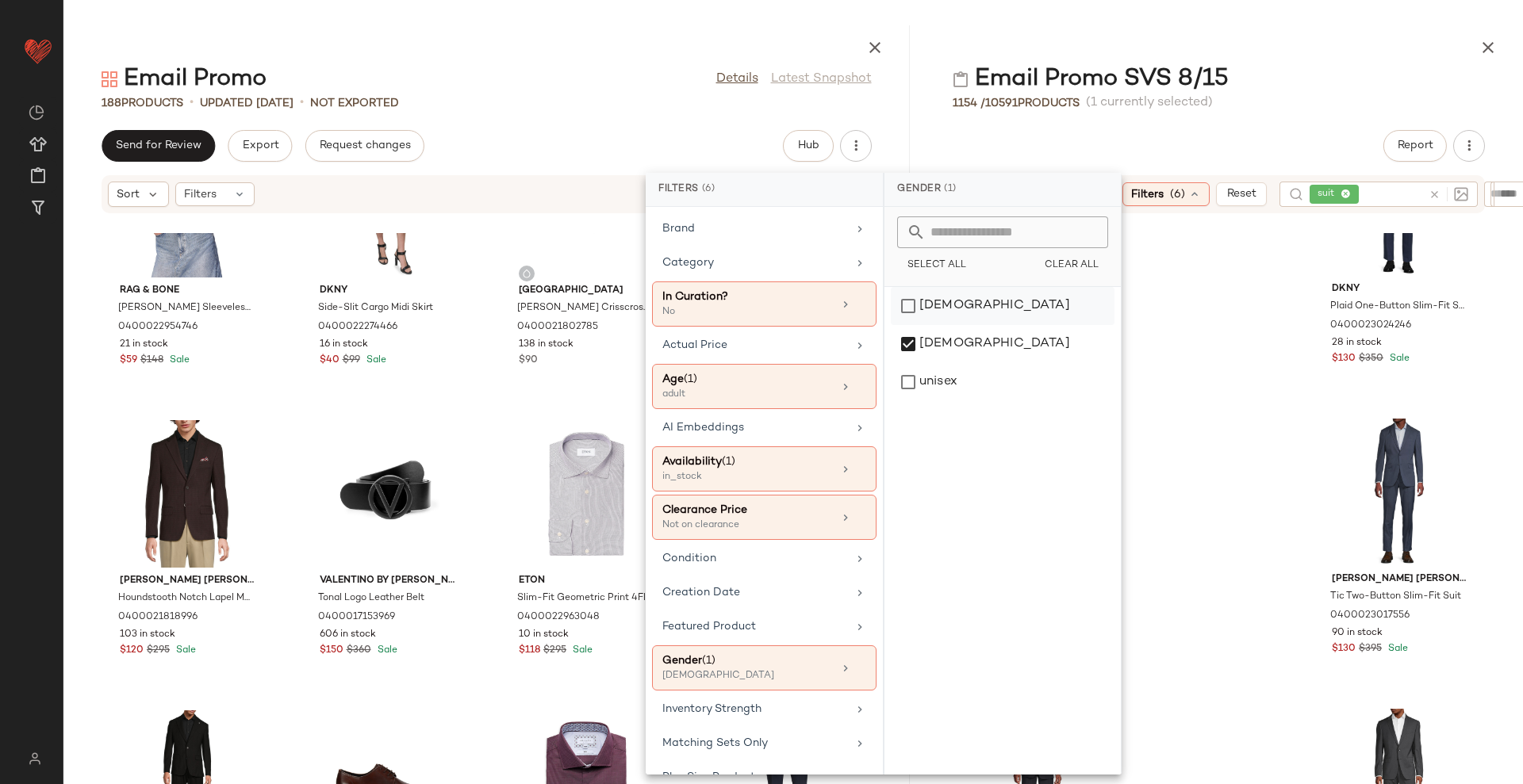
click at [930, 325] on div "[DEMOGRAPHIC_DATA]" at bounding box center [1003, 344] width 223 height 38
click at [941, 364] on div "male" at bounding box center [1003, 382] width 223 height 38
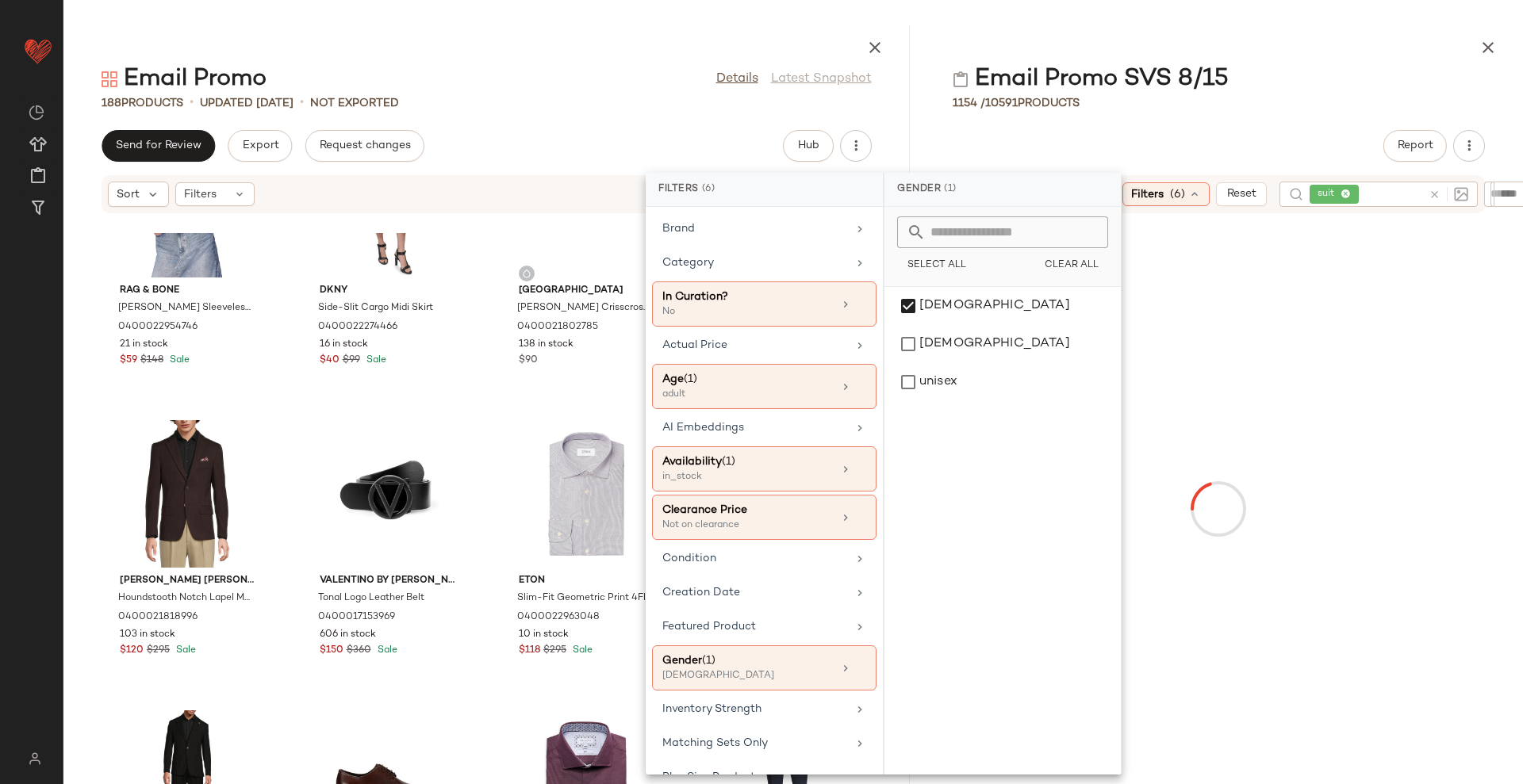
click at [1351, 193] on icon at bounding box center [1347, 194] width 11 height 11
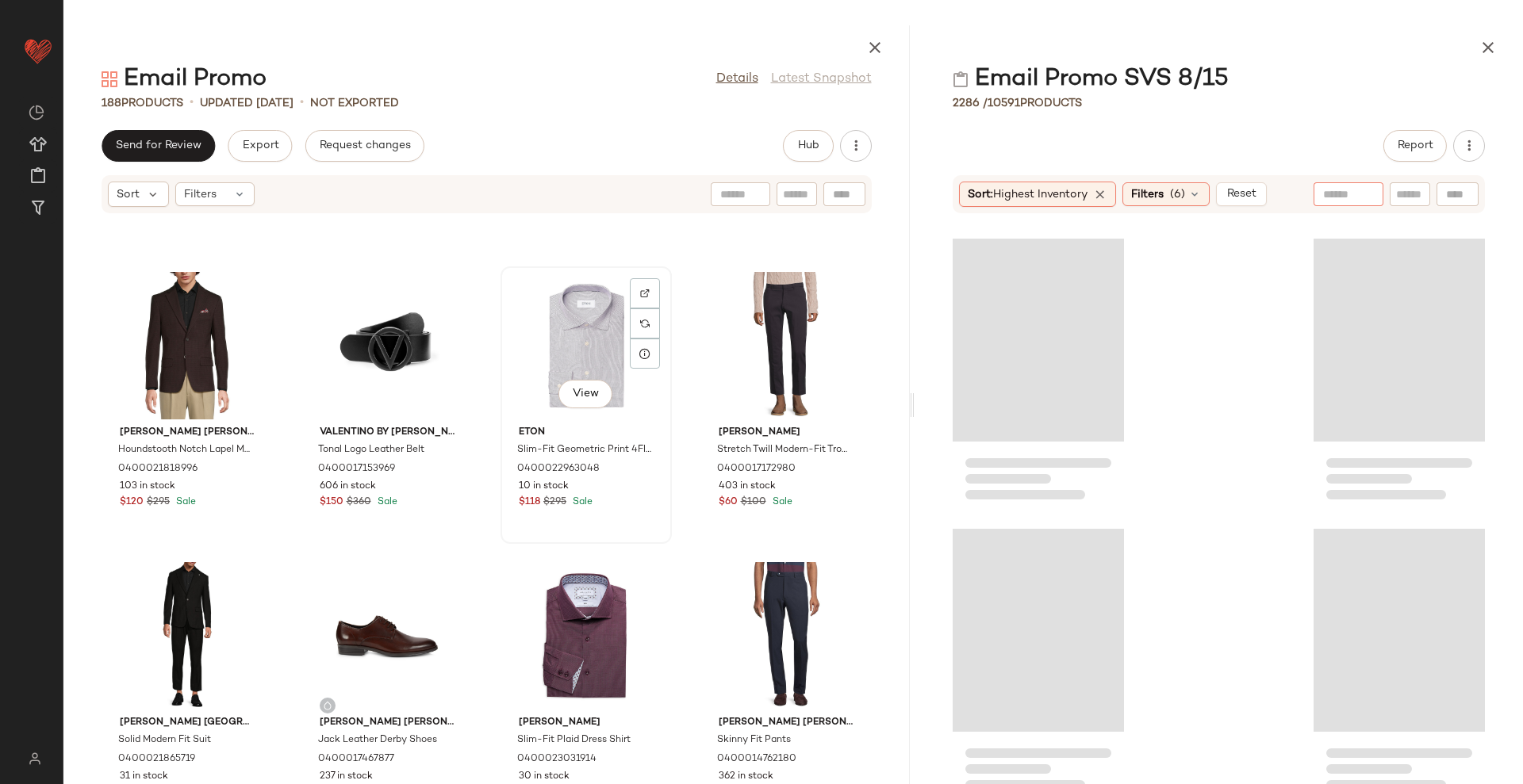
scroll to position [13096, 0]
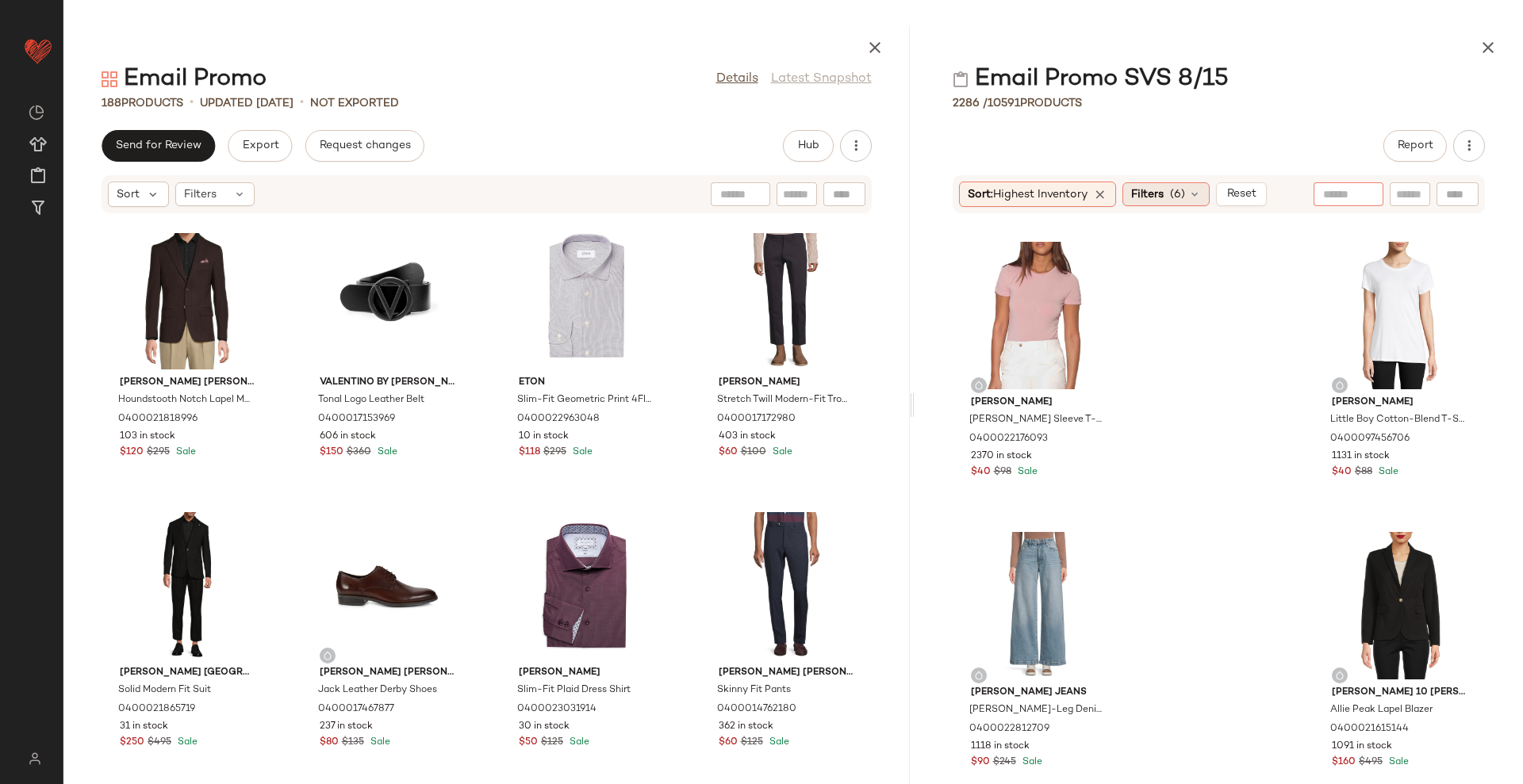
click at [1155, 193] on span "Filters" at bounding box center [1147, 194] width 32 height 17
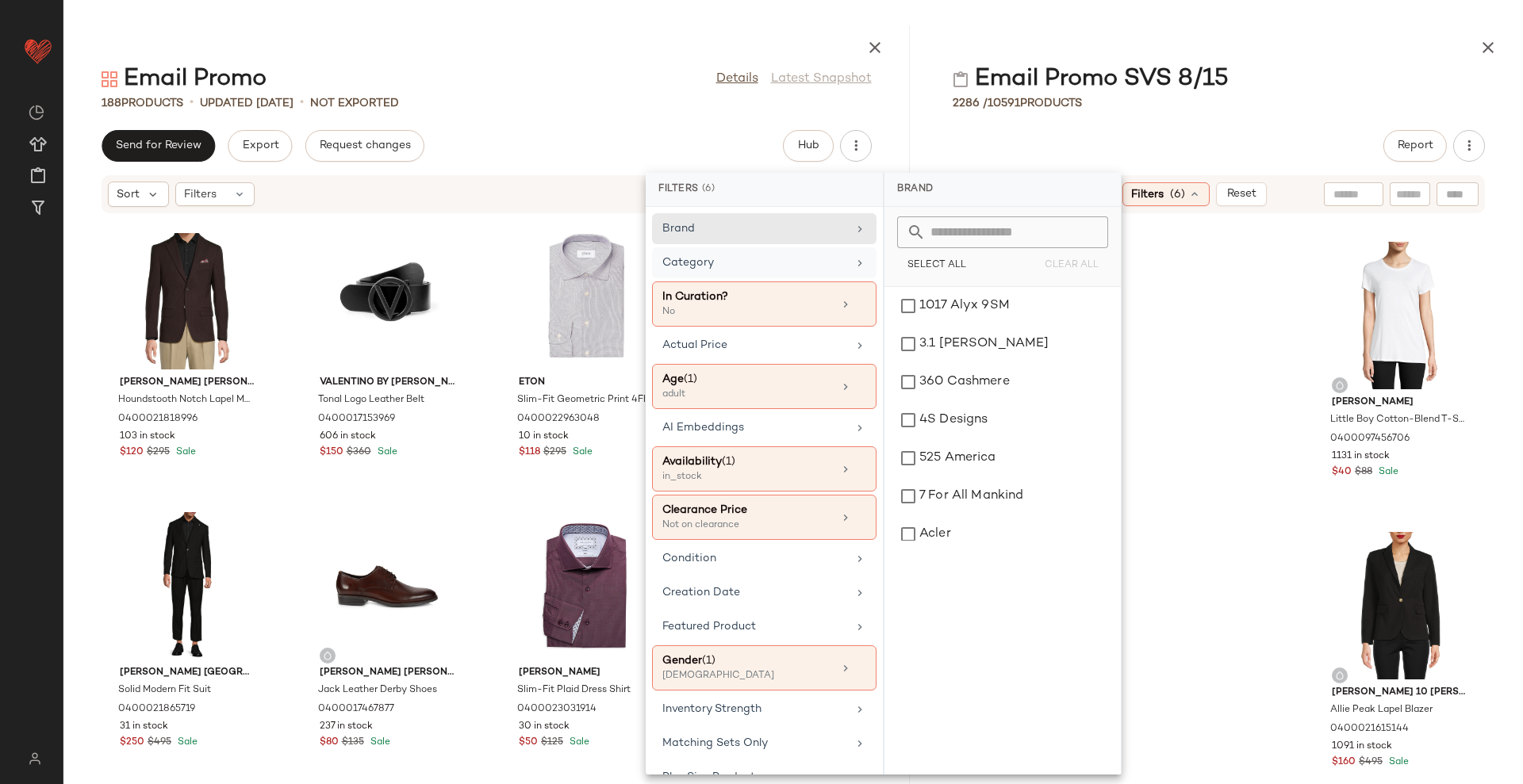
click at [731, 267] on div "Category" at bounding box center [755, 263] width 185 height 17
click at [957, 464] on div "dress" at bounding box center [1003, 458] width 223 height 38
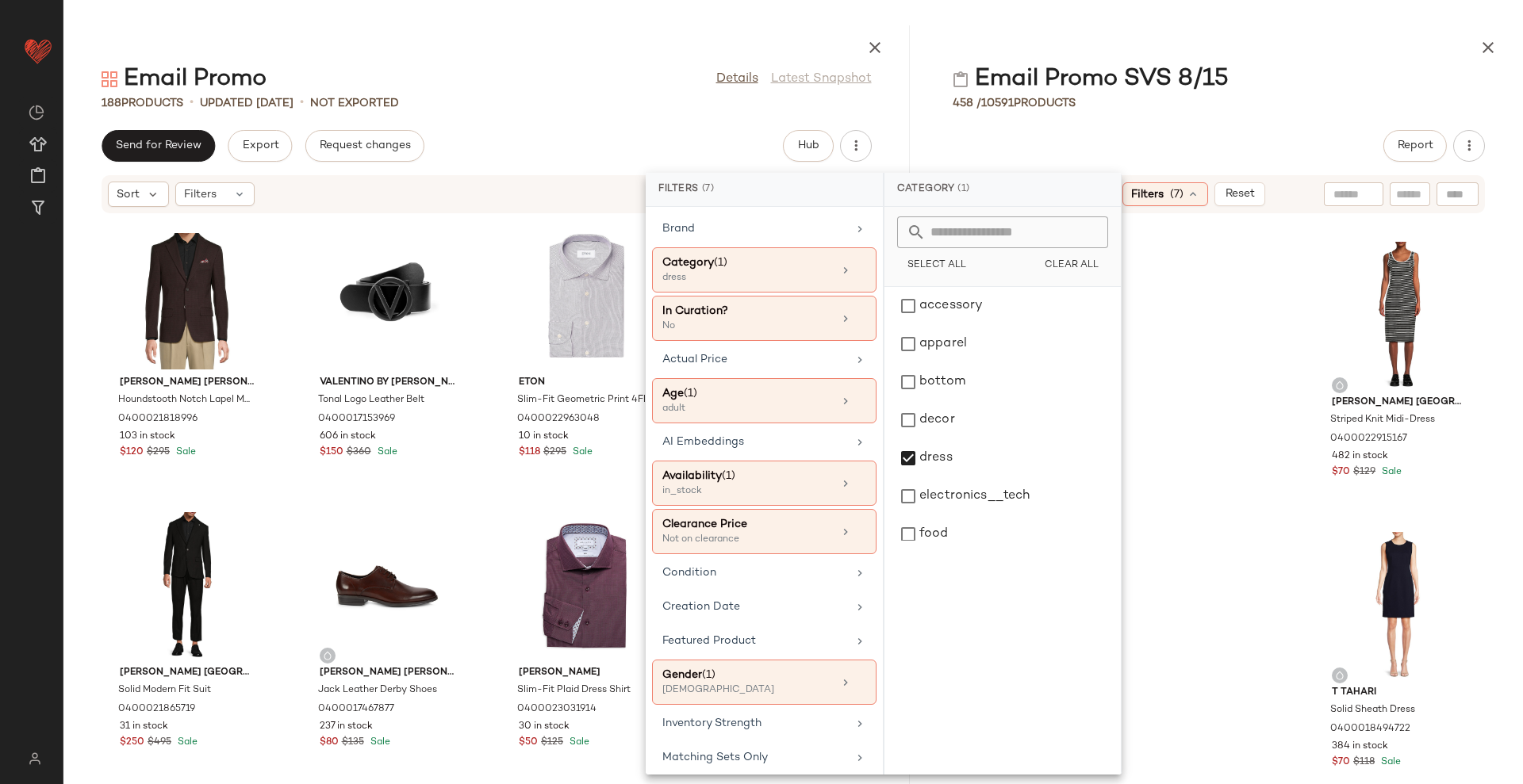
click at [1280, 125] on div "Email Promo SVS 8/15 458 / 10591 Products Report Sort: Highest Inventory Filter…" at bounding box center [1218, 405] width 609 height 760
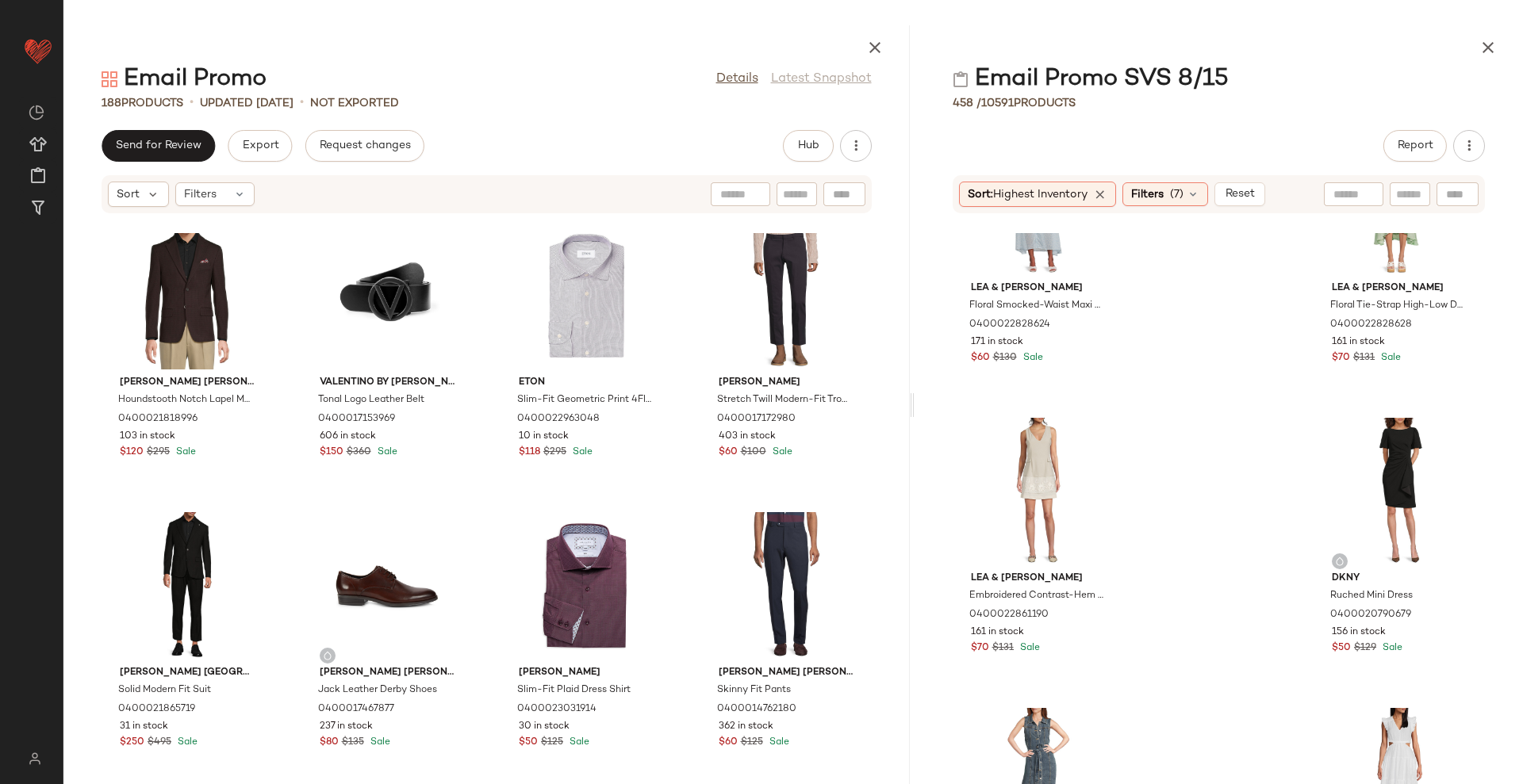
scroll to position [5169, 0]
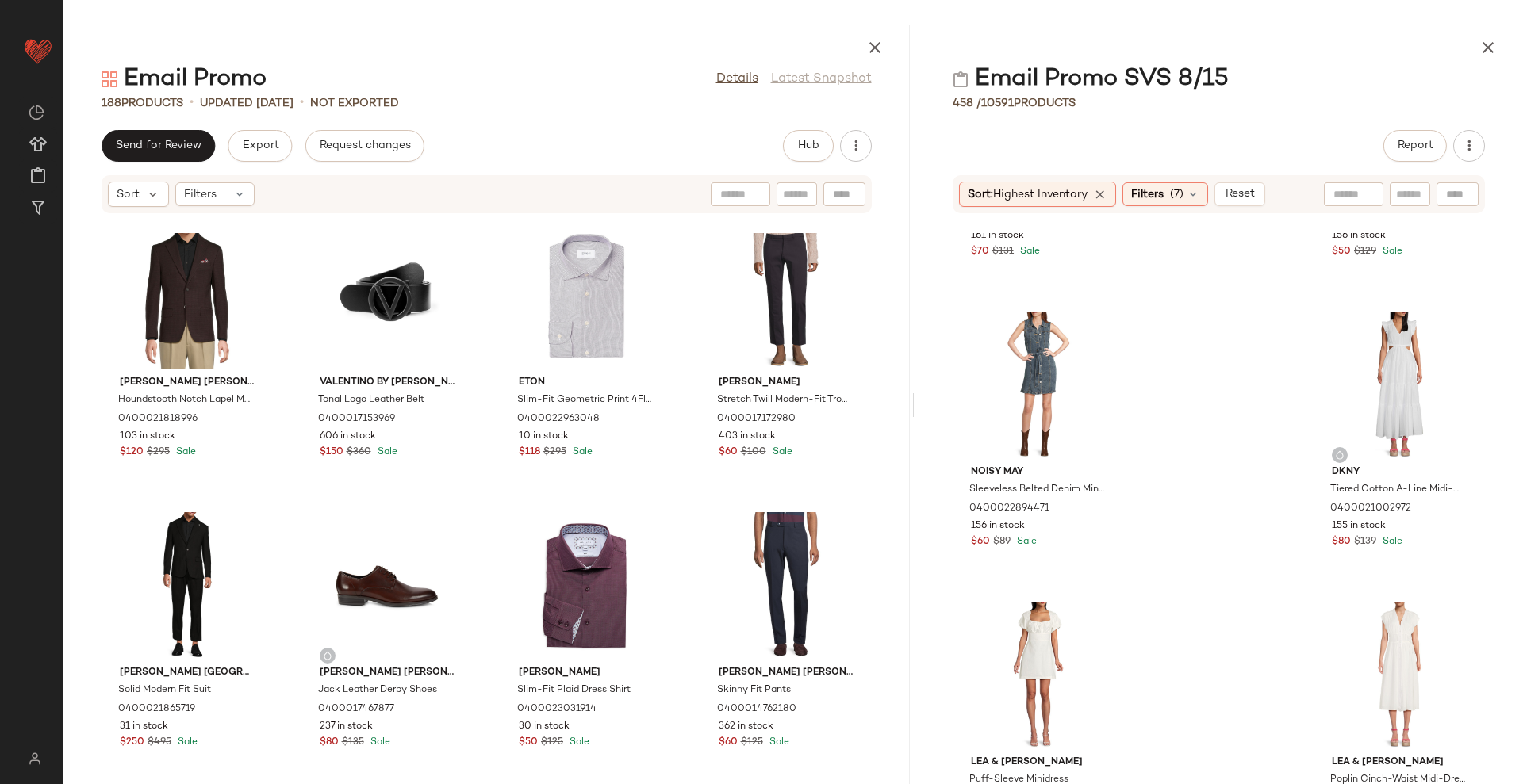
click at [1351, 190] on input "text" at bounding box center [1353, 194] width 40 height 17
type input "******"
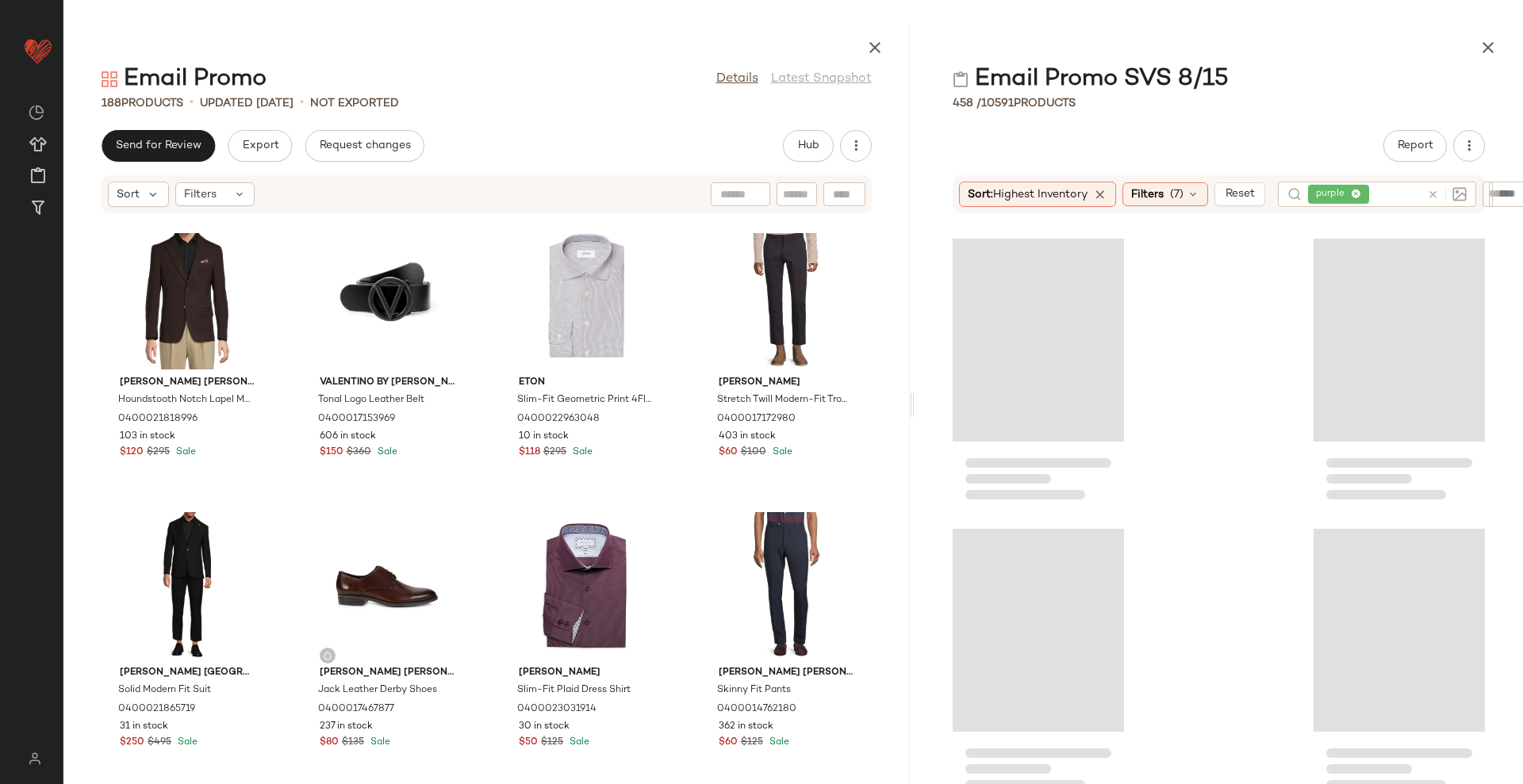
click at [1388, 64] on div "Email Promo SVS 8/15" at bounding box center [1218, 79] width 609 height 31
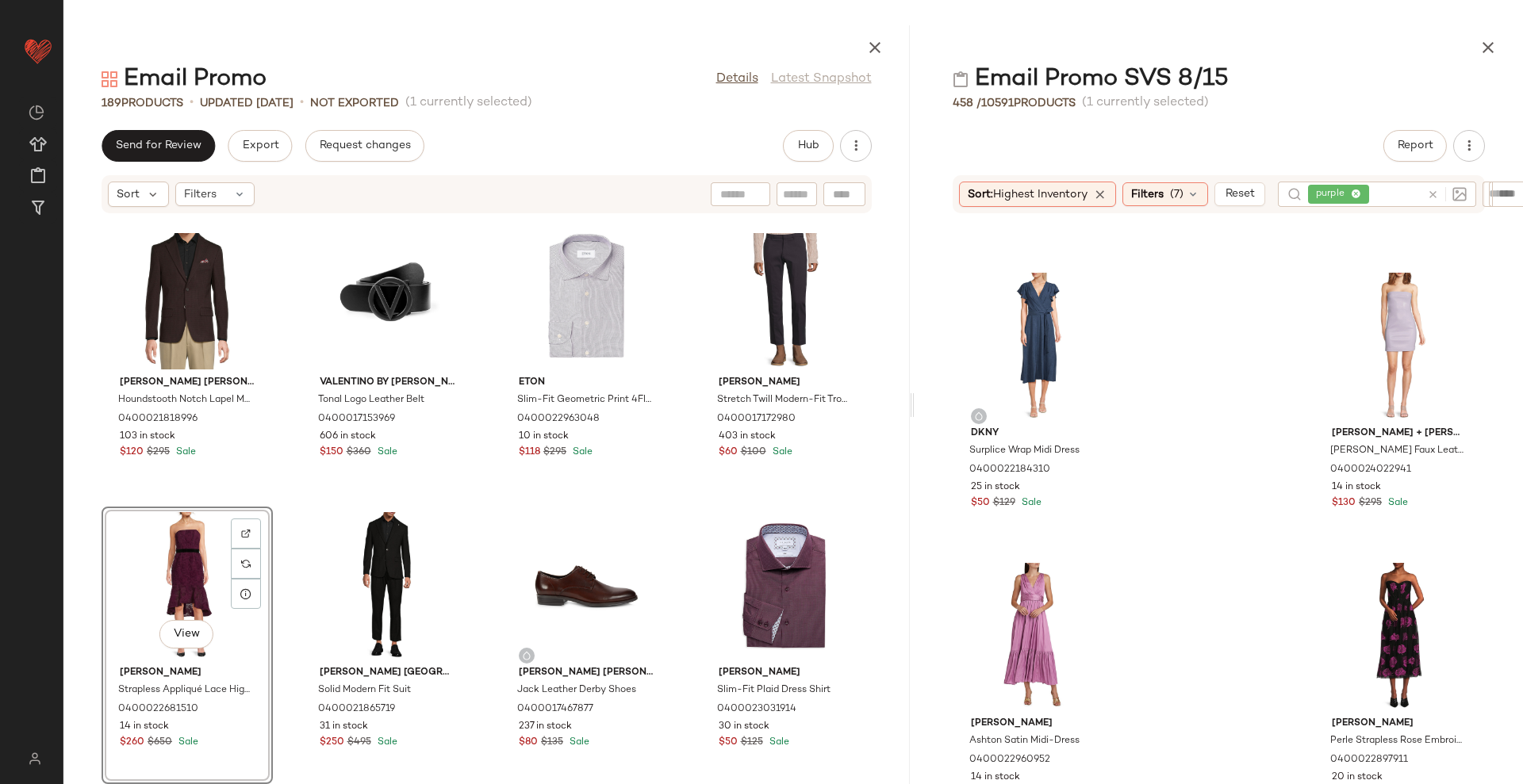
scroll to position [310, 0]
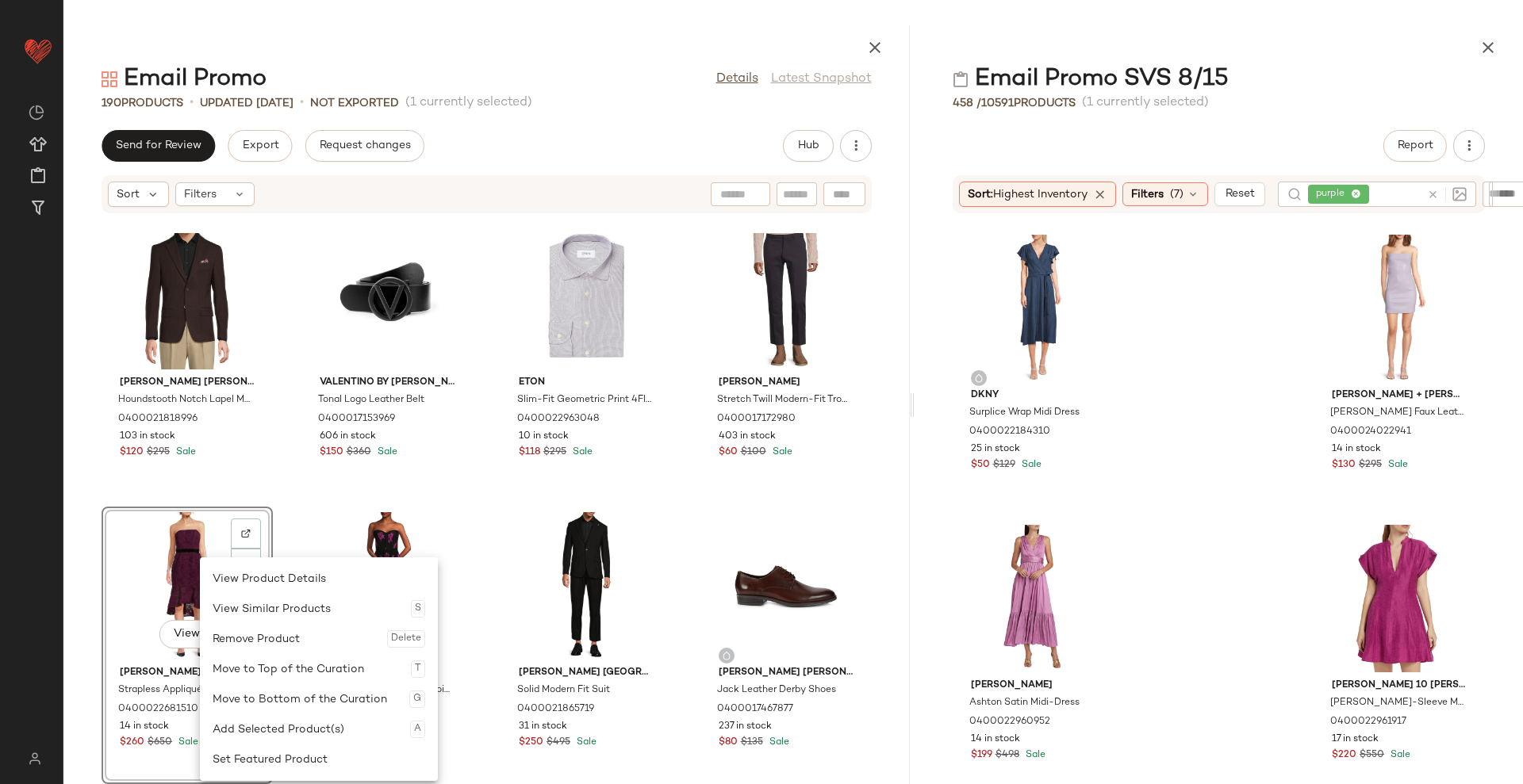
click at [244, 635] on div "Remove Product Delete" at bounding box center [319, 639] width 213 height 30
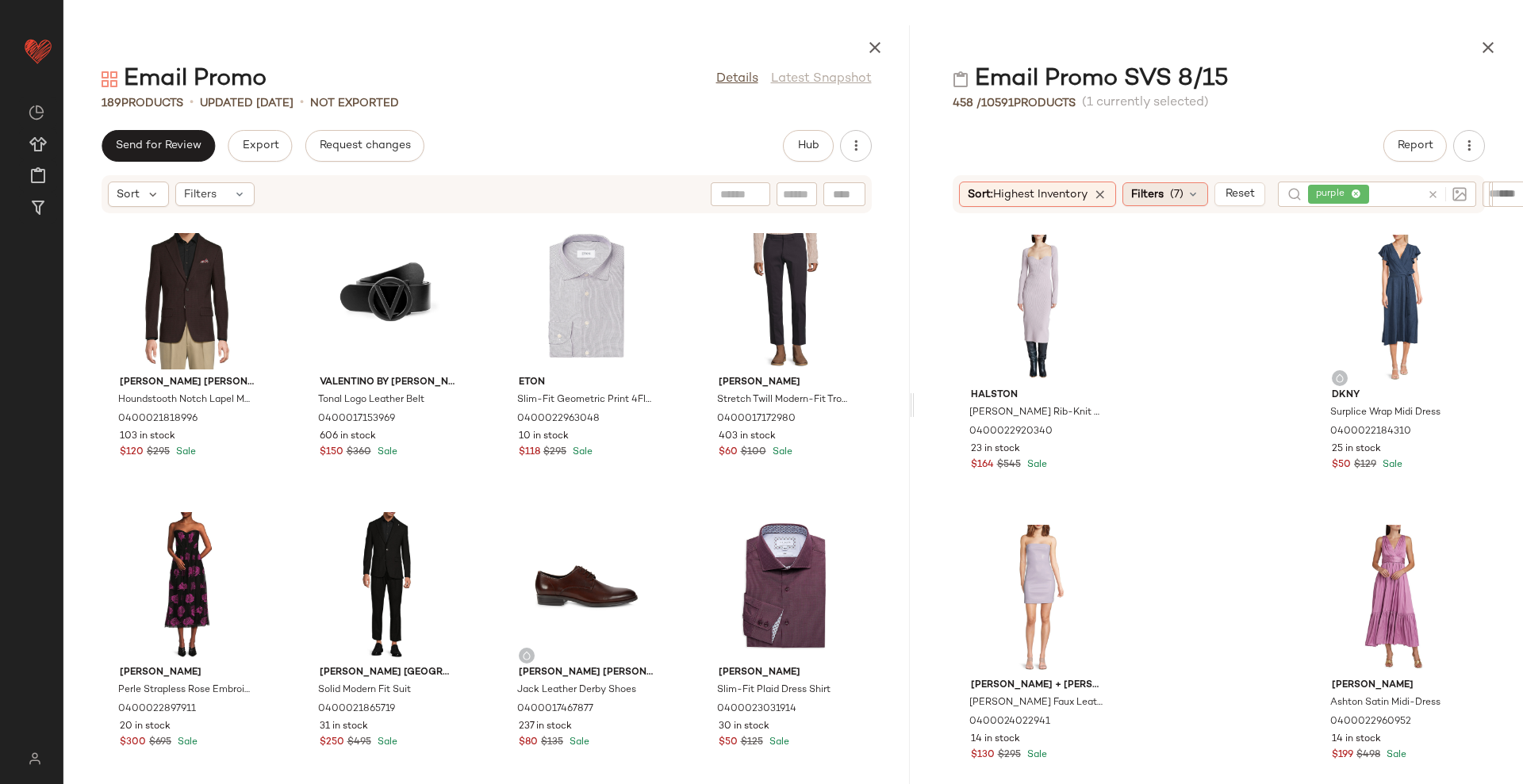
click at [1156, 200] on span "Filters" at bounding box center [1147, 194] width 32 height 17
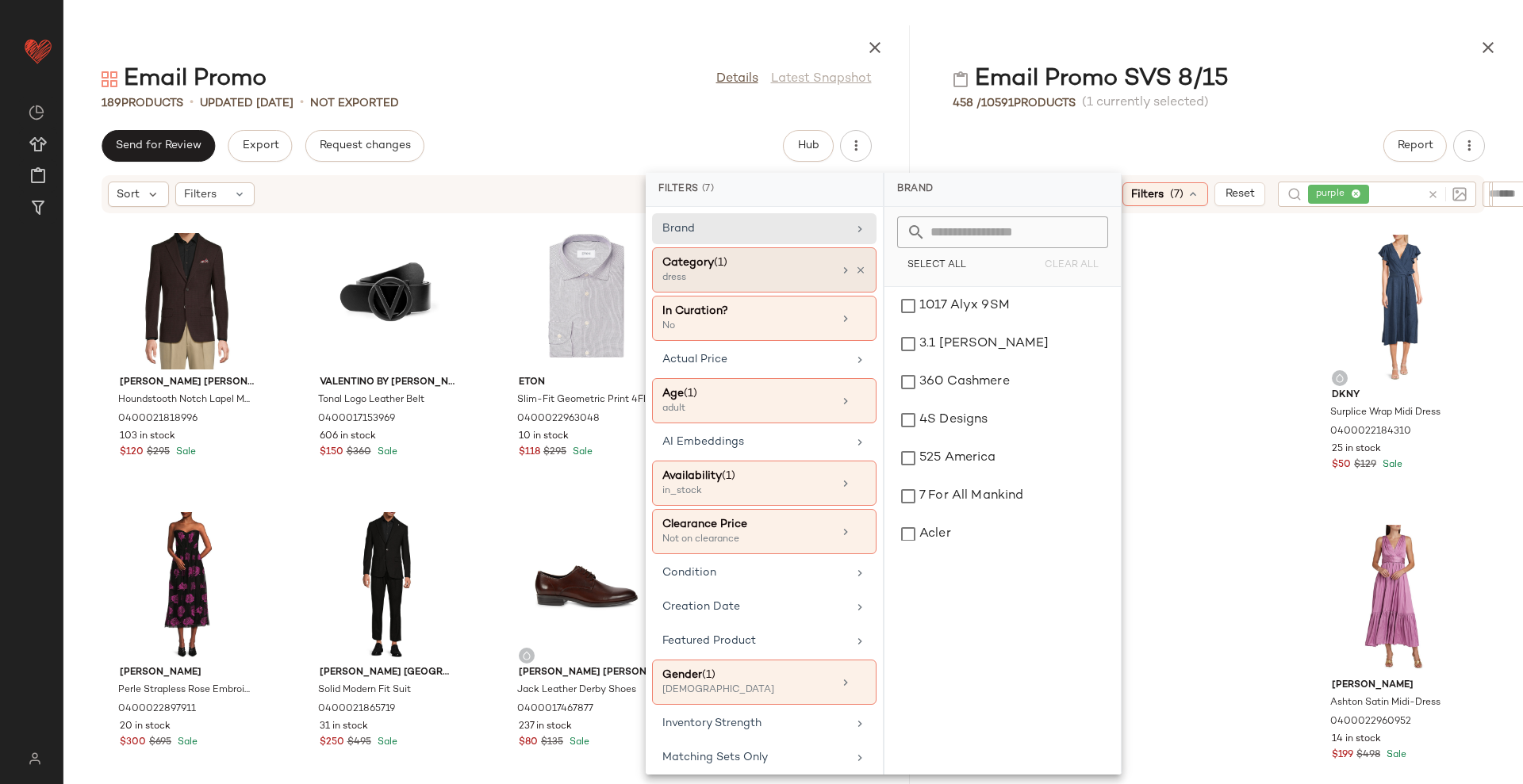
click at [714, 275] on div "dress" at bounding box center [742, 278] width 159 height 15
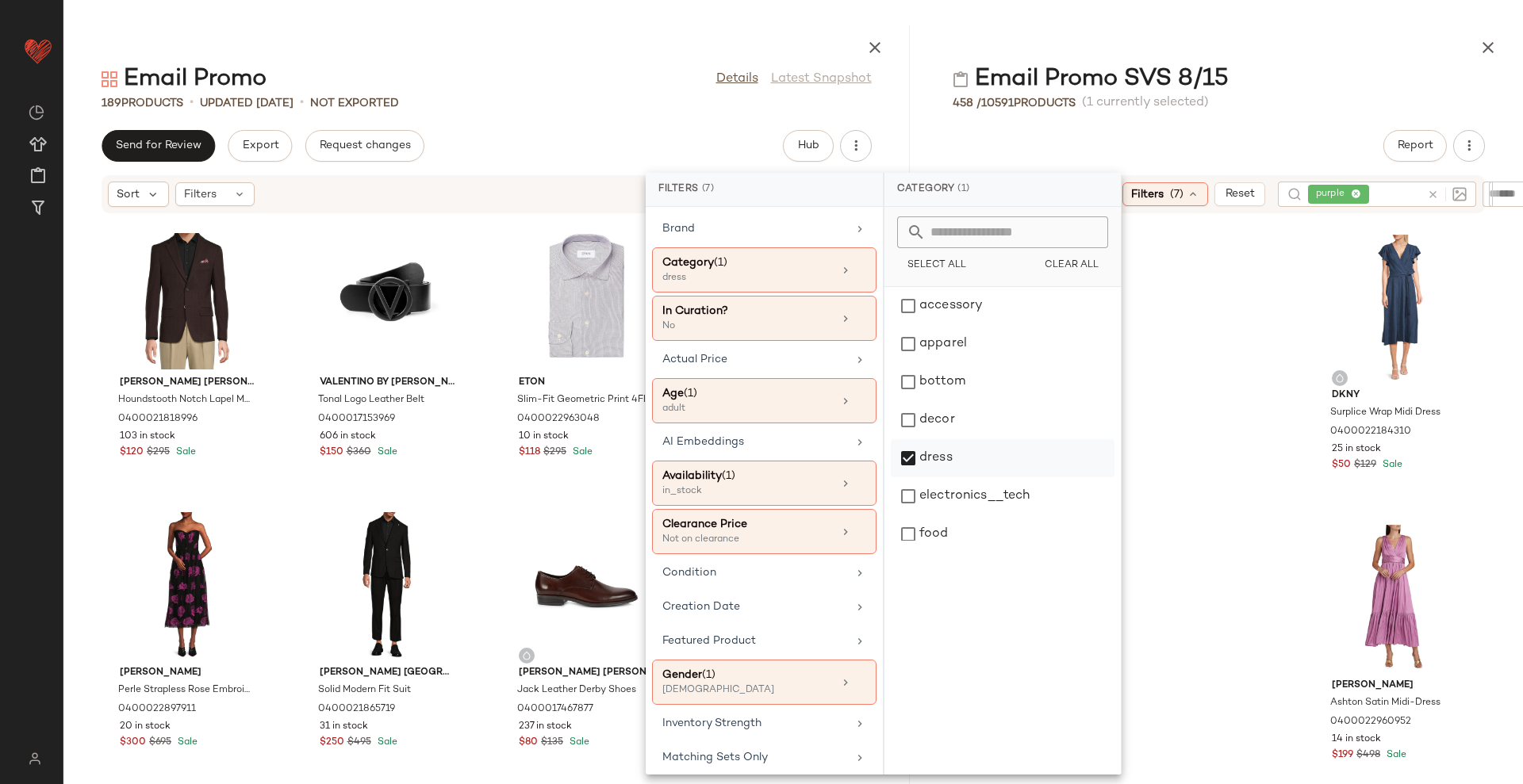
click at [962, 462] on div "dress" at bounding box center [1003, 458] width 223 height 38
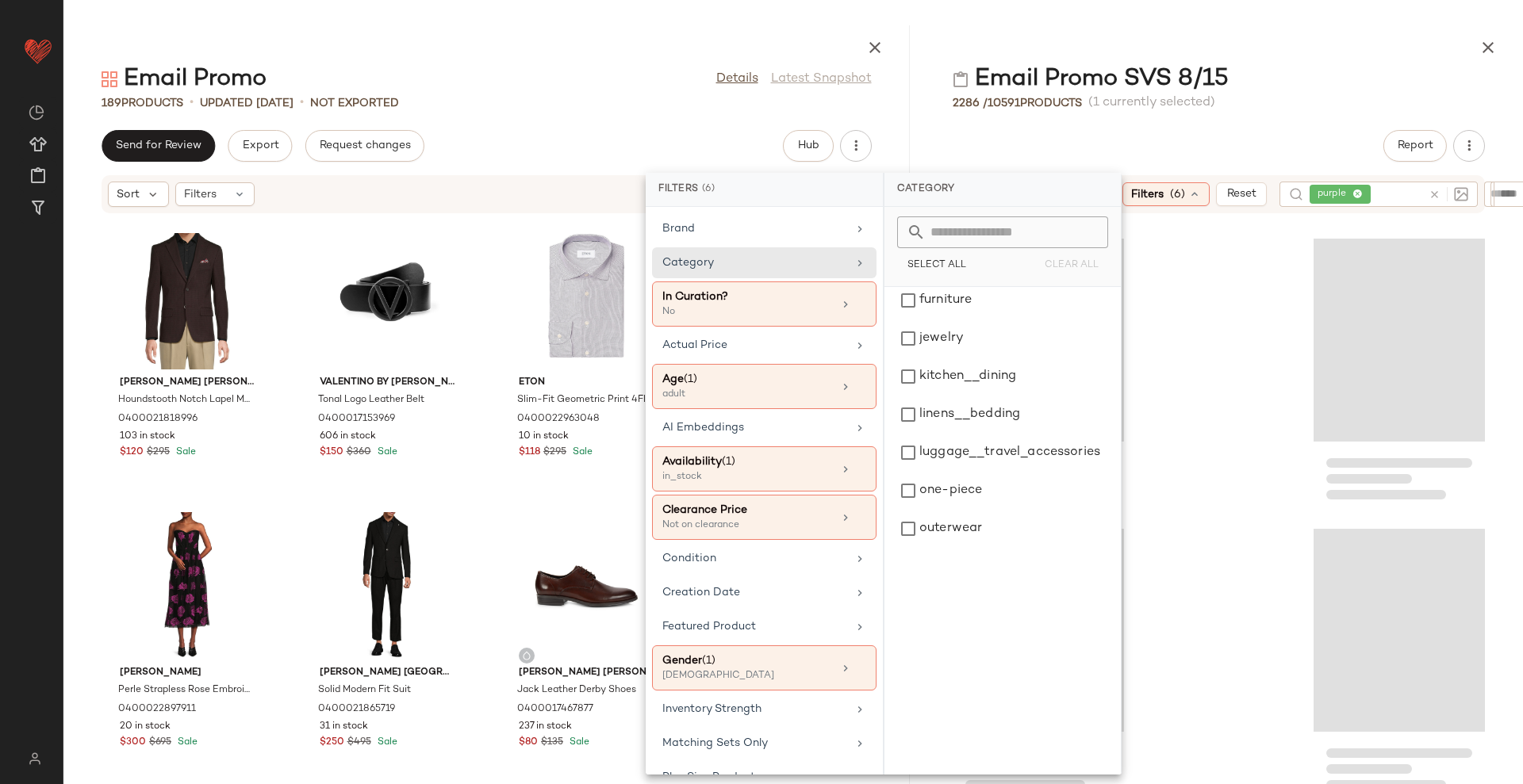
scroll to position [469, 0]
click at [973, 485] on div "top" at bounding box center [1003, 490] width 223 height 38
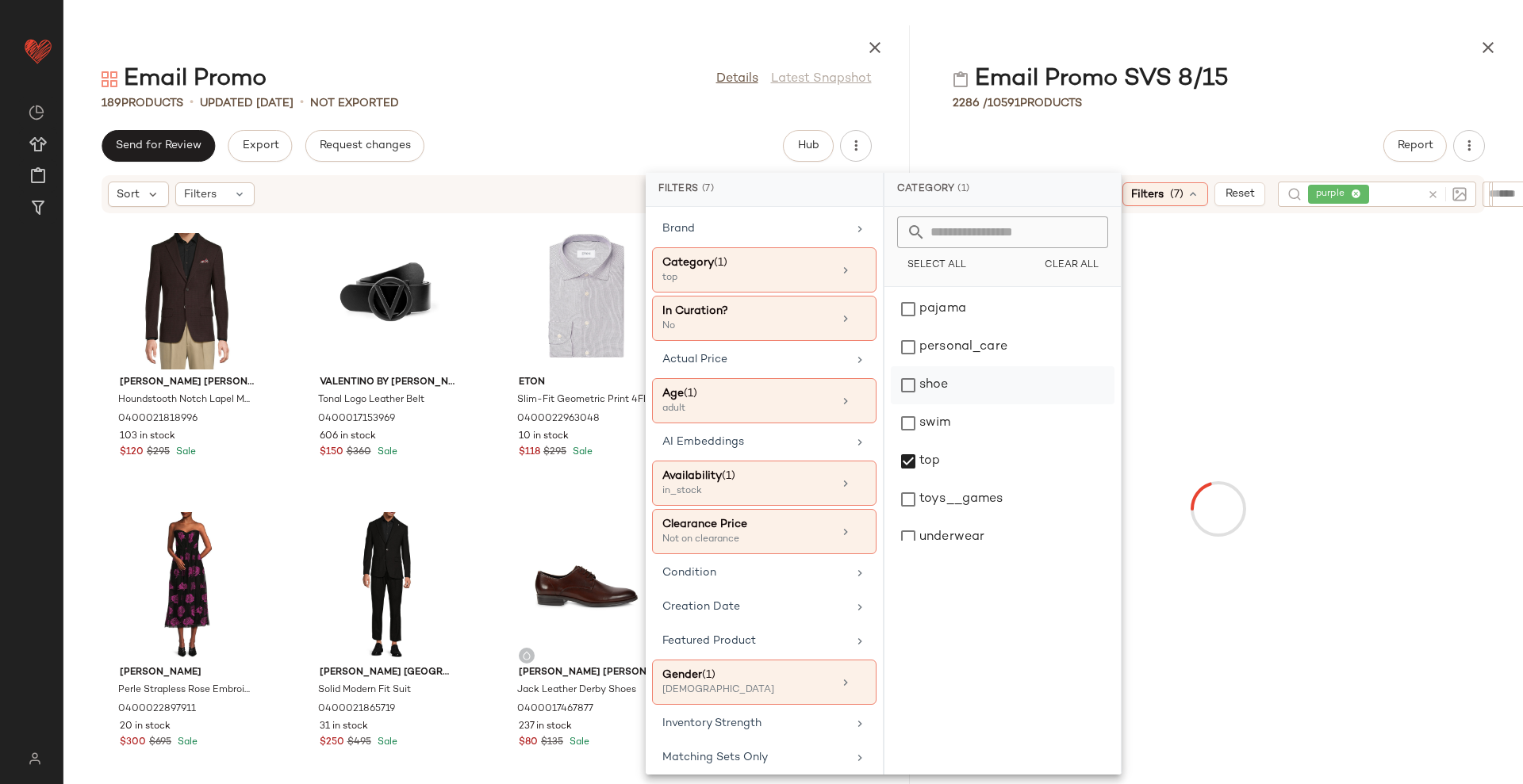
scroll to position [514, 0]
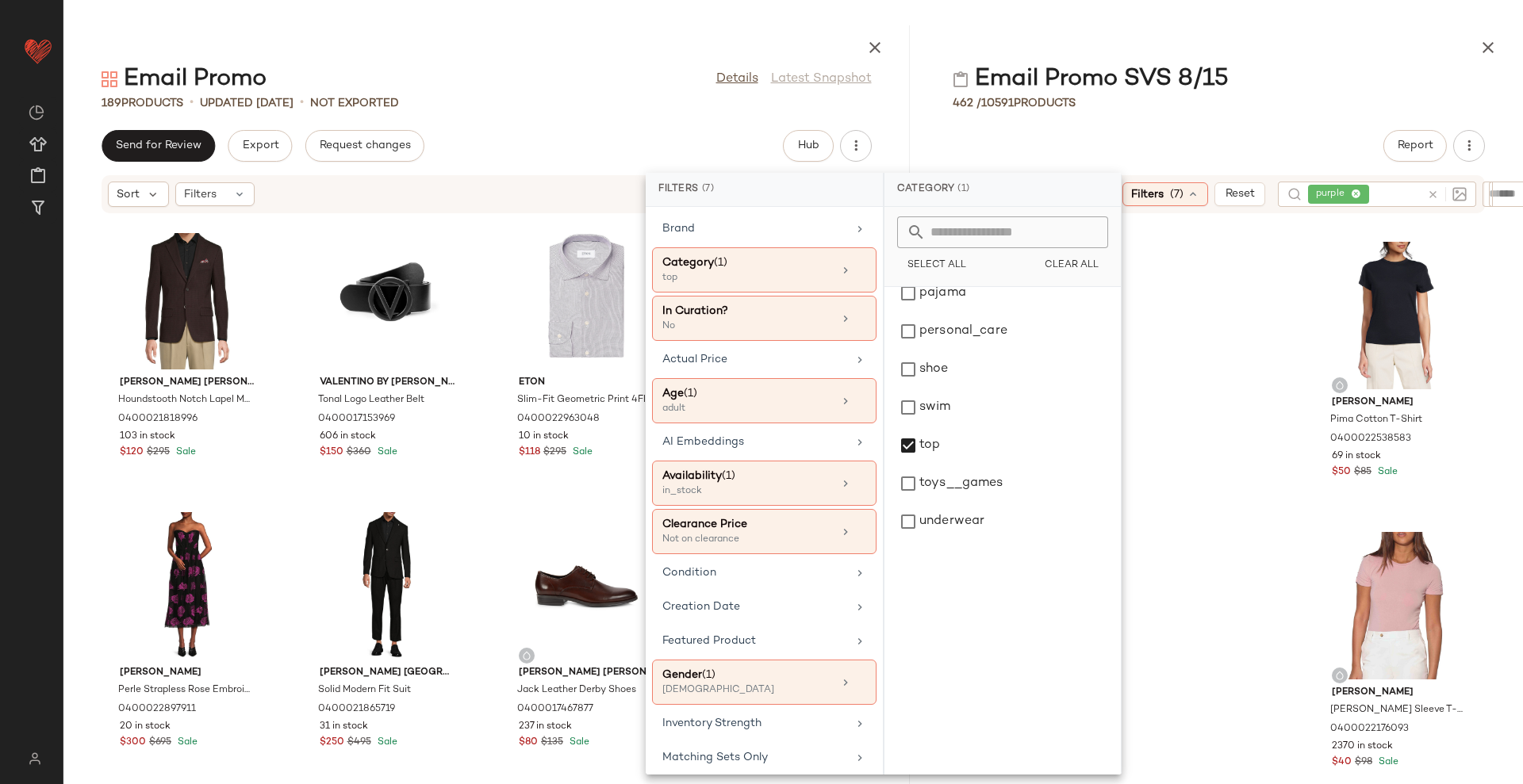
click at [1300, 77] on div "Email Promo SVS 8/15" at bounding box center [1218, 79] width 609 height 31
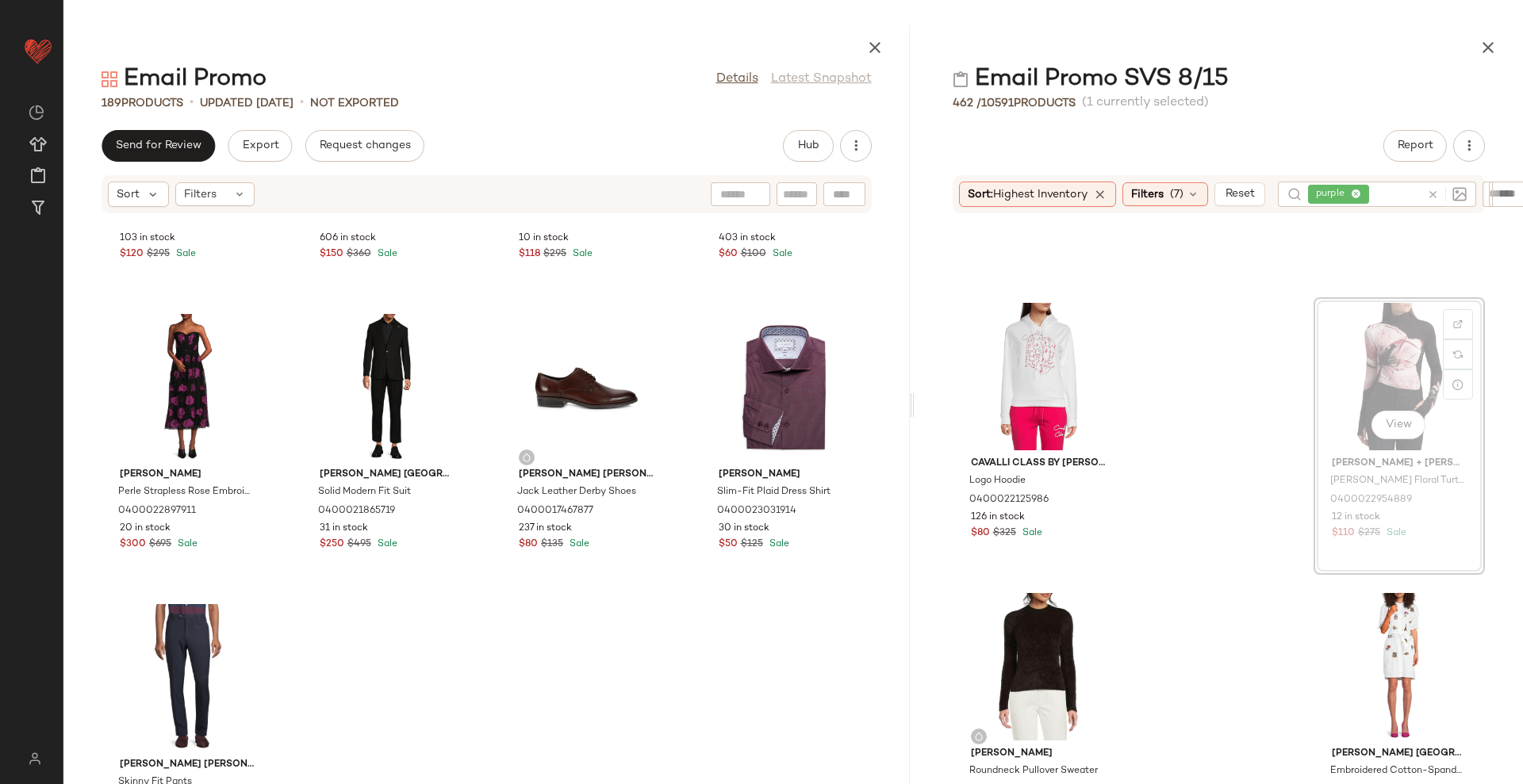
scroll to position [10982, 0]
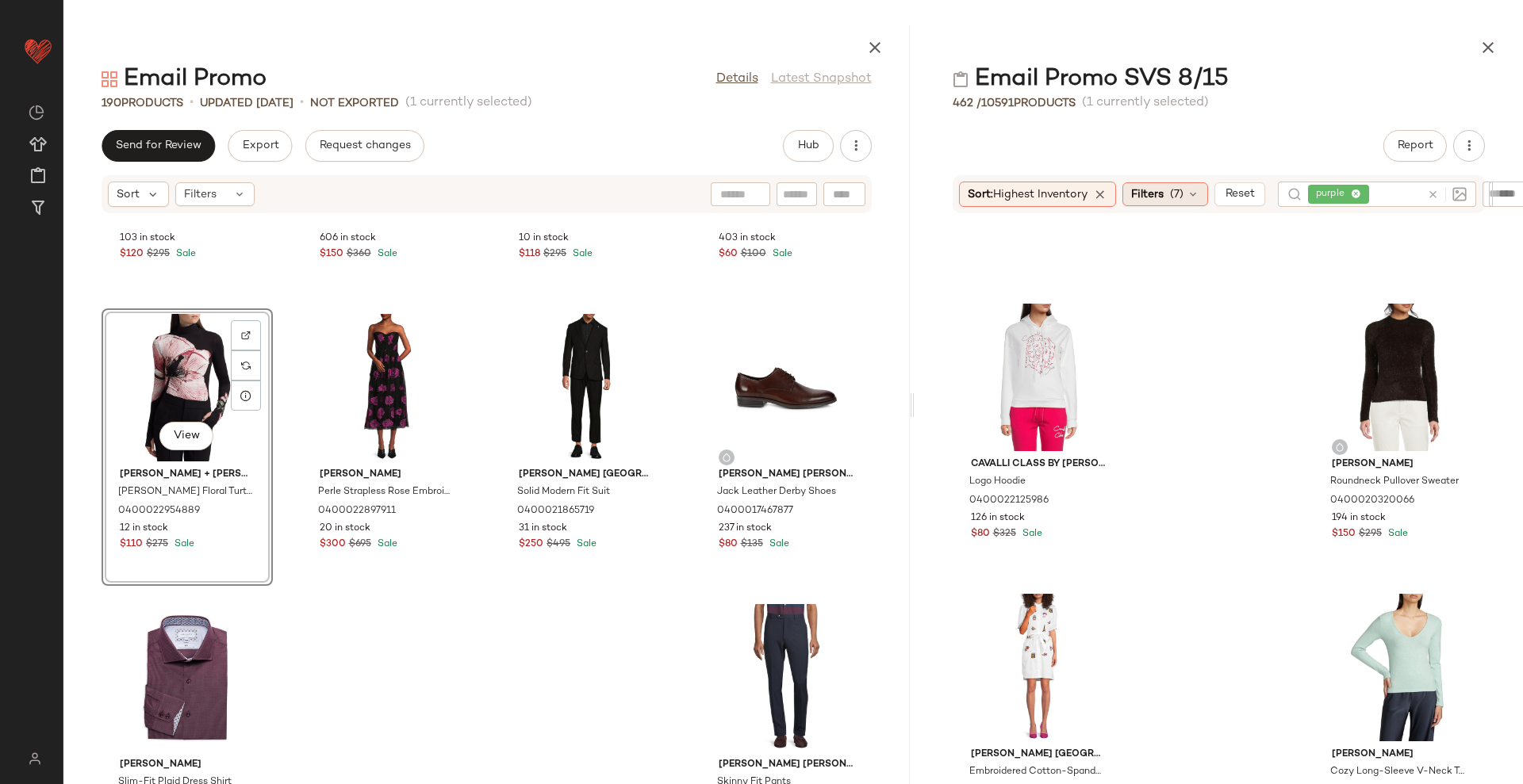
click at [1182, 186] on span "(7)" at bounding box center [1177, 194] width 14 height 17
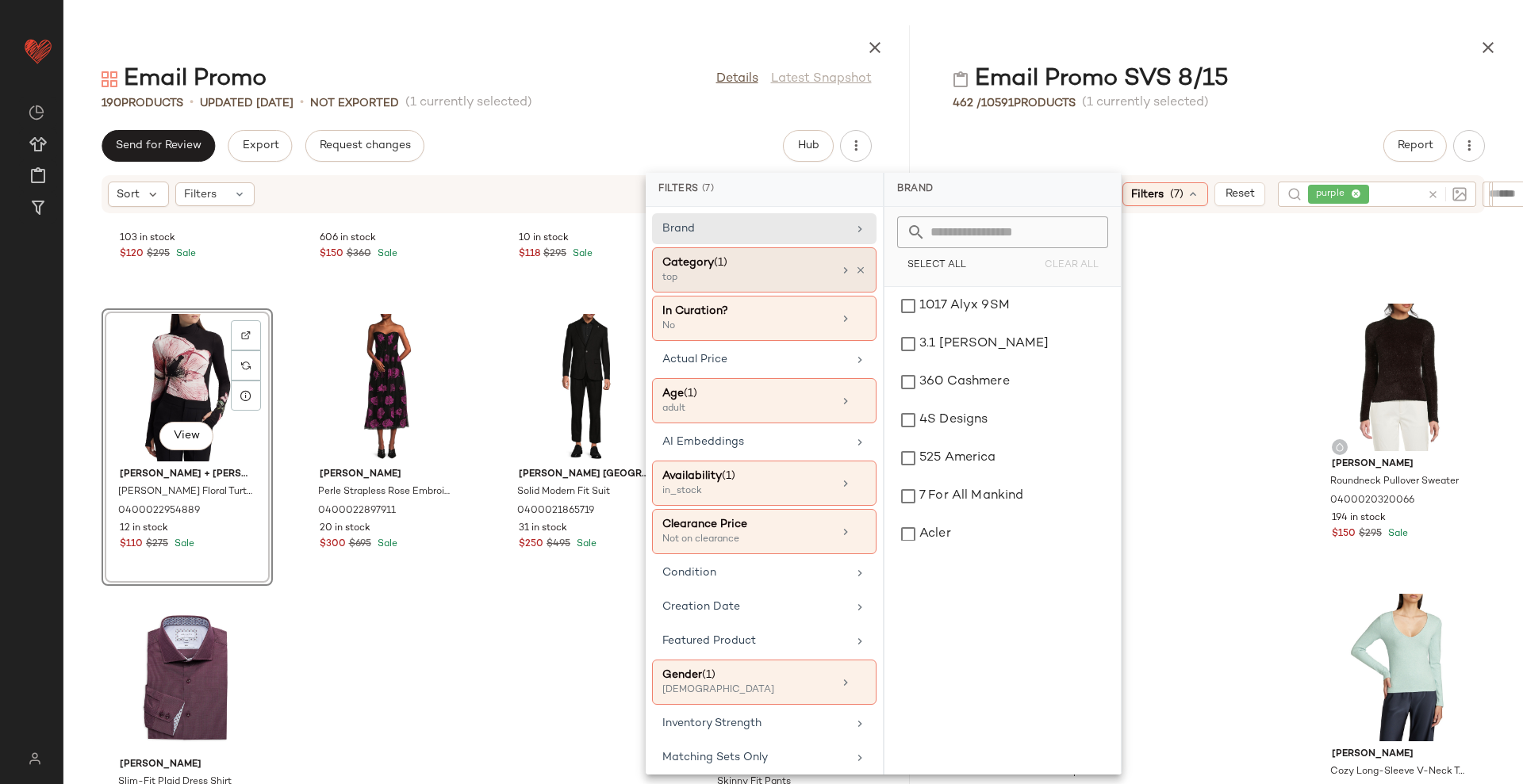
click at [763, 270] on div "Category (1)" at bounding box center [748, 263] width 171 height 17
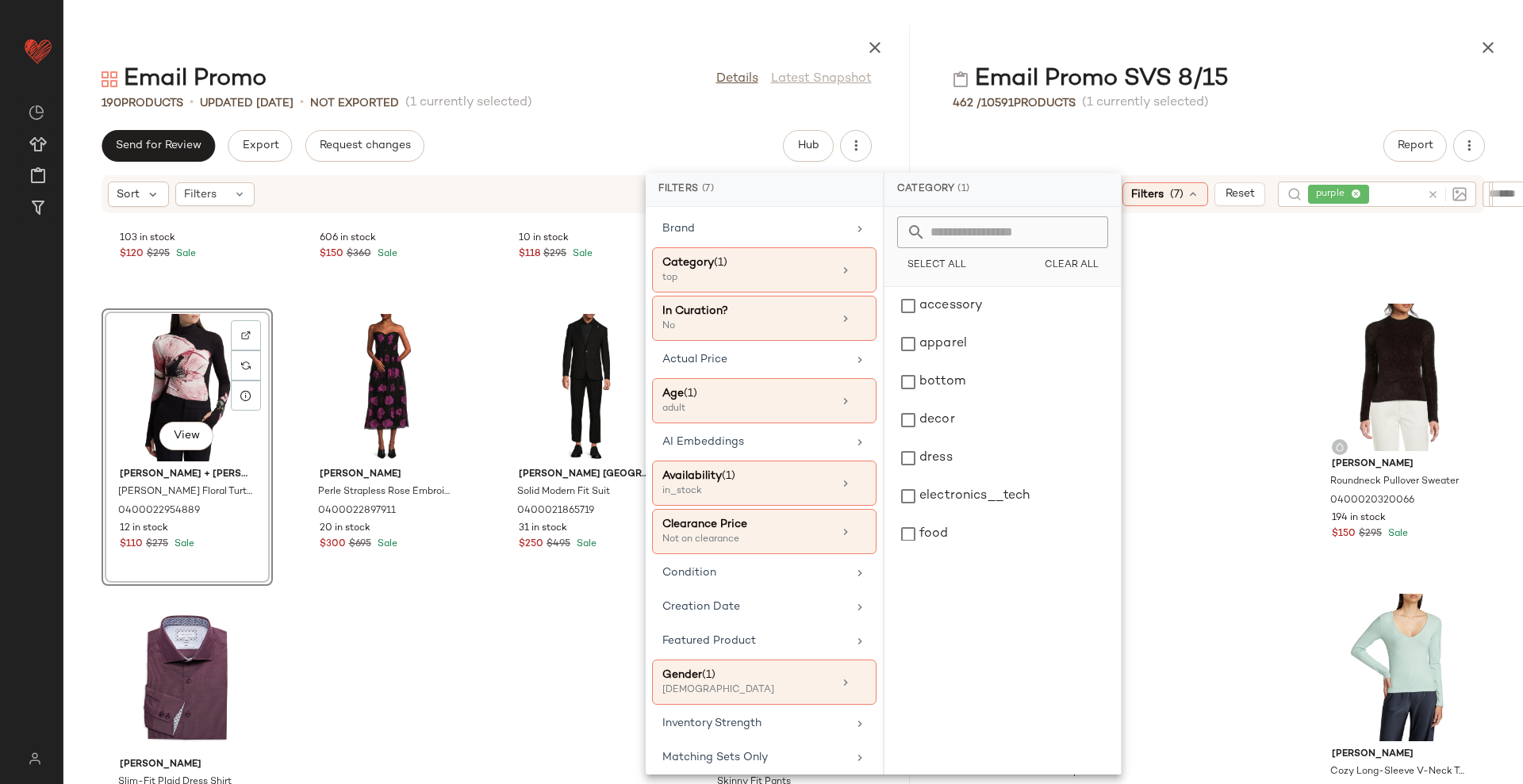
drag, startPoint x: 958, startPoint y: 376, endPoint x: 1138, endPoint y: 280, distance: 204.0
click at [959, 376] on div "bottom" at bounding box center [1003, 382] width 223 height 38
click at [1361, 192] on icon at bounding box center [1355, 194] width 11 height 11
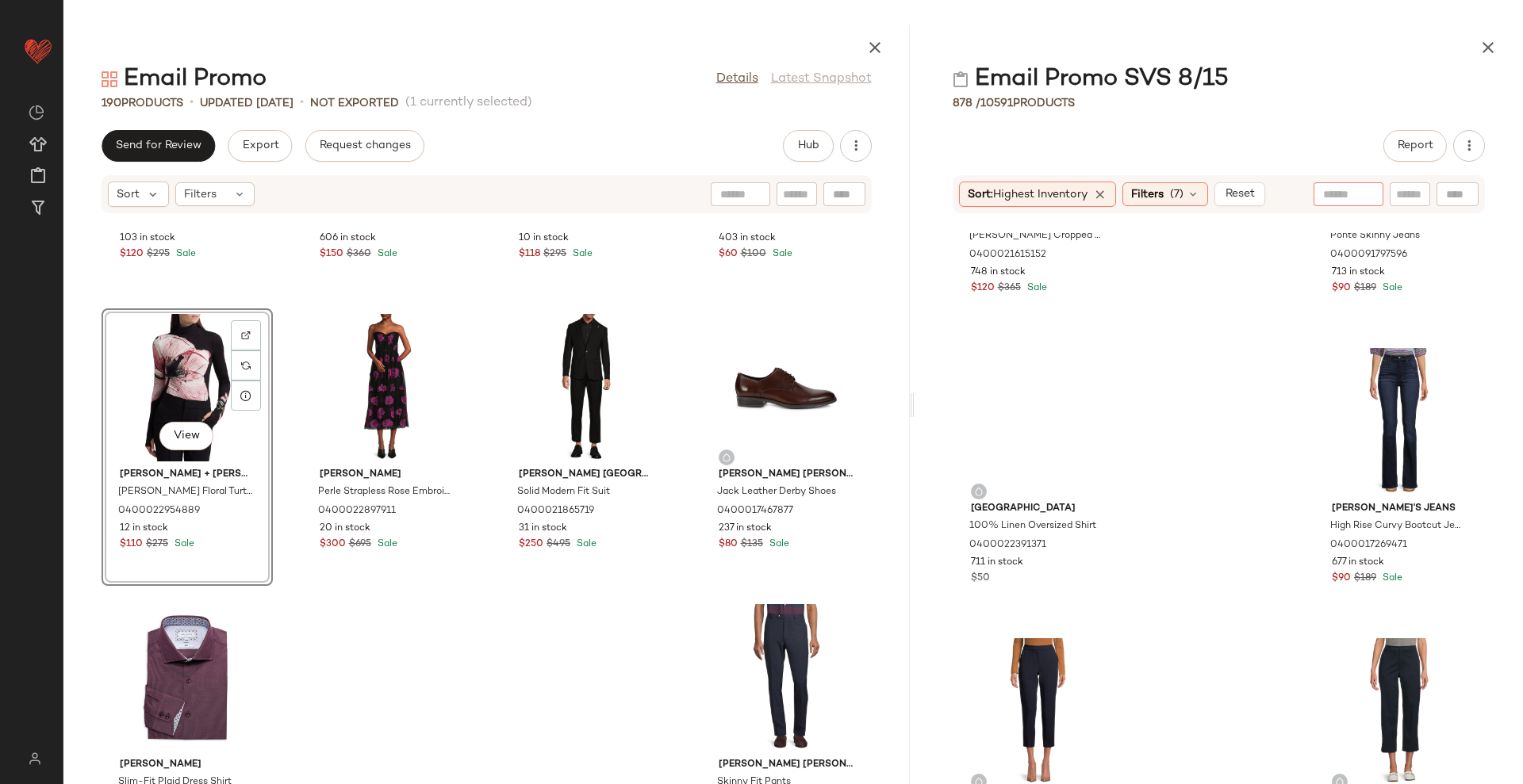
scroll to position [509, 0]
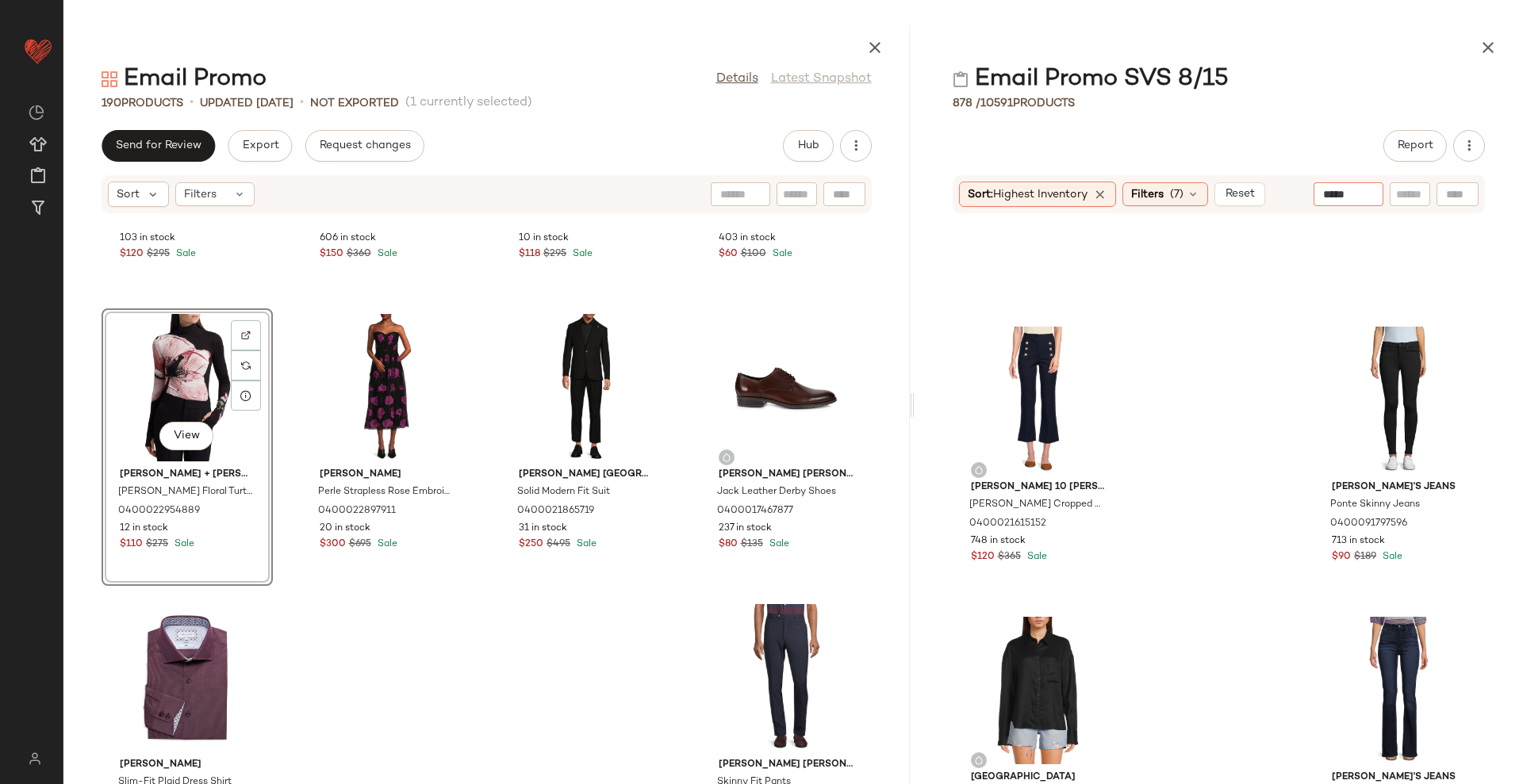
type input "******"
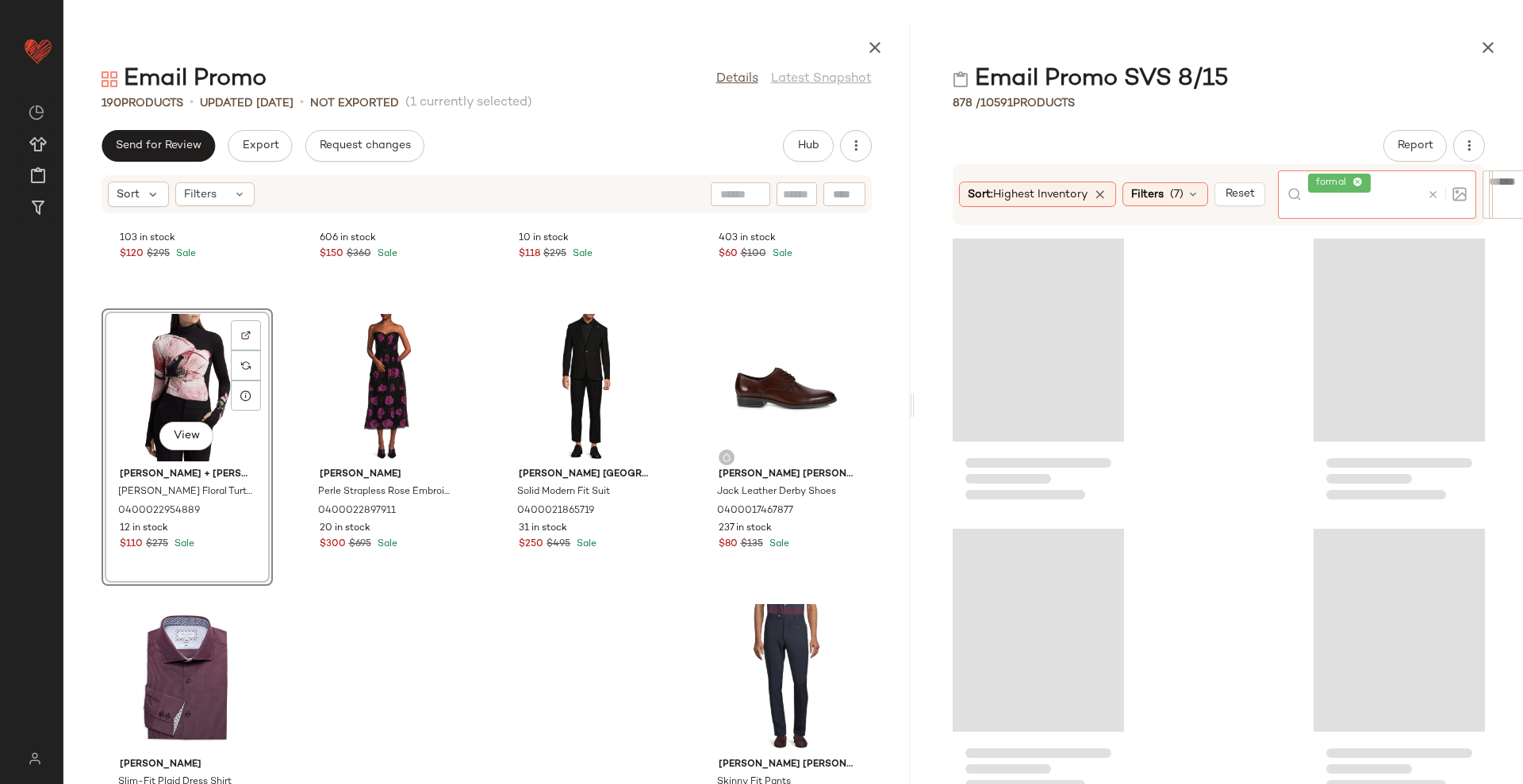
click at [1342, 101] on div "878 / 10591 Products" at bounding box center [1218, 103] width 609 height 16
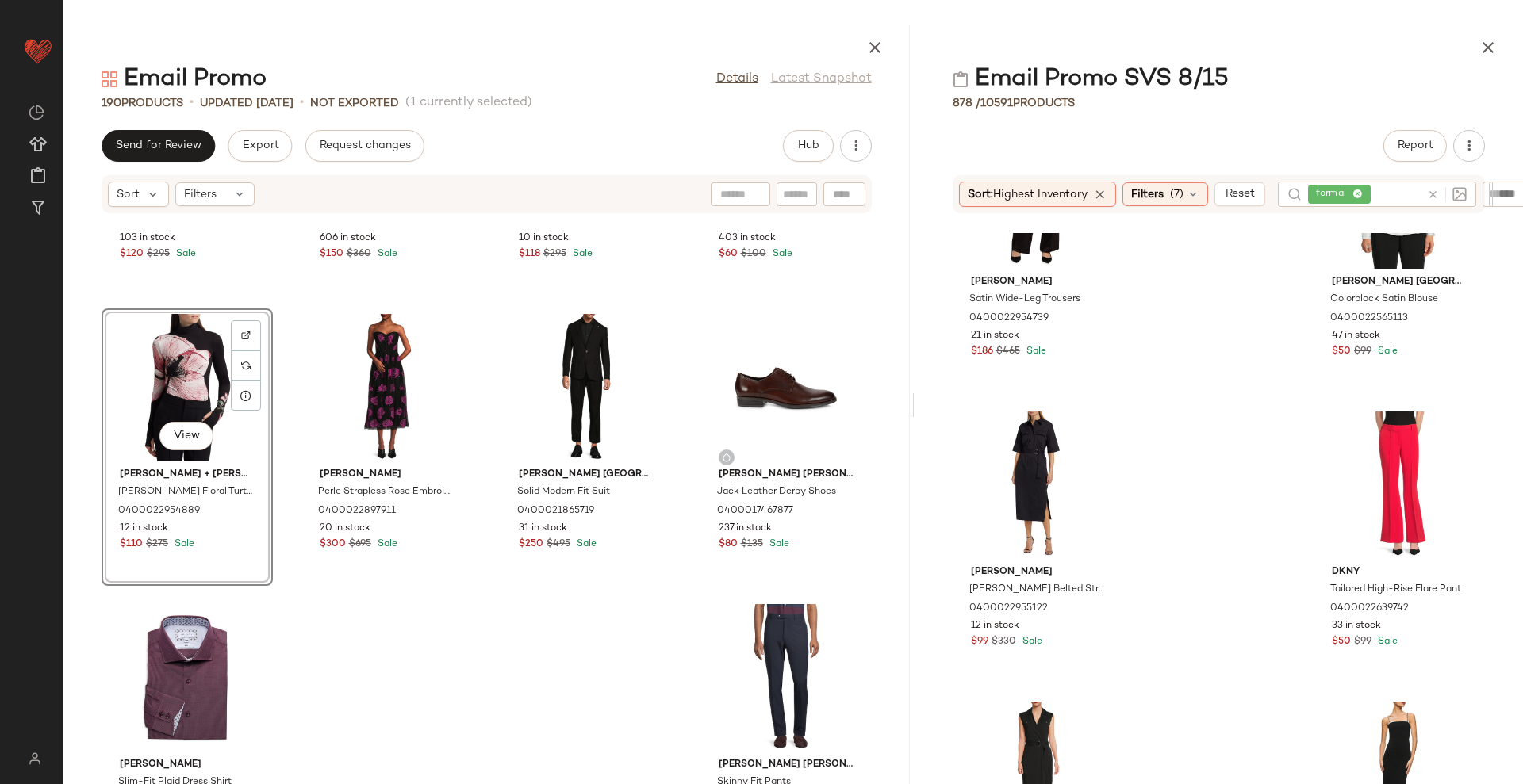
scroll to position [1500, 0]
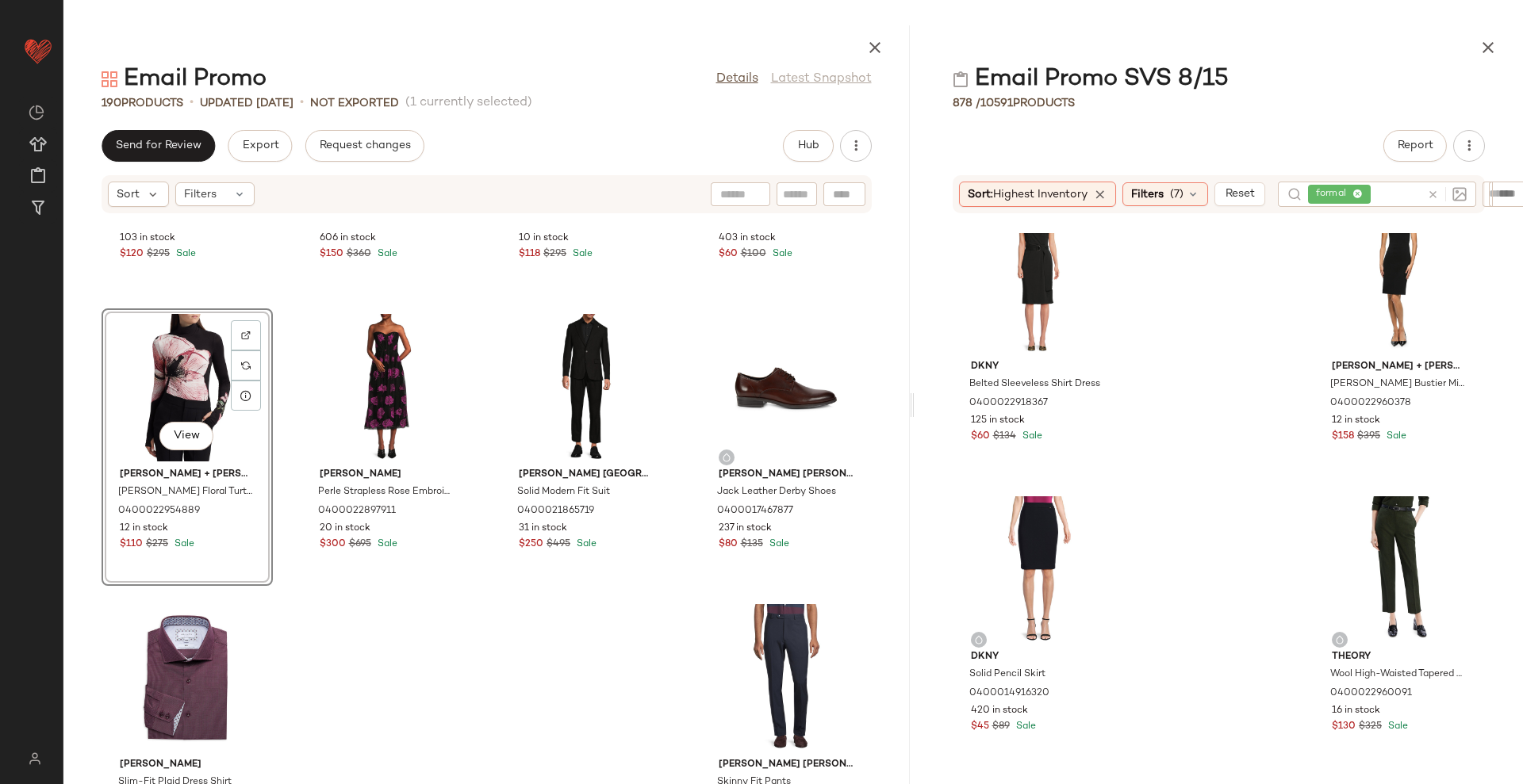
click at [1439, 191] on icon at bounding box center [1433, 195] width 12 height 12
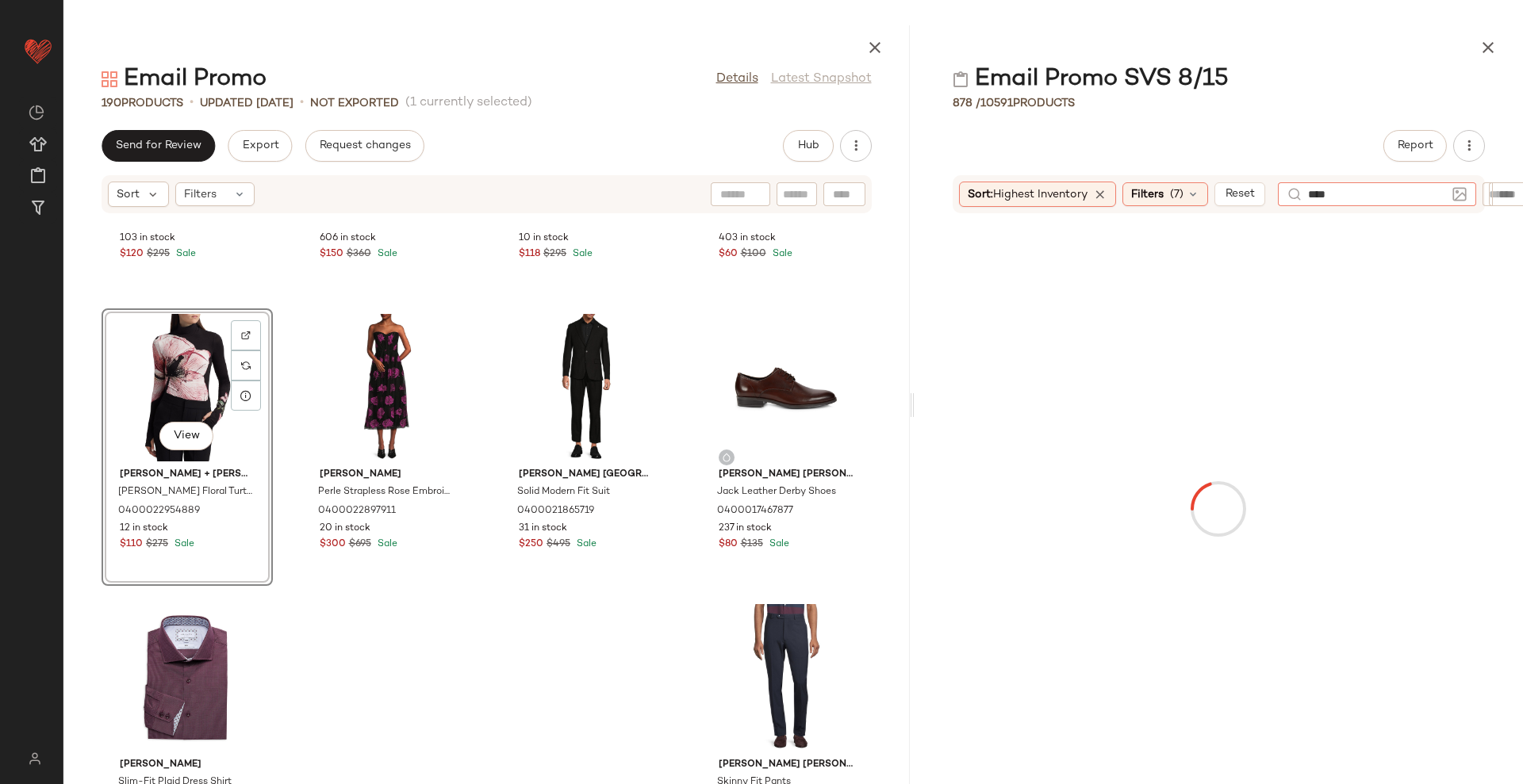
type input "*****"
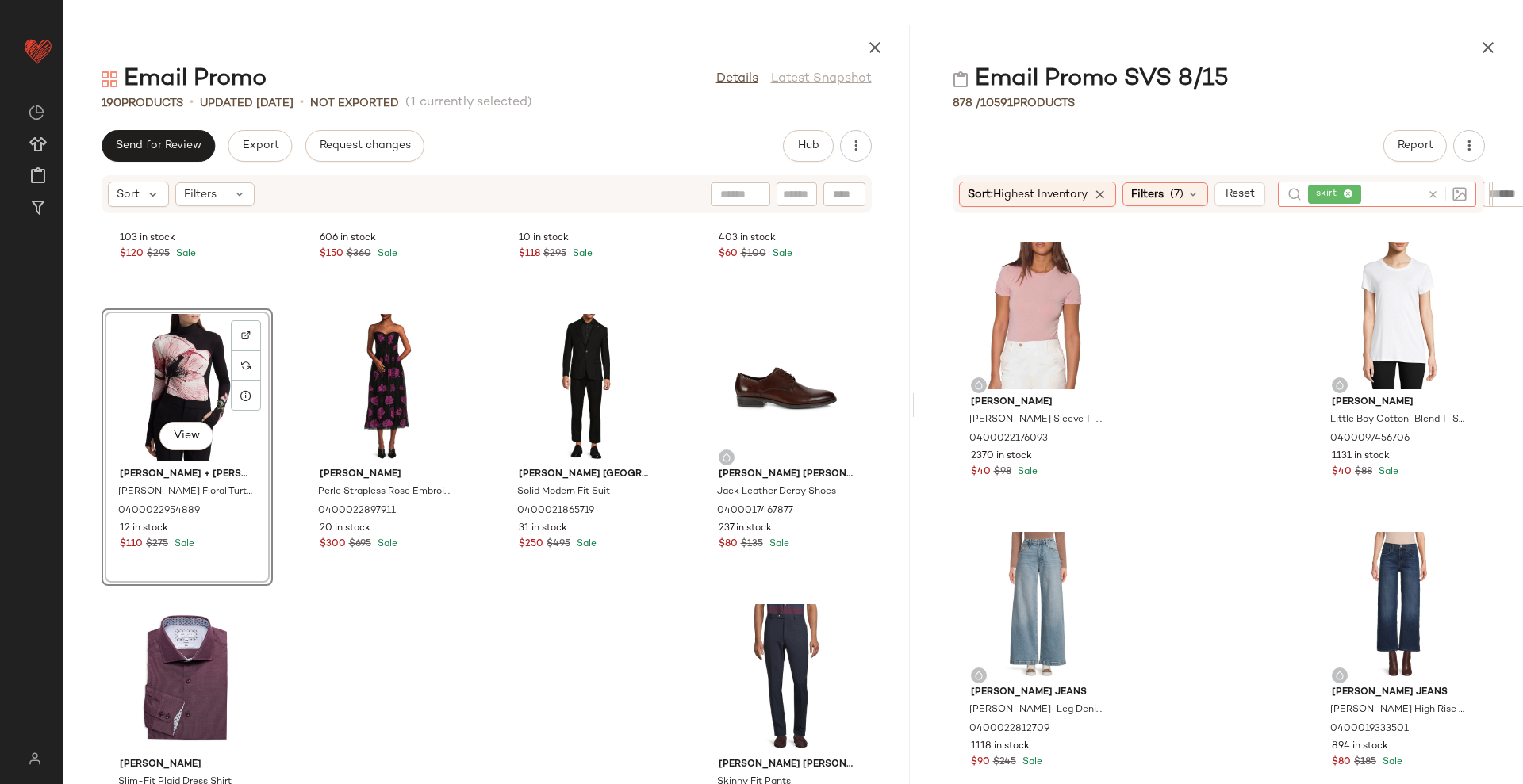
click at [1312, 109] on div "878 / 10591 Products" at bounding box center [1218, 103] width 609 height 16
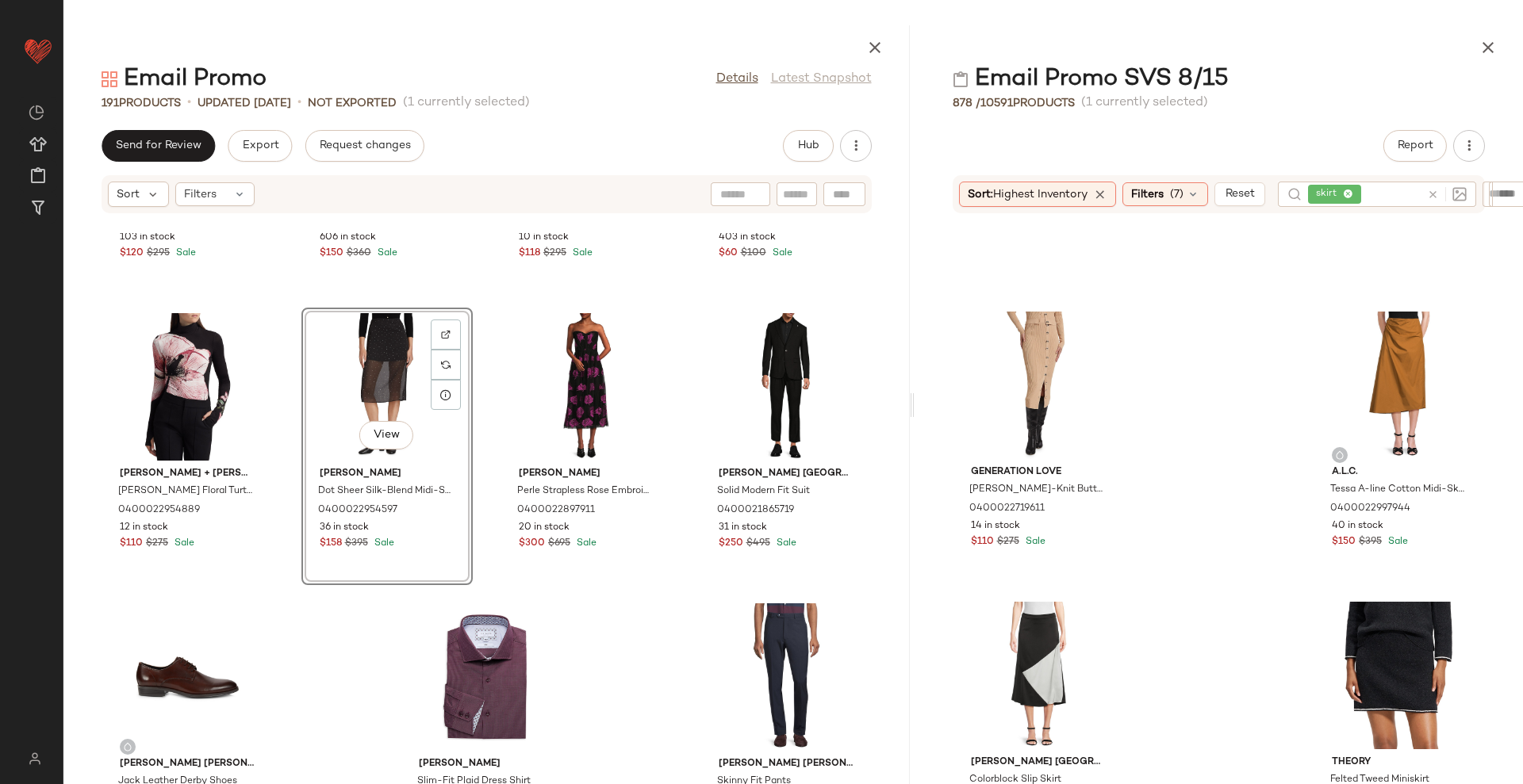
scroll to position [13196, 0]
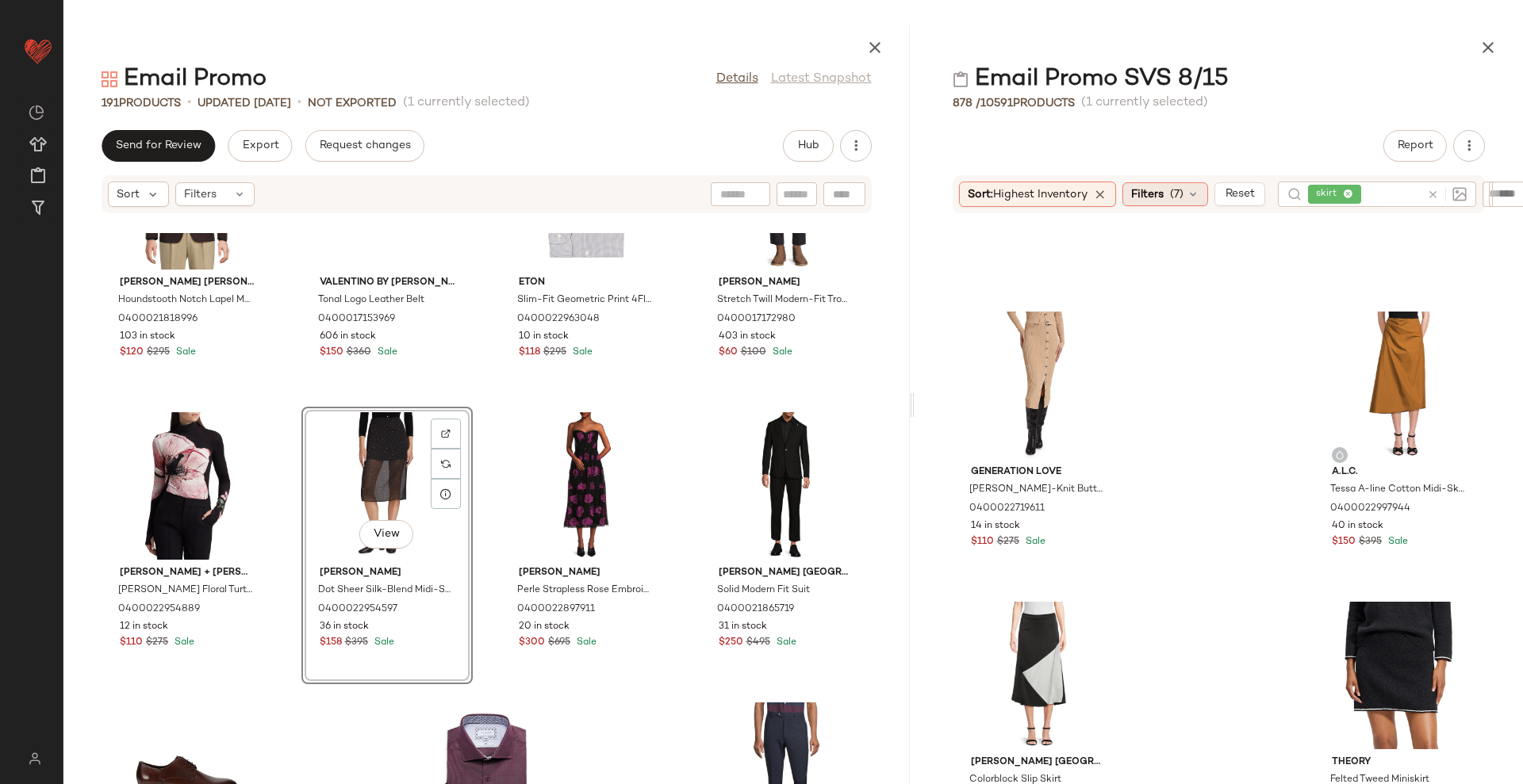
click at [1180, 186] on span "(7)" at bounding box center [1177, 194] width 14 height 17
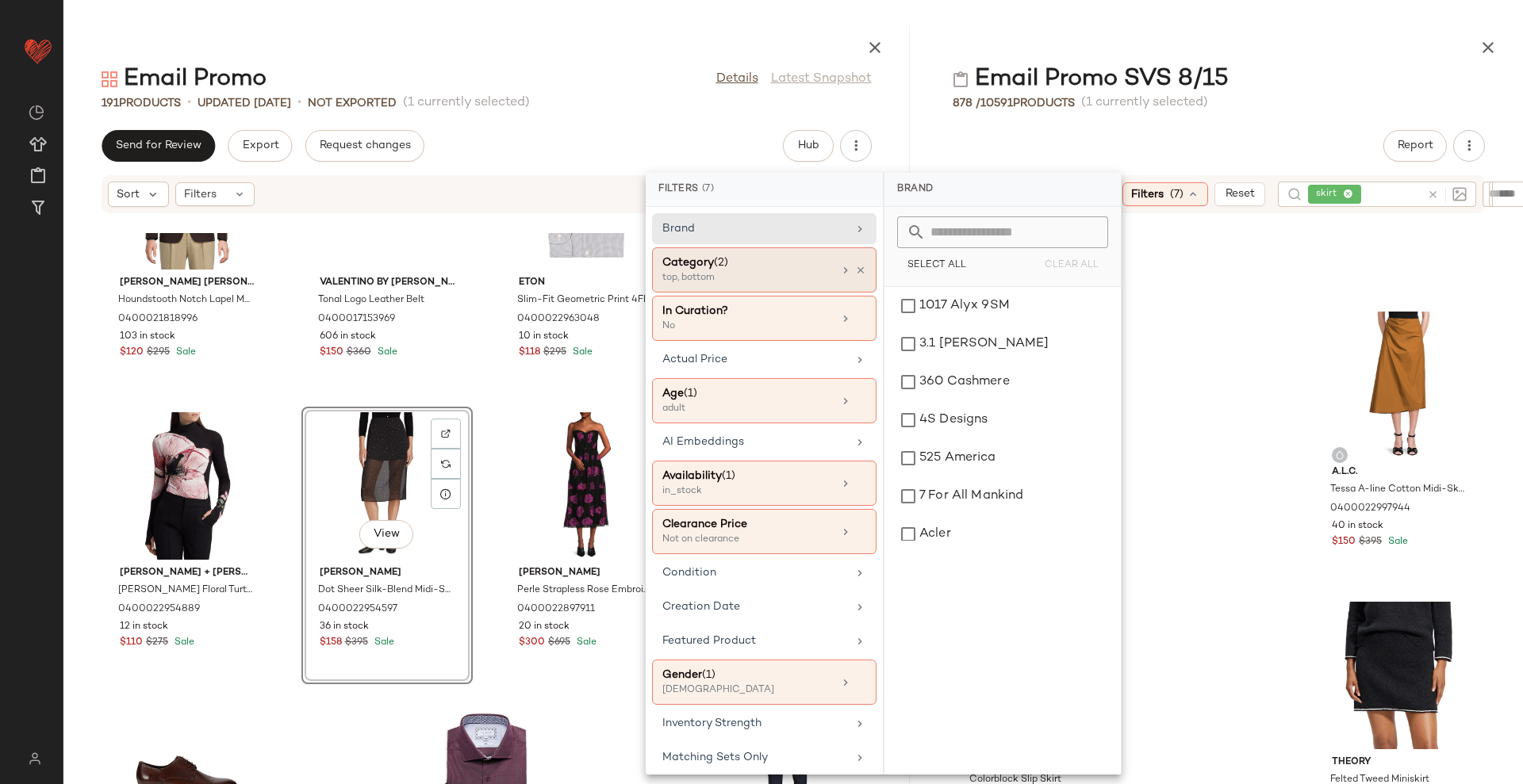
click at [772, 296] on div "Category (2) top, bottom" at bounding box center [763, 318] width 224 height 45
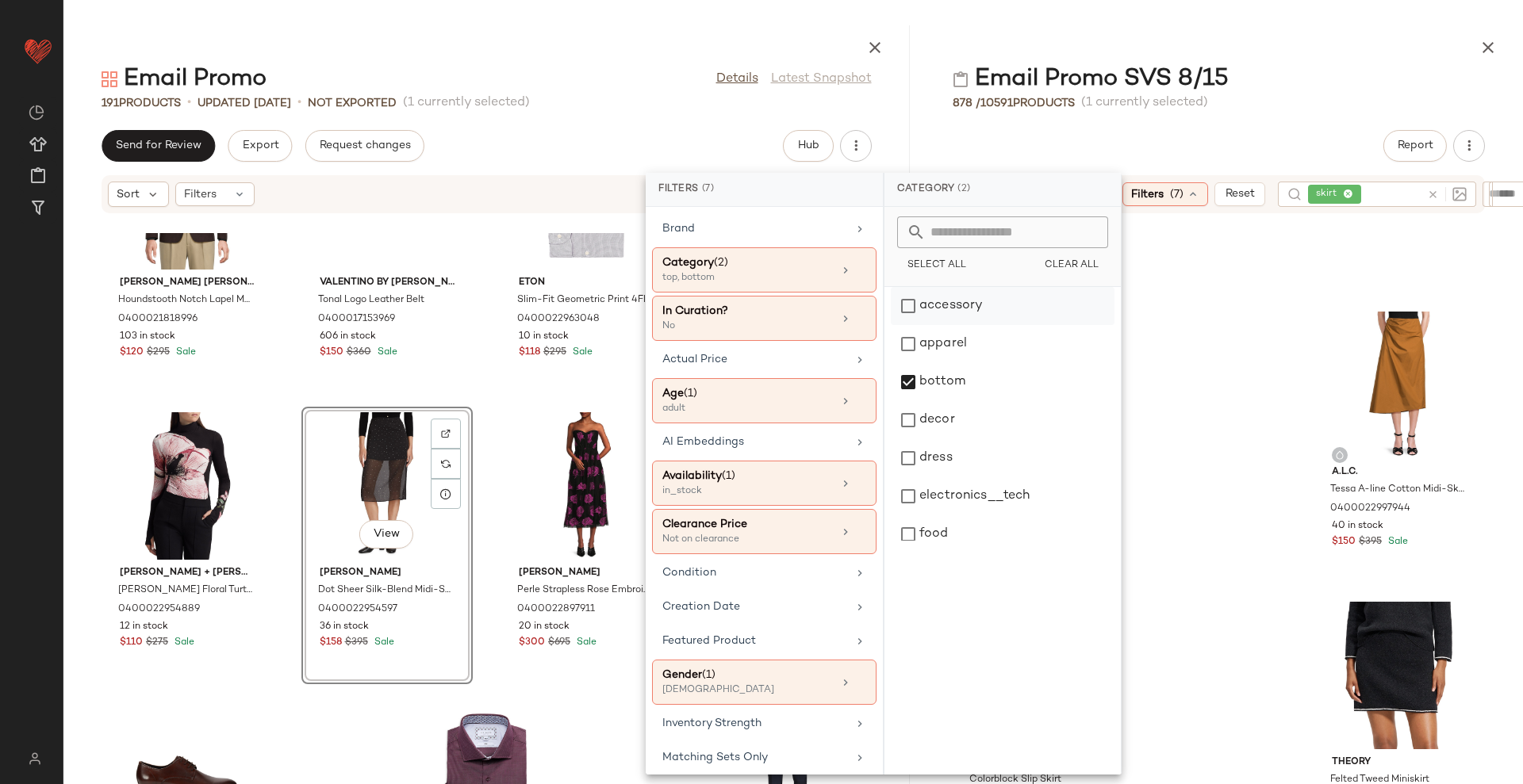
click at [994, 313] on div "accessory" at bounding box center [1003, 306] width 223 height 38
click at [963, 388] on div "bottom" at bounding box center [1003, 382] width 223 height 38
click at [955, 489] on div "top" at bounding box center [1003, 483] width 223 height 38
click at [1352, 189] on icon at bounding box center [1348, 194] width 11 height 11
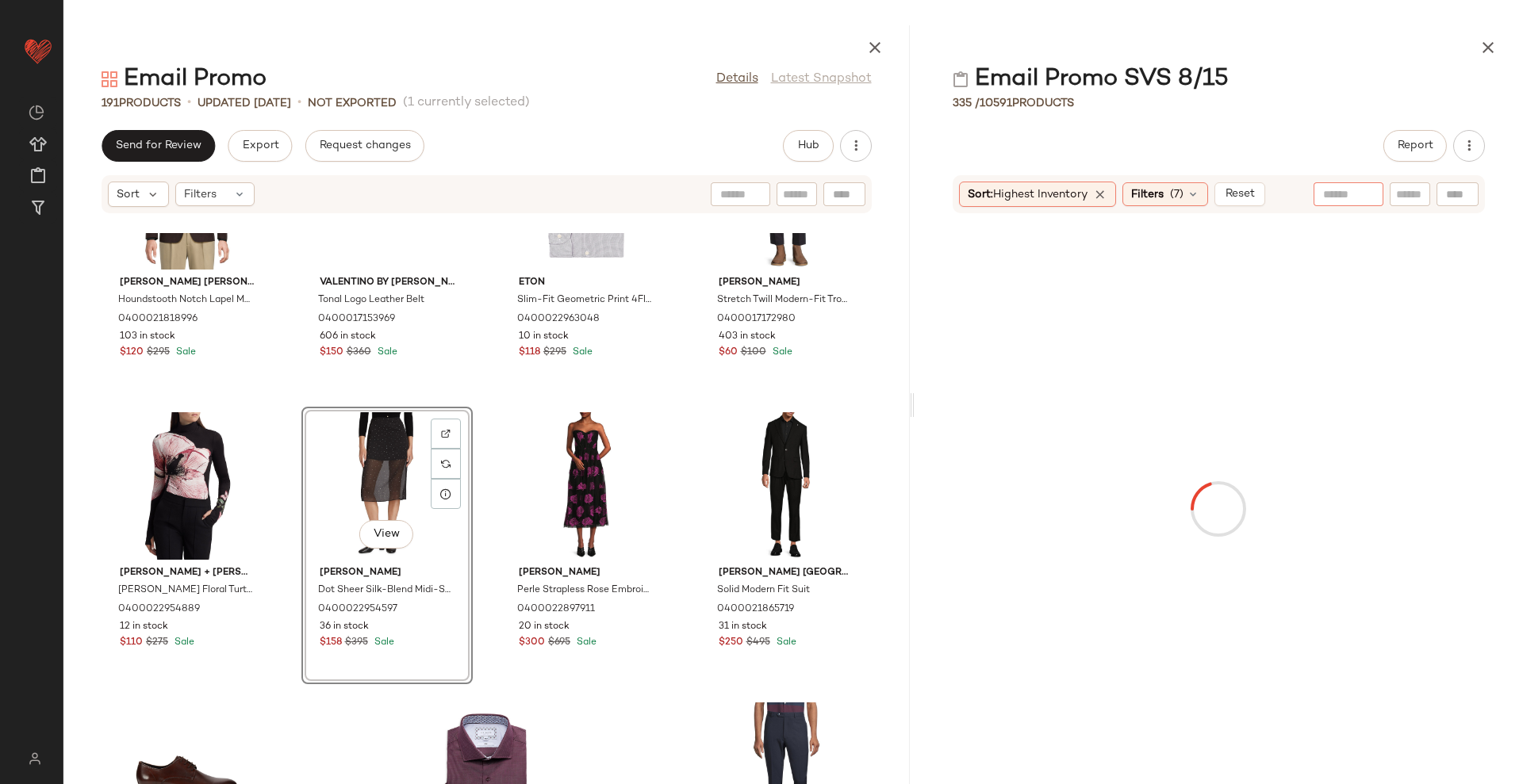
click at [1275, 123] on div "Email Promo SVS 8/15 335 / 10591 Products Report Sort: Highest Inventory Filter…" at bounding box center [1218, 405] width 609 height 760
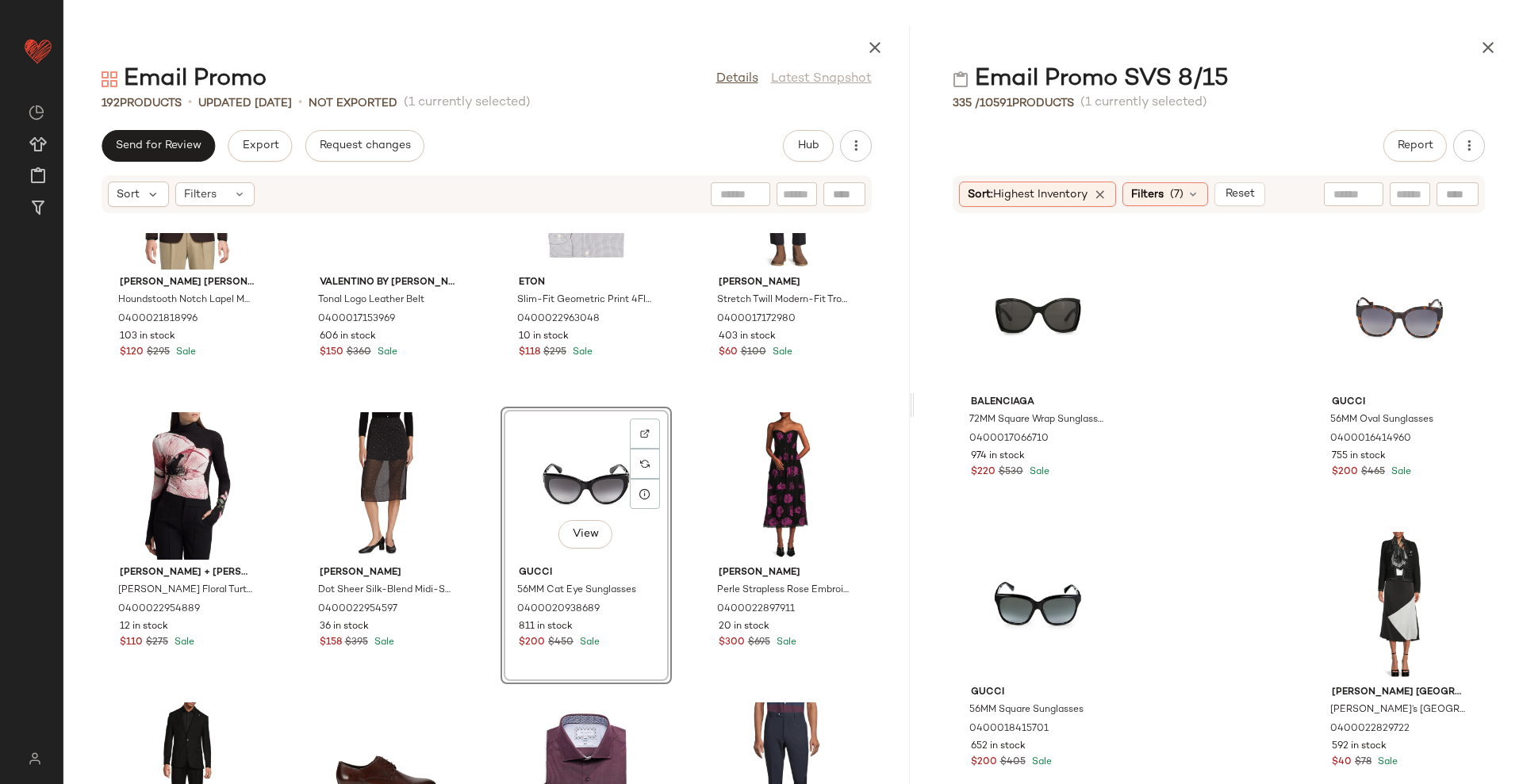
click at [880, 489] on div "Ben Sherman Houndstooth Notch Lapel Modern-Fit Blazer 0400021818996 103 in stoc…" at bounding box center [487, 509] width 847 height 552
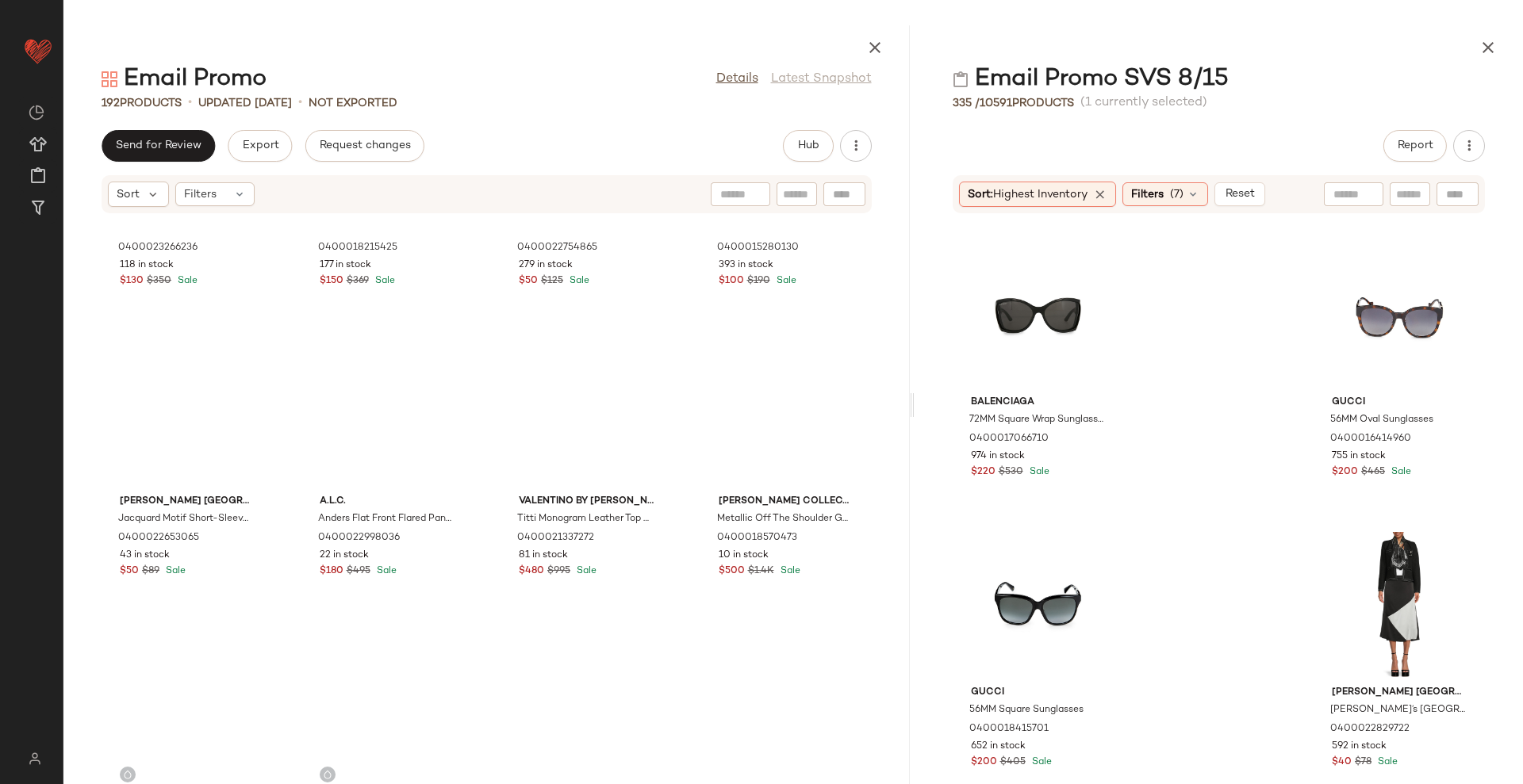
scroll to position [0, 0]
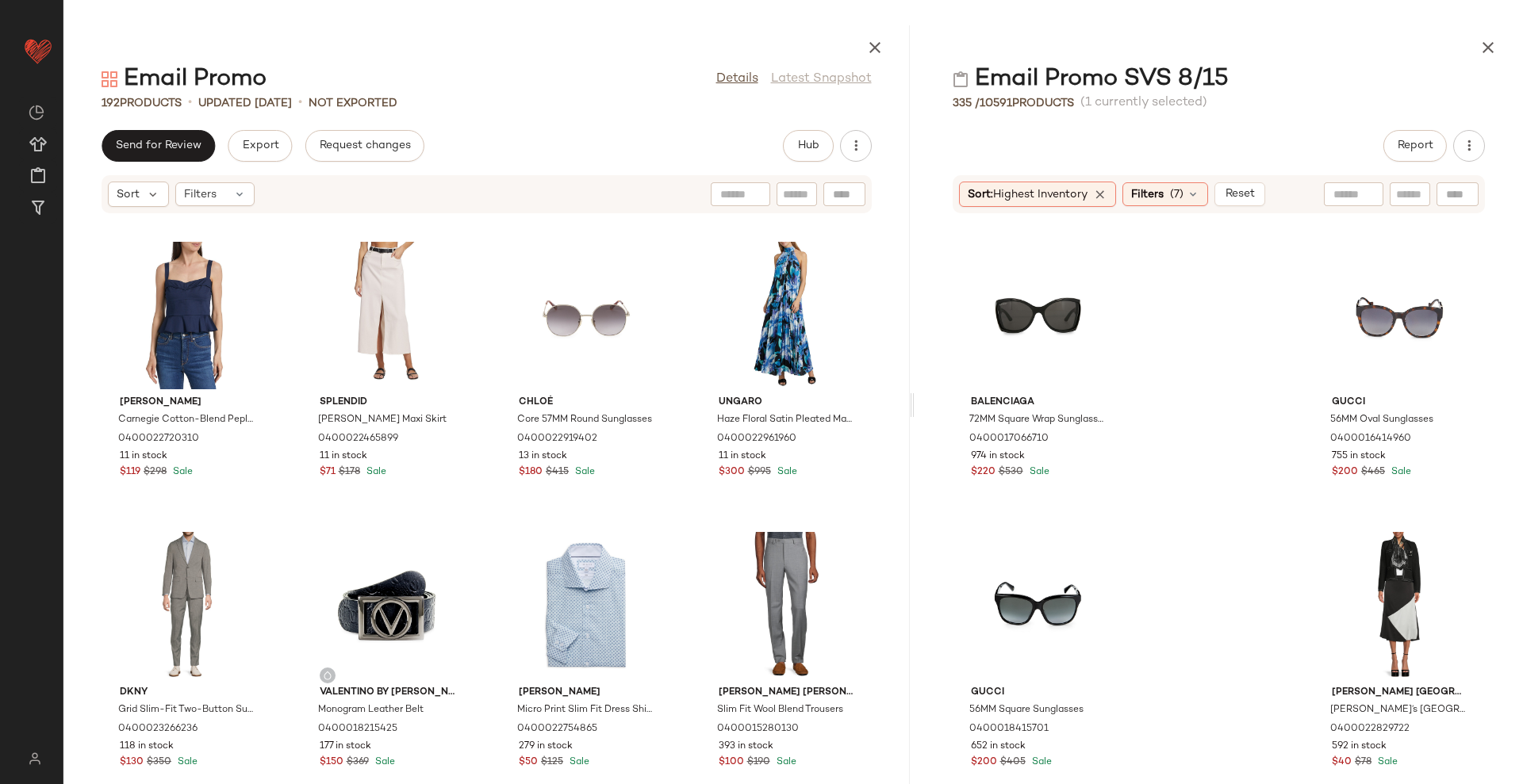
click at [1292, 32] on div at bounding box center [1218, 44] width 609 height 38
click at [118, 13] on main "Email Promo Details Latest Snapshot 192 Products • updated Aug 15th • Not Expor…" at bounding box center [762, 392] width 1523 height 784
click at [1318, 58] on div at bounding box center [1218, 44] width 609 height 38
click at [1351, 41] on div at bounding box center [1218, 44] width 609 height 38
click at [1151, 189] on span "Filters" at bounding box center [1147, 194] width 32 height 17
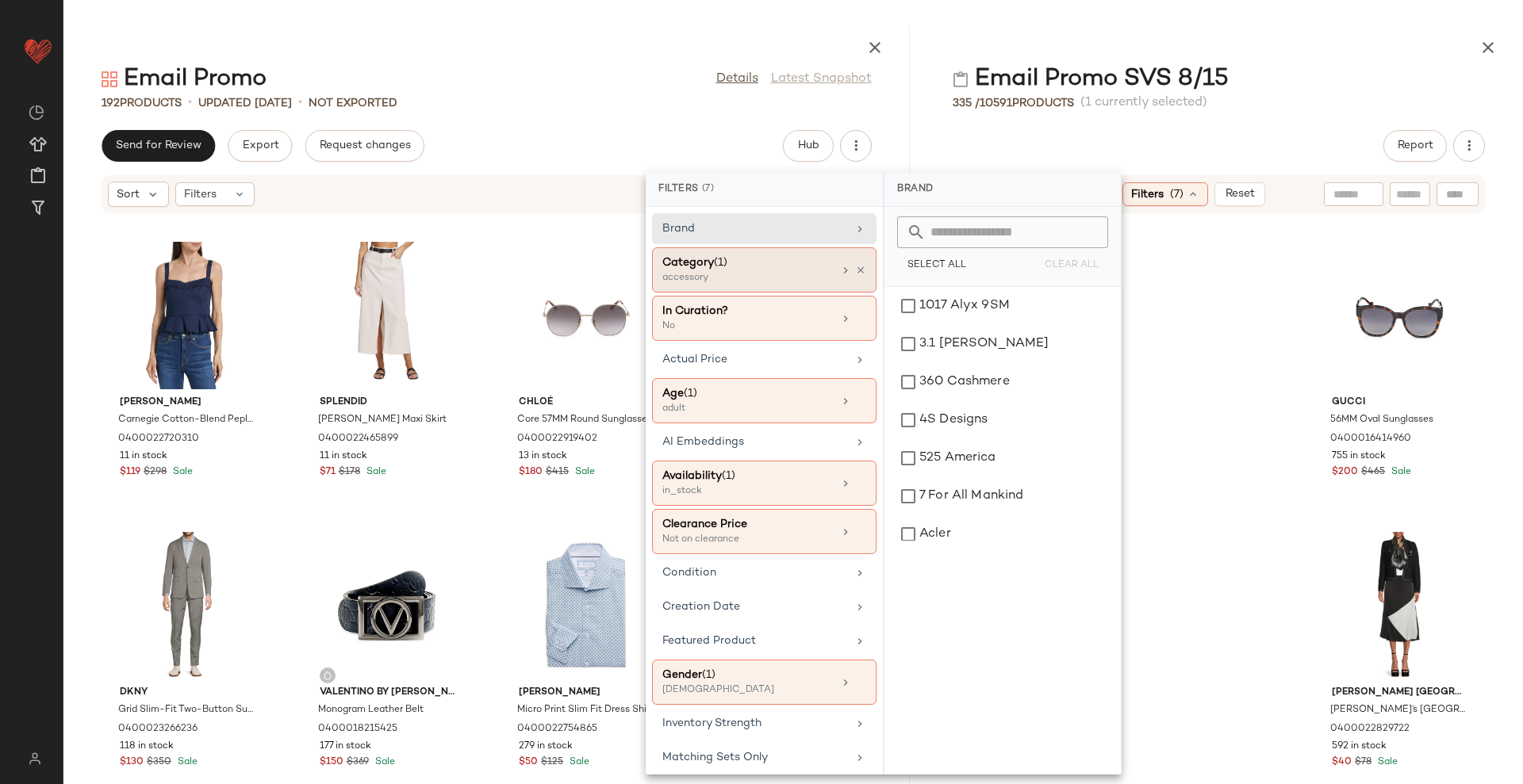
click at [767, 276] on div "accessory" at bounding box center [742, 278] width 159 height 15
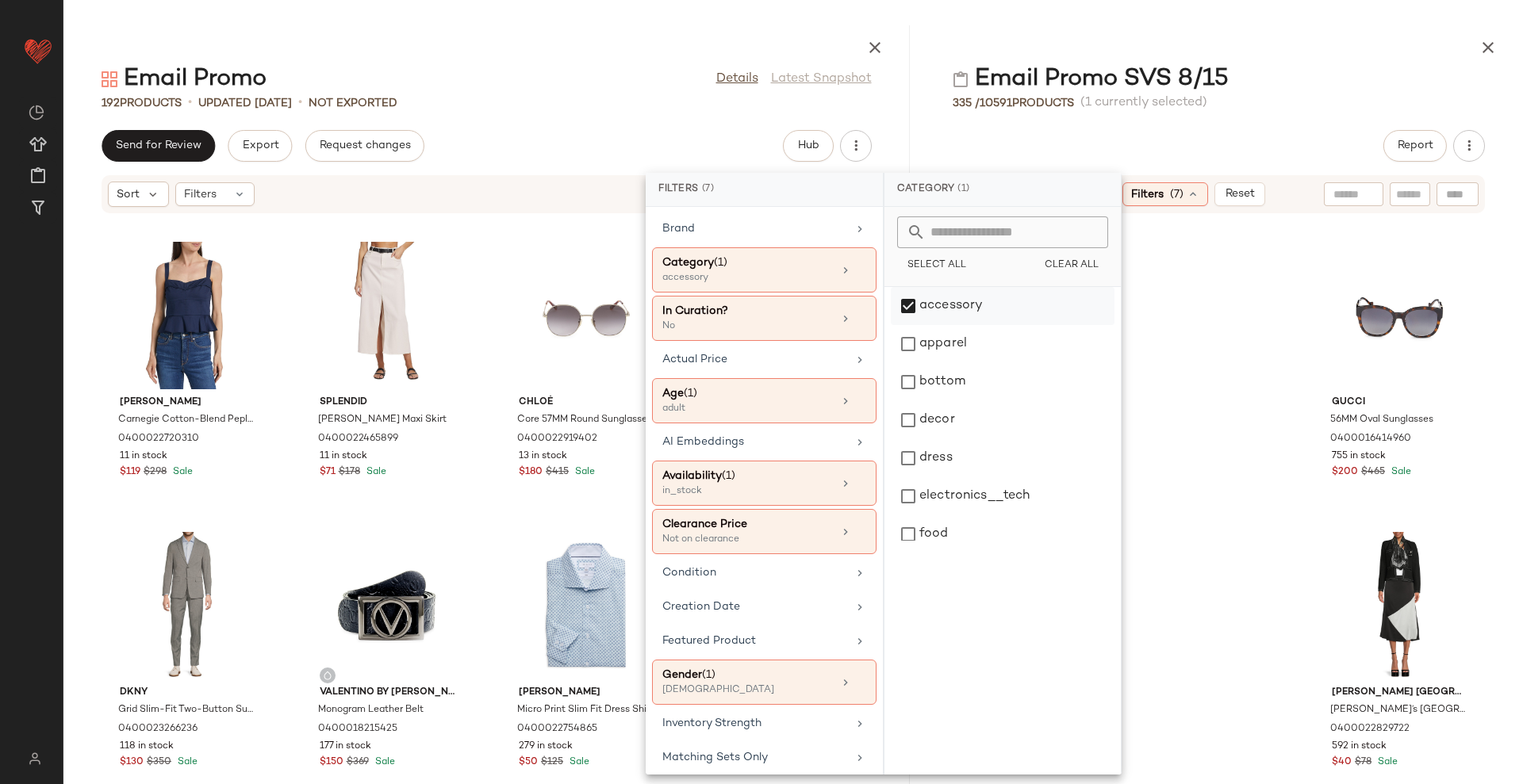
click at [961, 306] on div "accessory" at bounding box center [1003, 306] width 223 height 38
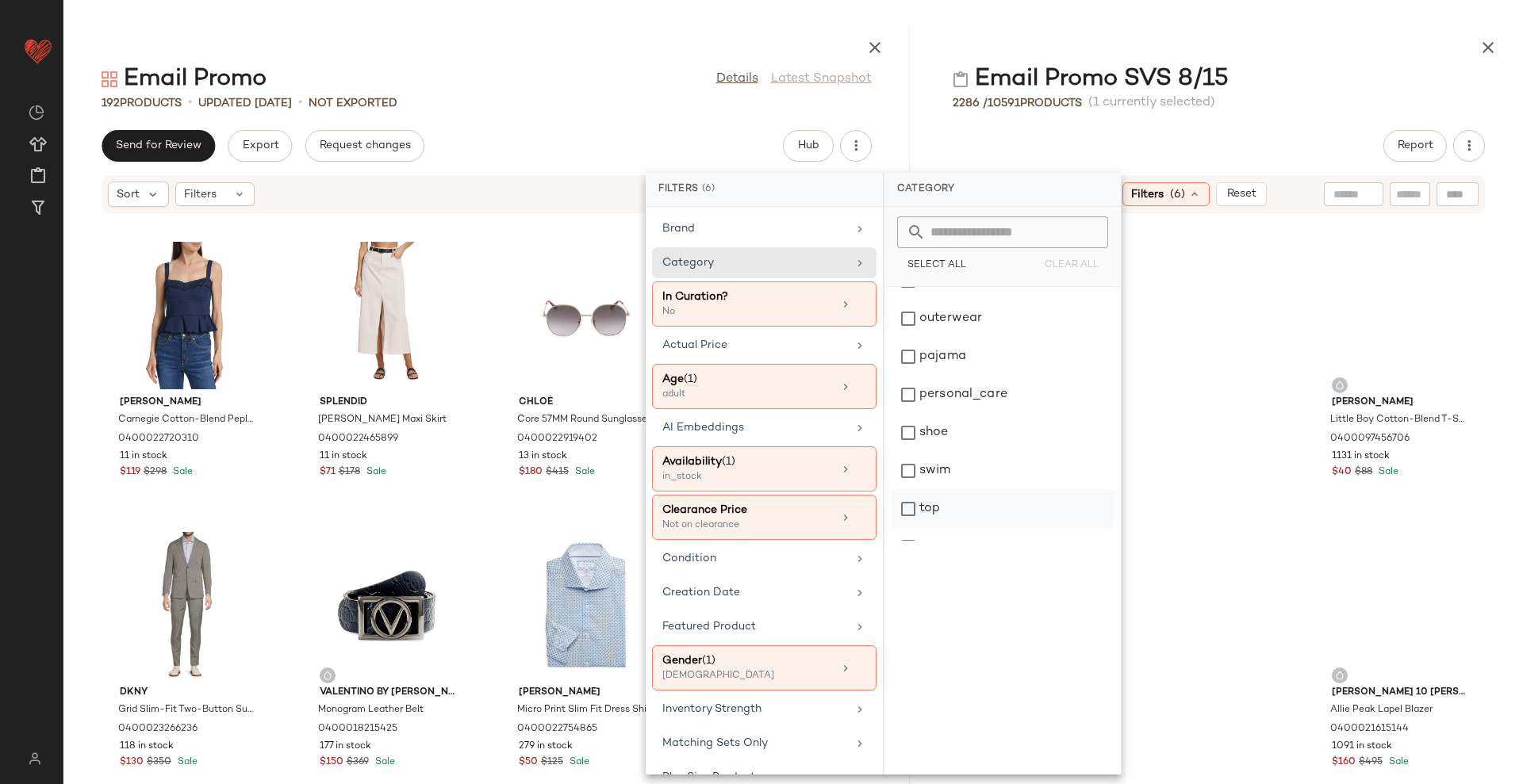
click at [988, 509] on div "top" at bounding box center [1003, 509] width 223 height 38
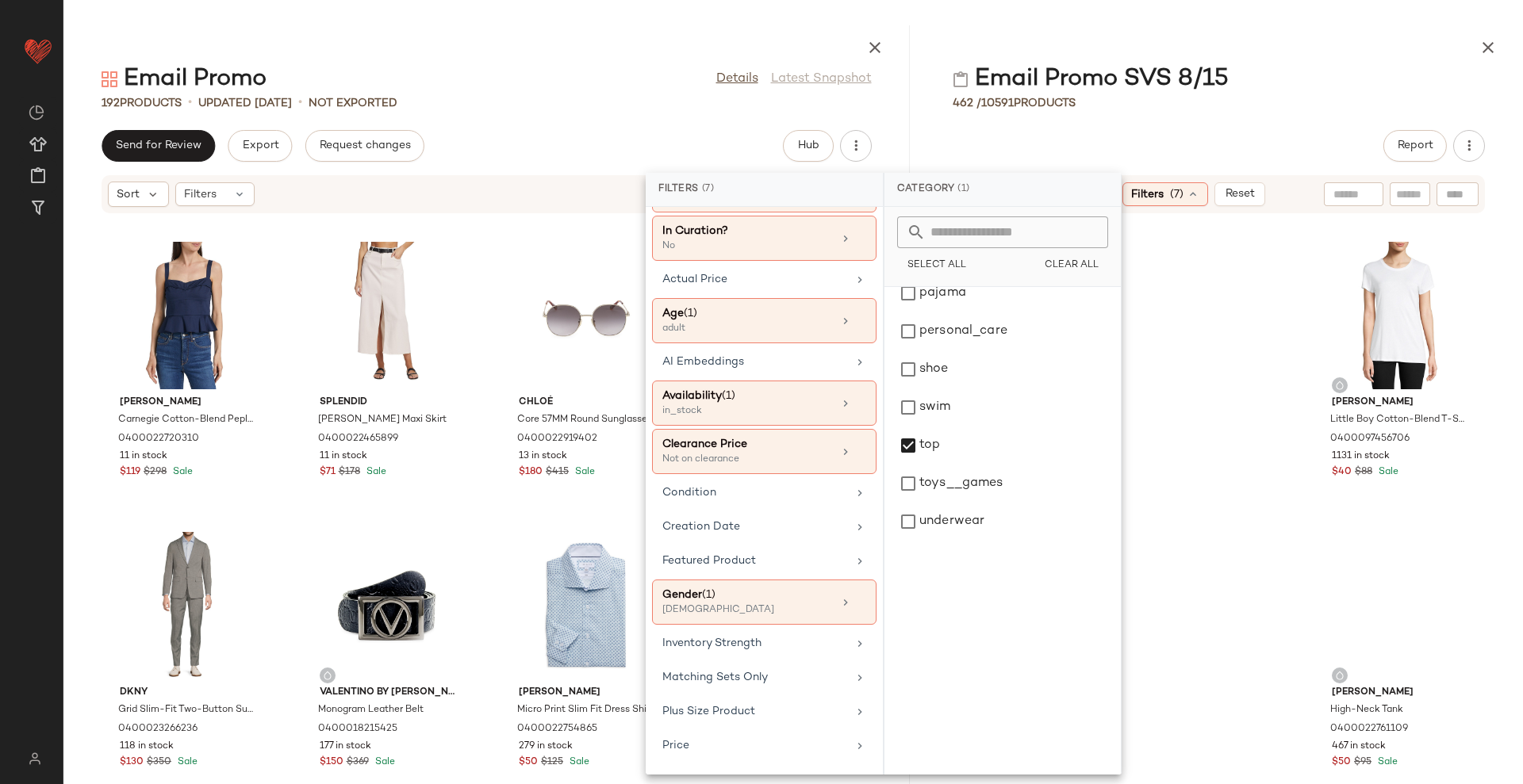
scroll to position [193, 0]
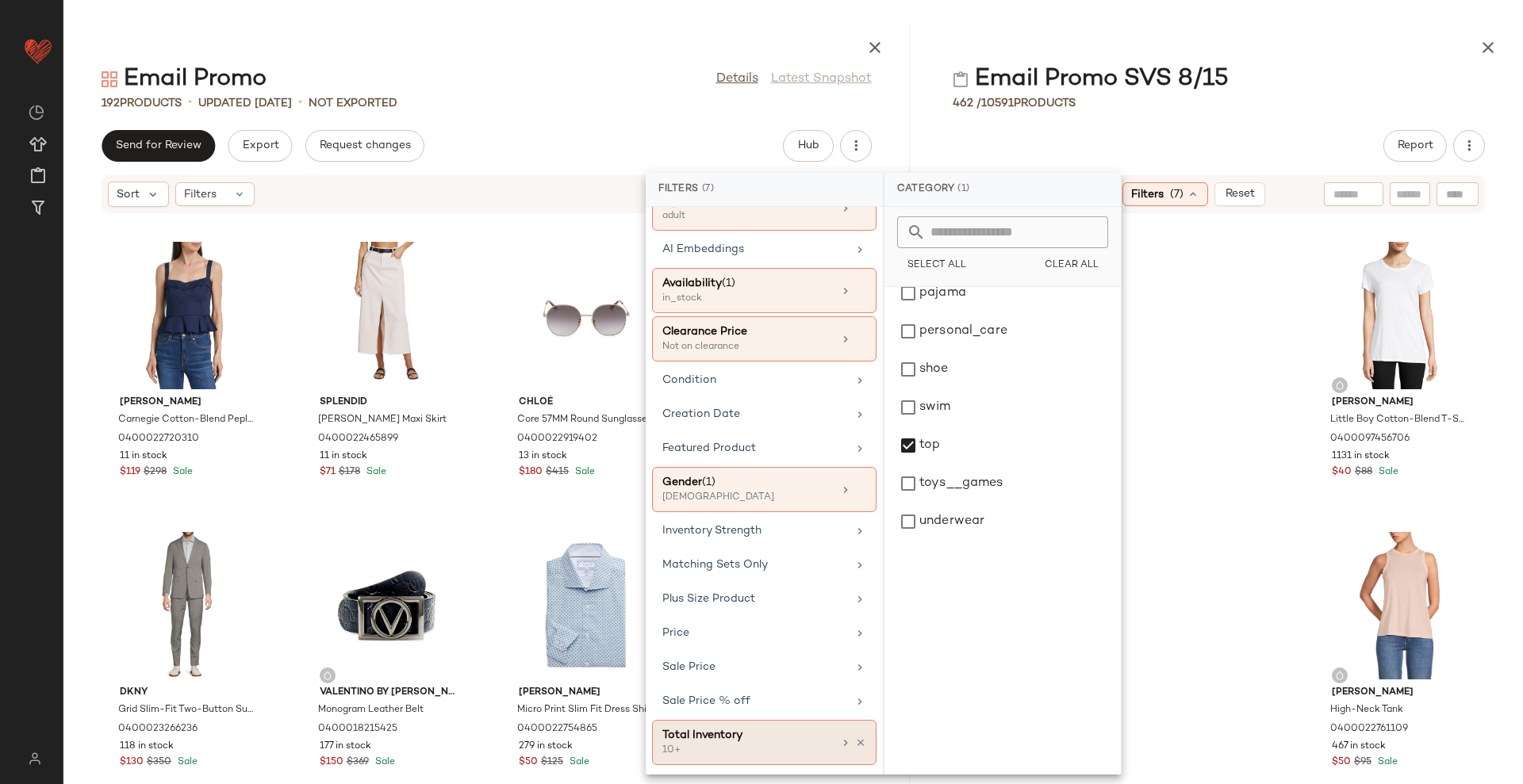
click at [735, 737] on div "Total Inventory" at bounding box center [748, 735] width 171 height 17
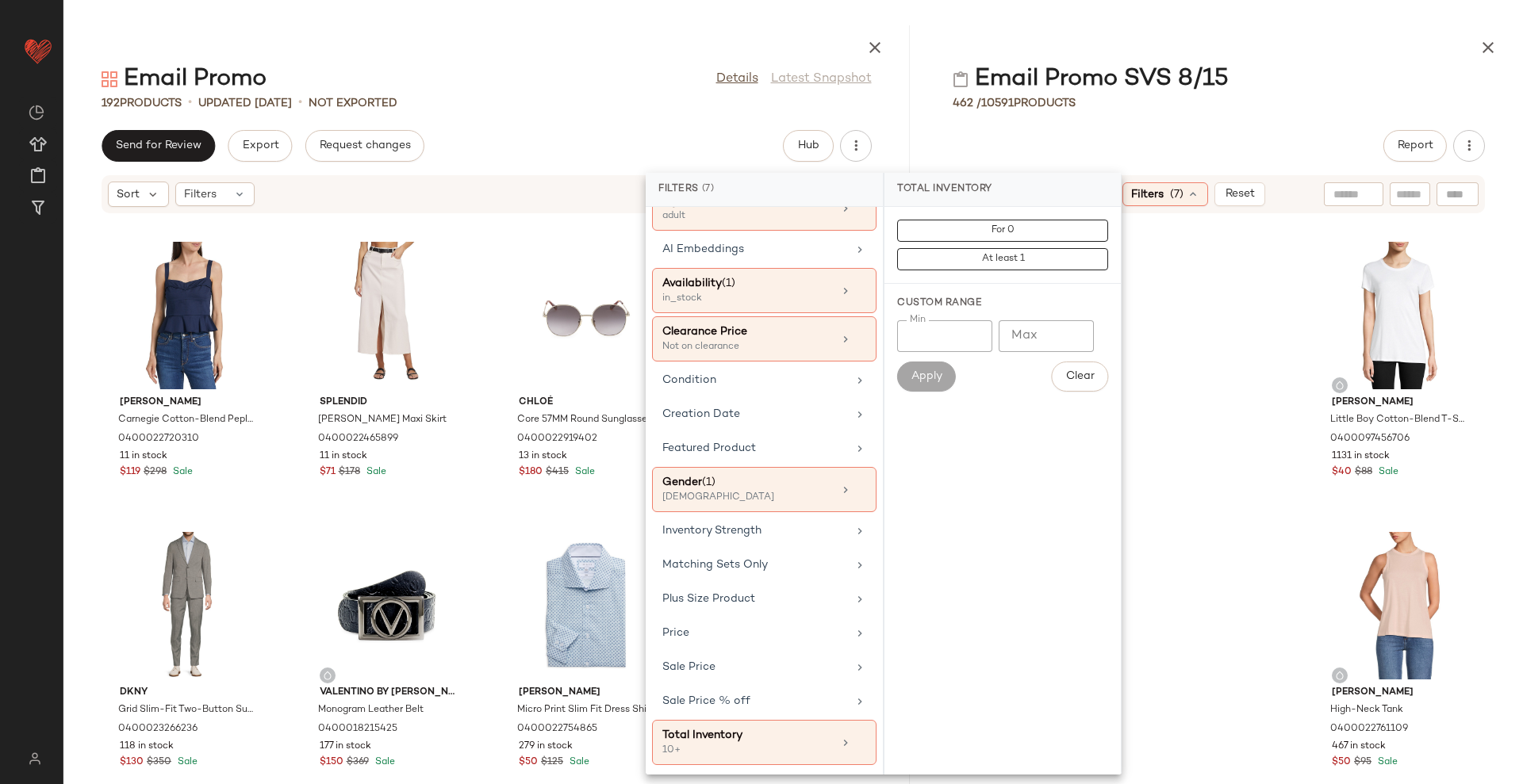
drag, startPoint x: 931, startPoint y: 325, endPoint x: 897, endPoint y: 331, distance: 34.5
click at [897, 331] on div "Custom Range Min ** Min Max Max Apply Clear" at bounding box center [1002, 344] width 236 height 121
type input "**"
click at [944, 380] on button "Apply" at bounding box center [926, 376] width 59 height 30
click at [757, 466] on div "Brand Category (1) top In Curation? No Actual Price Age (1) adult AI Embeddings…" at bounding box center [764, 491] width 237 height 568
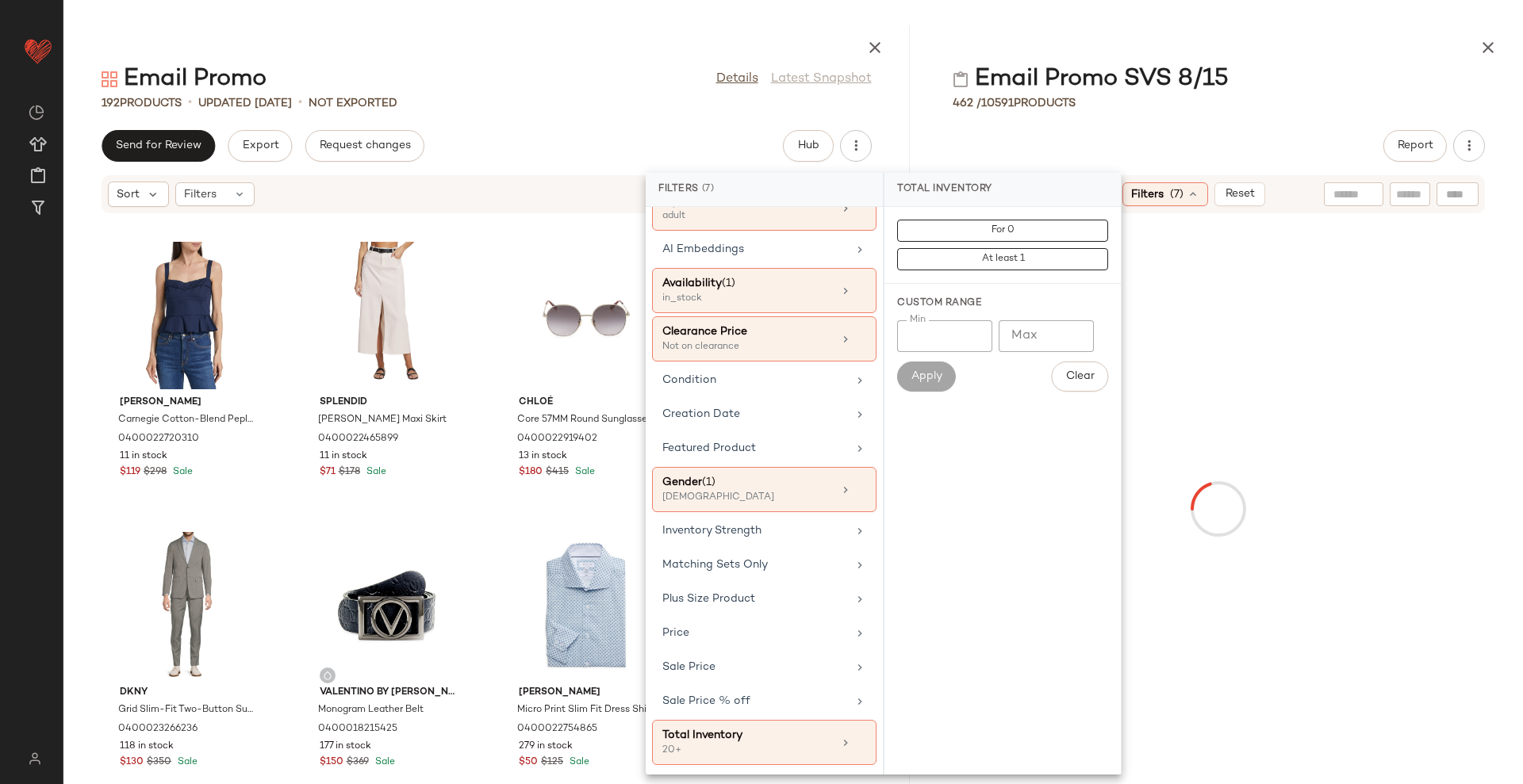
click at [1234, 126] on div "Email Promo SVS 8/15 462 / 10591 Products Report Sort: Highest Inventory Filter…" at bounding box center [1218, 405] width 609 height 760
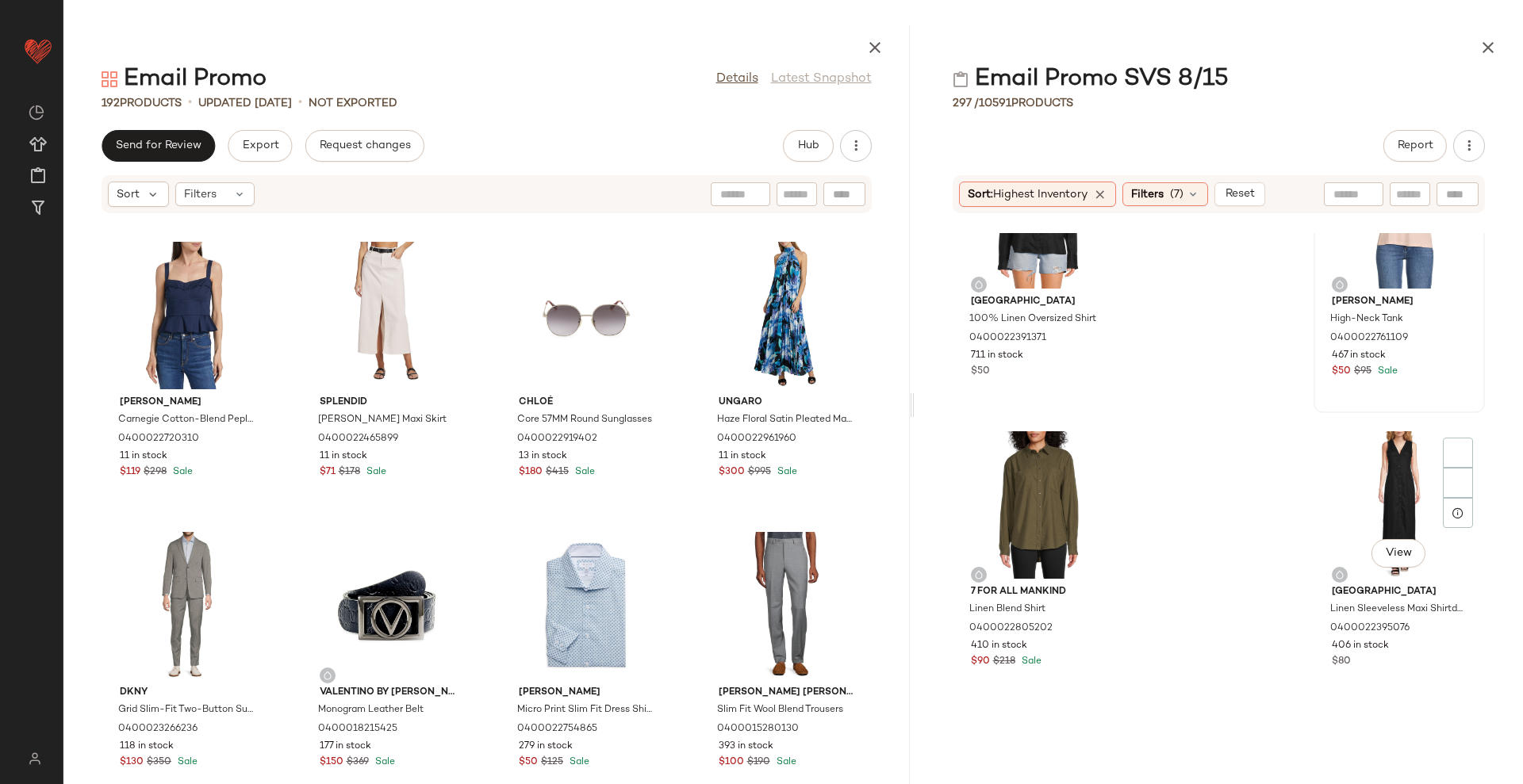
scroll to position [509, 0]
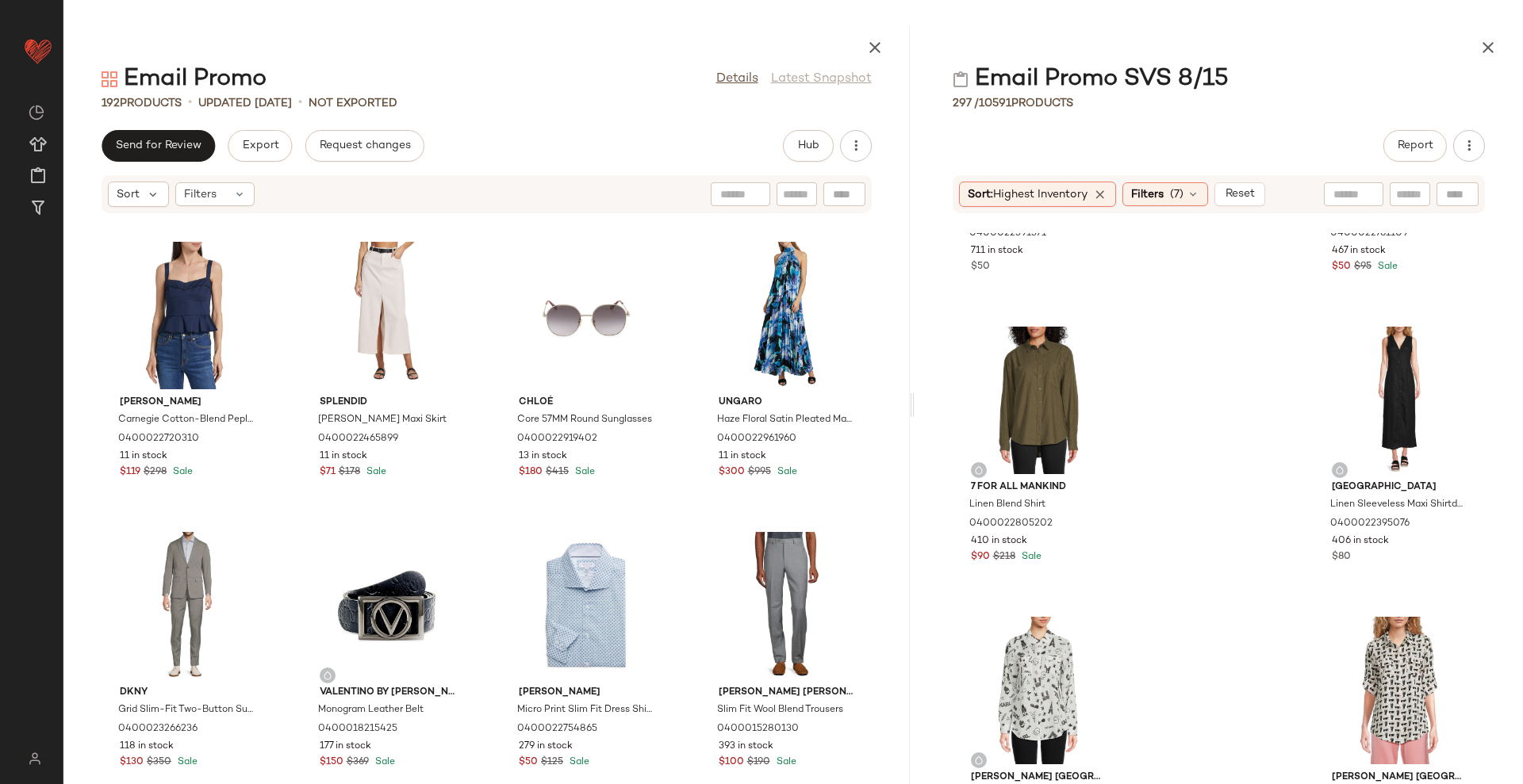
click at [1354, 186] on input "text" at bounding box center [1353, 194] width 40 height 17
type input "****"
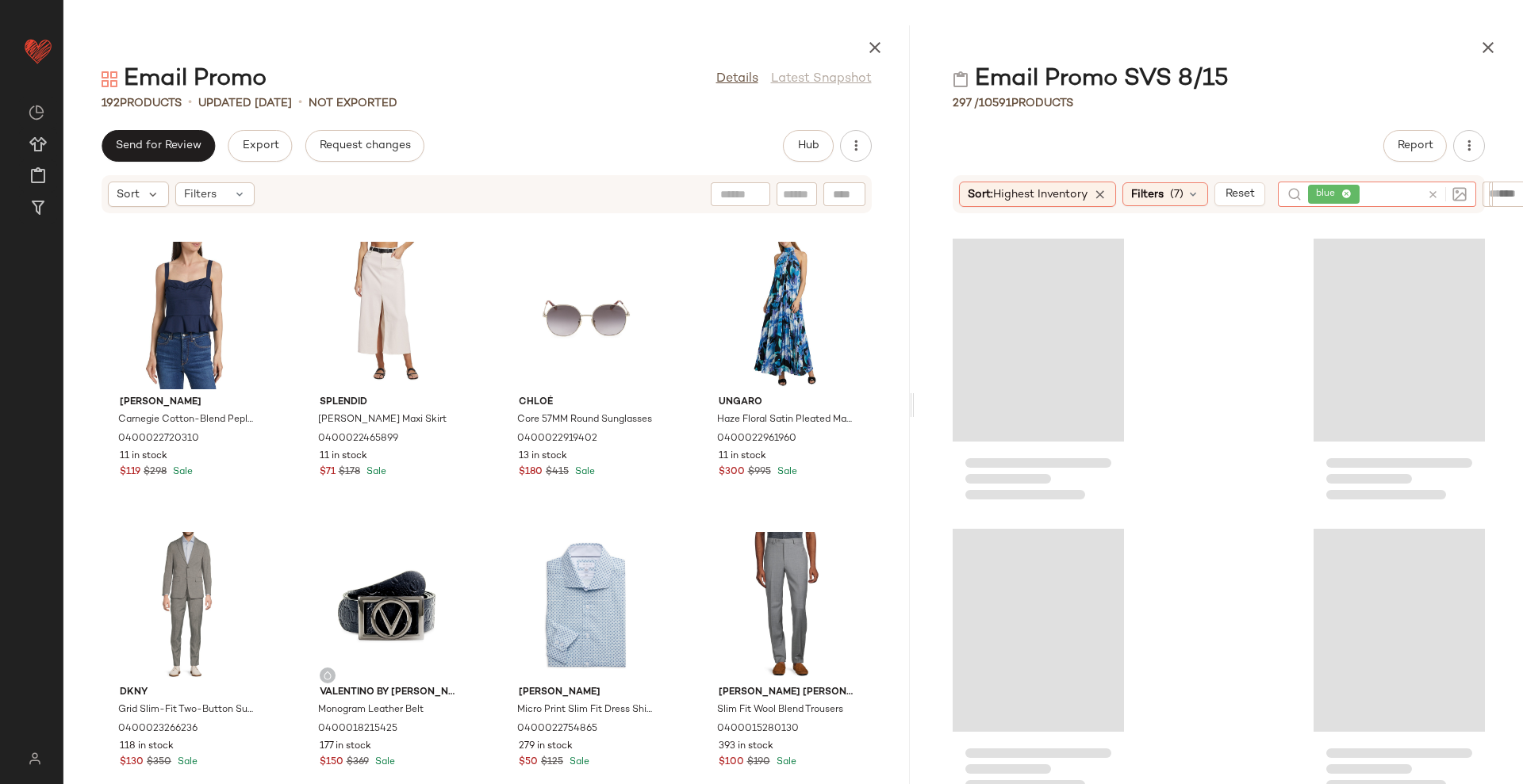
click at [1292, 88] on div "Email Promo SVS 8/15" at bounding box center [1218, 79] width 609 height 31
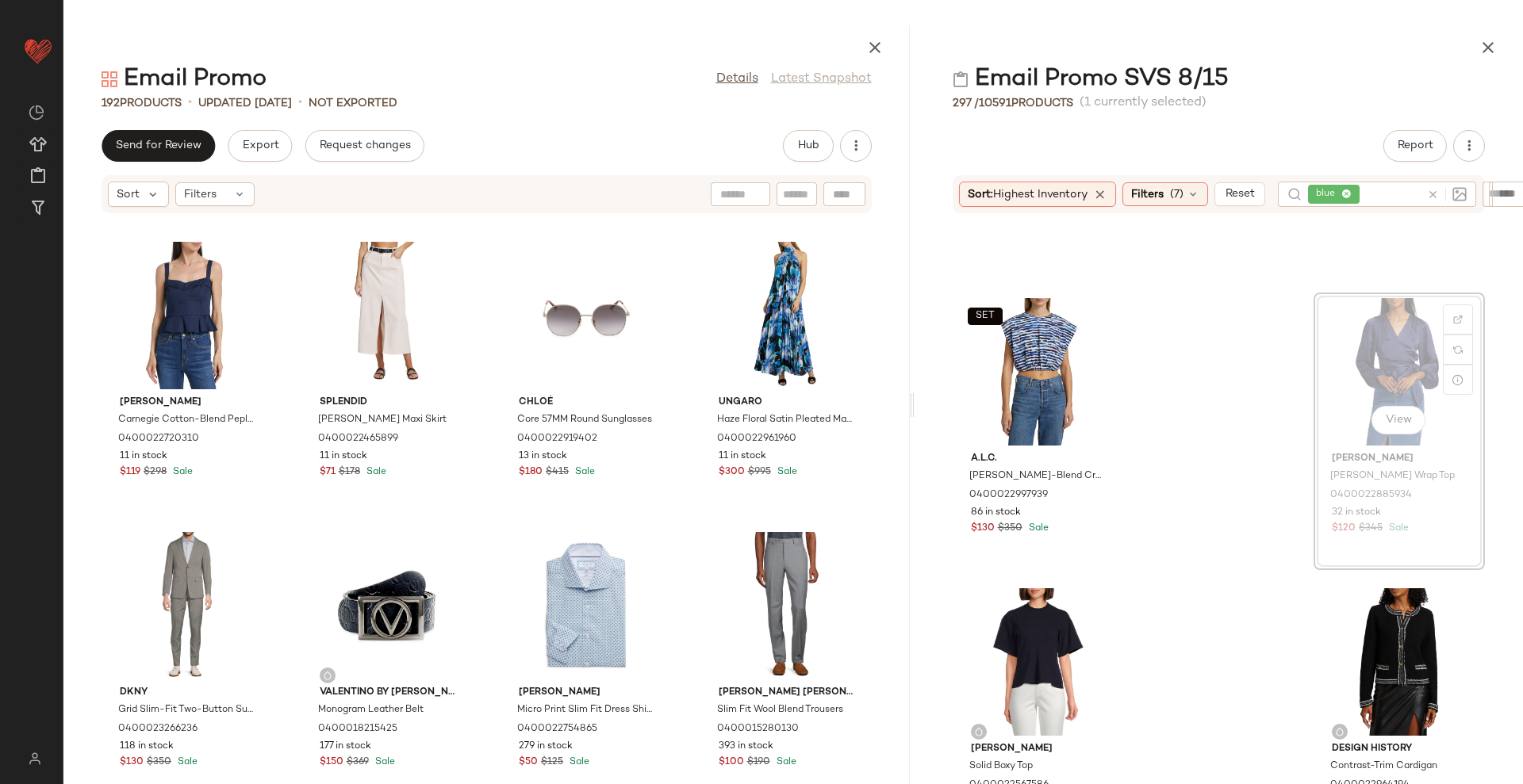
scroll to position [1696, 0]
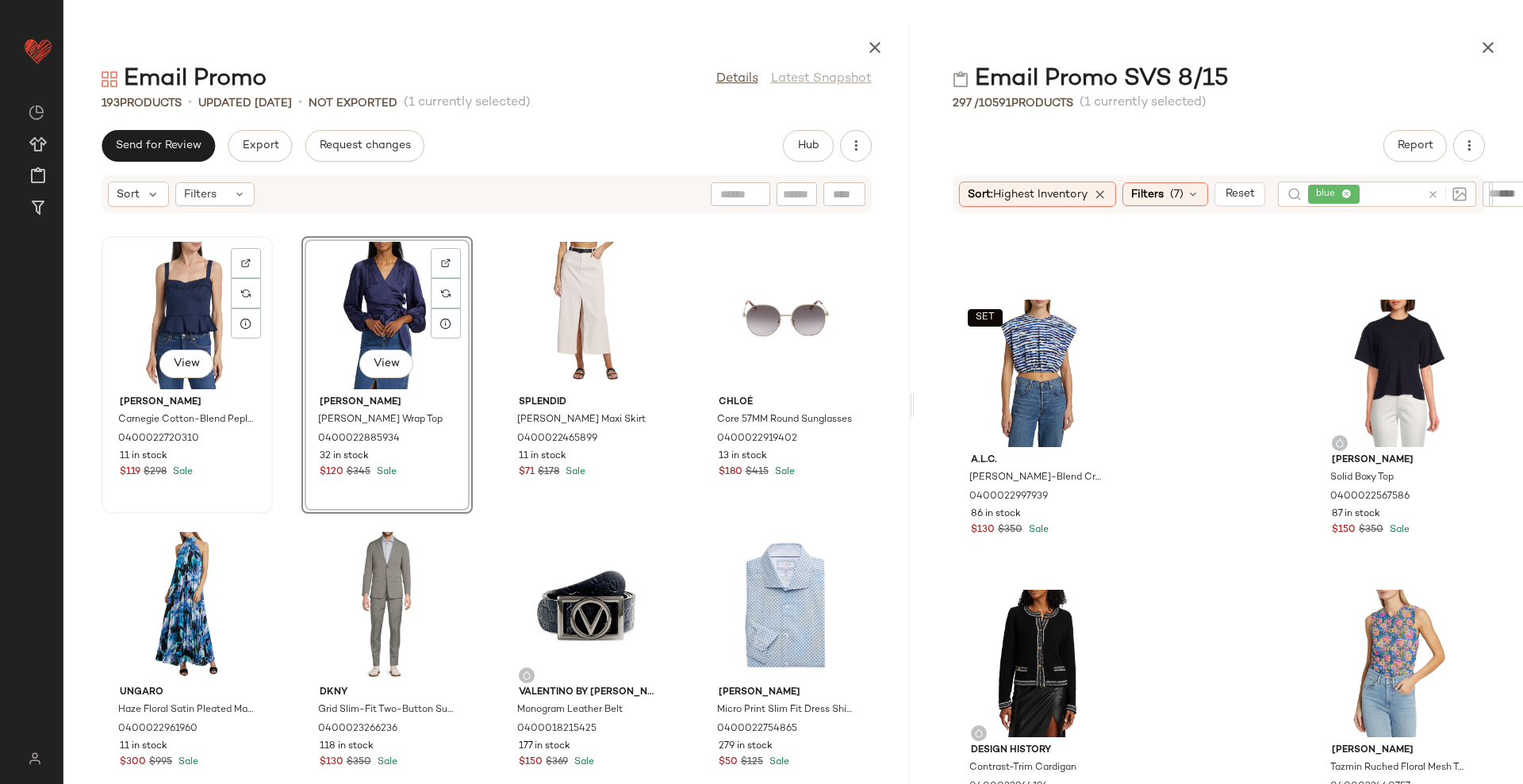
click at [155, 325] on div "View" at bounding box center [186, 316] width 160 height 148
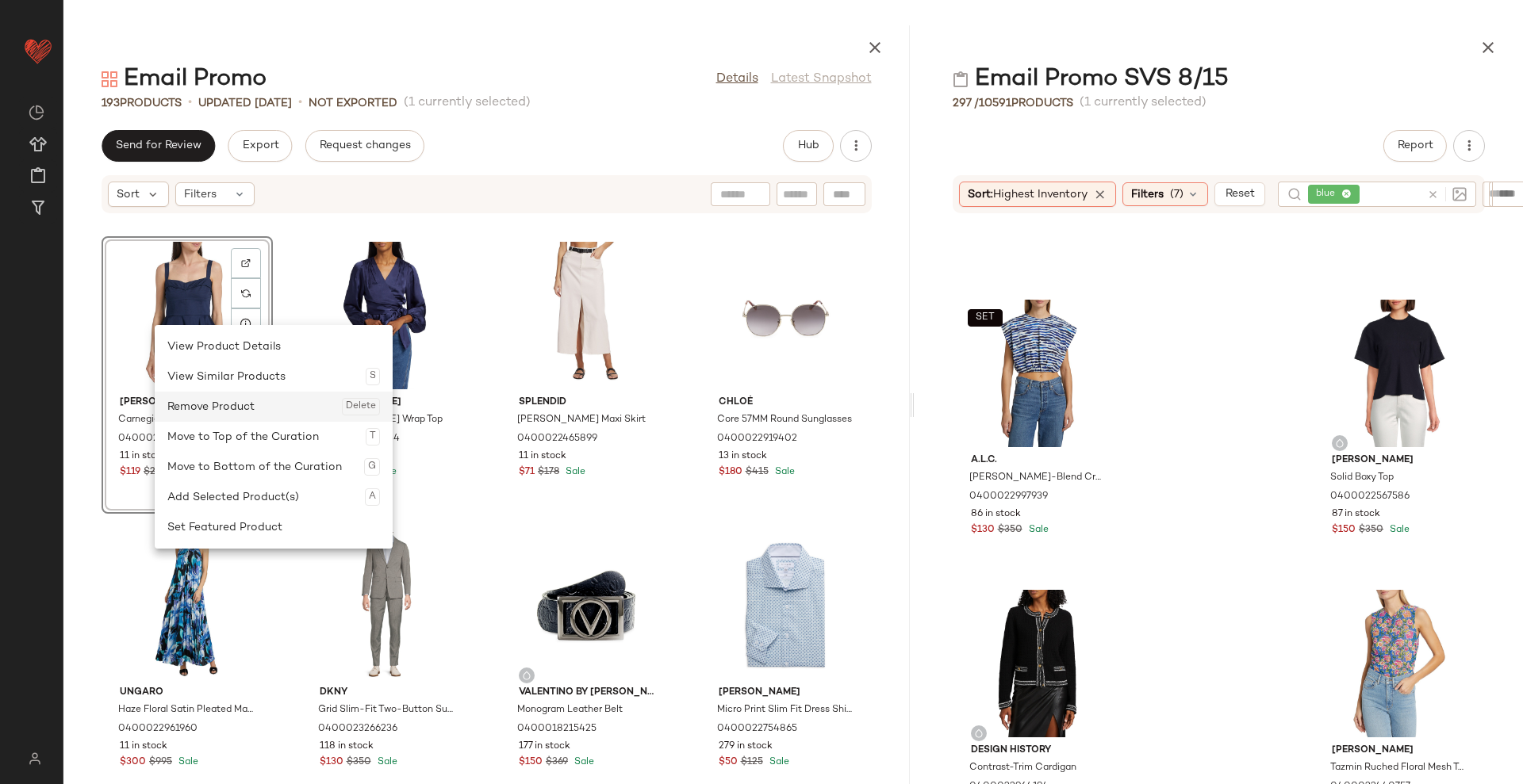
click at [260, 415] on div "Remove Product Delete" at bounding box center [273, 407] width 213 height 30
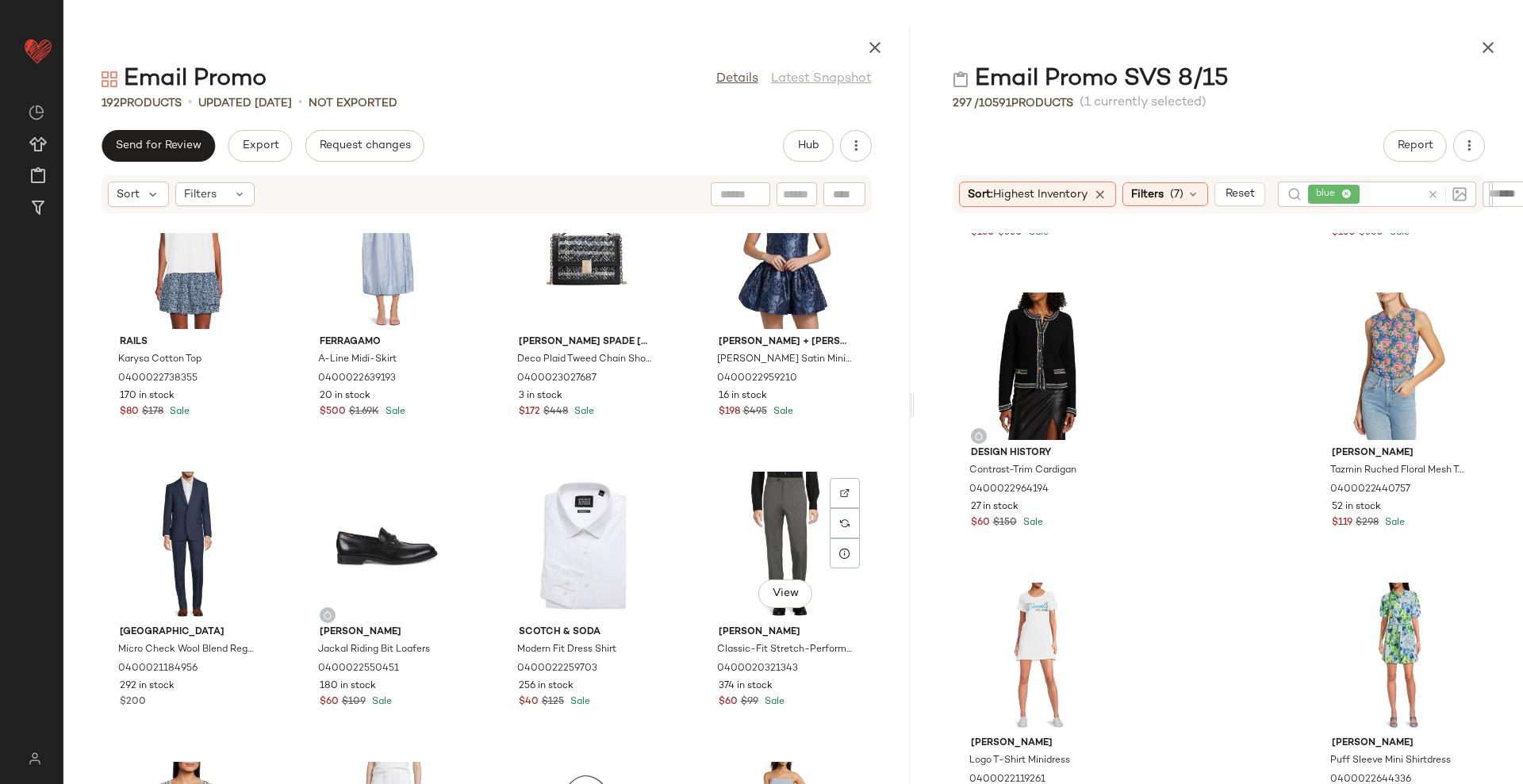
scroll to position [1202, 0]
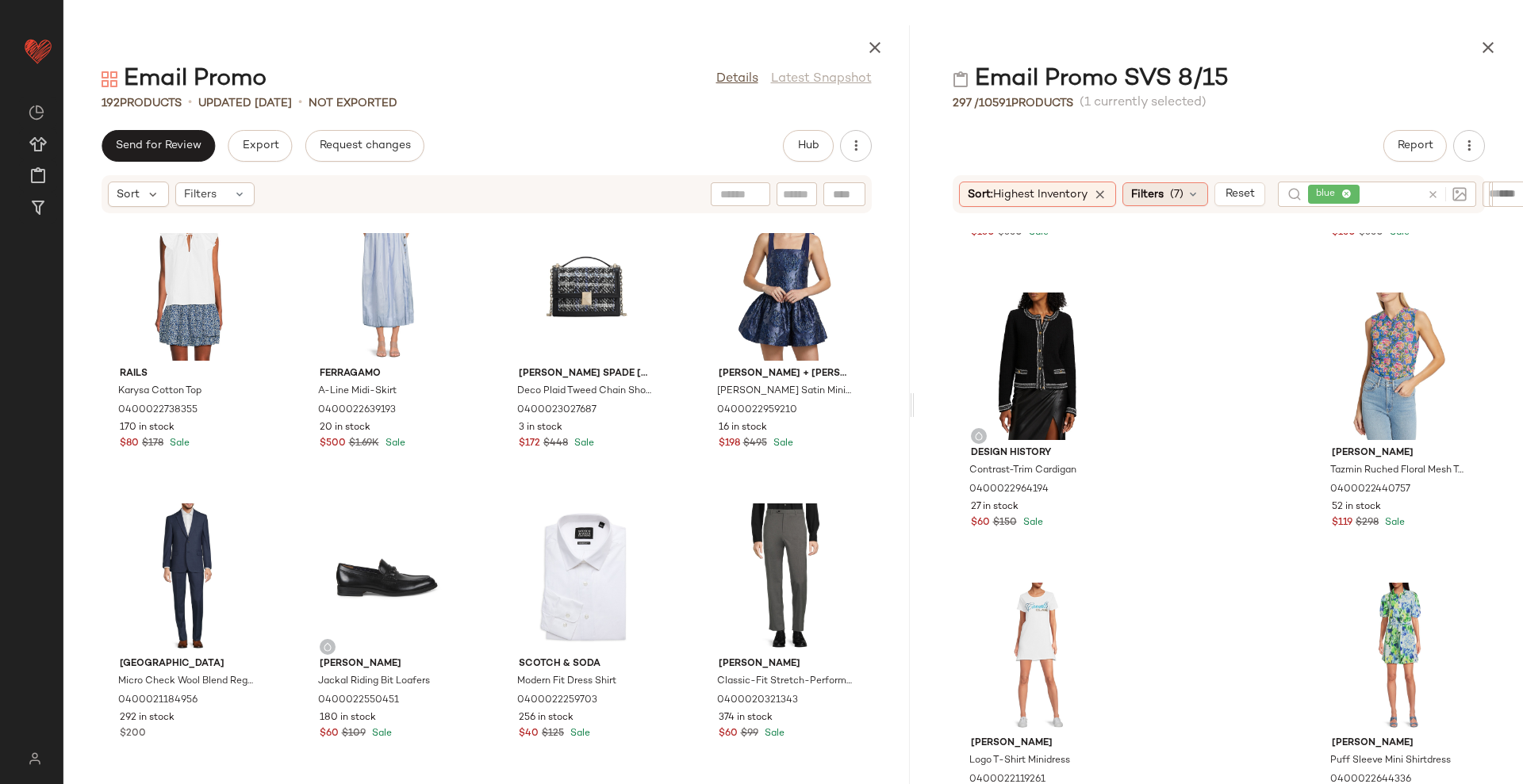
click at [1163, 189] on span "Filters" at bounding box center [1147, 194] width 32 height 17
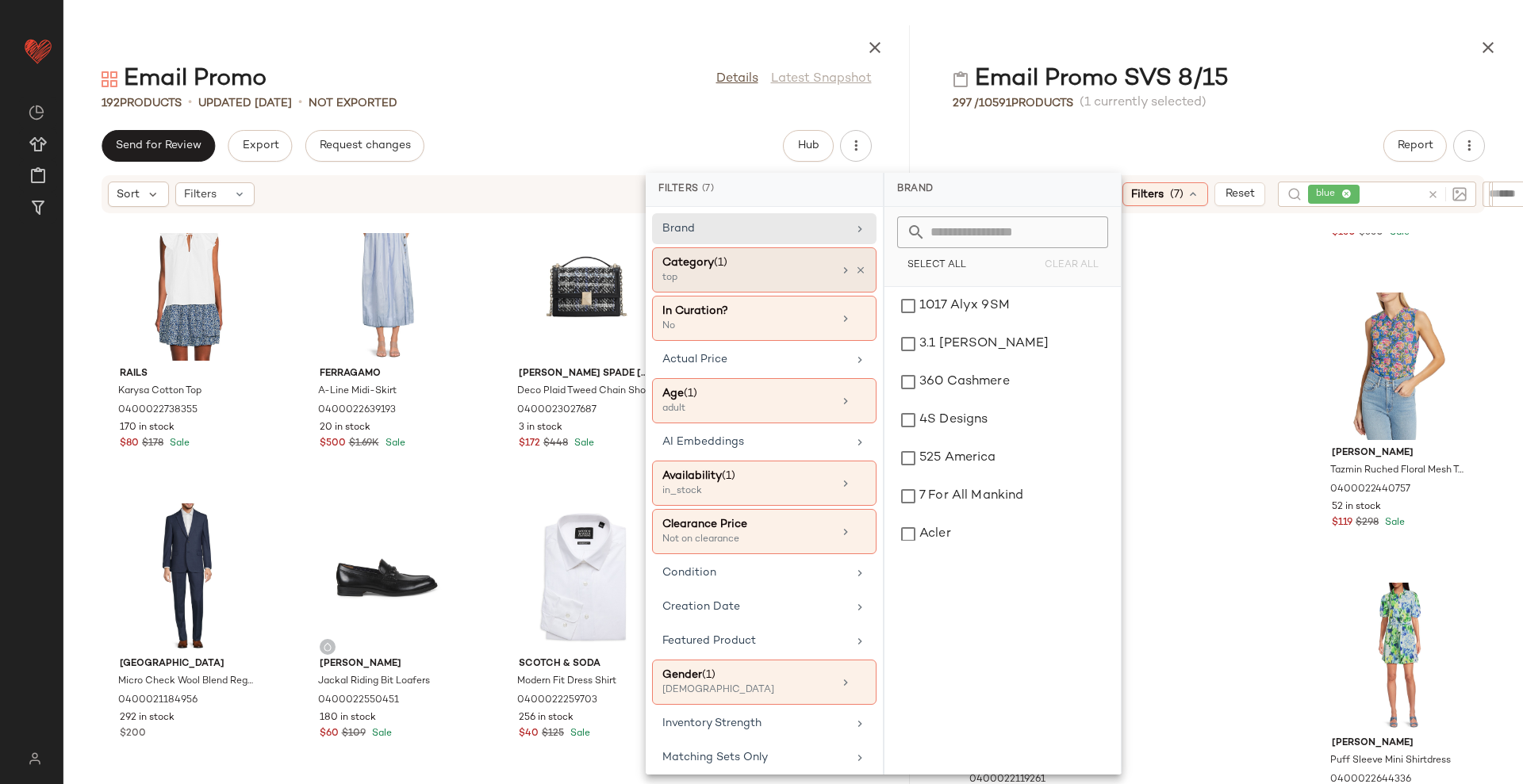
click at [763, 273] on div "top" at bounding box center [742, 278] width 159 height 15
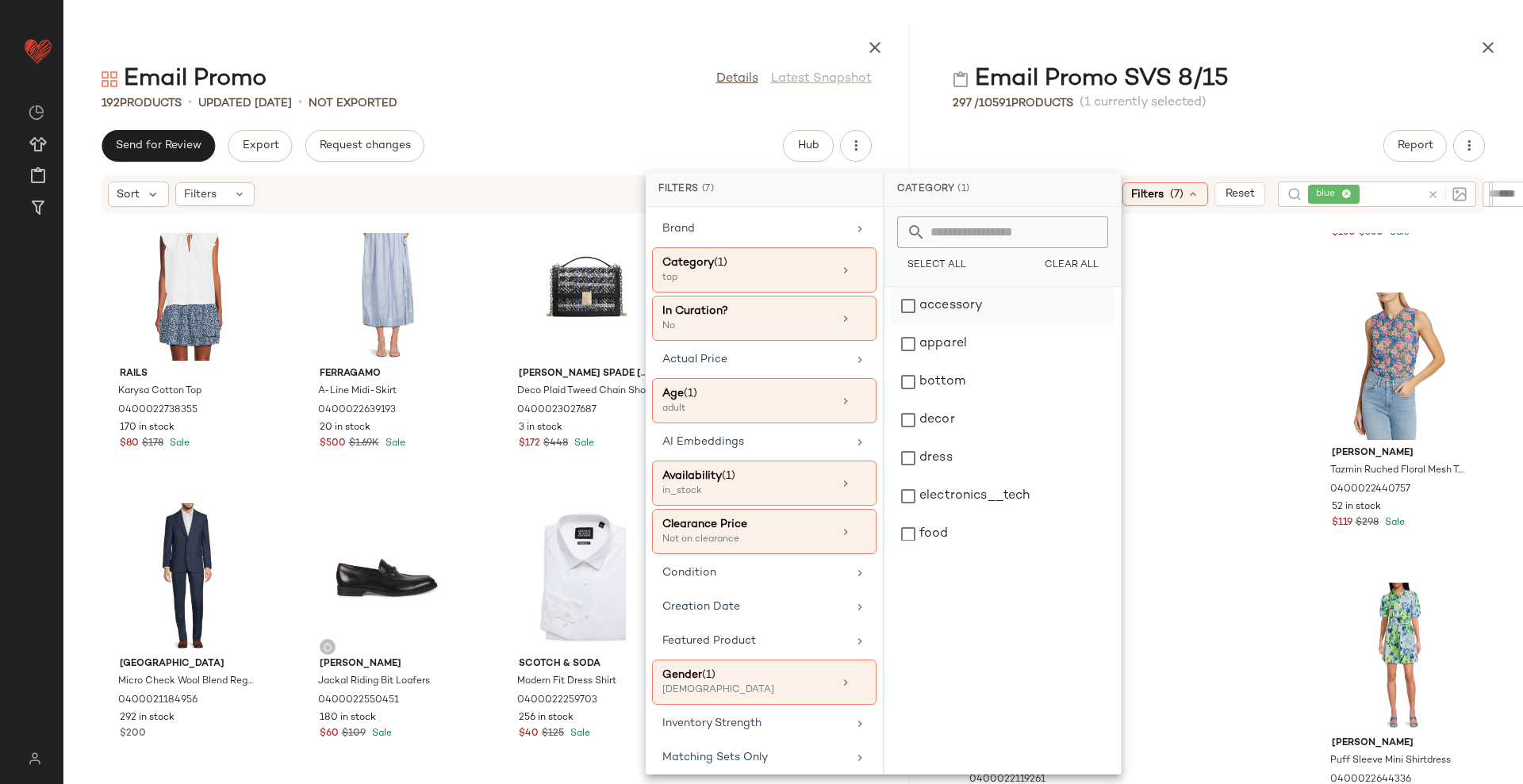
click at [949, 306] on div "accessory" at bounding box center [1003, 306] width 223 height 38
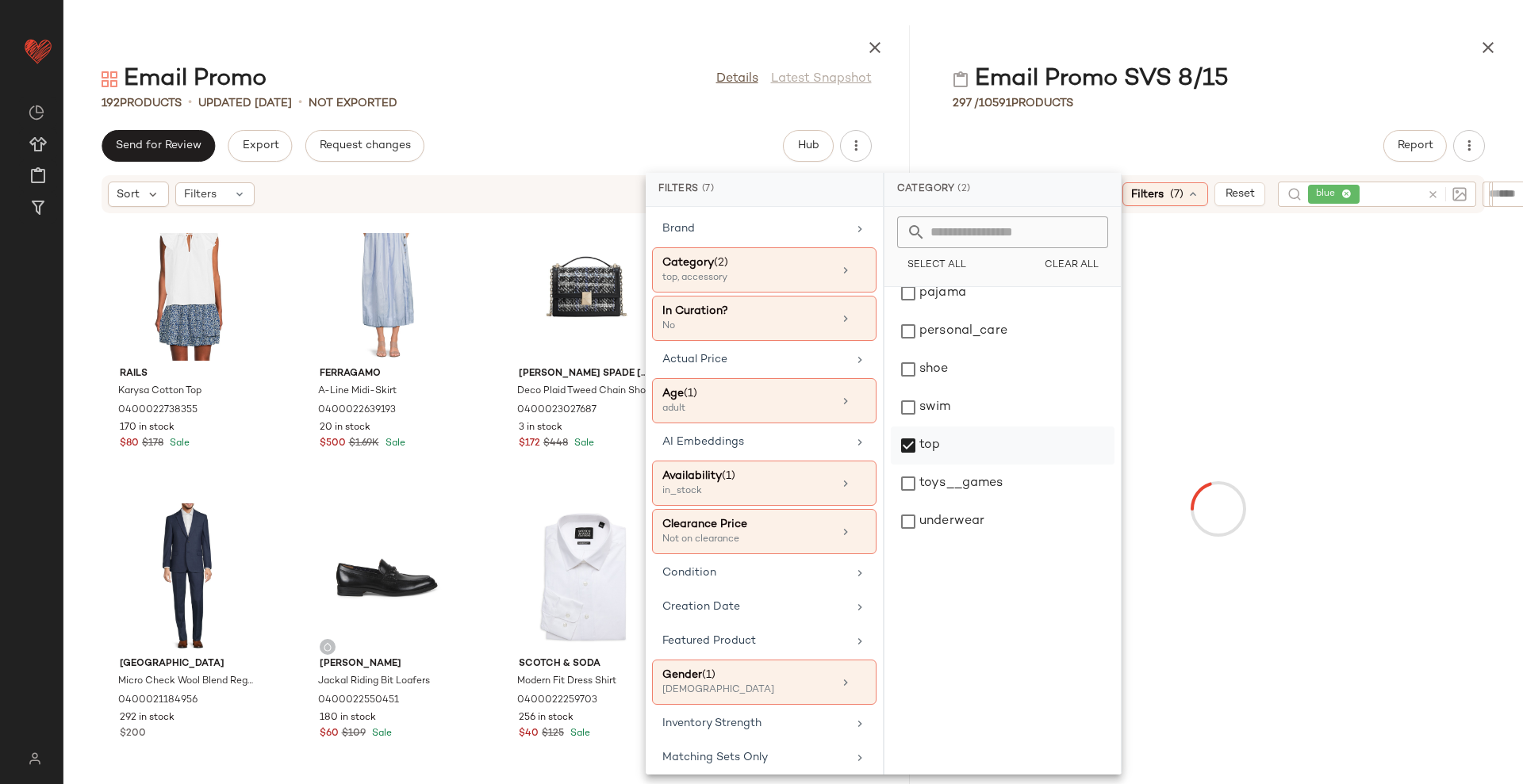
click at [959, 453] on div "top" at bounding box center [1003, 445] width 223 height 38
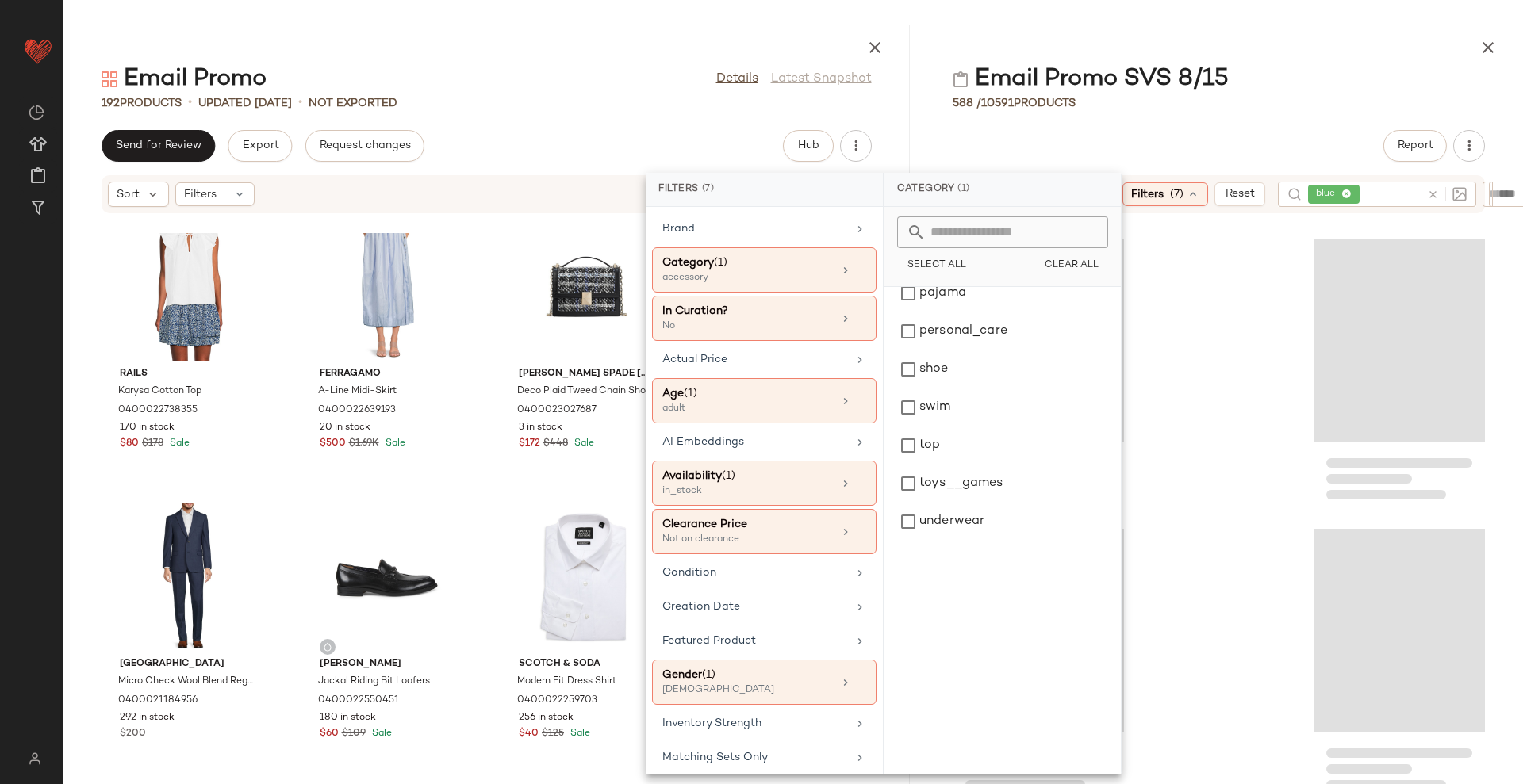
click at [1121, 147] on div "Report" at bounding box center [1218, 146] width 609 height 31
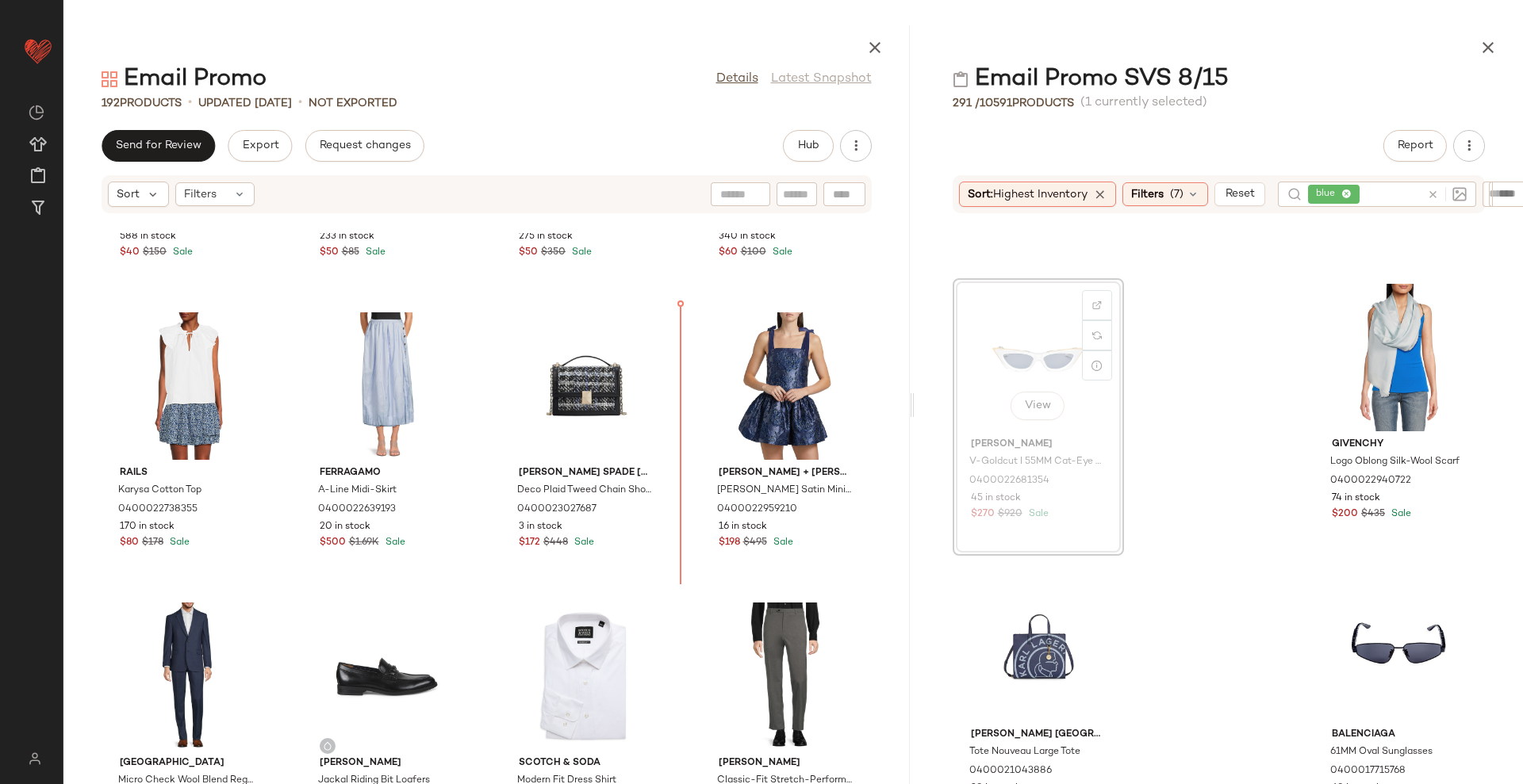
scroll to position [2292, 0]
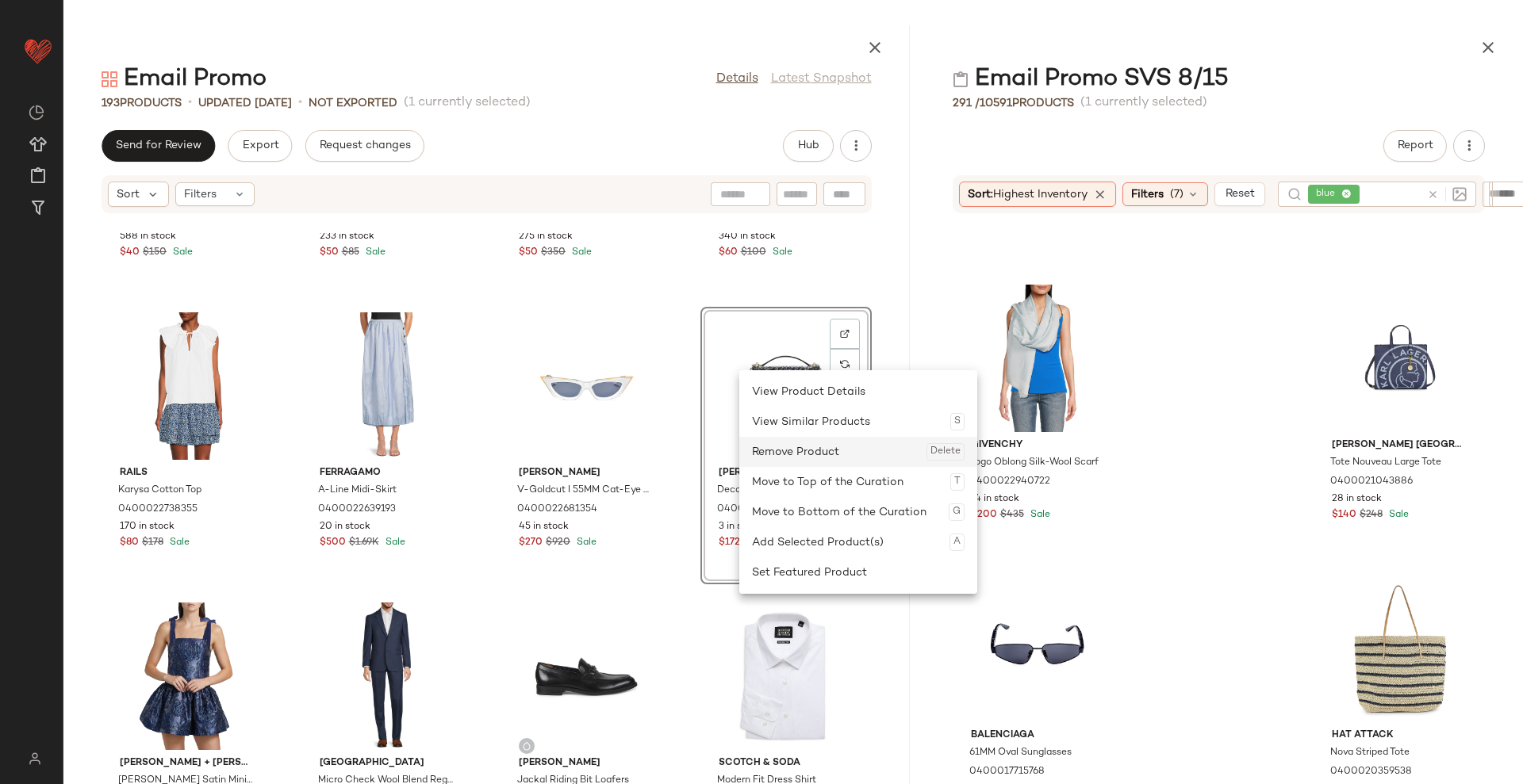
click at [787, 444] on div "Remove Product Delete" at bounding box center [858, 452] width 213 height 30
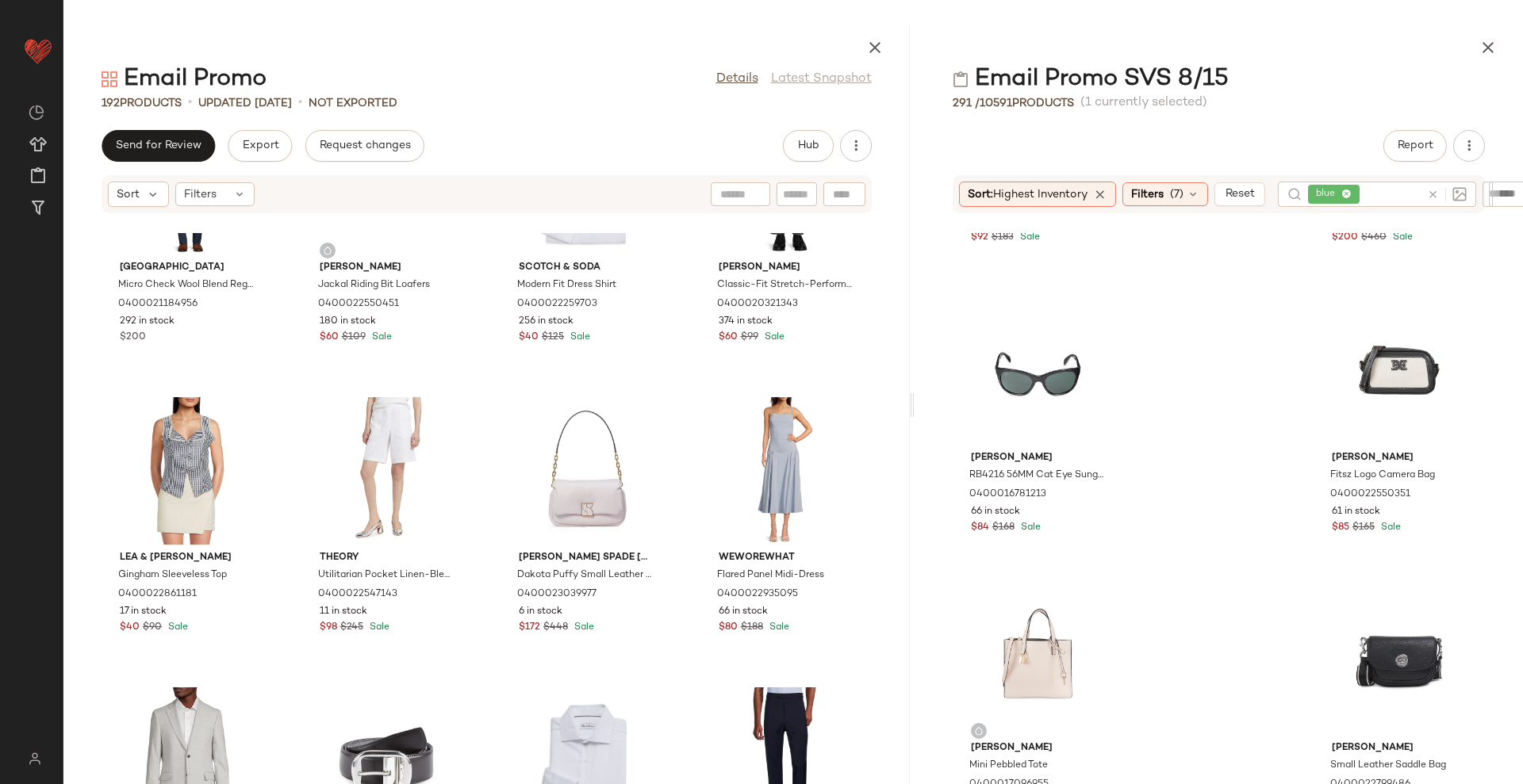
scroll to position [10124, 0]
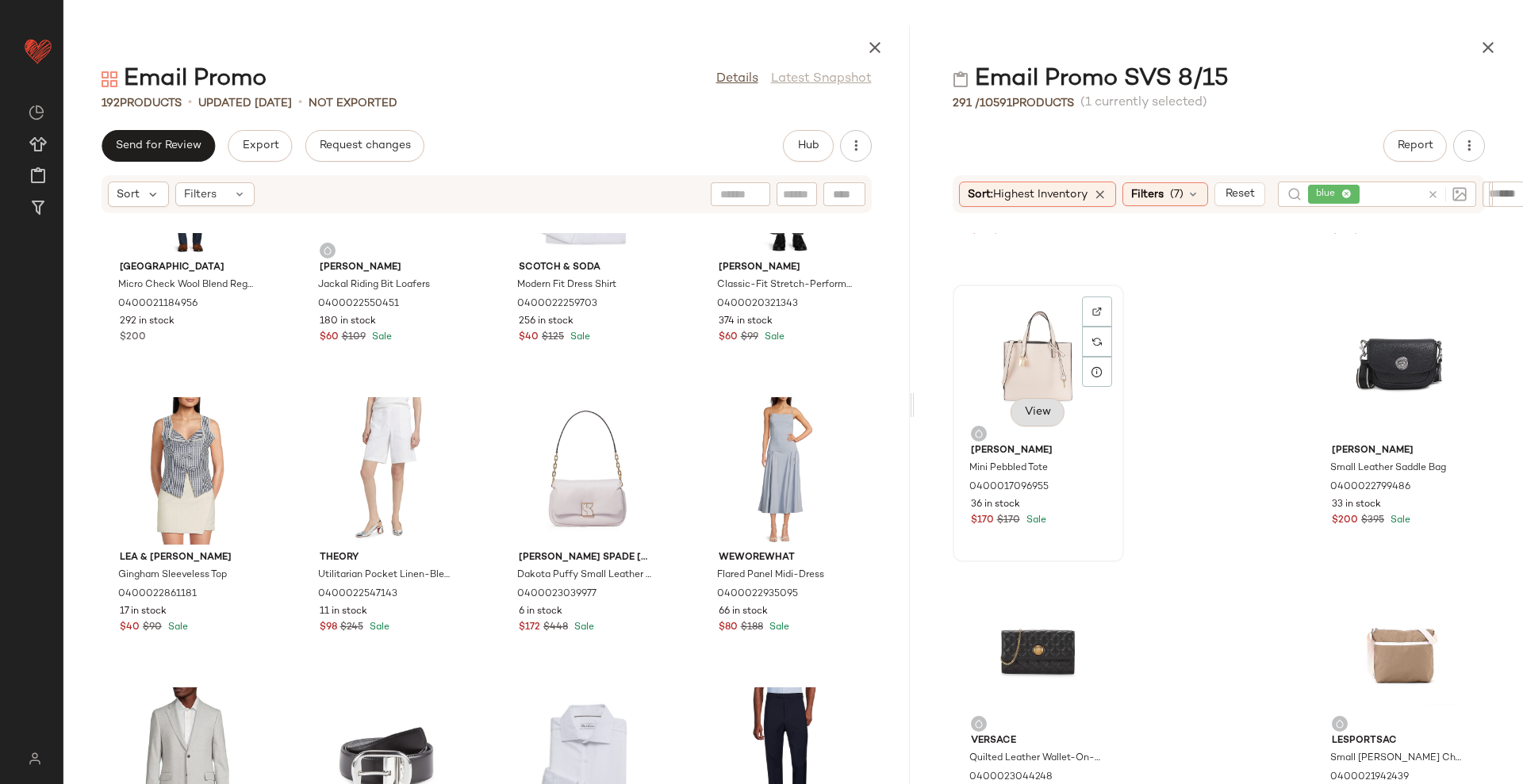
click at [1036, 409] on span "View" at bounding box center [1038, 412] width 27 height 13
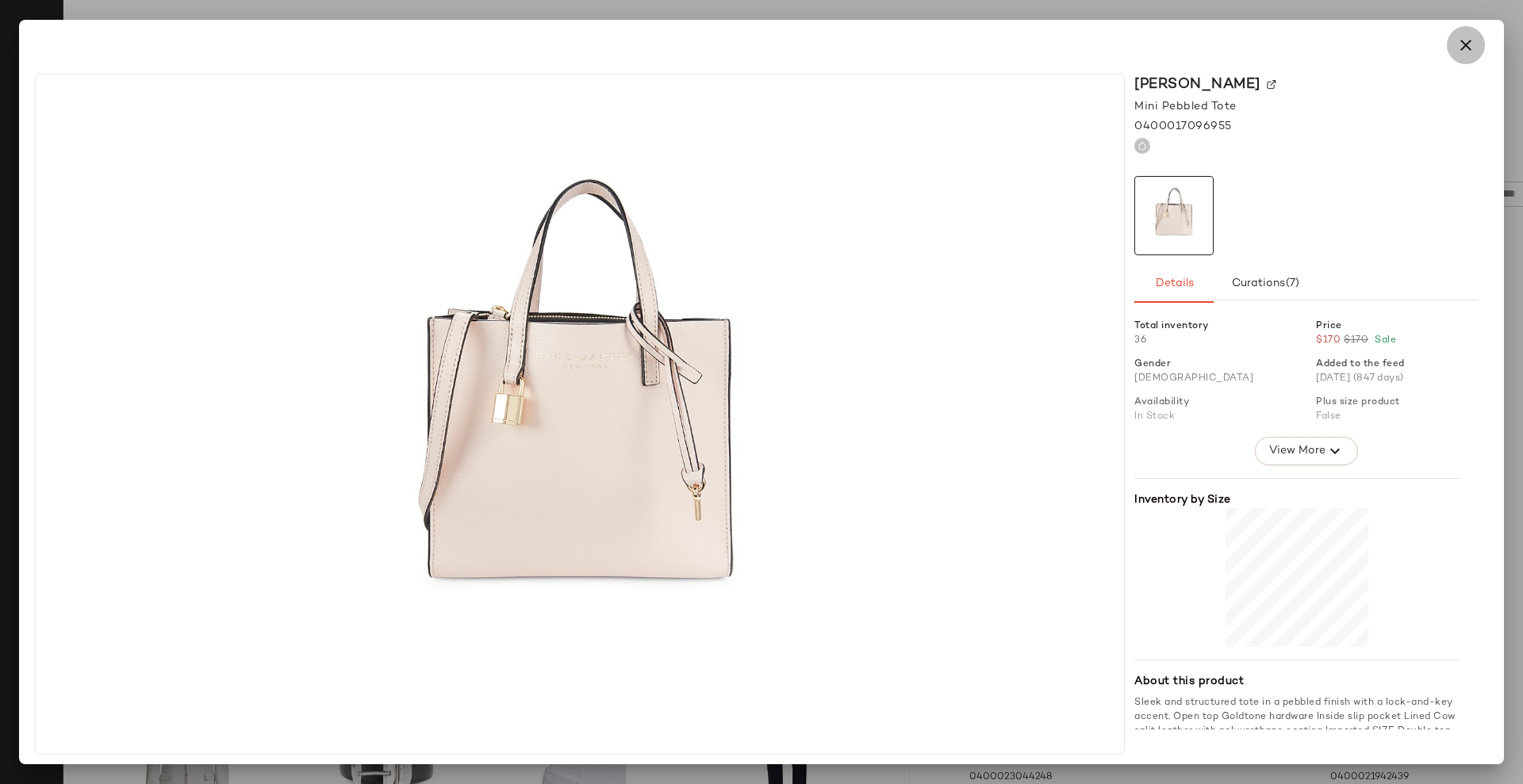
click at [1462, 54] on icon "button" at bounding box center [1465, 44] width 19 height 19
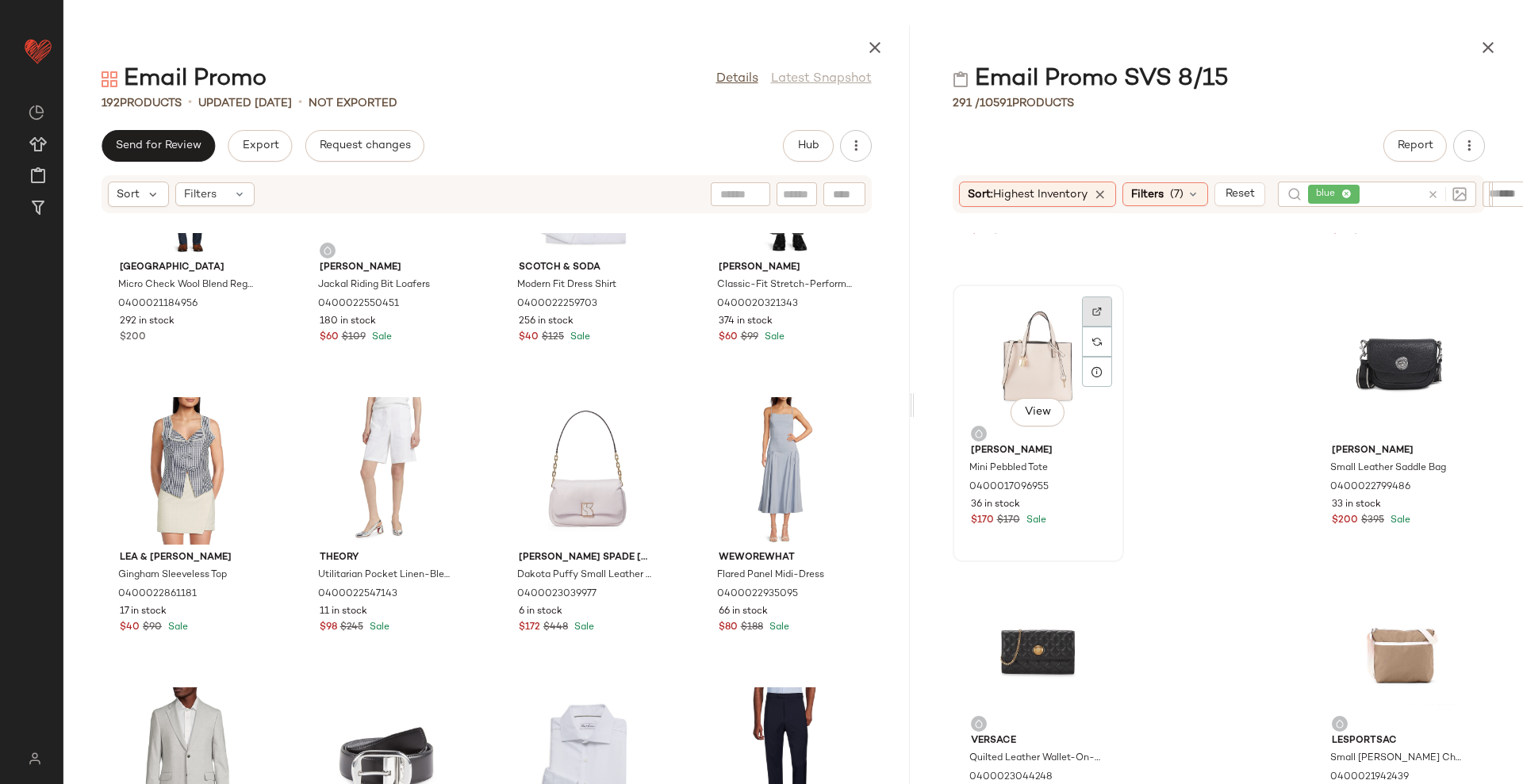
click at [1092, 326] on div at bounding box center [1097, 341] width 30 height 30
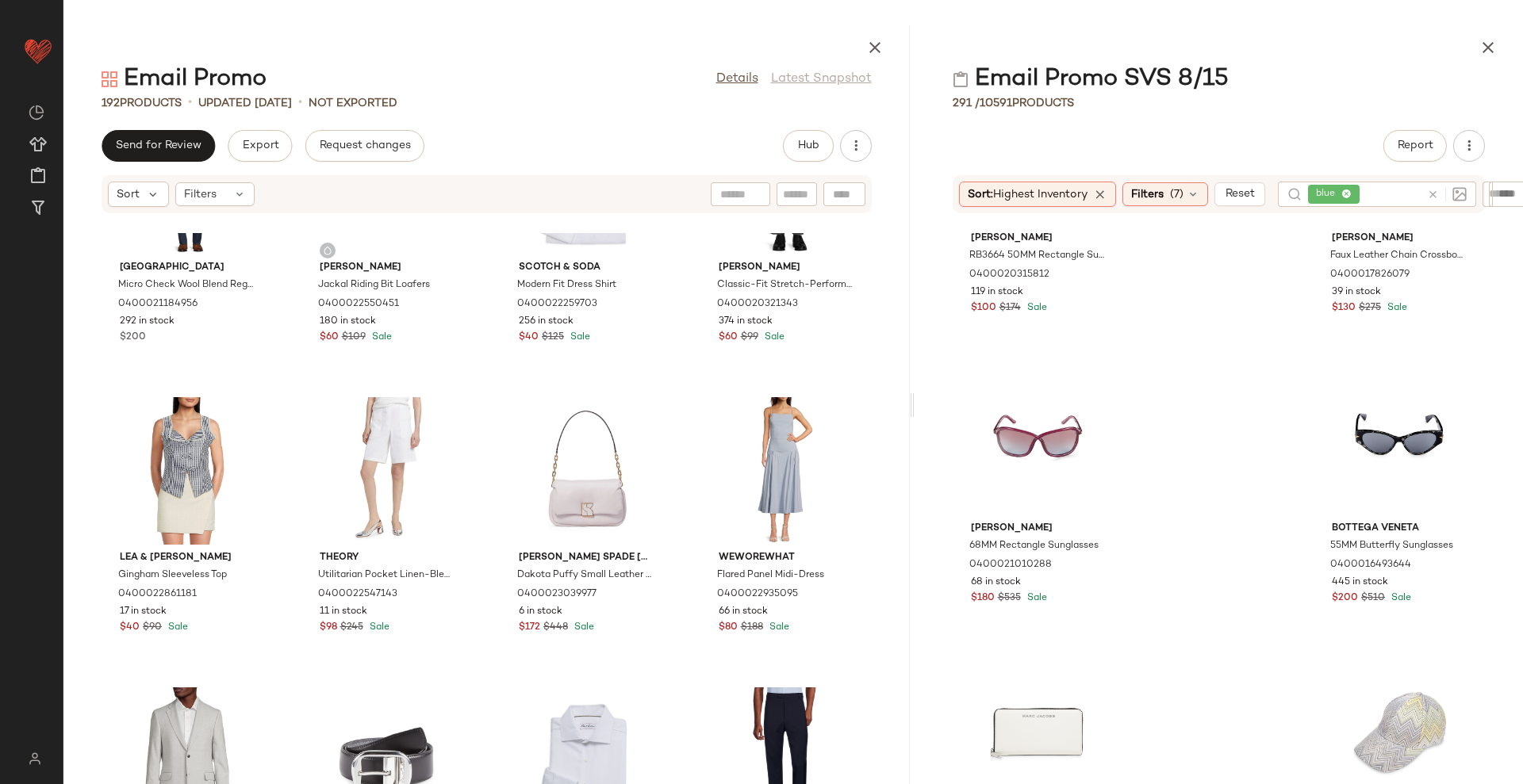
scroll to position [11315, 0]
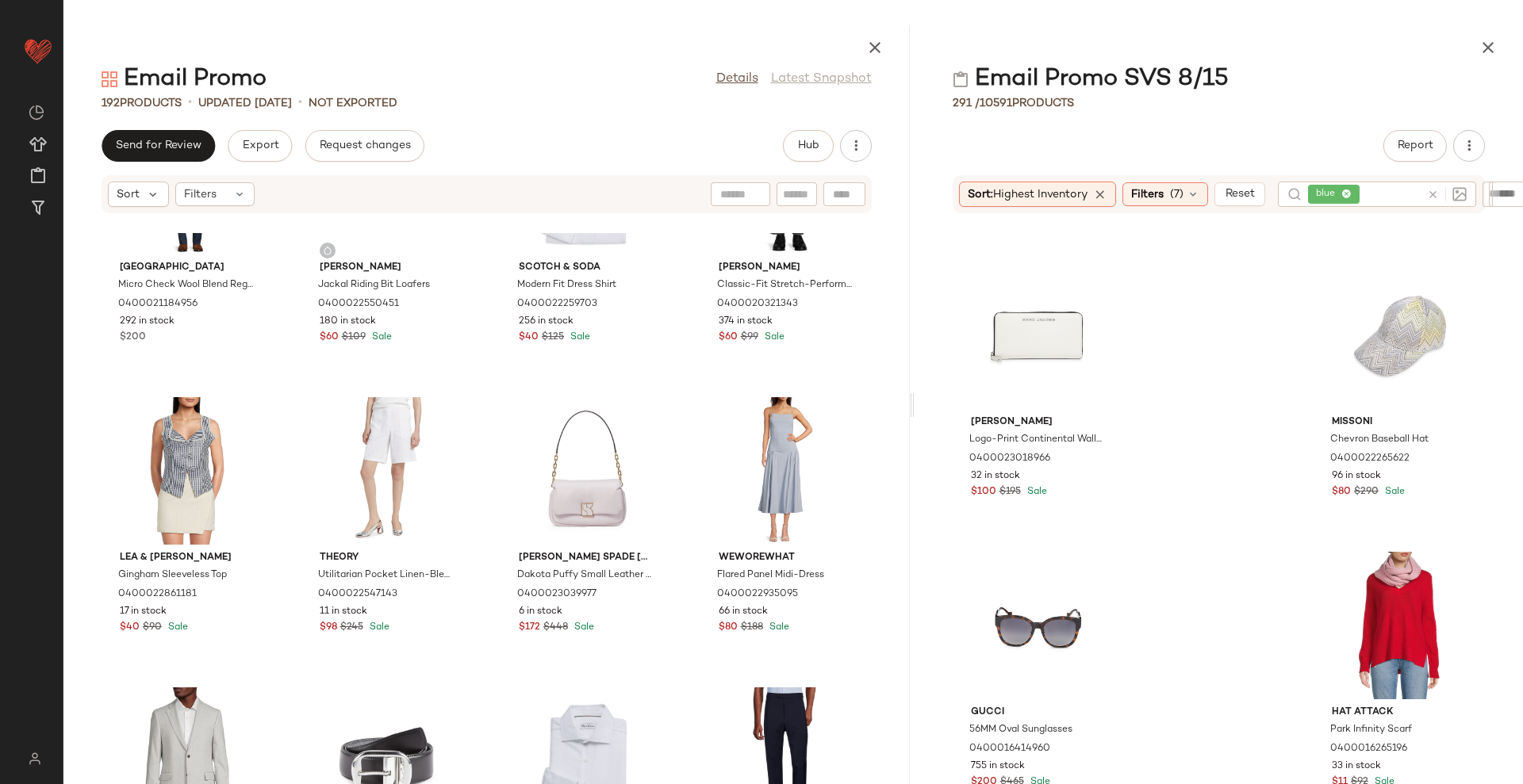
click at [1439, 190] on icon at bounding box center [1433, 195] width 12 height 12
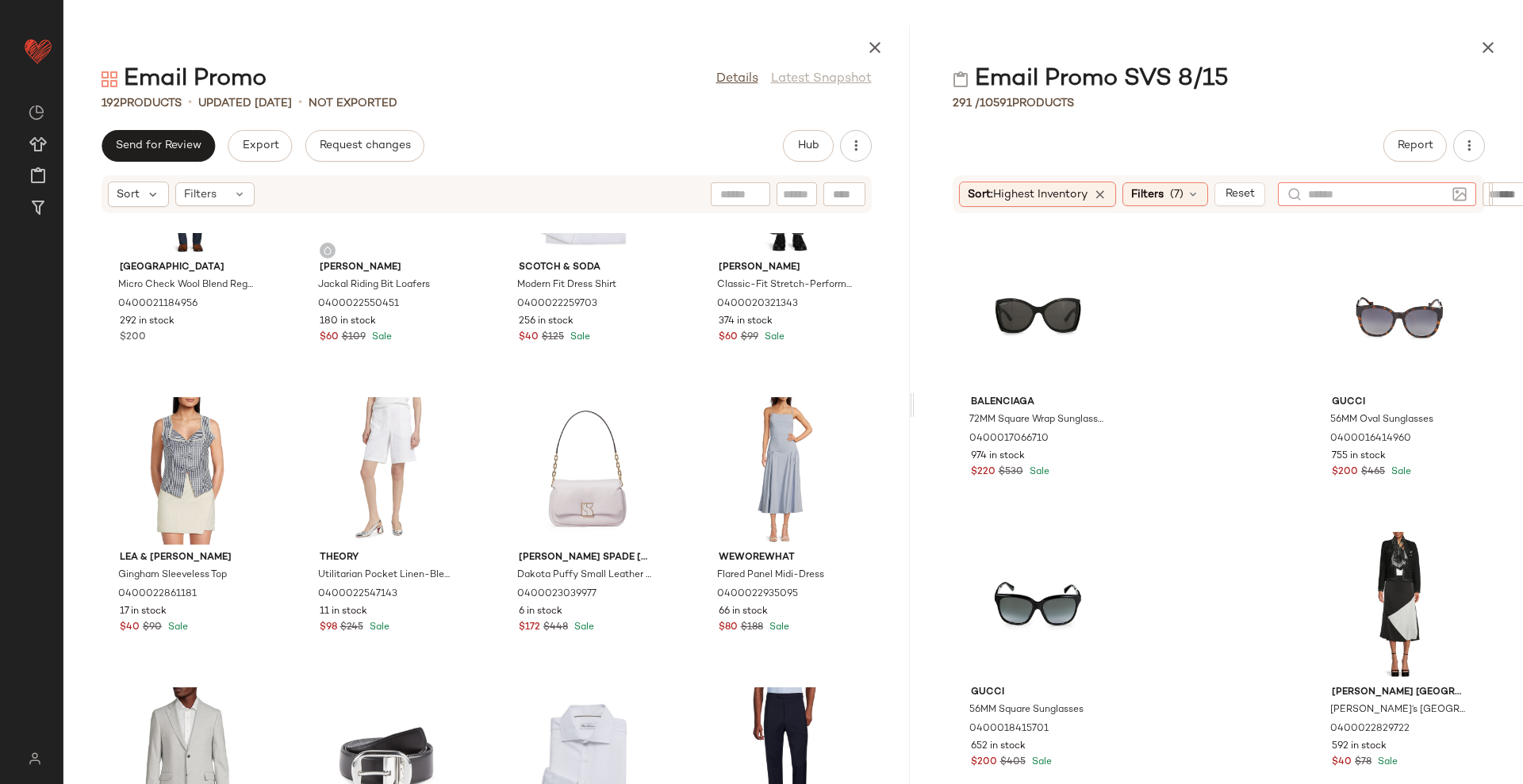
click at [1308, 117] on div "Email Promo SVS 8/15 291 / 10591 Products Report Sort: Highest Inventory Filter…" at bounding box center [1218, 405] width 609 height 760
click at [1401, 203] on div at bounding box center [1387, 194] width 86 height 24
type input "***"
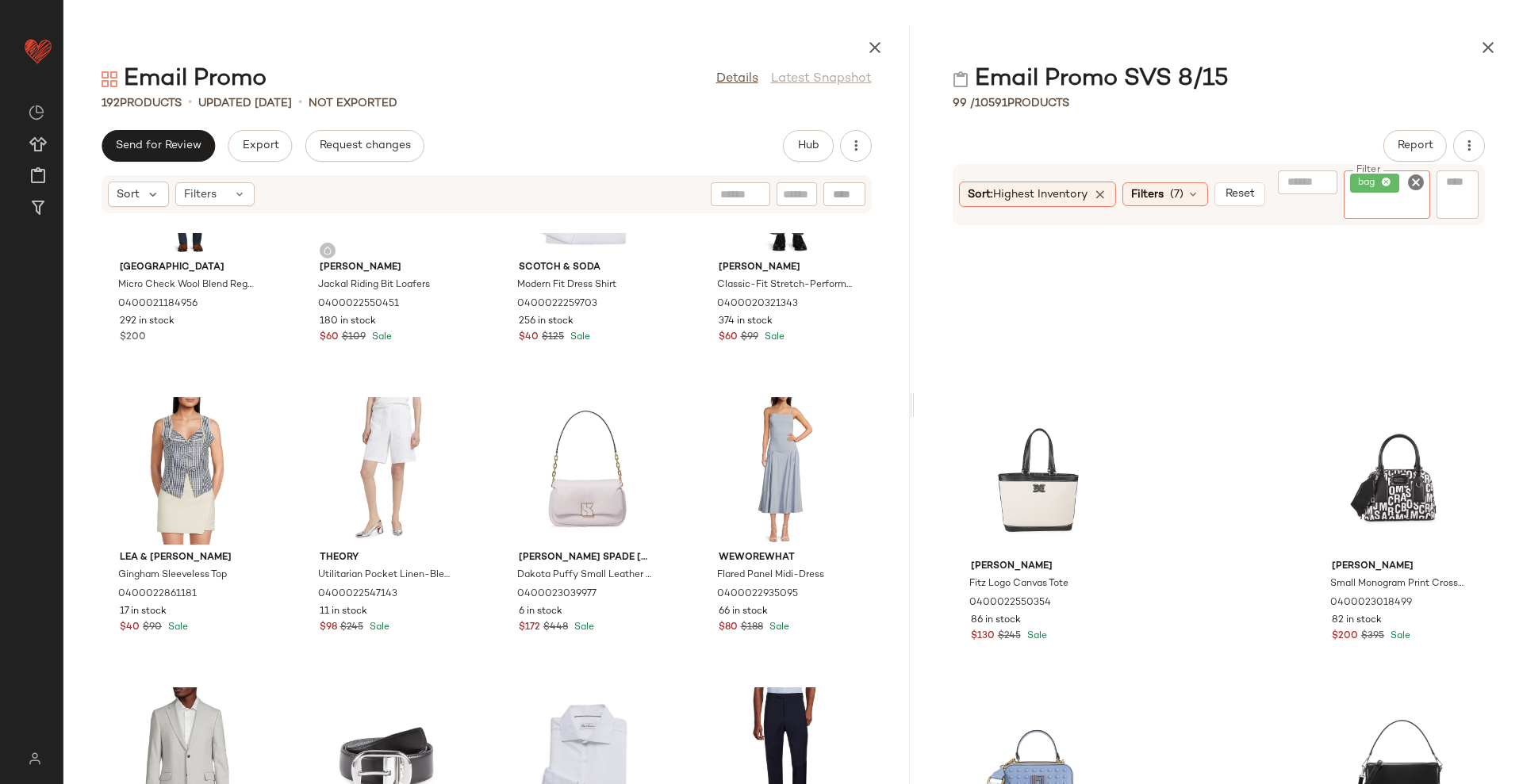
scroll to position [4177, 0]
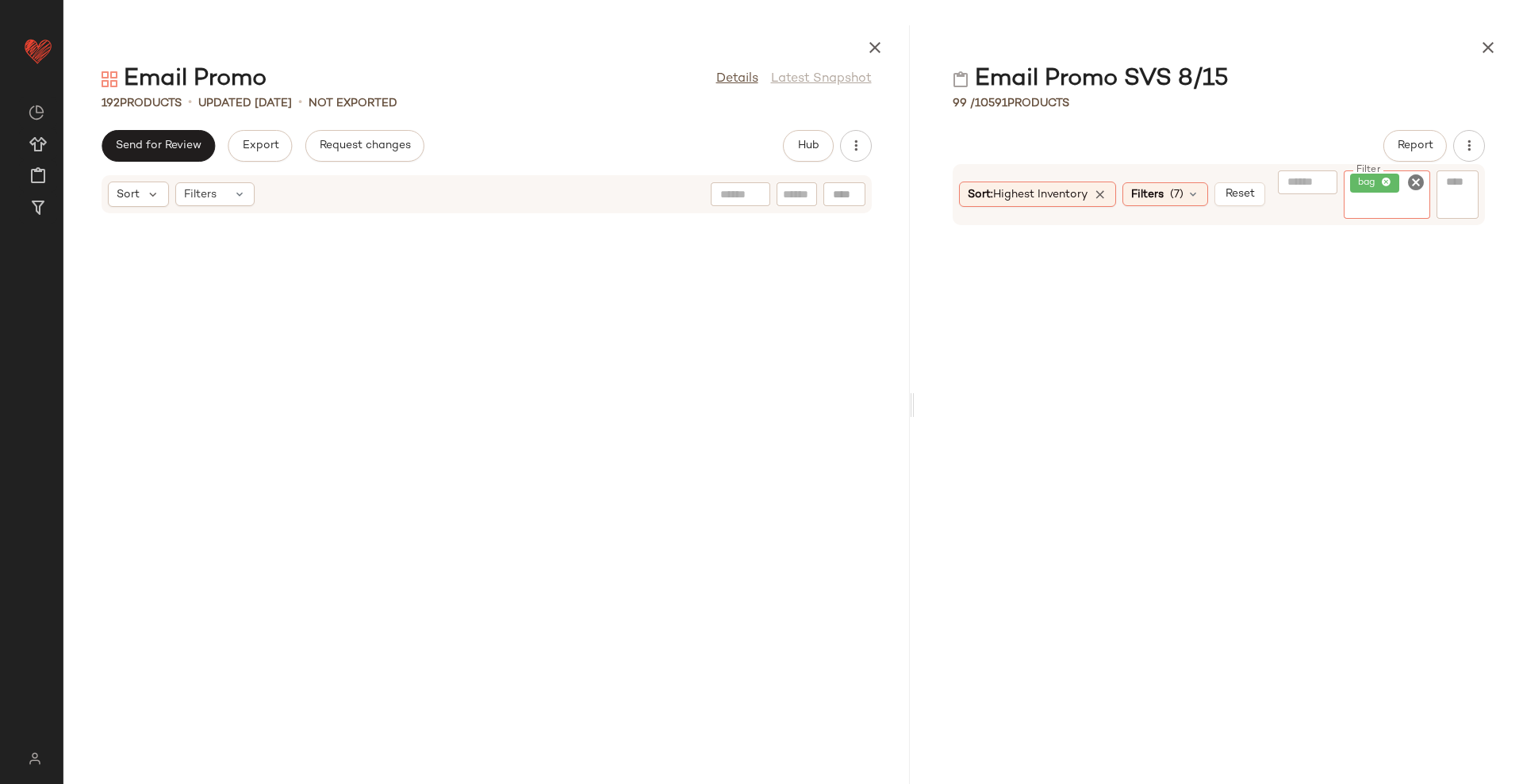
scroll to position [4177, 0]
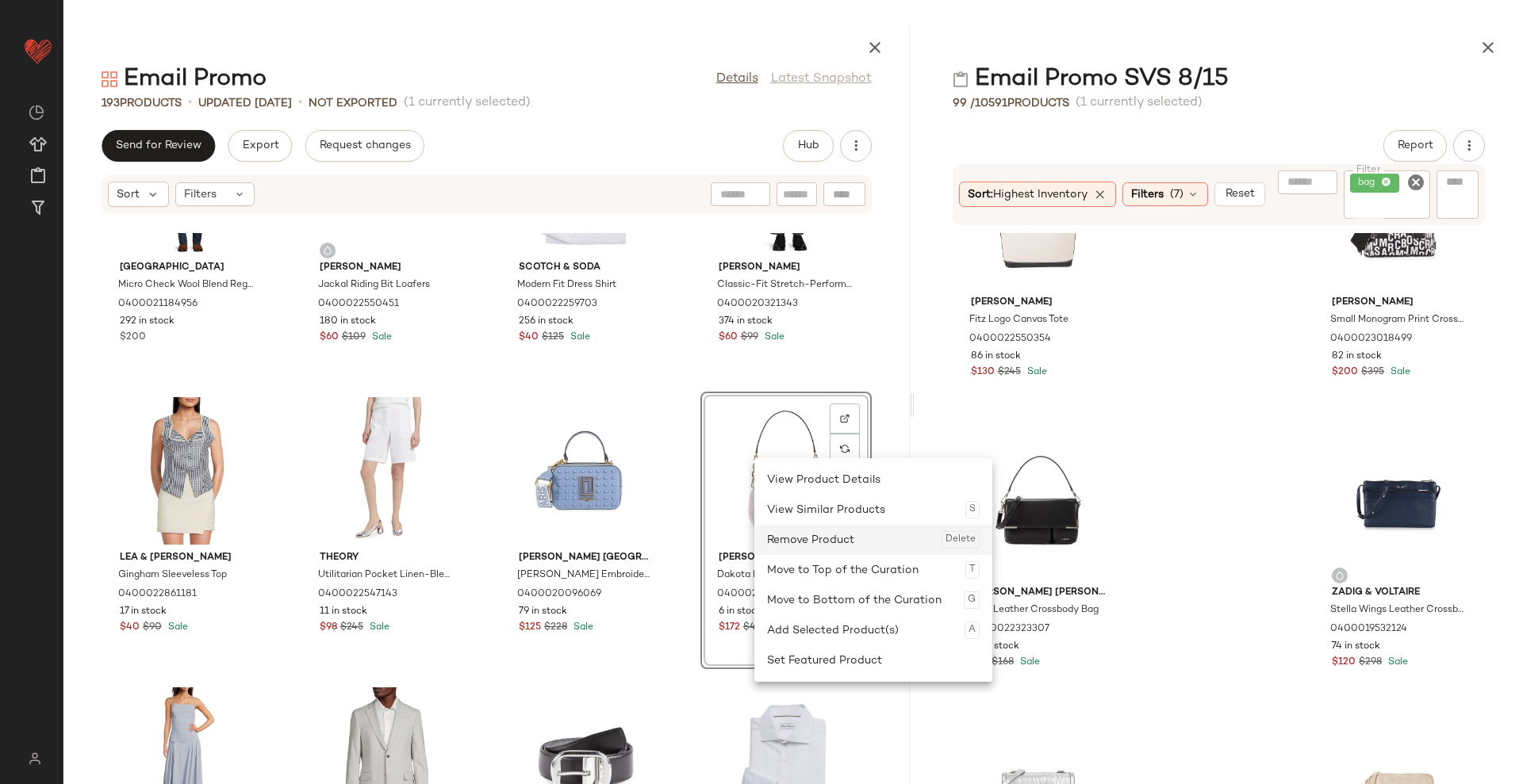
click at [797, 539] on div "Remove Product Delete" at bounding box center [873, 540] width 213 height 30
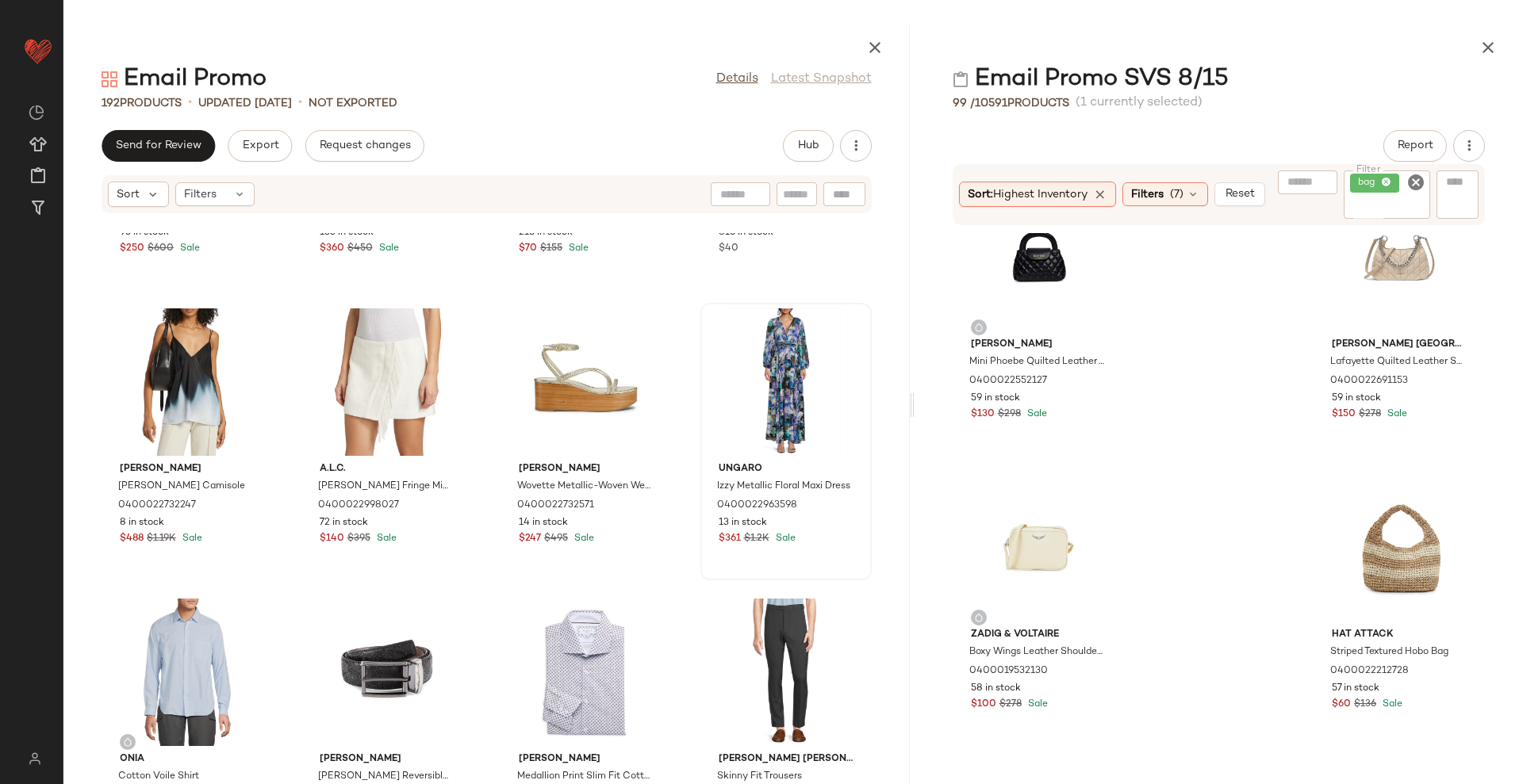
scroll to position [2888, 0]
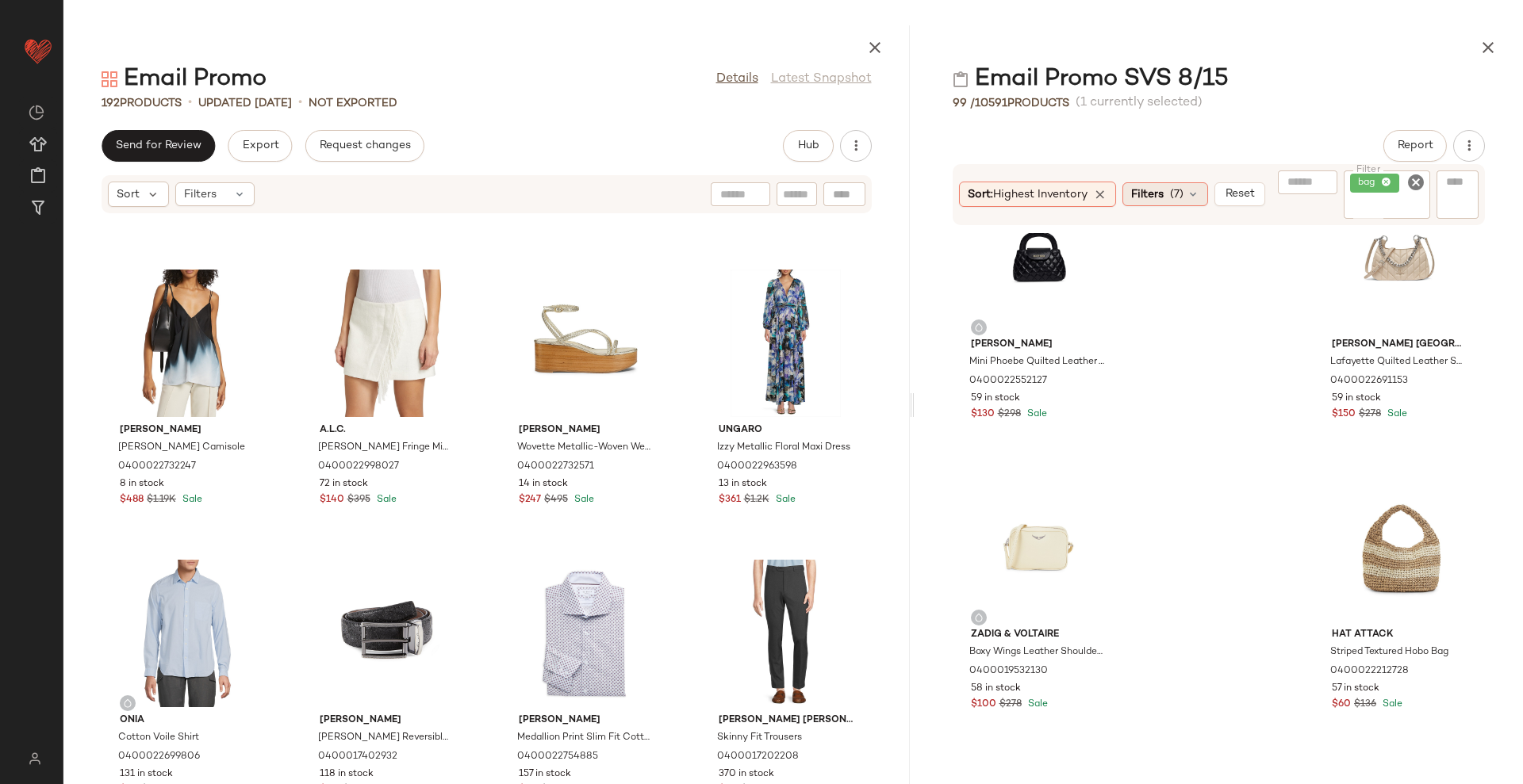
click at [1174, 185] on div "Filters (7)" at bounding box center [1164, 194] width 85 height 24
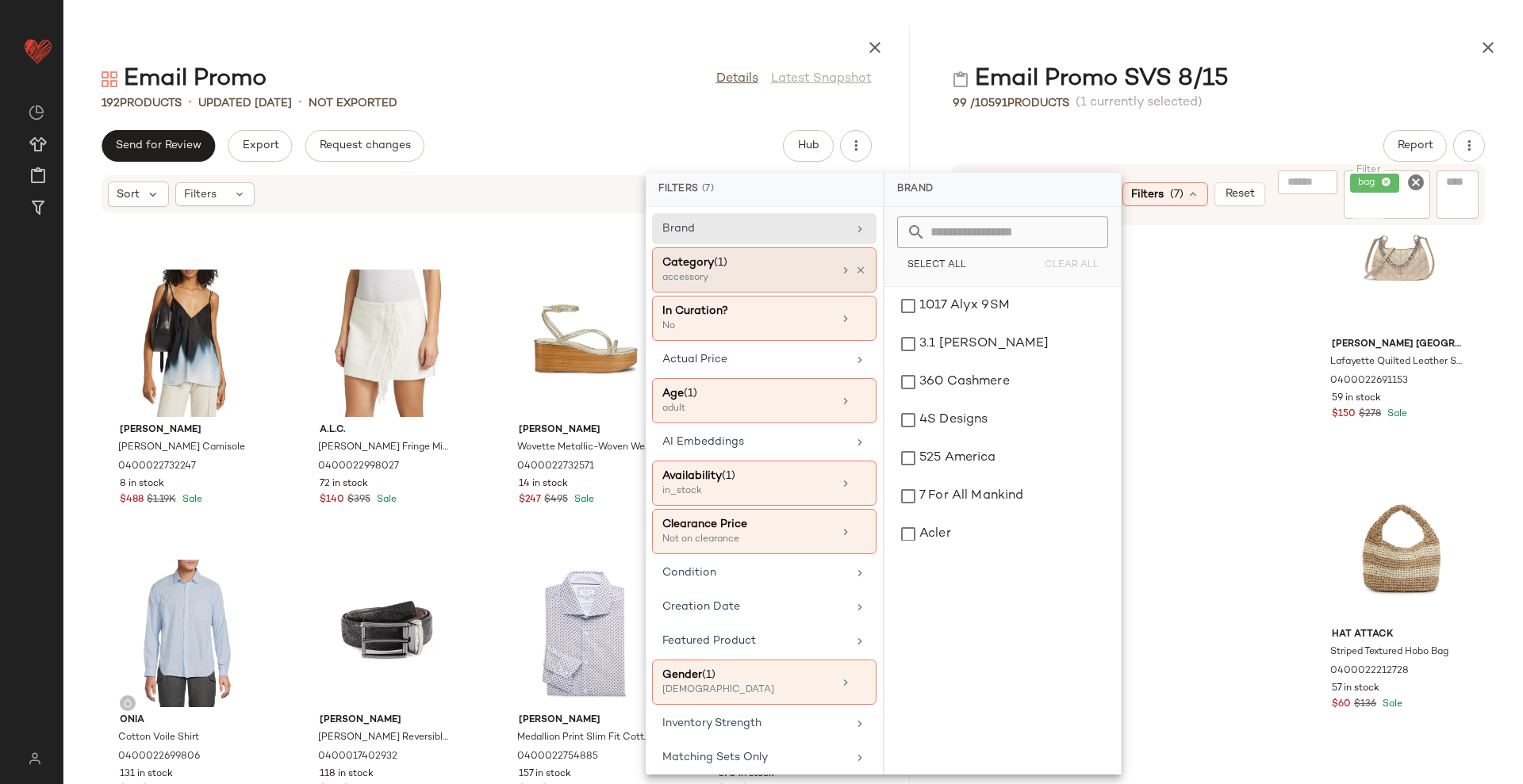
click at [780, 270] on div "Category (1)" at bounding box center [748, 263] width 171 height 17
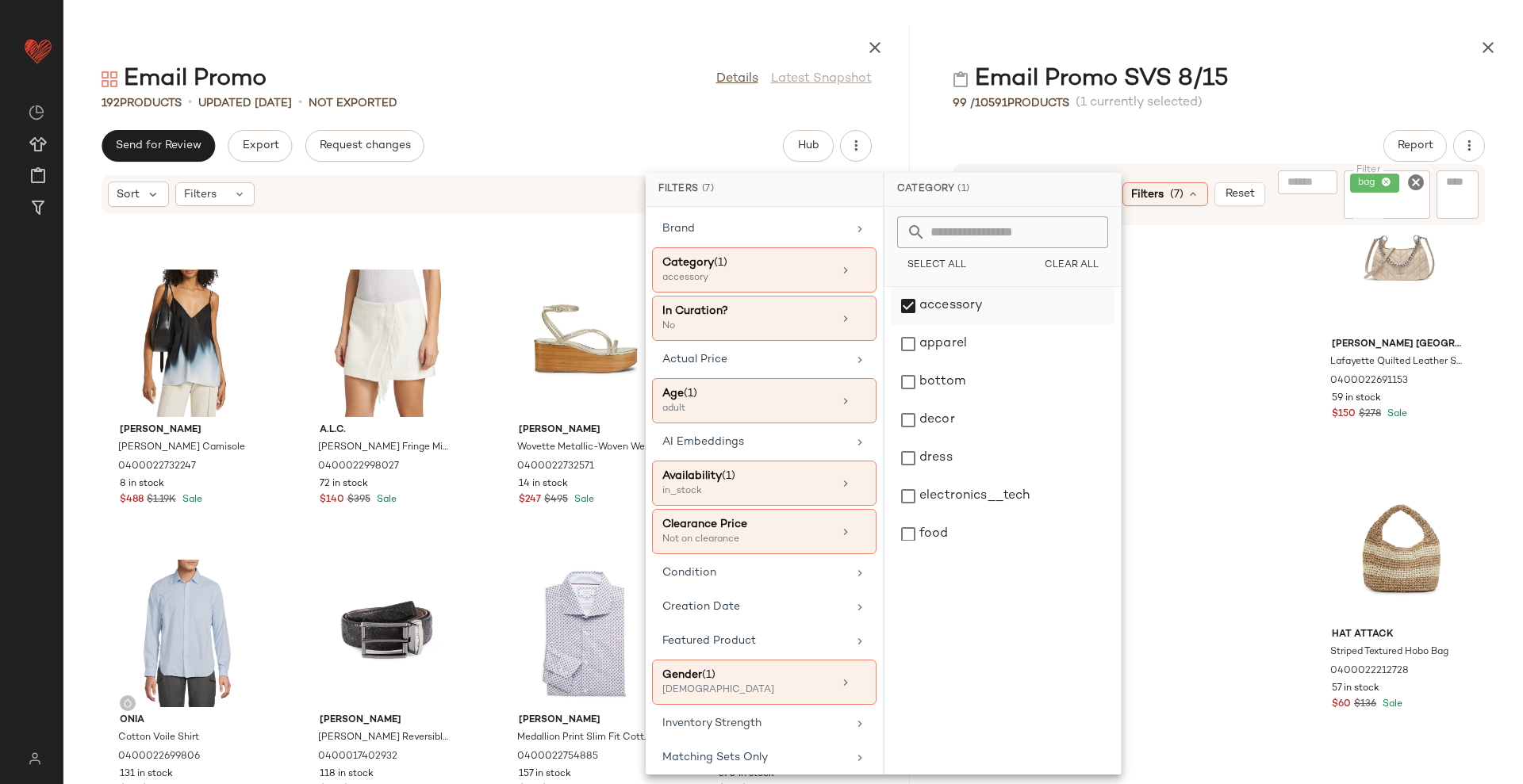
click at [936, 298] on div "accessory" at bounding box center [1003, 306] width 223 height 38
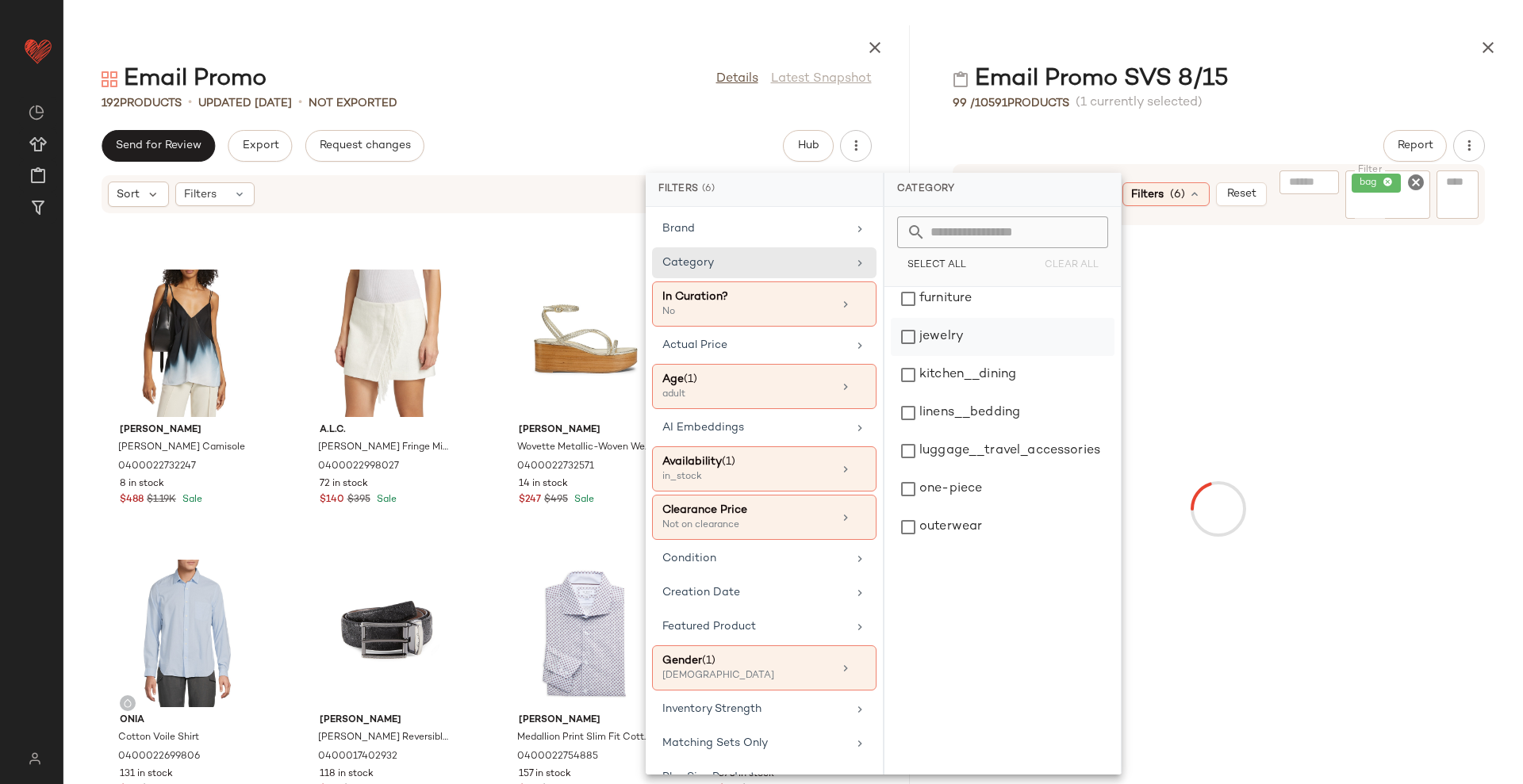
scroll to position [469, 0]
click at [961, 416] on div "shoe" at bounding box center [1003, 414] width 223 height 38
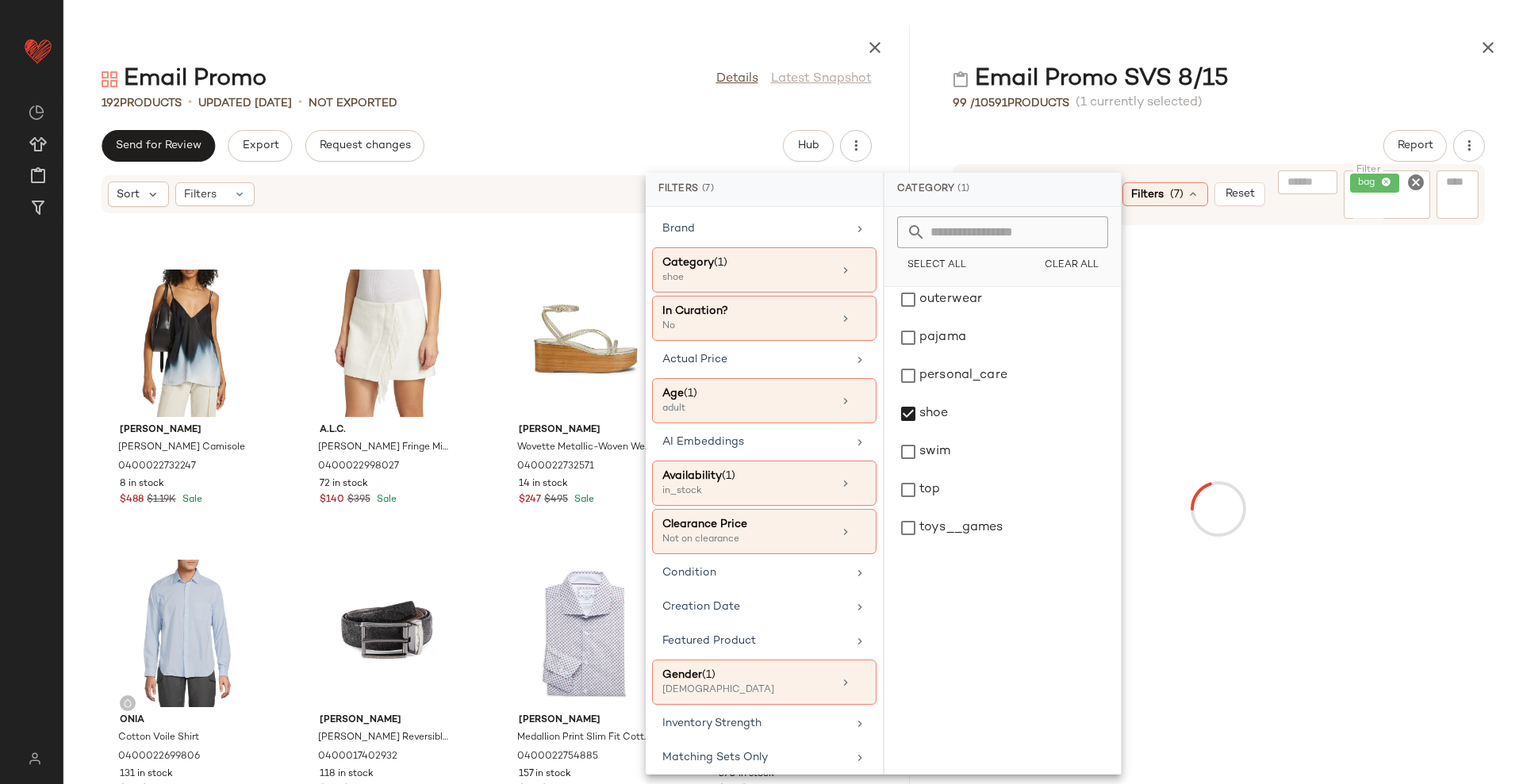
click at [1121, 142] on div "Report" at bounding box center [1218, 146] width 609 height 31
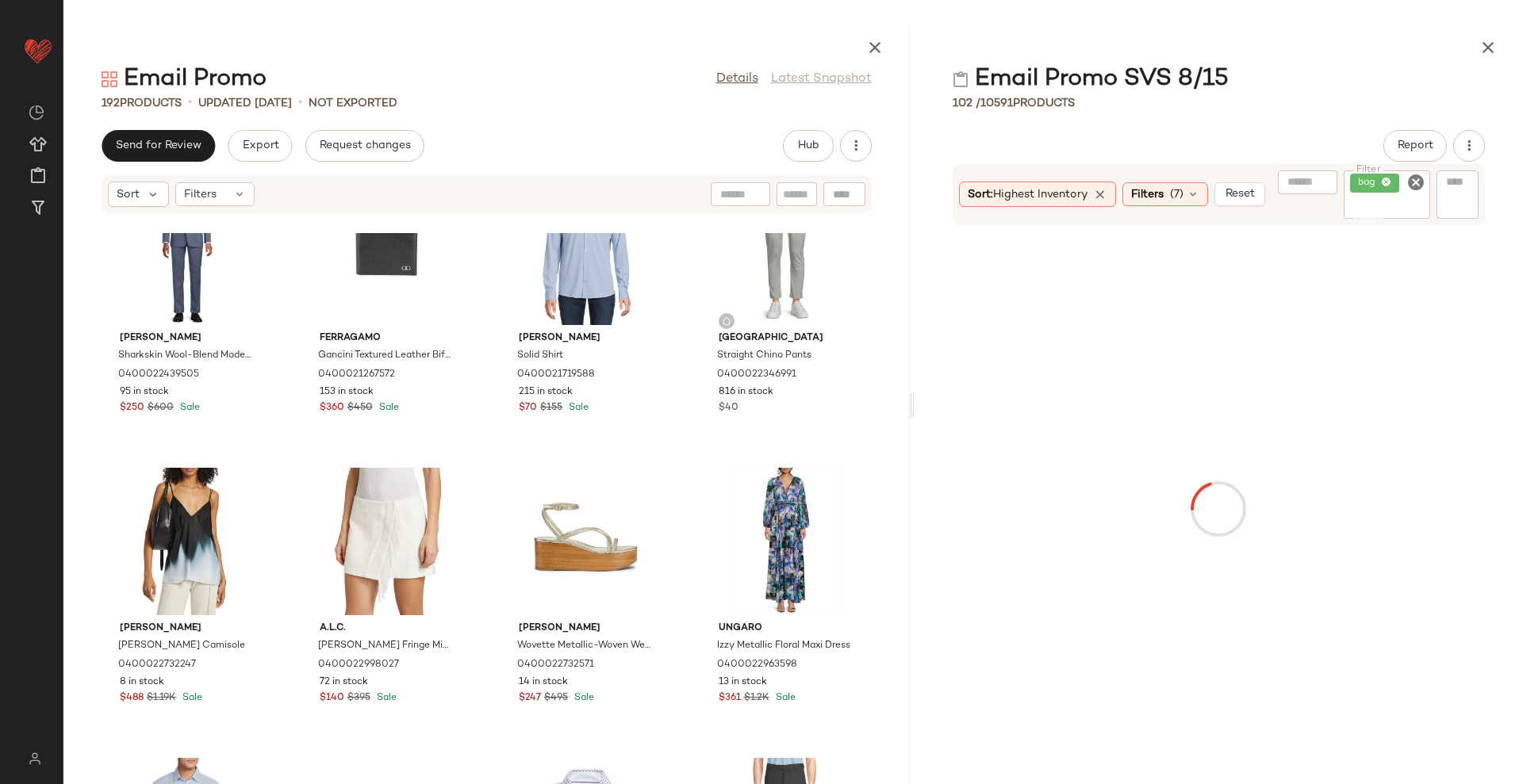
scroll to position [2789, 0]
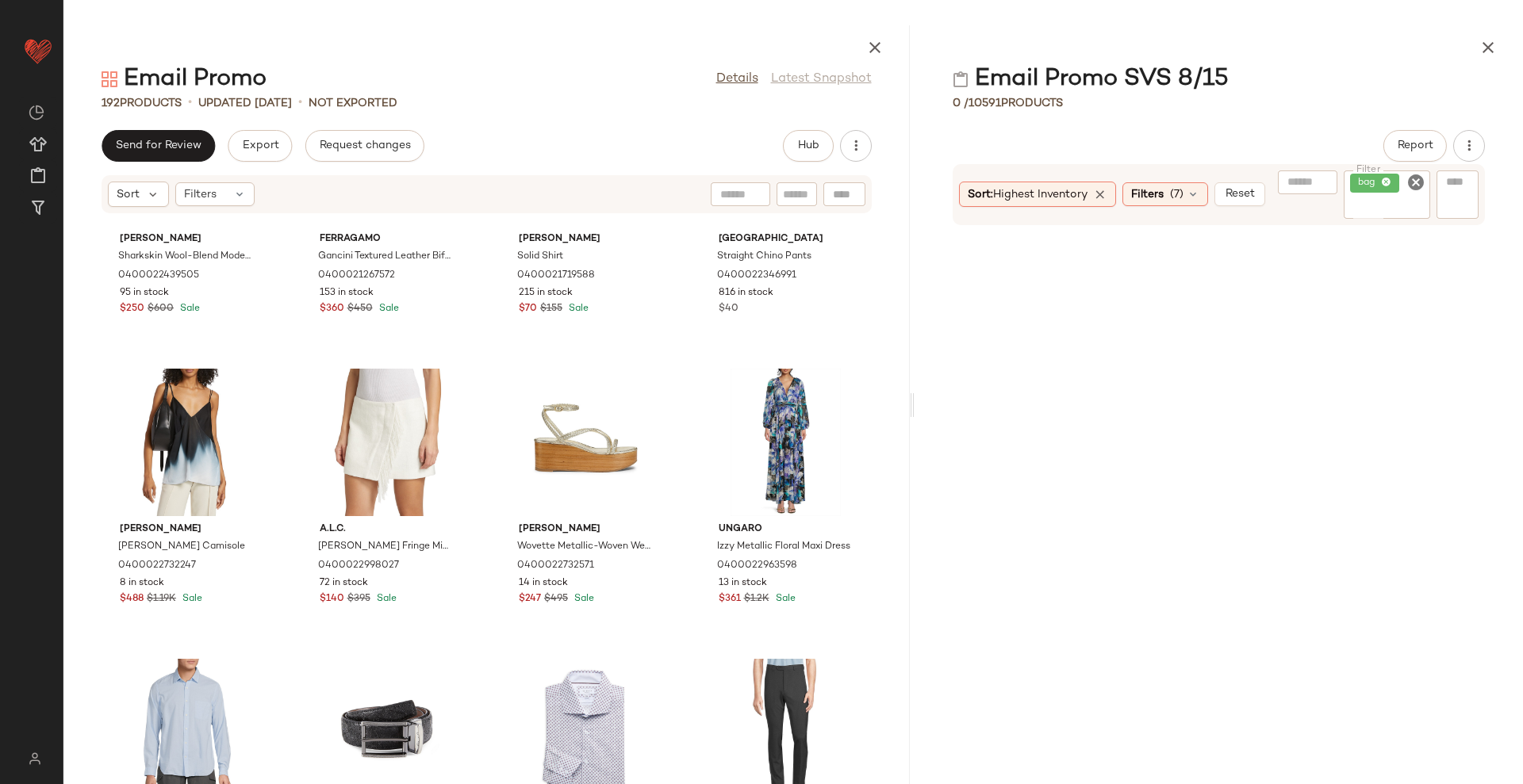
click at [1421, 190] on icon "Clear Filter" at bounding box center [1415, 181] width 19 height 19
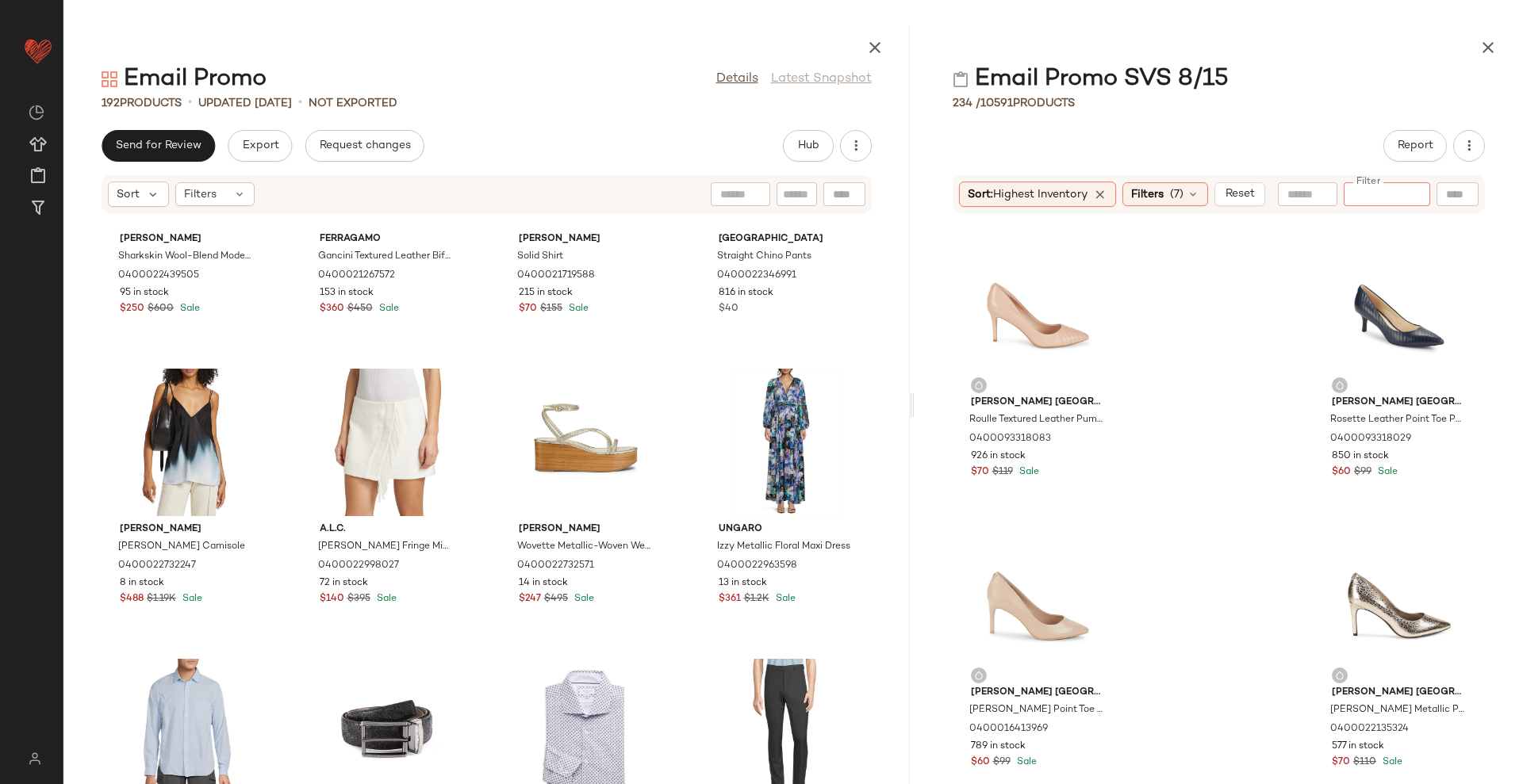
click at [1342, 64] on div "Email Promo SVS 8/15" at bounding box center [1218, 79] width 609 height 31
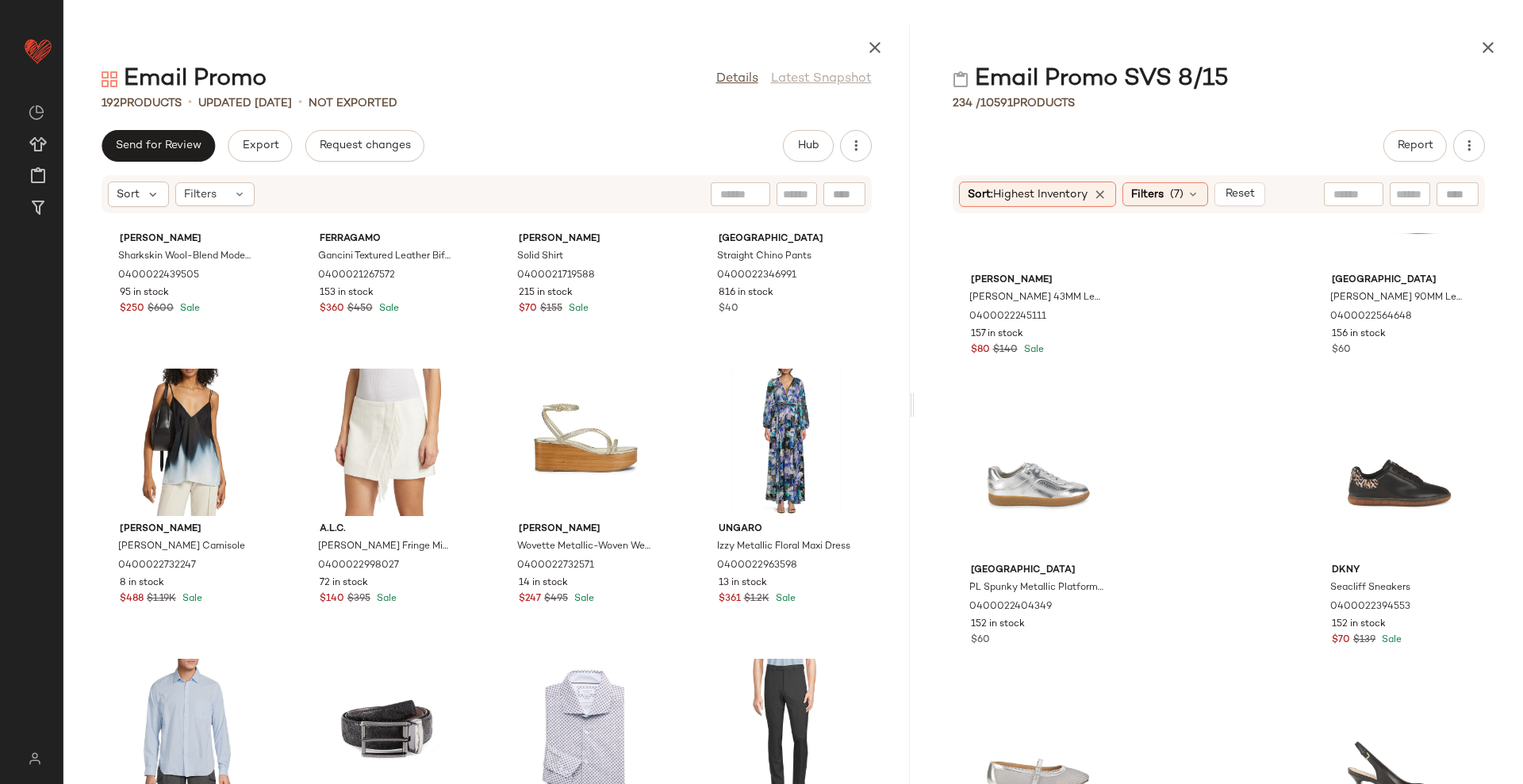
scroll to position [7250, 0]
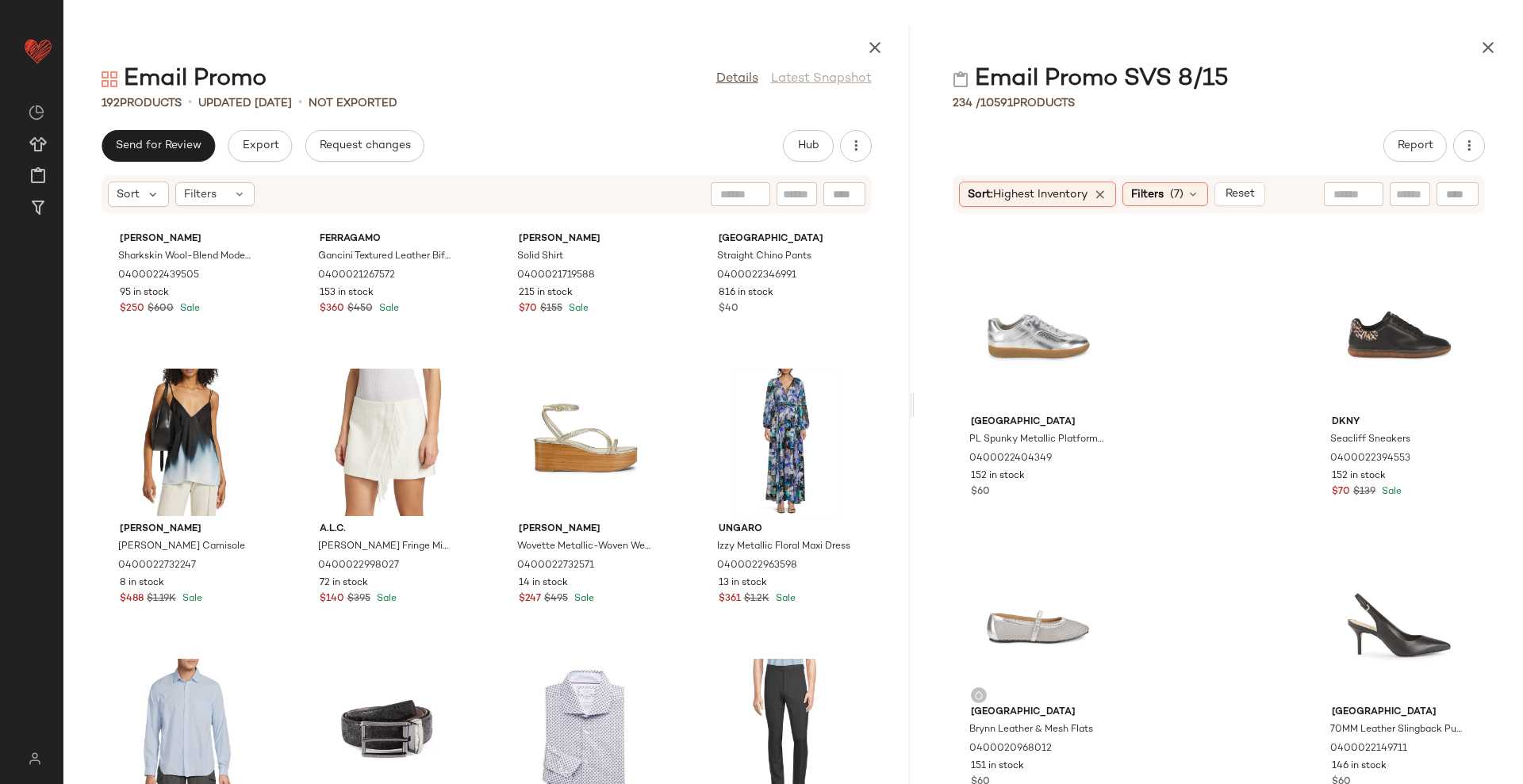
click at [1363, 15] on main "Email Promo Details Latest Snapshot 192 Products • updated [DATE] • Not Exporte…" at bounding box center [762, 392] width 1523 height 784
